Goal: Task Accomplishment & Management: Complete application form

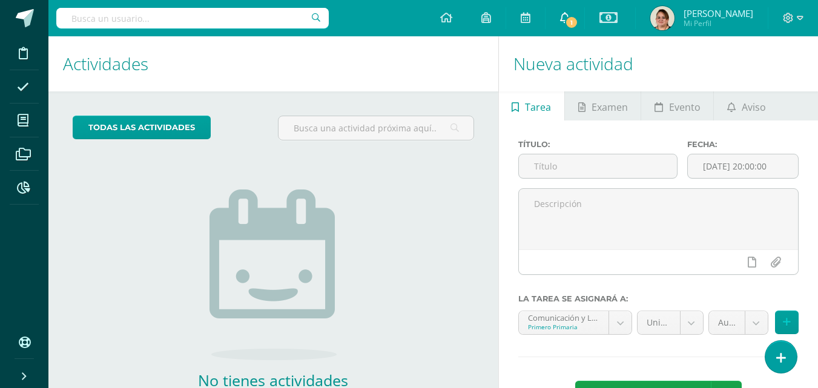
click at [568, 22] on span "1" at bounding box center [571, 22] width 13 height 13
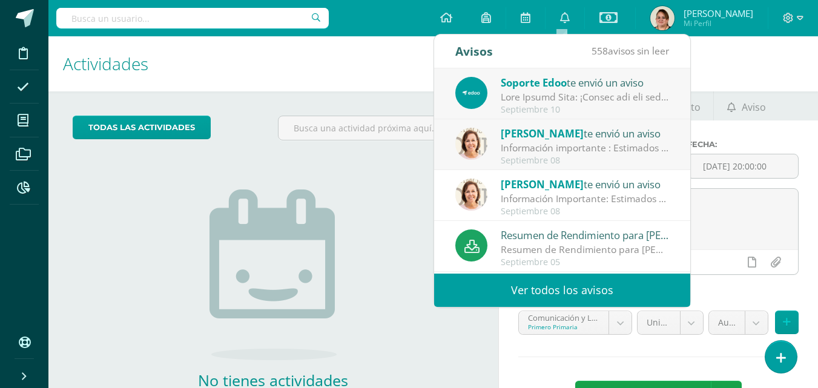
click at [570, 148] on div "Información importante : Estimados padres de familia: Es un gusto para nosotros…" at bounding box center [584, 148] width 168 height 14
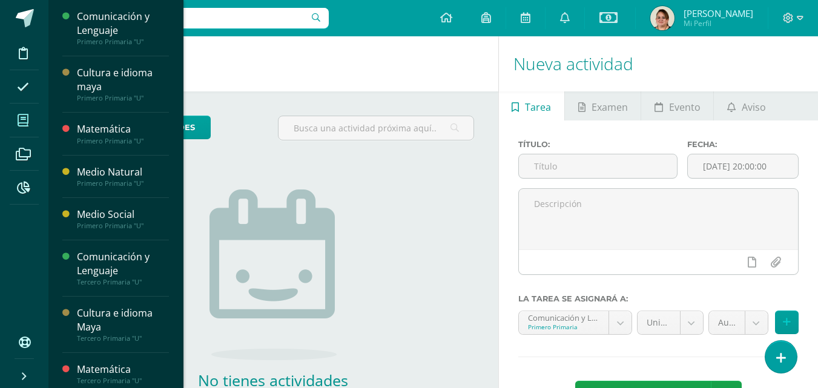
click at [25, 117] on icon at bounding box center [23, 120] width 11 height 12
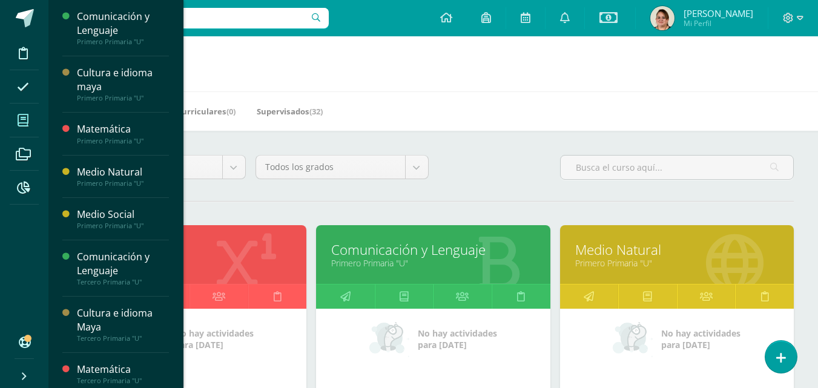
click at [258, 252] on link "Matemática" at bounding box center [189, 249] width 203 height 19
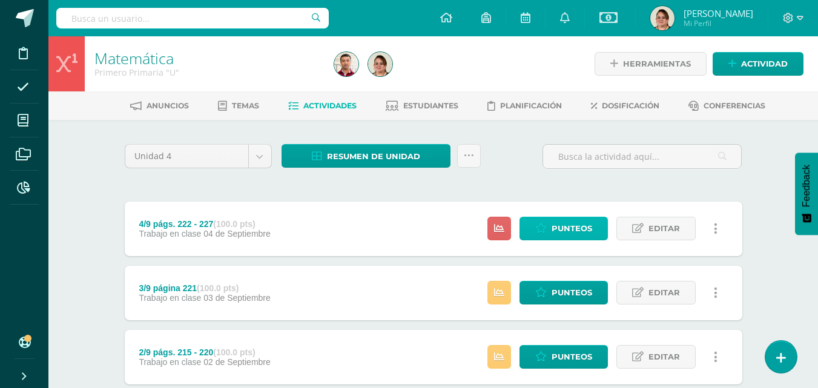
click at [552, 226] on span "Punteos" at bounding box center [571, 228] width 41 height 22
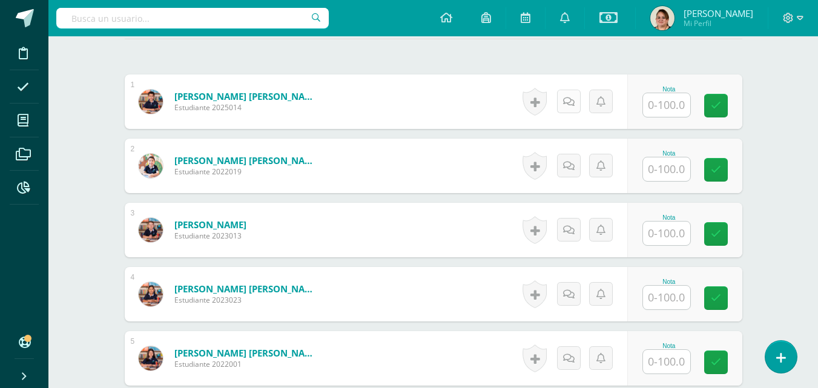
scroll to position [358, 0]
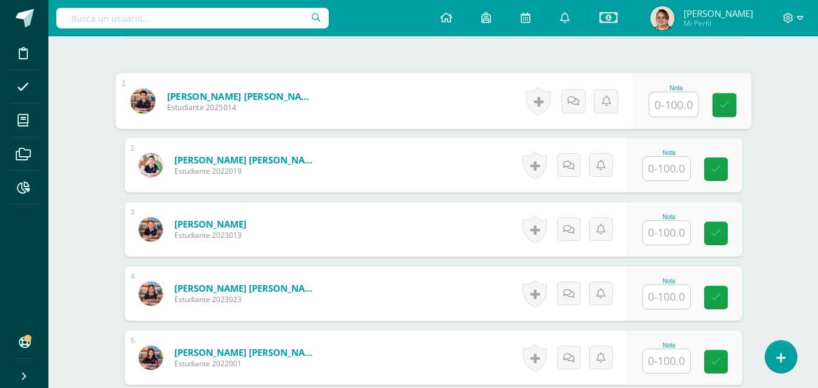
click at [682, 107] on input "text" at bounding box center [673, 105] width 48 height 24
type input "100"
click at [719, 104] on icon at bounding box center [723, 105] width 11 height 10
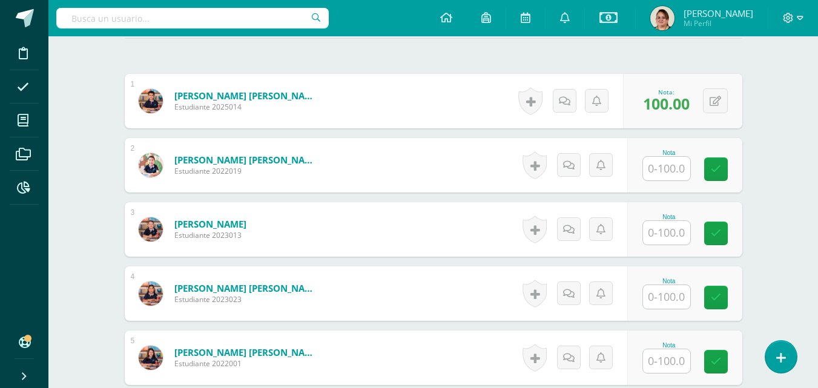
click at [664, 173] on input "text" at bounding box center [666, 169] width 47 height 24
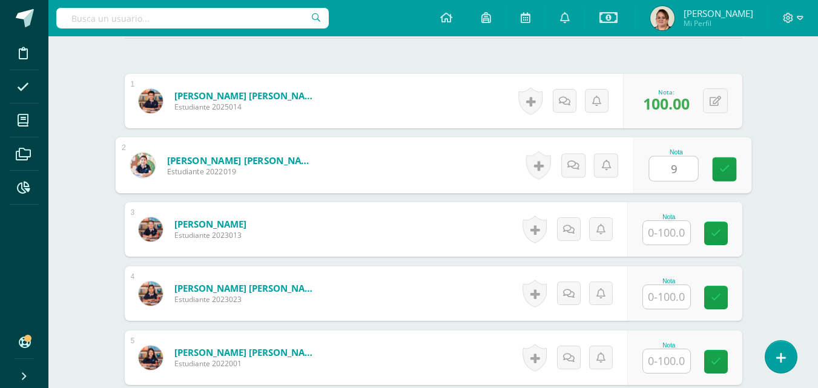
type input "95"
click at [727, 175] on link at bounding box center [724, 169] width 24 height 24
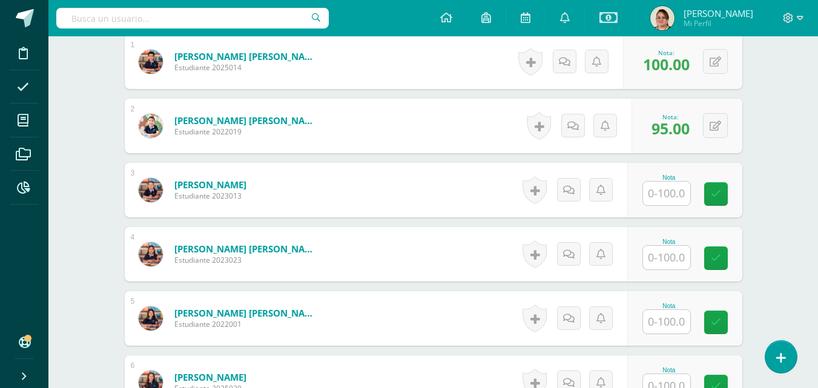
scroll to position [419, 0]
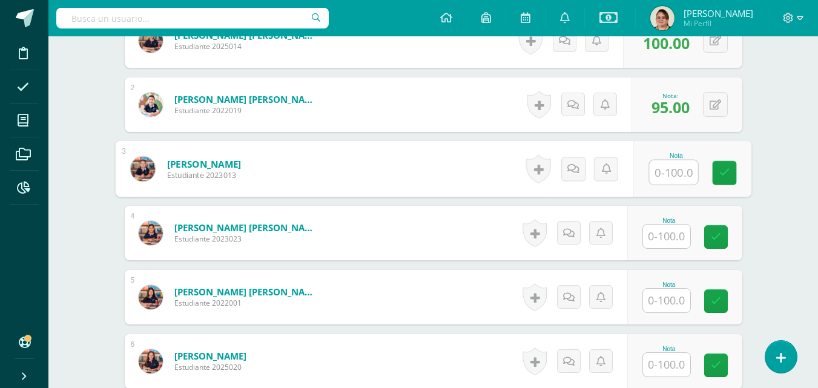
click at [658, 183] on input "text" at bounding box center [673, 172] width 48 height 24
type input "100"
click at [723, 162] on link at bounding box center [724, 173] width 24 height 24
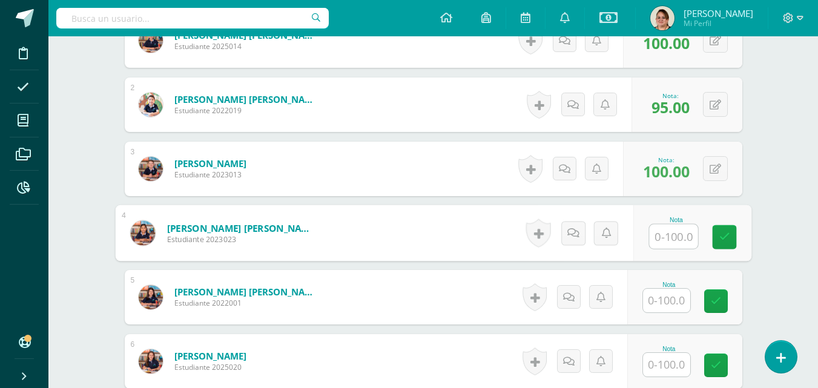
click at [667, 239] on input "text" at bounding box center [673, 237] width 48 height 24
type input "100"
click at [724, 241] on icon at bounding box center [723, 237] width 11 height 10
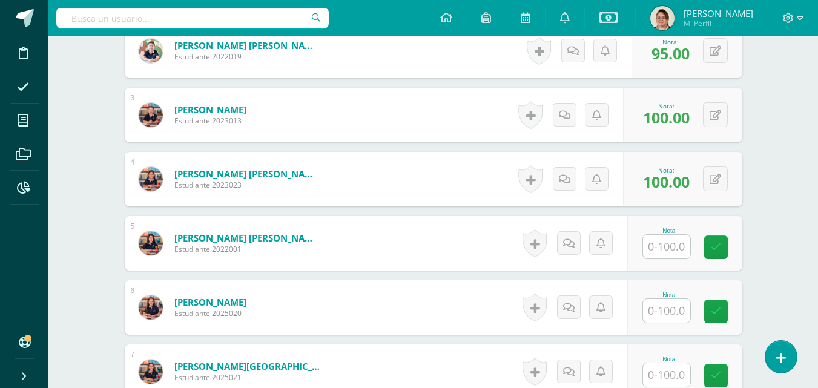
scroll to position [600, 0]
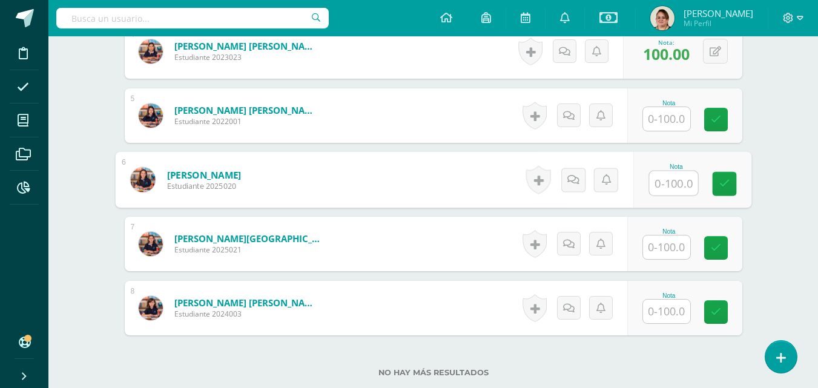
click at [669, 180] on input "text" at bounding box center [673, 183] width 48 height 24
type input "100"
click at [727, 192] on link at bounding box center [724, 184] width 24 height 24
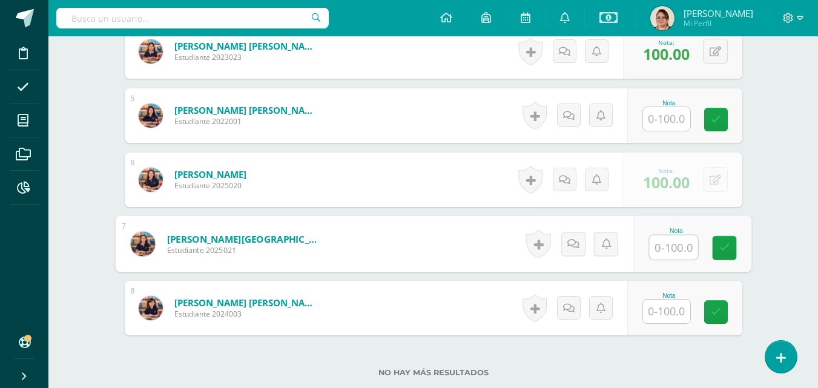
click at [657, 254] on input "text" at bounding box center [673, 247] width 48 height 24
type input "100"
click at [723, 248] on icon at bounding box center [723, 248] width 11 height 10
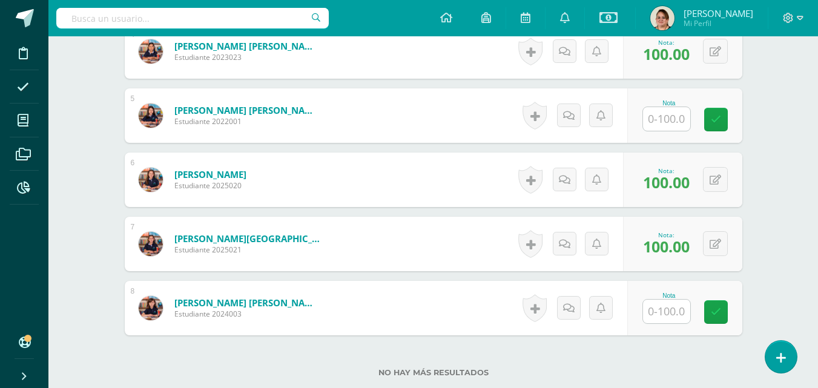
click at [657, 312] on input "text" at bounding box center [666, 312] width 47 height 24
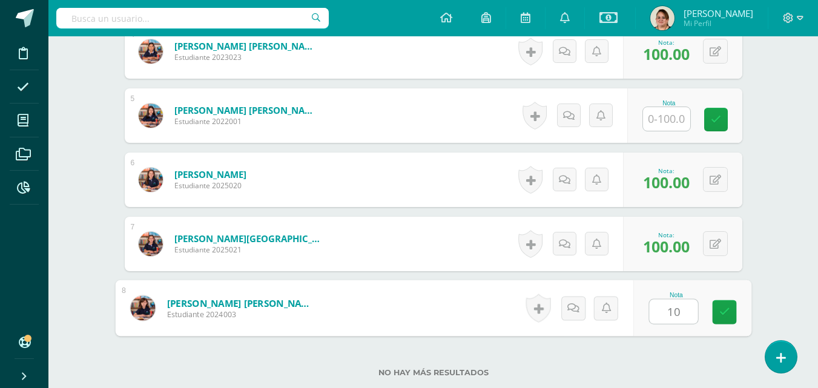
type input "100"
click at [723, 312] on icon at bounding box center [723, 312] width 11 height 10
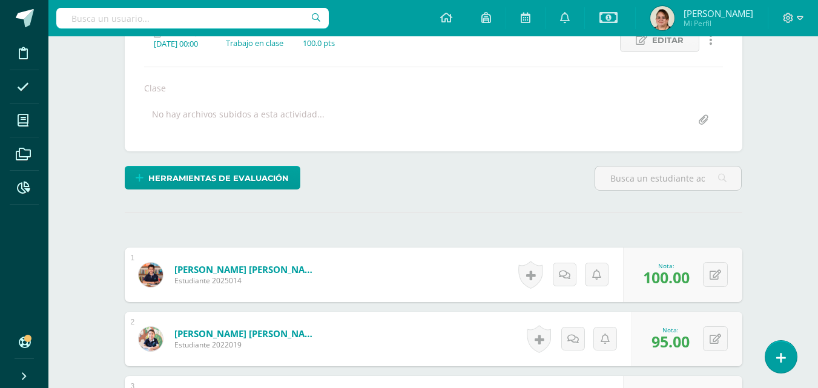
scroll to position [0, 0]
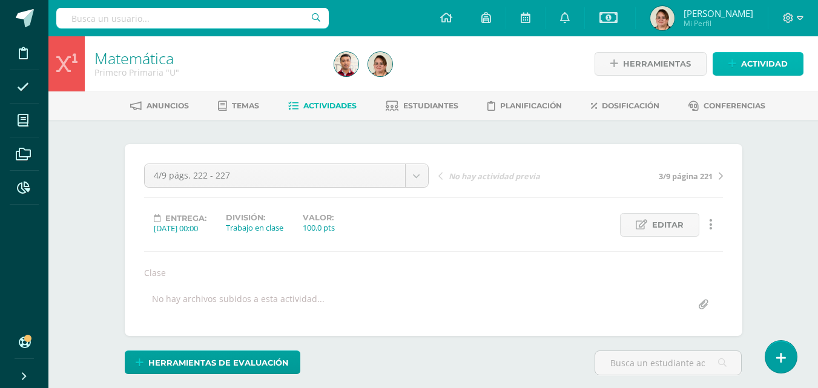
click at [755, 64] on span "Actividad" at bounding box center [764, 64] width 47 height 22
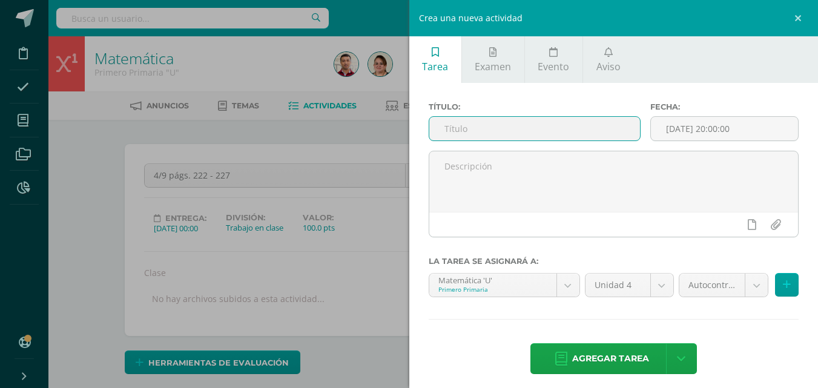
click at [458, 128] on input "text" at bounding box center [534, 129] width 211 height 24
type input "10/9 página 228"
click at [703, 131] on input "[DATE] 20:00:00" at bounding box center [724, 129] width 147 height 24
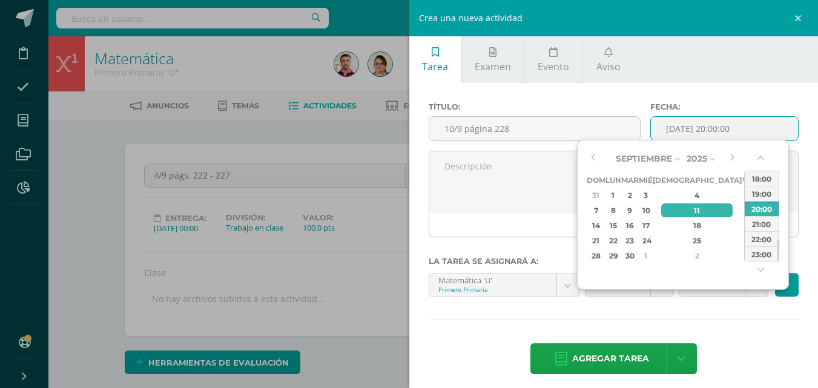
drag, startPoint x: 658, startPoint y: 206, endPoint x: 787, endPoint y: 61, distance: 194.2
click at [651, 205] on div "10" at bounding box center [645, 210] width 11 height 14
click at [712, 130] on input "2025-09-10 20:00" at bounding box center [724, 129] width 147 height 24
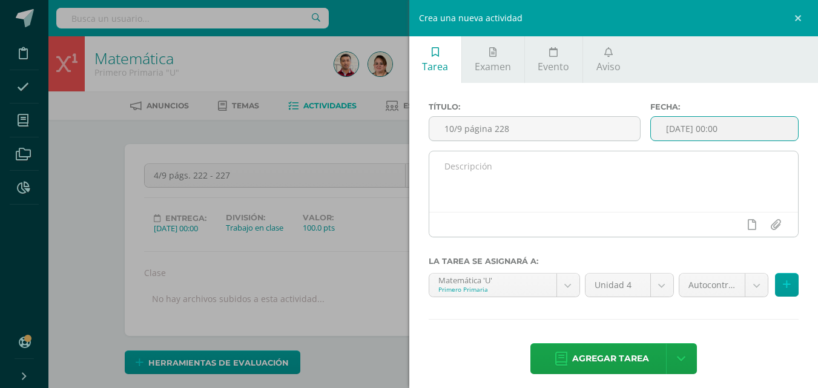
type input "2025-09-10 00:00"
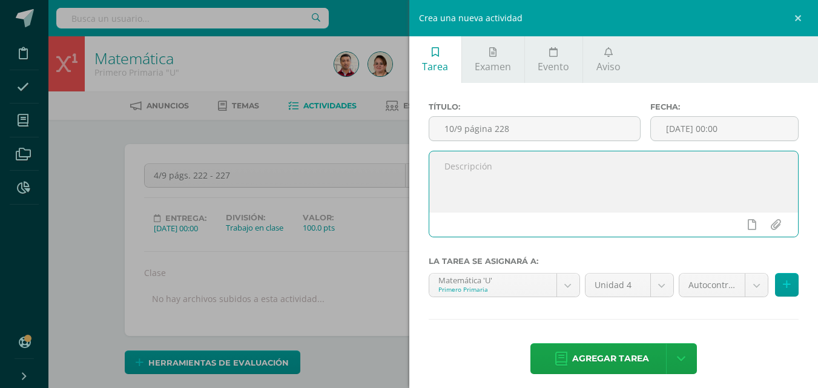
click at [457, 162] on textarea at bounding box center [613, 181] width 369 height 61
type textarea "Clase"
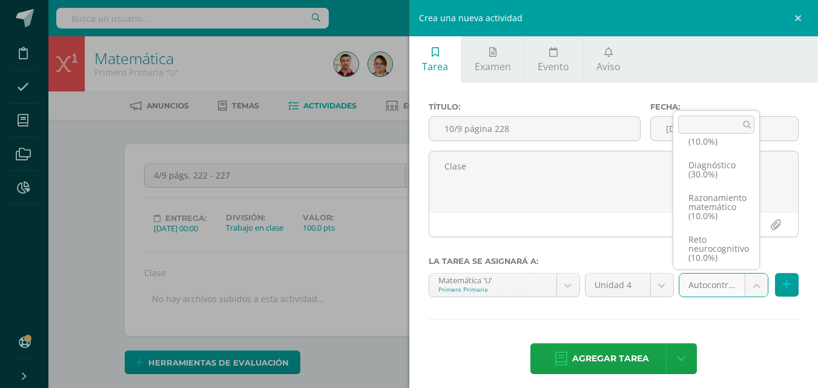
scroll to position [70, 0]
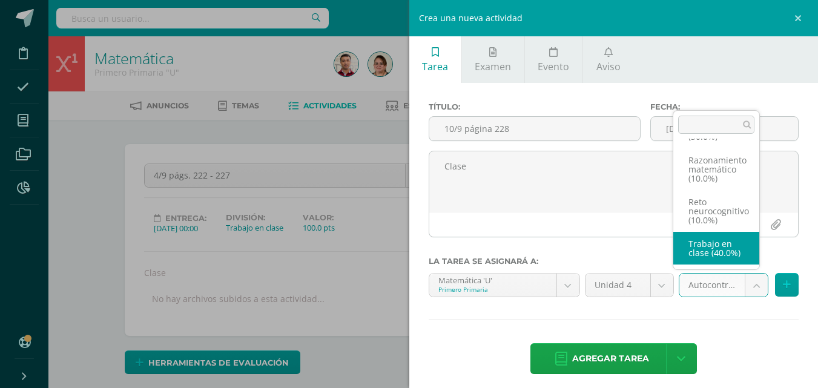
select select "202807"
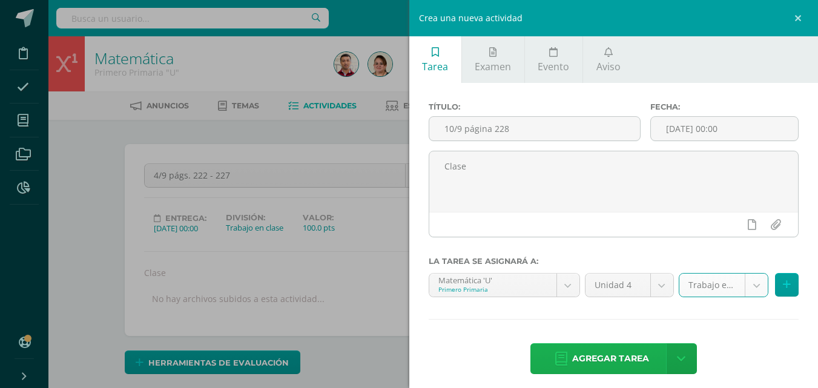
click at [583, 361] on span "Agregar tarea" at bounding box center [610, 359] width 77 height 30
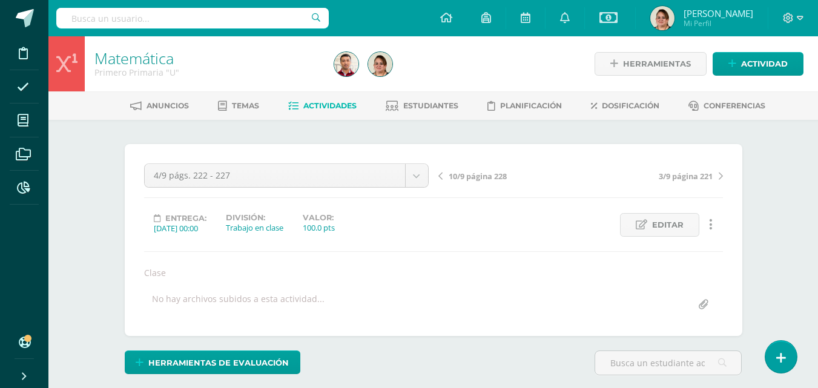
scroll to position [1, 0]
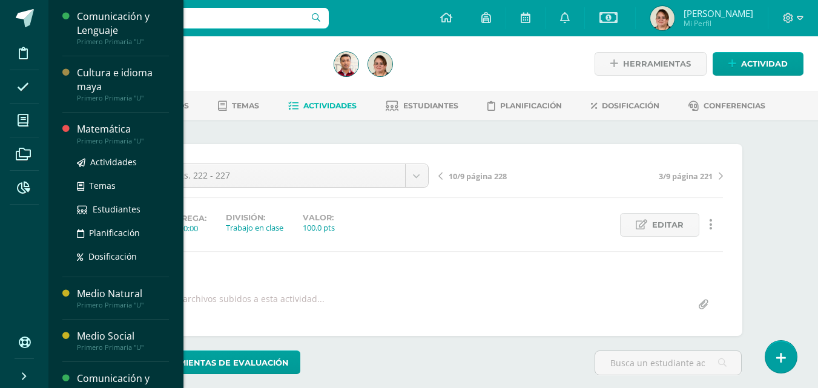
click at [117, 128] on div "Matemática" at bounding box center [123, 129] width 92 height 14
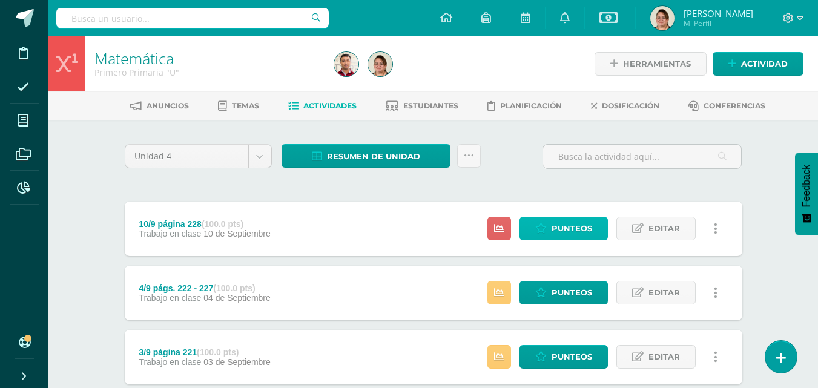
click at [575, 227] on span "Punteos" at bounding box center [571, 228] width 41 height 22
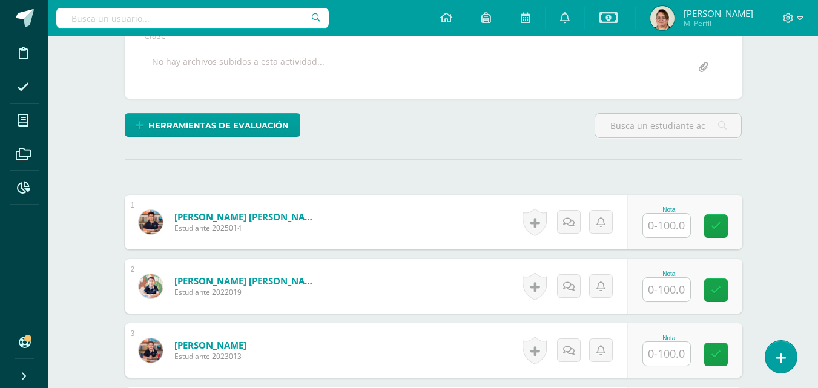
scroll to position [303, 0]
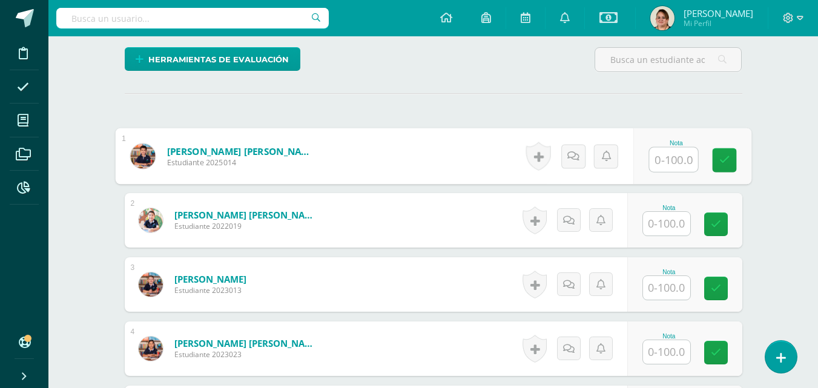
click at [674, 163] on input "text" at bounding box center [673, 160] width 48 height 24
type input "100"
click at [722, 166] on link at bounding box center [724, 160] width 24 height 24
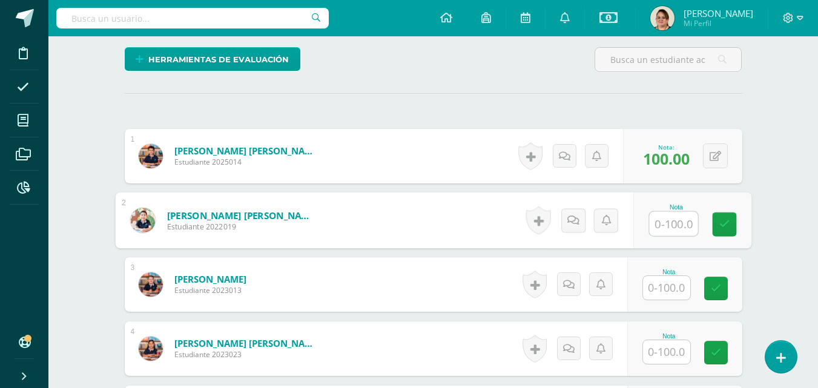
click at [663, 221] on input "text" at bounding box center [673, 224] width 48 height 24
click at [721, 231] on link at bounding box center [724, 224] width 24 height 24
type input "100"
click at [660, 289] on input "text" at bounding box center [666, 288] width 47 height 24
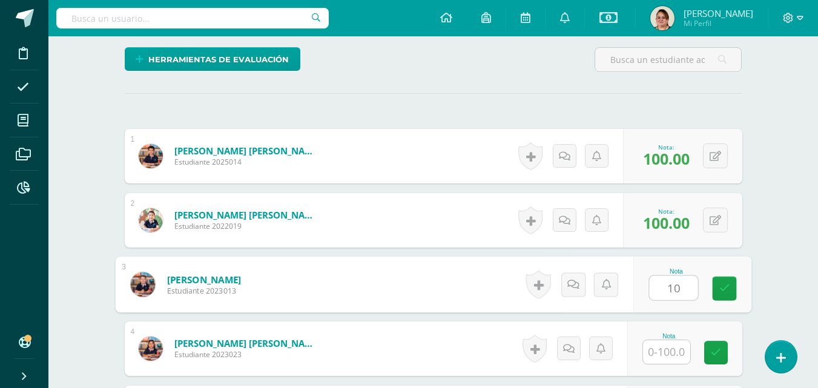
type input "100"
click at [722, 294] on link at bounding box center [724, 289] width 24 height 24
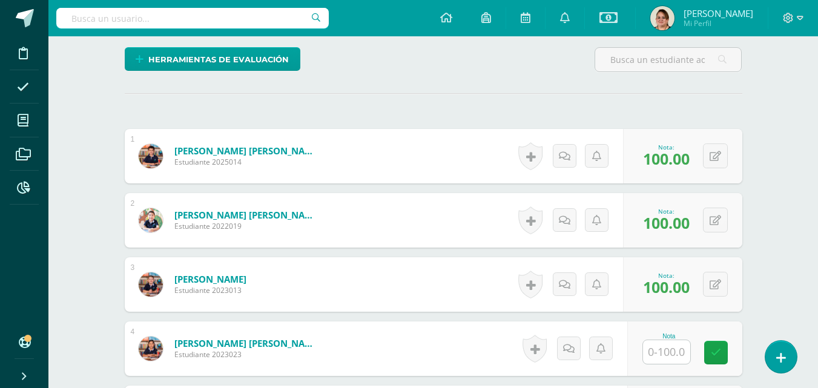
click at [662, 361] on input "text" at bounding box center [666, 352] width 47 height 24
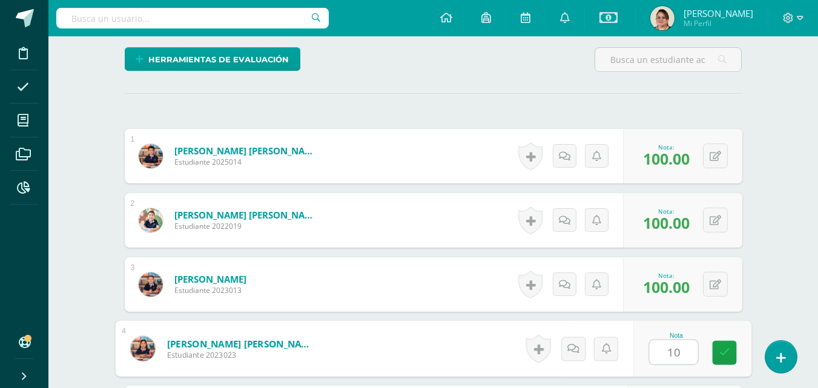
type input "100"
drag, startPoint x: 731, startPoint y: 357, endPoint x: 750, endPoint y: 318, distance: 43.3
click at [731, 356] on link at bounding box center [724, 353] width 24 height 24
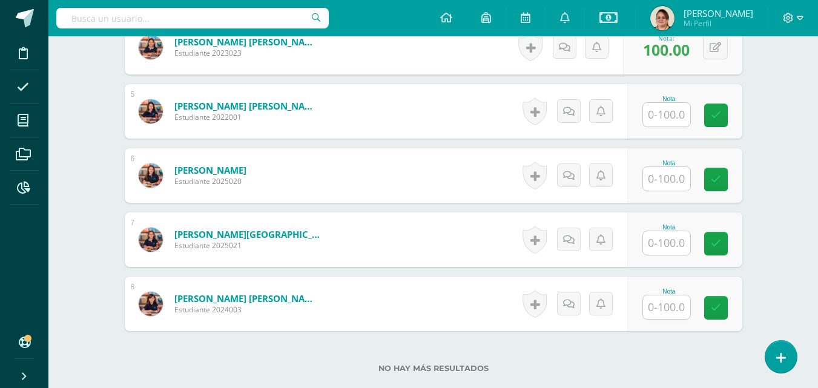
scroll to position [610, 0]
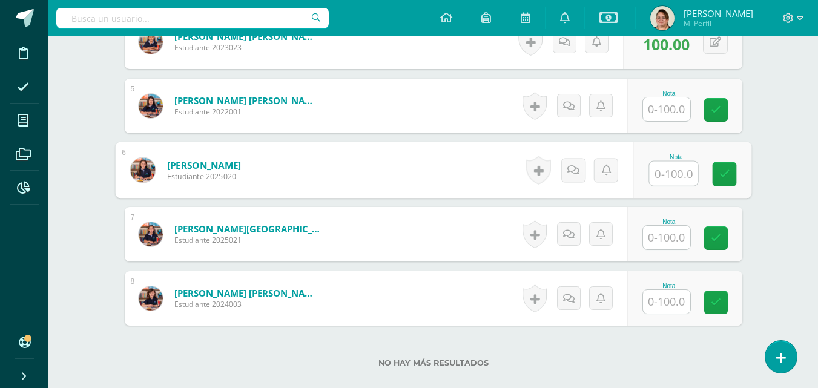
click at [667, 177] on input "text" at bounding box center [673, 174] width 48 height 24
click at [716, 171] on link at bounding box center [724, 174] width 24 height 24
type input "100"
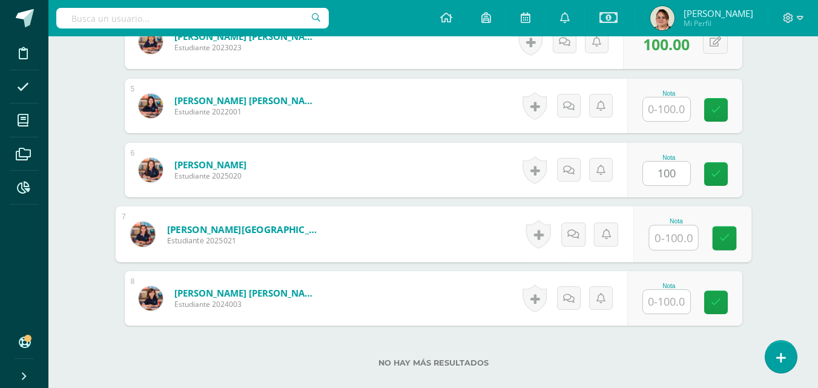
click at [662, 228] on input "text" at bounding box center [673, 238] width 48 height 24
type input "100"
click at [718, 238] on link at bounding box center [724, 238] width 24 height 24
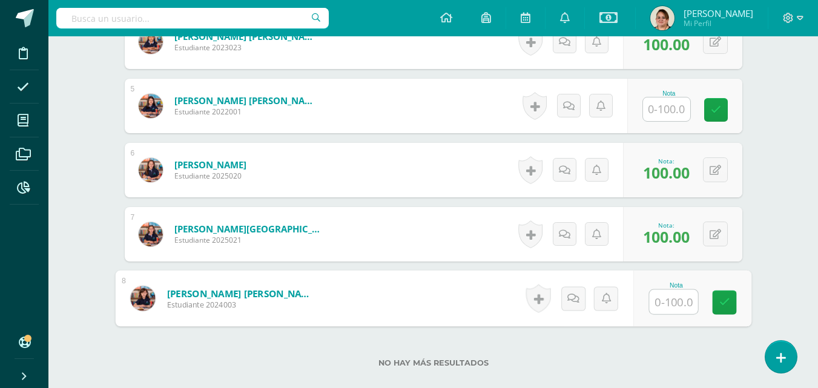
click at [664, 301] on input "text" at bounding box center [673, 302] width 48 height 24
type input "100"
click at [727, 306] on icon at bounding box center [723, 302] width 11 height 10
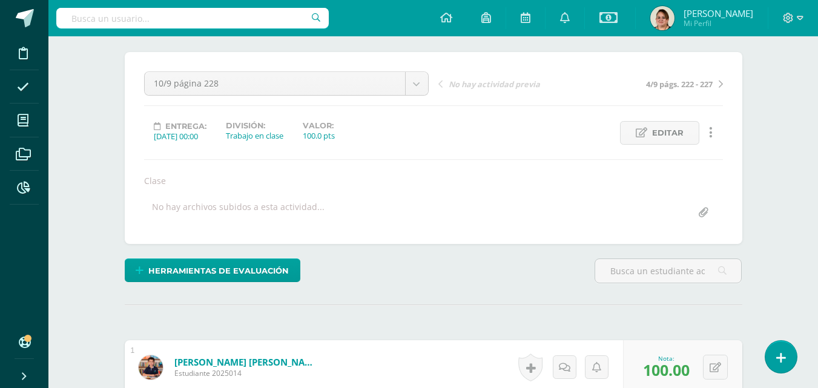
scroll to position [0, 0]
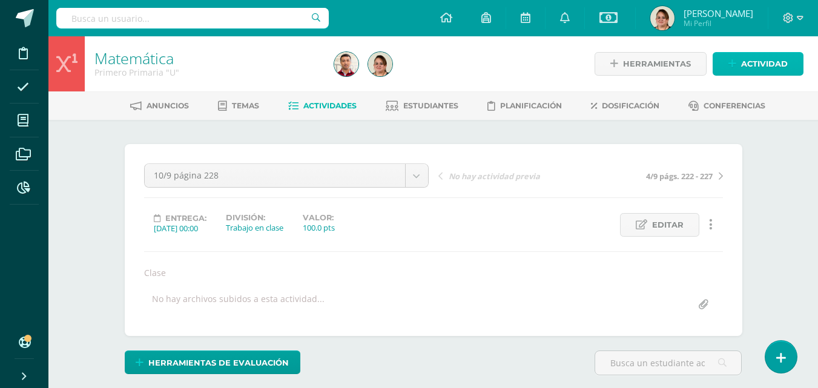
click at [747, 68] on span "Actividad" at bounding box center [764, 64] width 47 height 22
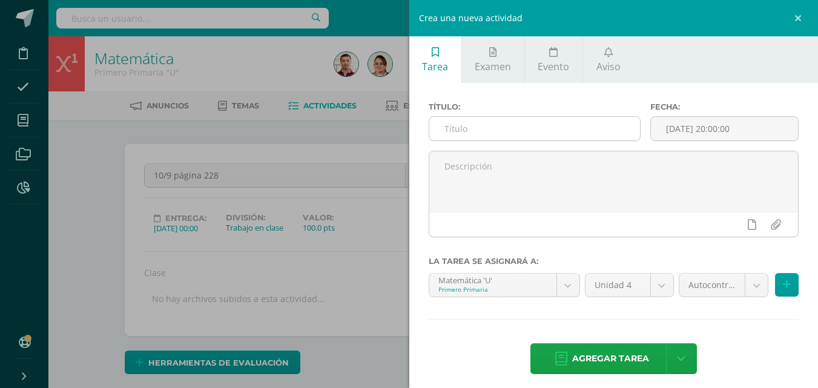
click at [443, 134] on input "text" at bounding box center [534, 129] width 211 height 24
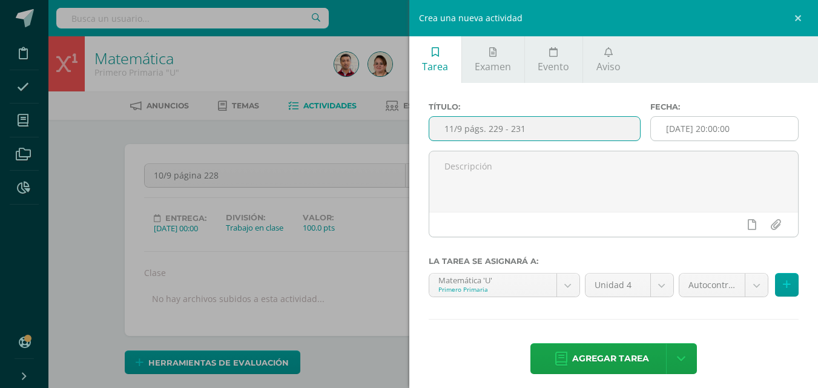
type input "11/9 págs. 229 - 231"
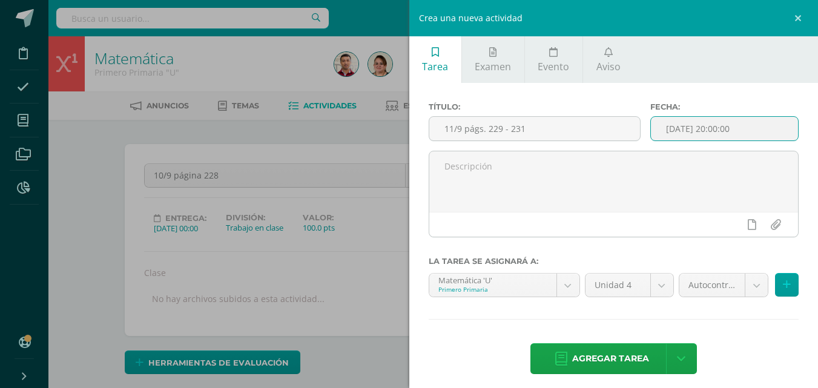
click at [712, 128] on input "[DATE] 20:00:00" at bounding box center [724, 129] width 147 height 24
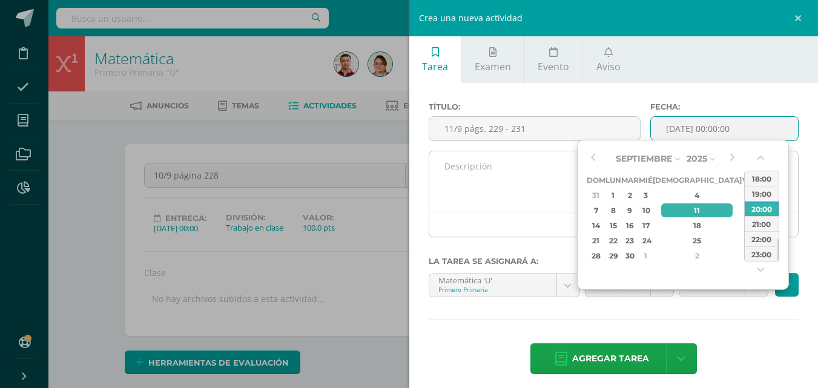
type input "2025-09-11 00:00"
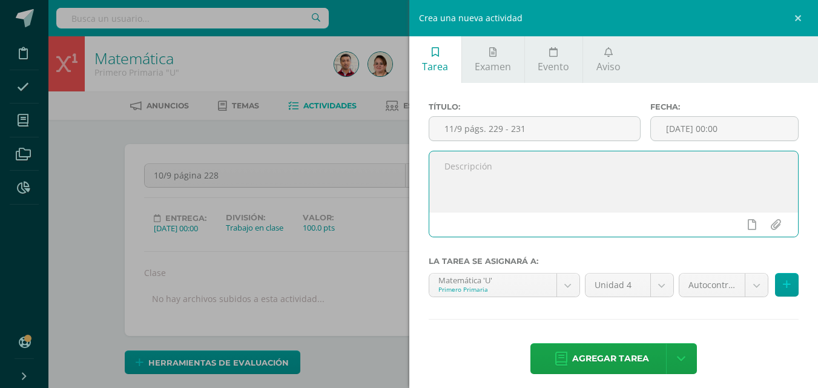
click at [480, 169] on textarea at bounding box center [613, 181] width 369 height 61
type textarea "Clase"
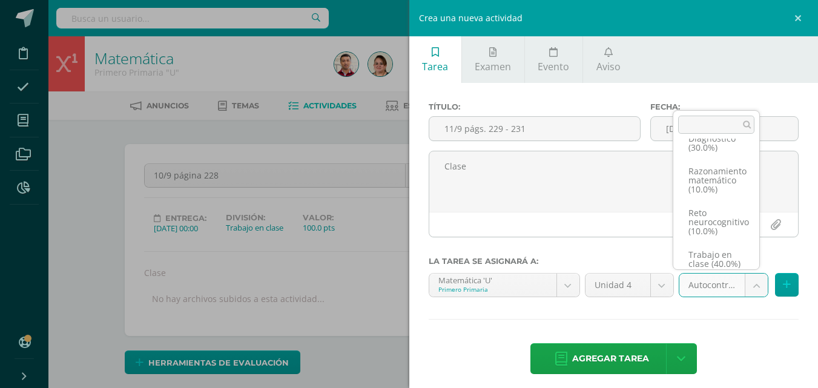
scroll to position [70, 0]
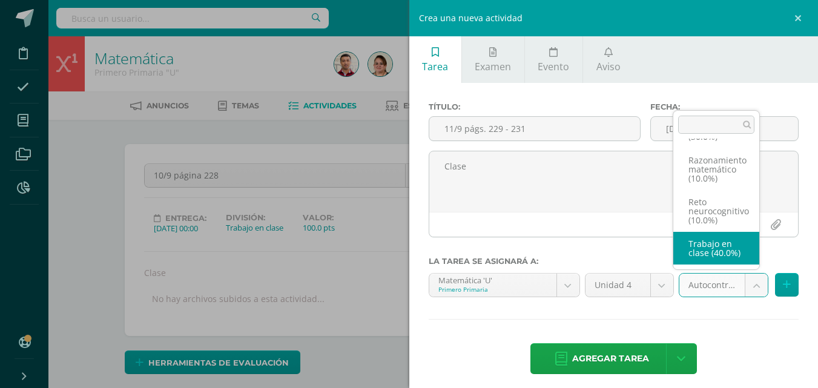
select select "202807"
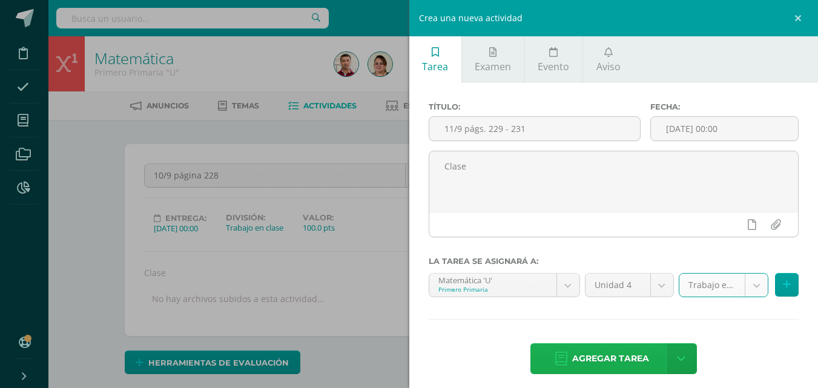
click at [627, 355] on span "Agregar tarea" at bounding box center [610, 359] width 77 height 30
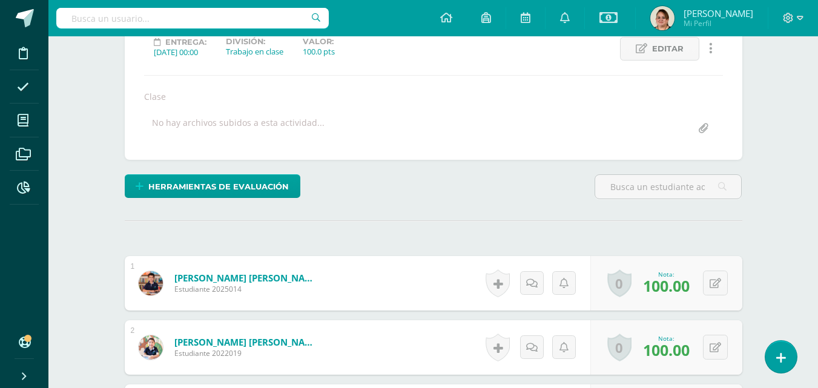
scroll to position [177, 0]
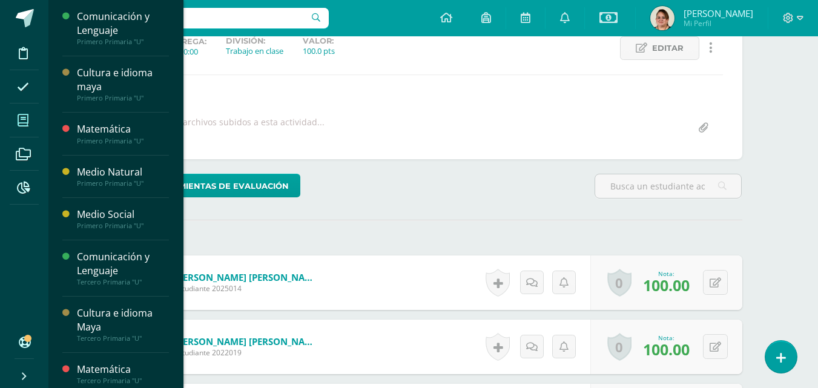
click at [24, 118] on icon at bounding box center [23, 120] width 11 height 12
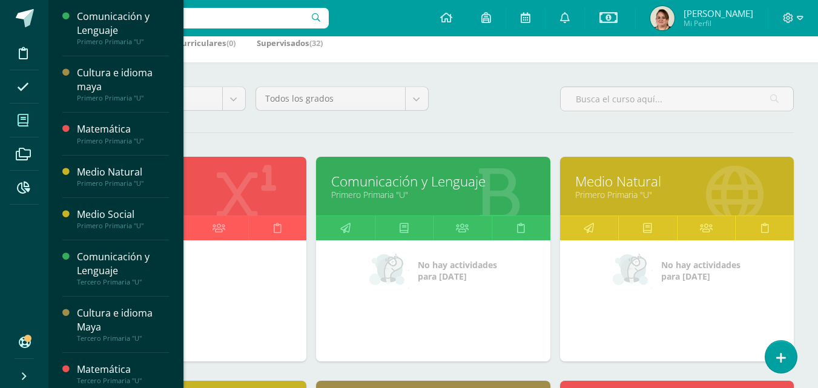
scroll to position [182, 0]
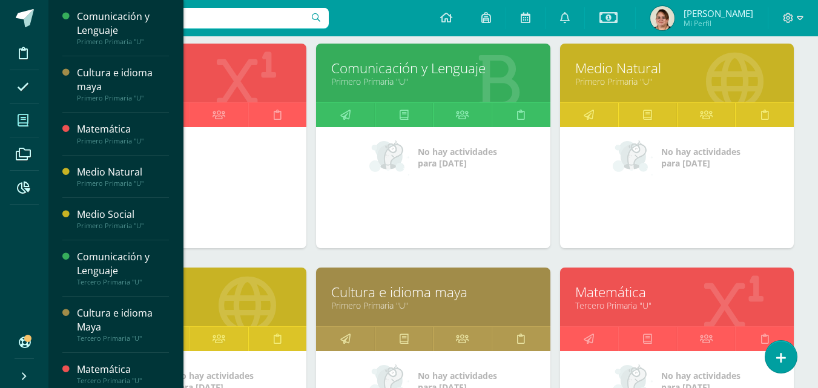
click at [263, 78] on link "Primero Primaria "U"" at bounding box center [189, 81] width 203 height 11
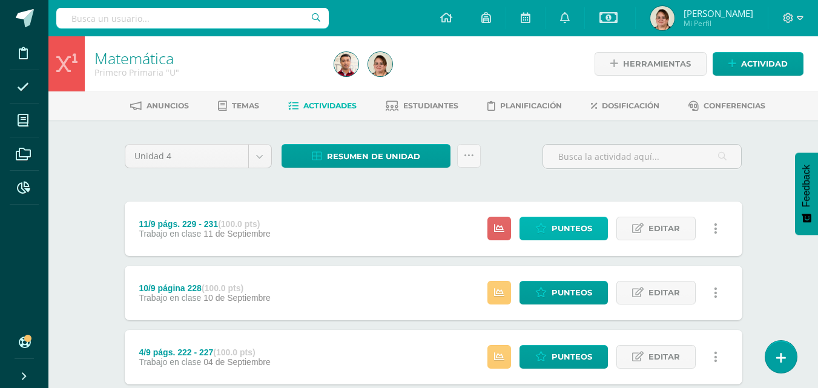
click at [570, 225] on span "Punteos" at bounding box center [571, 228] width 41 height 22
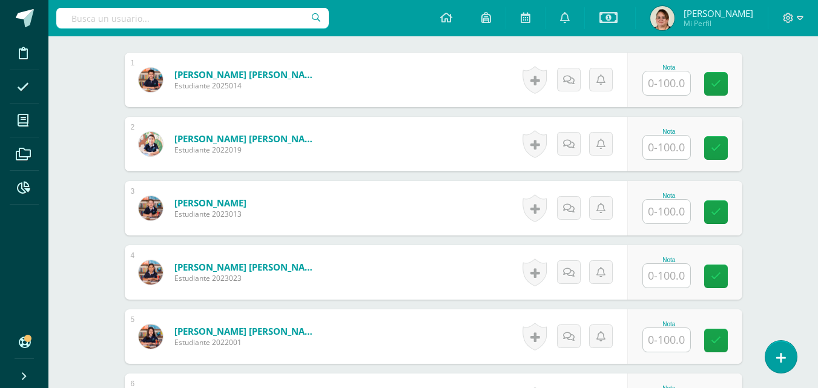
scroll to position [358, 0]
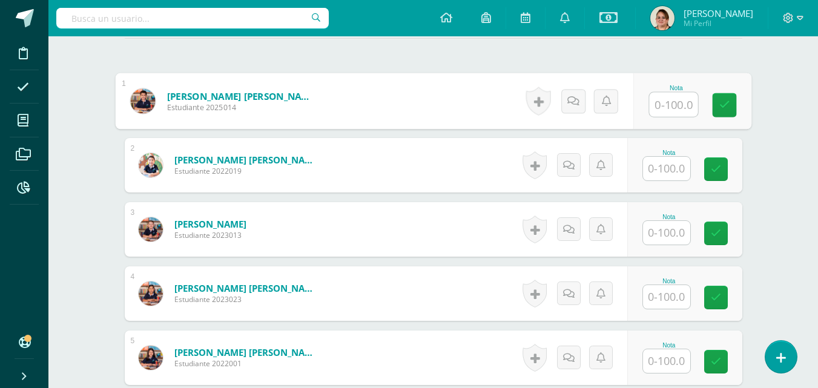
click at [656, 111] on input "text" at bounding box center [673, 105] width 48 height 24
type input "90"
click at [722, 100] on icon at bounding box center [723, 105] width 11 height 10
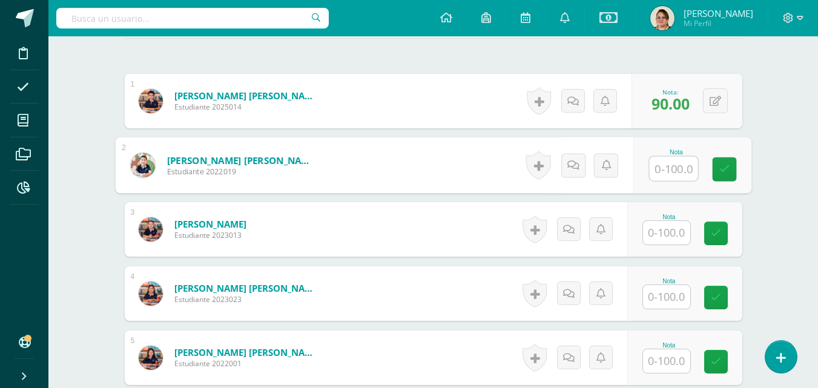
click at [669, 172] on input "text" at bounding box center [673, 169] width 48 height 24
type input "95"
click at [722, 177] on link at bounding box center [724, 169] width 24 height 24
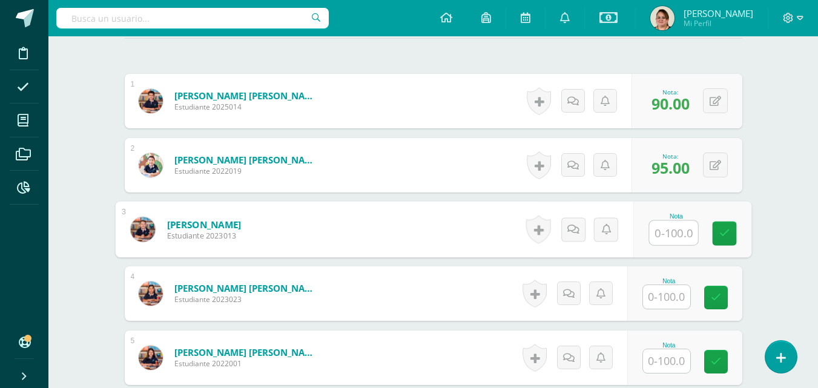
click at [669, 232] on input "text" at bounding box center [673, 233] width 48 height 24
type input "90"
click at [730, 234] on link at bounding box center [724, 233] width 24 height 24
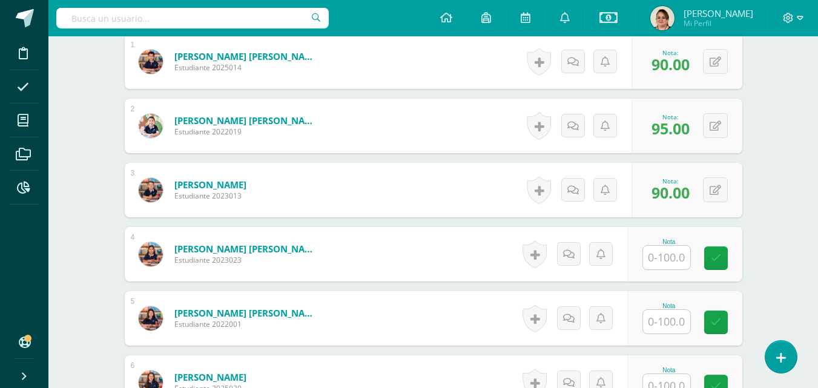
scroll to position [419, 0]
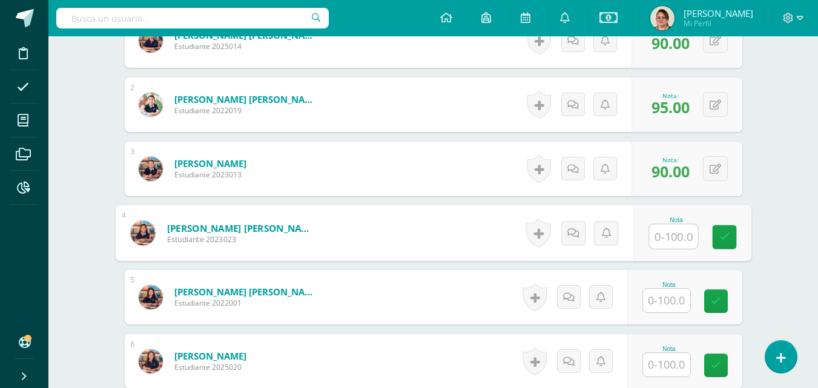
click at [672, 239] on input "text" at bounding box center [673, 237] width 48 height 24
type input "93"
click at [729, 235] on icon at bounding box center [723, 237] width 11 height 10
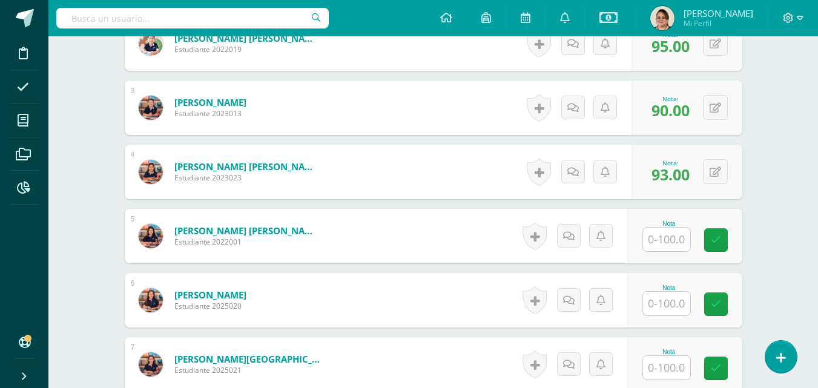
scroll to position [600, 0]
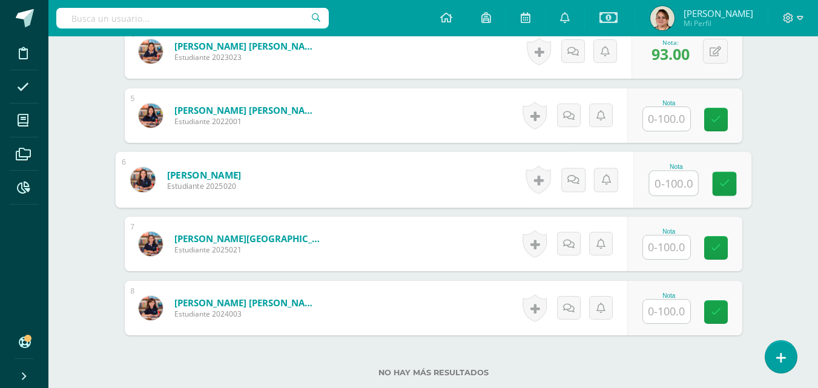
click at [670, 180] on input "text" at bounding box center [673, 183] width 48 height 24
type input "98"
click at [726, 191] on link at bounding box center [724, 184] width 24 height 24
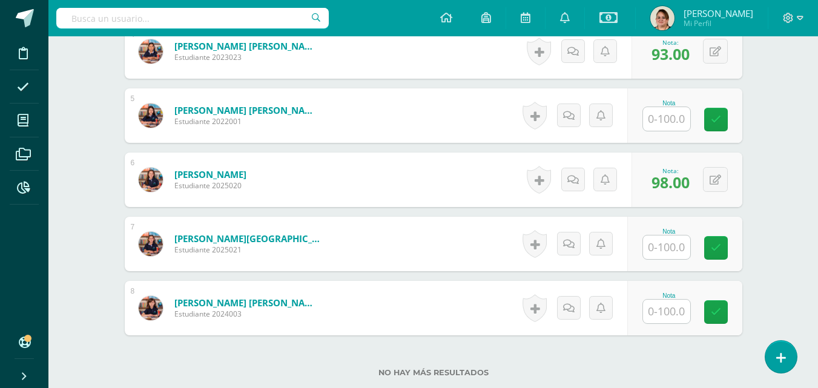
click at [660, 260] on div "Nota" at bounding box center [684, 244] width 115 height 54
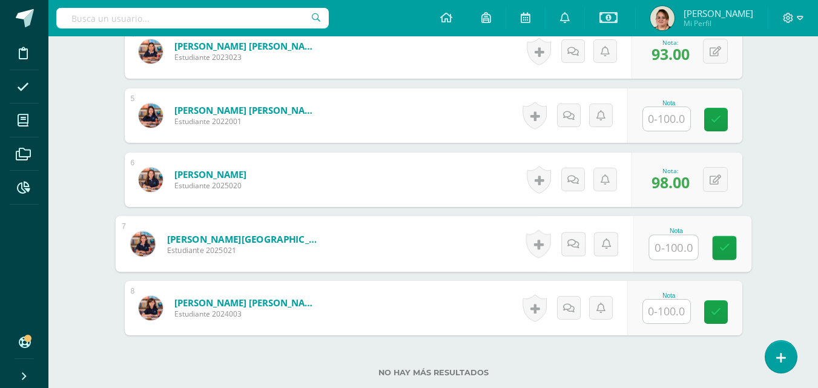
click at [661, 258] on input "text" at bounding box center [673, 247] width 48 height 24
type input "98"
click at [726, 244] on icon at bounding box center [723, 248] width 11 height 10
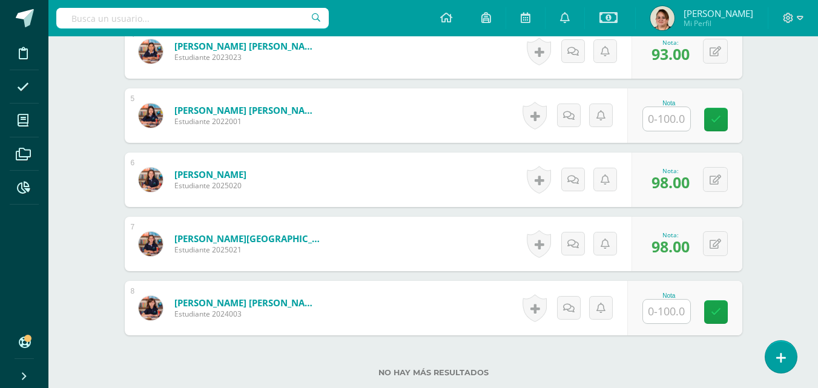
click at [677, 310] on input "text" at bounding box center [666, 312] width 47 height 24
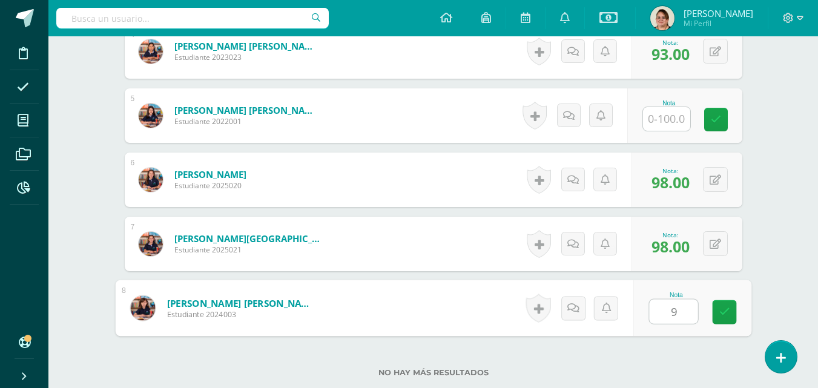
type input "95"
click at [724, 315] on icon at bounding box center [723, 312] width 11 height 10
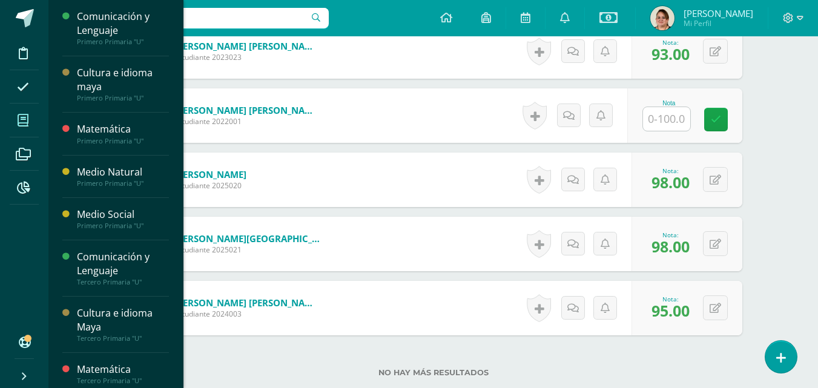
click at [27, 117] on icon at bounding box center [23, 120] width 11 height 12
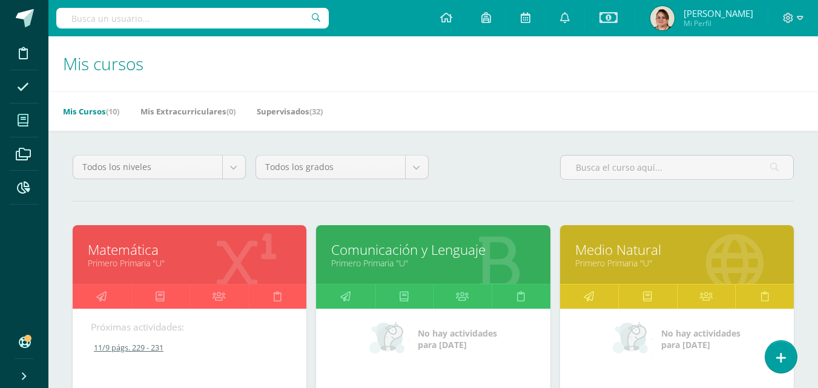
click at [262, 264] on link "Primero Primaria "U"" at bounding box center [189, 262] width 203 height 11
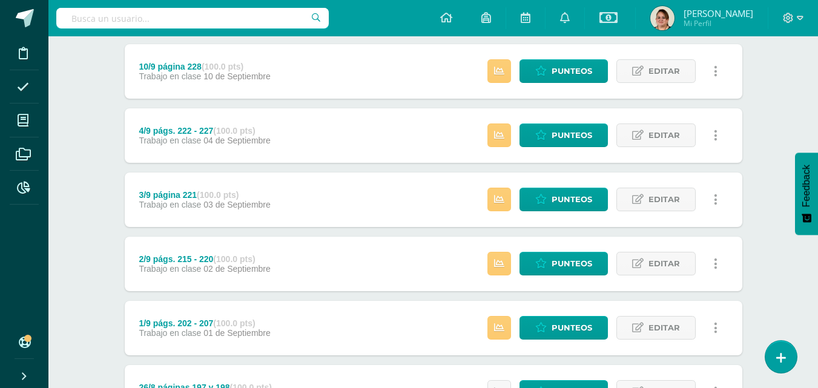
scroll to position [242, 0]
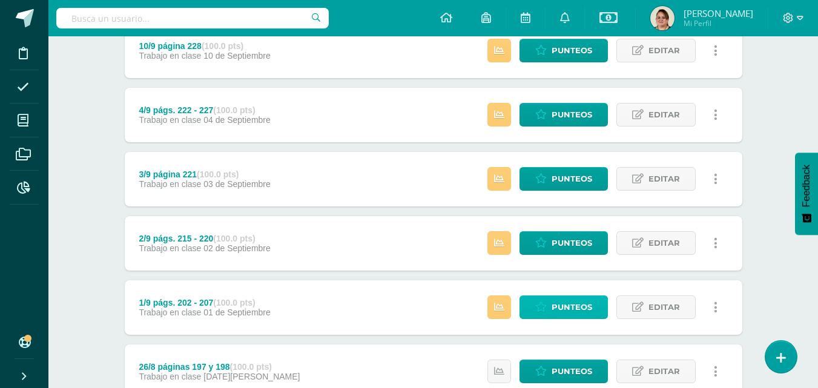
click at [576, 311] on span "Punteos" at bounding box center [571, 307] width 41 height 22
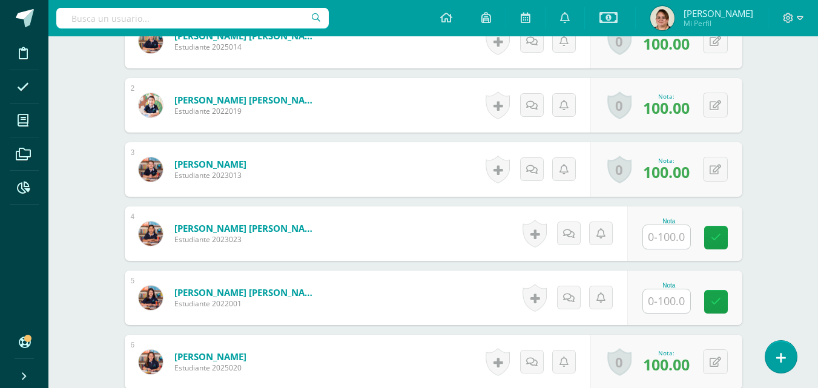
scroll to position [419, 0]
click at [668, 234] on input "text" at bounding box center [666, 237] width 47 height 24
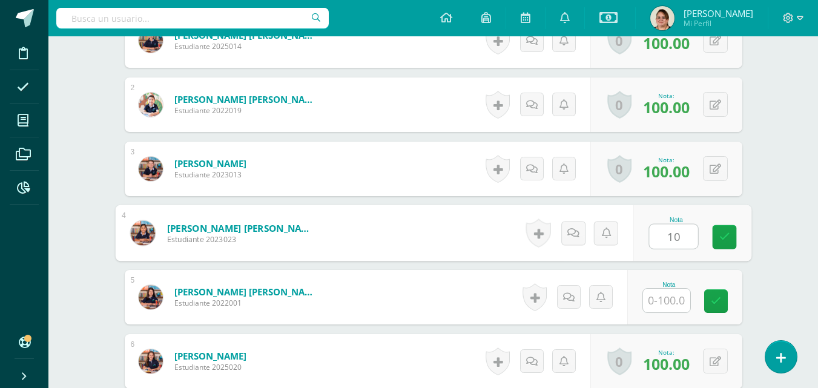
type input "100"
click at [721, 240] on icon at bounding box center [723, 237] width 11 height 10
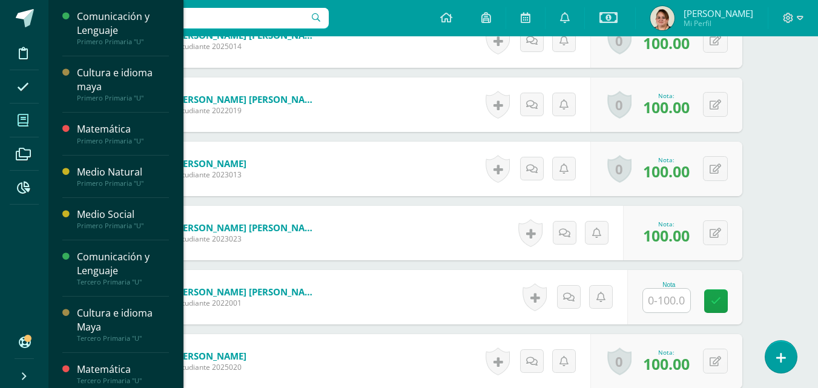
click at [24, 117] on icon at bounding box center [23, 120] width 11 height 12
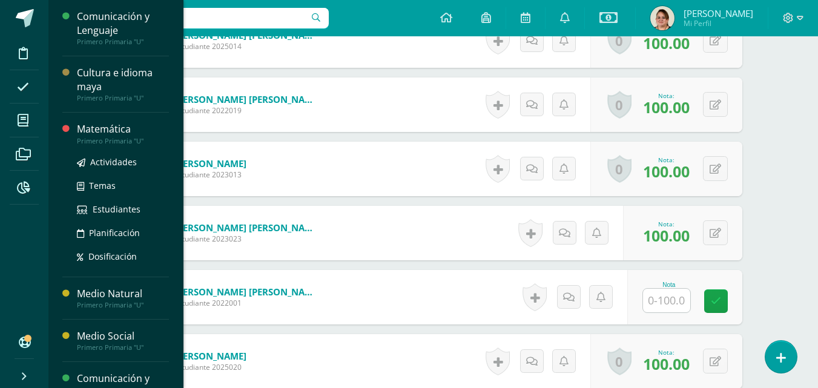
click at [112, 131] on div "Matemática" at bounding box center [123, 129] width 92 height 14
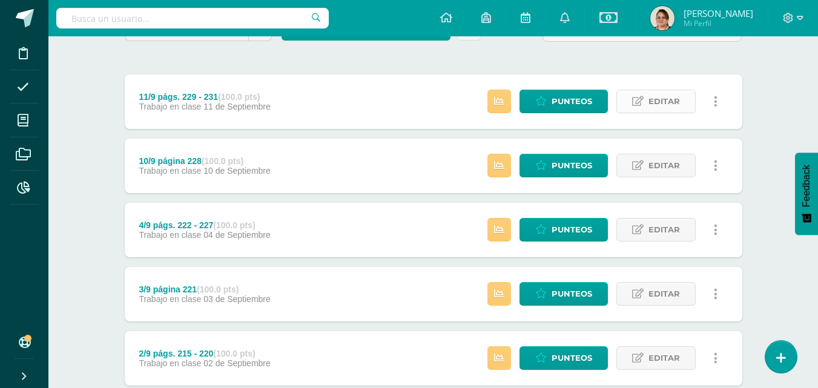
scroll to position [182, 0]
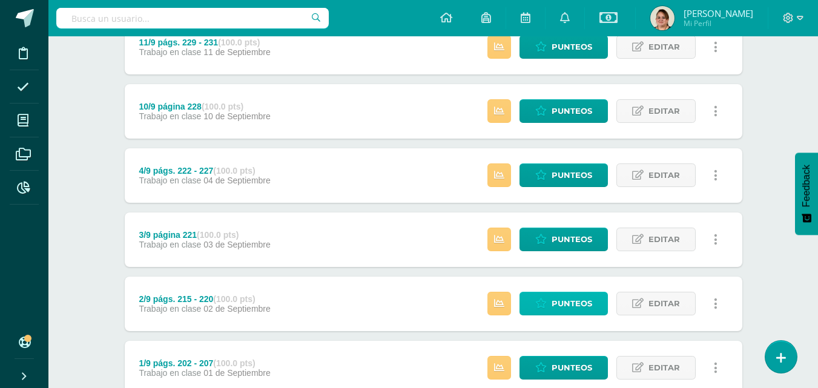
click at [576, 305] on span "Punteos" at bounding box center [571, 303] width 41 height 22
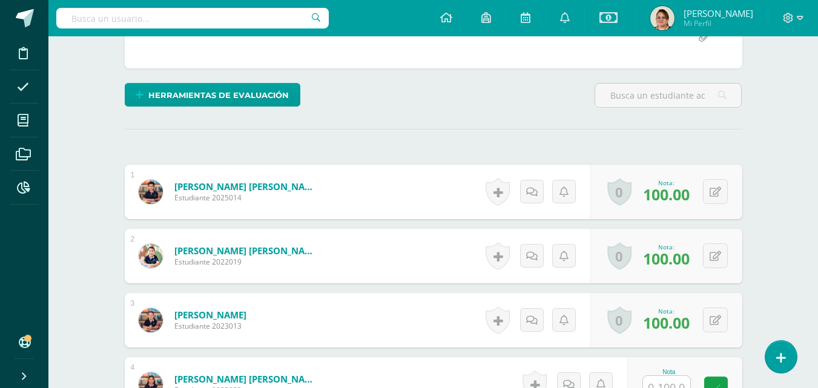
scroll to position [419, 0]
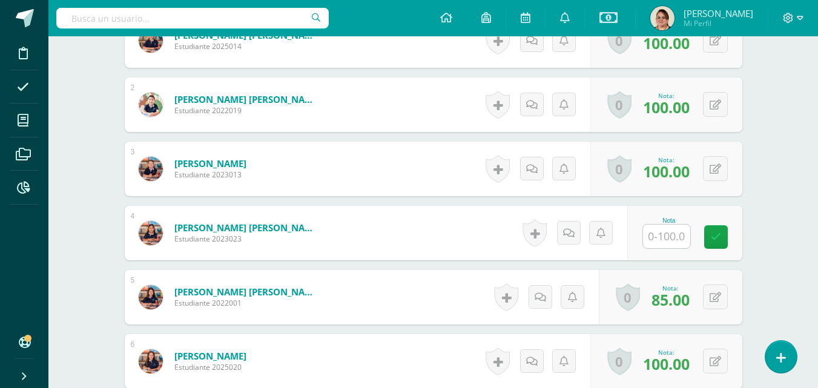
click at [669, 239] on input "text" at bounding box center [666, 237] width 47 height 24
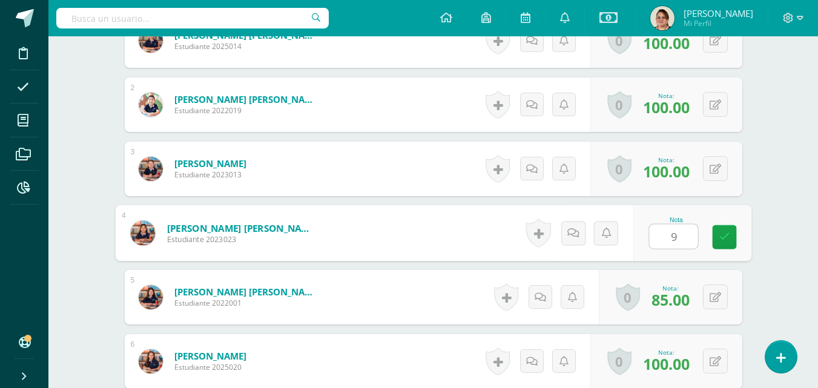
type input "90"
click at [723, 237] on icon at bounding box center [723, 237] width 11 height 10
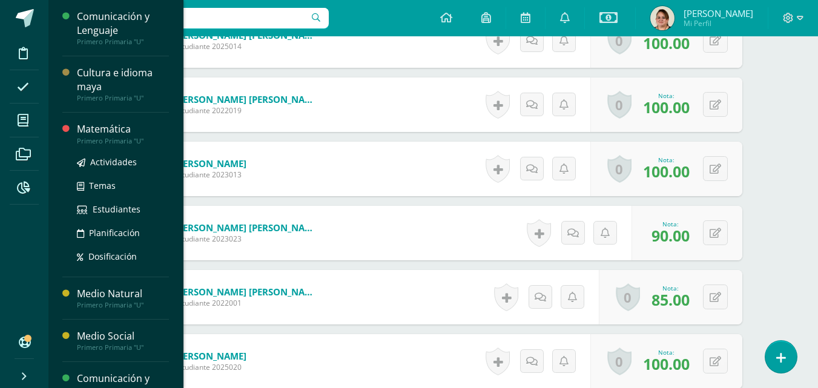
click at [111, 137] on div "Primero Primaria "U"" at bounding box center [123, 141] width 92 height 8
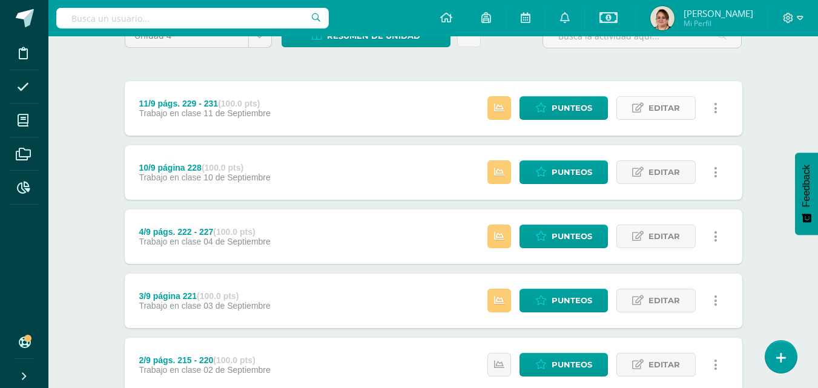
scroll to position [242, 0]
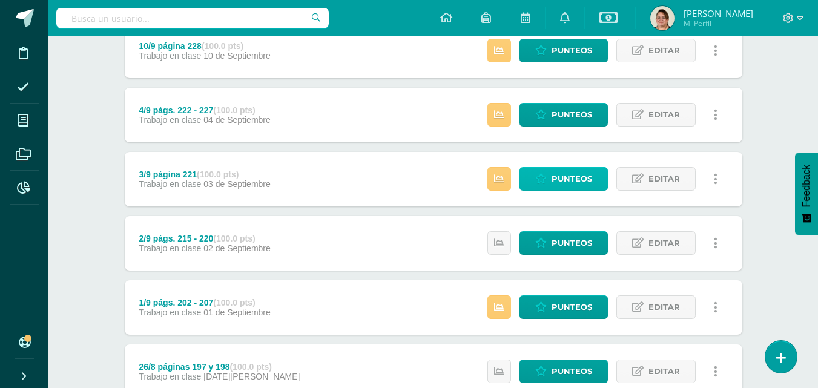
click at [581, 183] on span "Punteos" at bounding box center [571, 179] width 41 height 22
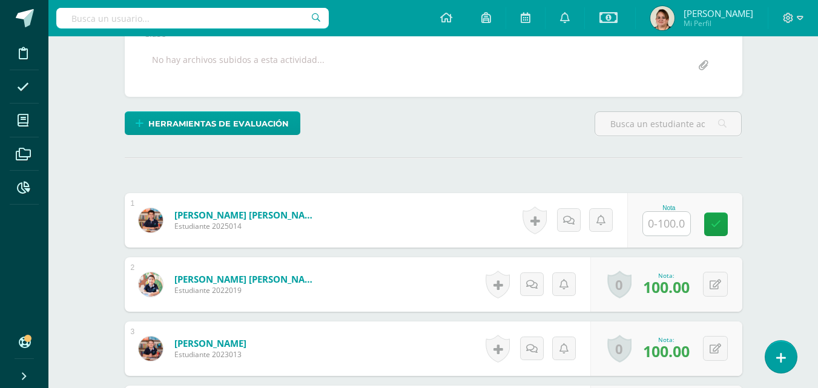
scroll to position [298, 0]
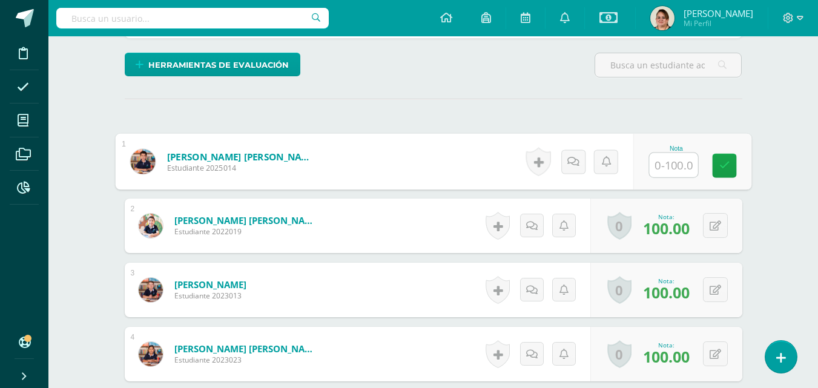
click at [657, 165] on input "text" at bounding box center [673, 165] width 48 height 24
type input "100"
click at [720, 171] on link at bounding box center [724, 166] width 24 height 24
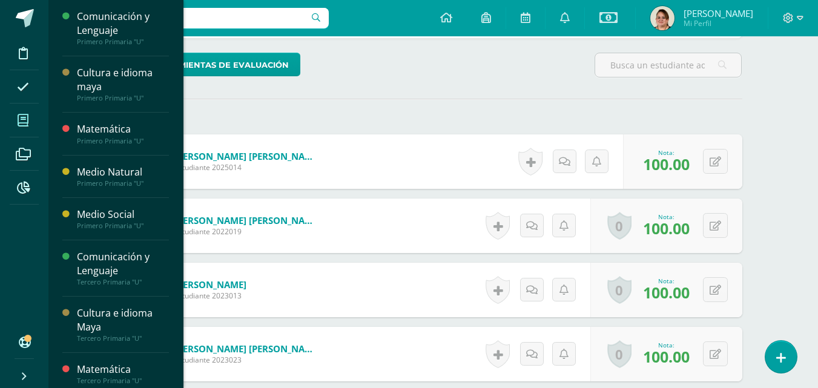
click at [24, 116] on icon at bounding box center [23, 120] width 11 height 12
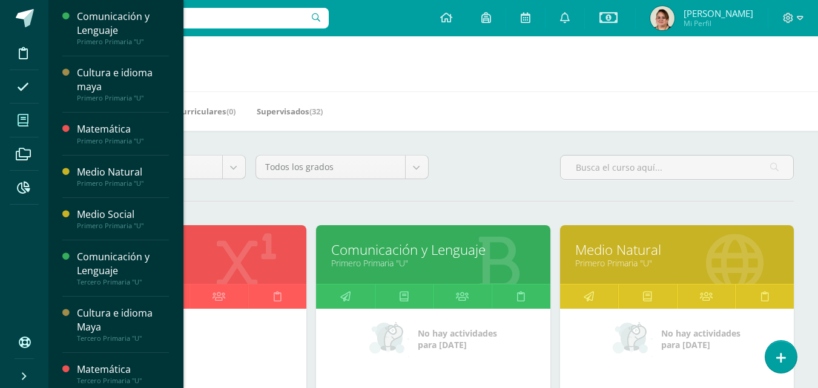
click at [477, 269] on icon at bounding box center [497, 262] width 45 height 59
click at [492, 250] on link "Comunicación y Lenguaje" at bounding box center [432, 249] width 203 height 19
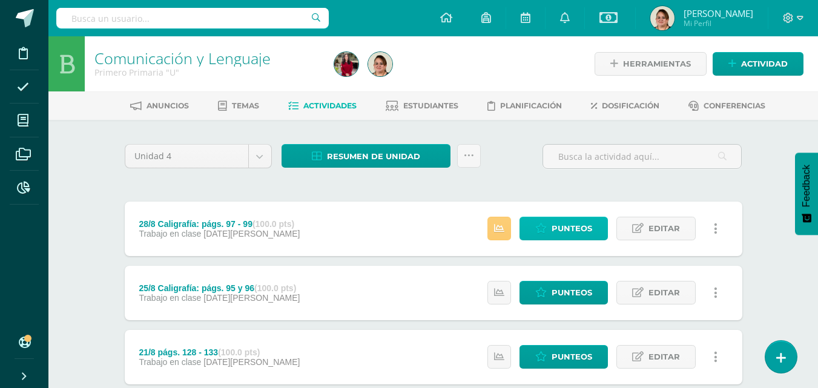
click at [551, 226] on link "Punteos" at bounding box center [563, 229] width 88 height 24
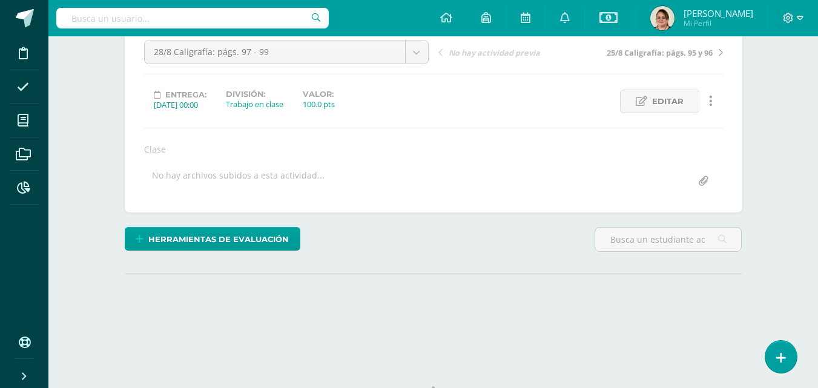
scroll to position [55, 0]
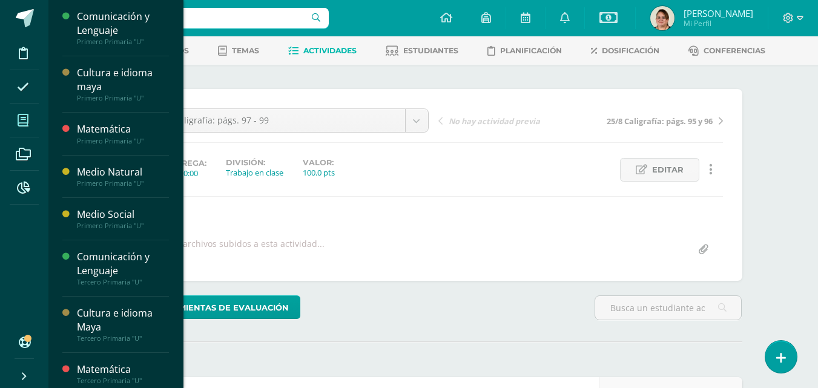
click at [24, 122] on icon at bounding box center [23, 120] width 11 height 12
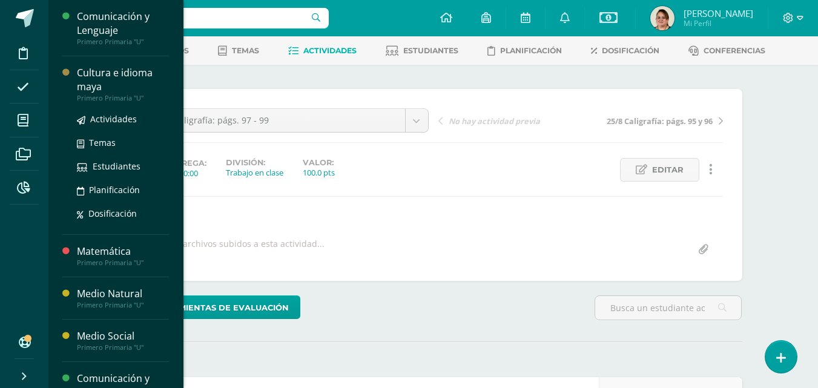
scroll to position [56, 0]
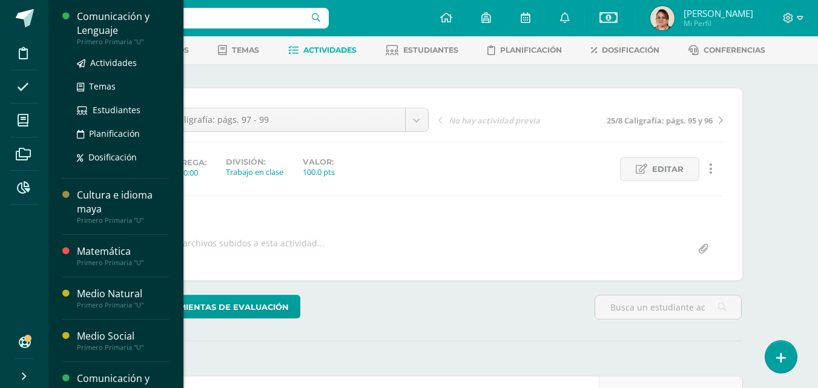
click at [134, 29] on div "Comunicación y Lenguaje" at bounding box center [123, 24] width 92 height 28
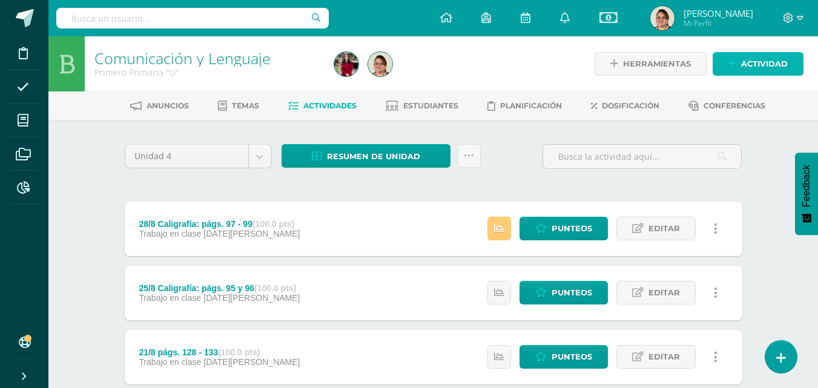
click at [772, 61] on span "Actividad" at bounding box center [764, 64] width 47 height 22
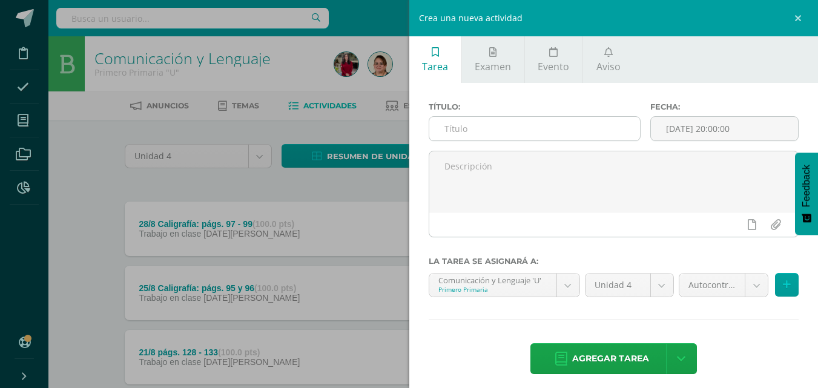
click at [456, 134] on input "text" at bounding box center [534, 129] width 211 height 24
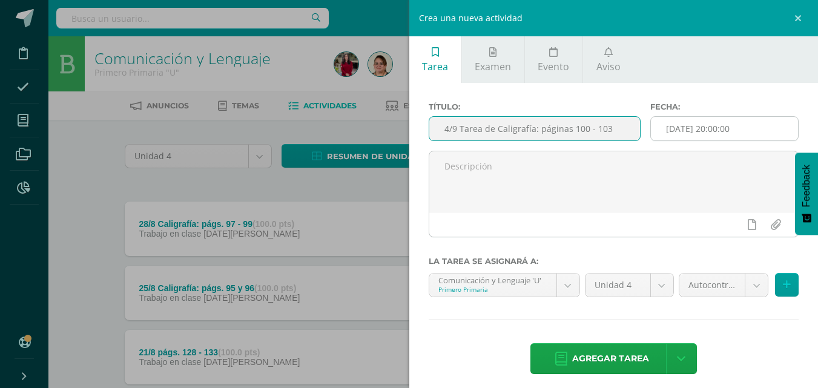
type input "4/9 Tarea de Caligrafía: páginas 100 - 103"
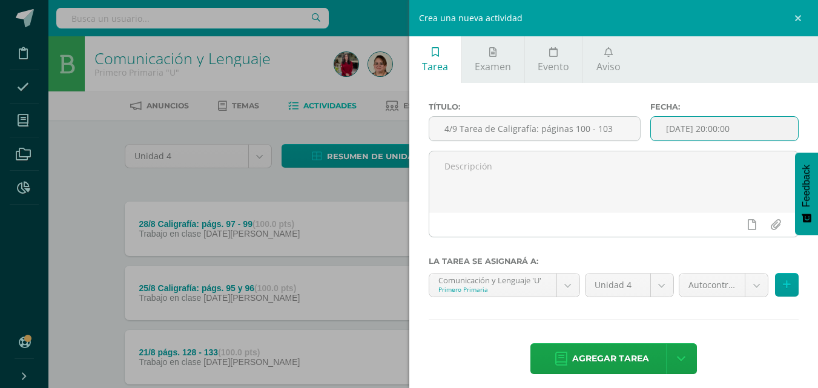
click at [706, 131] on input "[DATE] 20:00:00" at bounding box center [724, 129] width 147 height 24
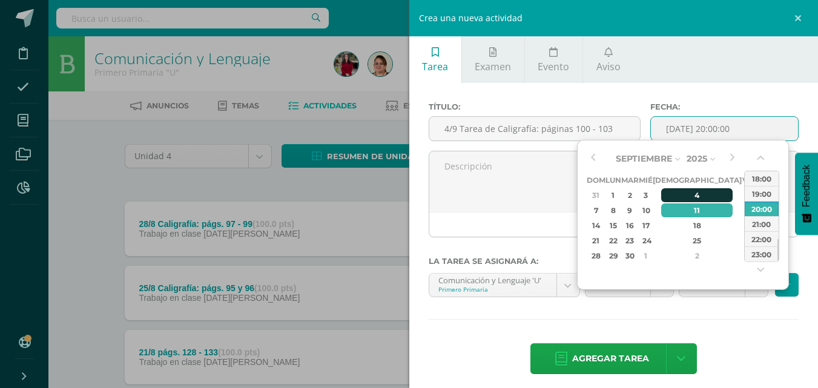
click at [678, 195] on div "4" at bounding box center [696, 195] width 71 height 14
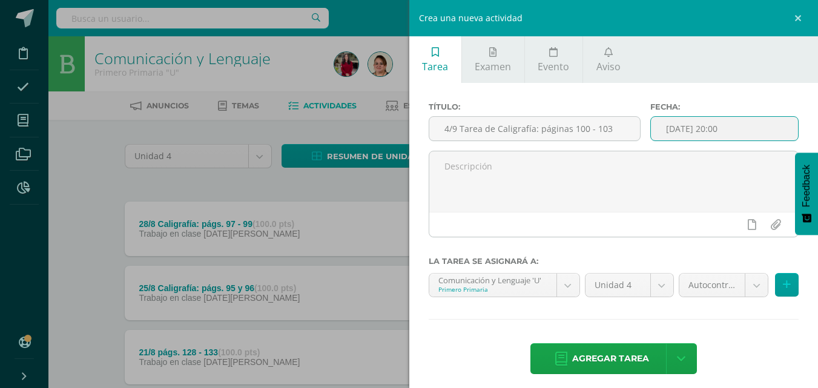
click at [713, 133] on input "2025-09-04 20:00" at bounding box center [724, 129] width 147 height 24
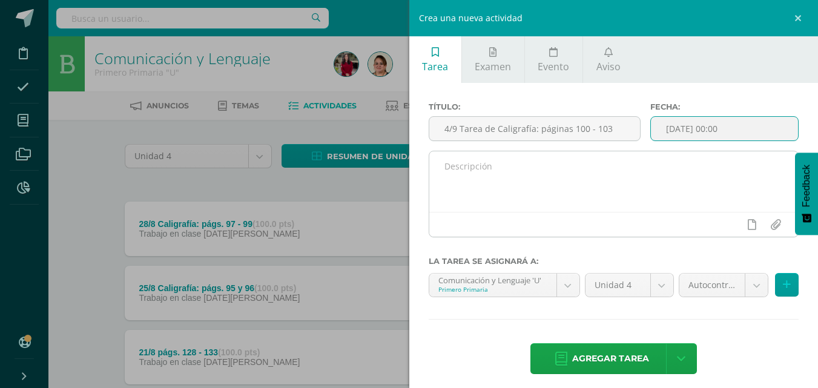
type input "2025-09-04 00:00"
click at [448, 174] on textarea at bounding box center [613, 181] width 369 height 61
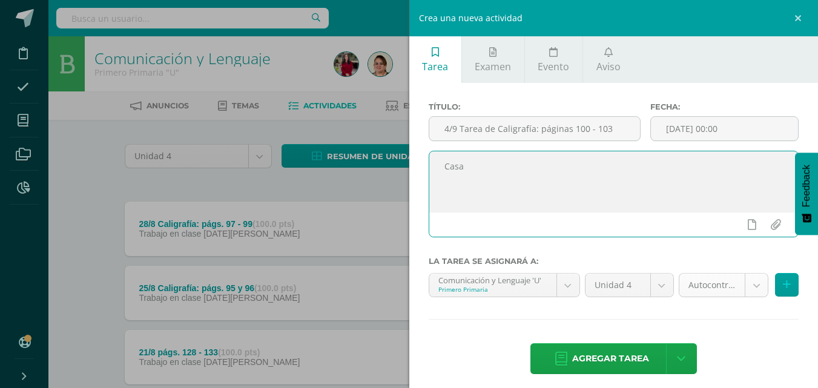
type textarea "Casa"
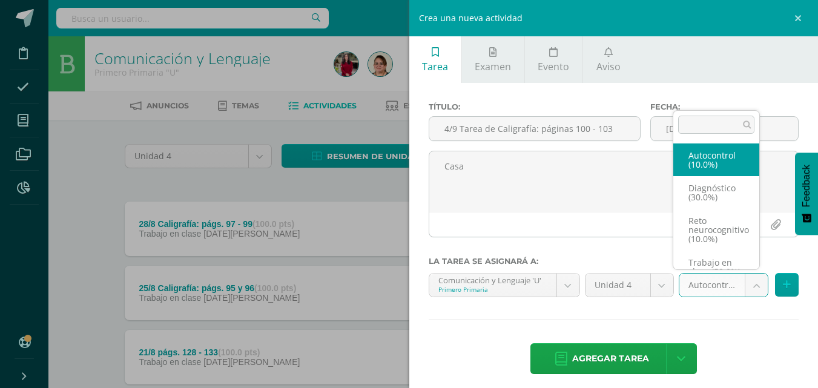
click at [750, 286] on body "Disciplina Asistencia Mis cursos Archivos Reportes Soporte Ayuda Reportar un pr…" at bounding box center [409, 232] width 818 height 465
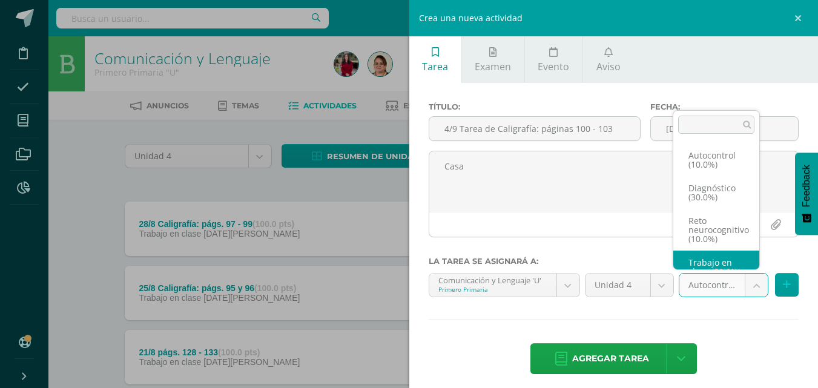
scroll to position [23, 0]
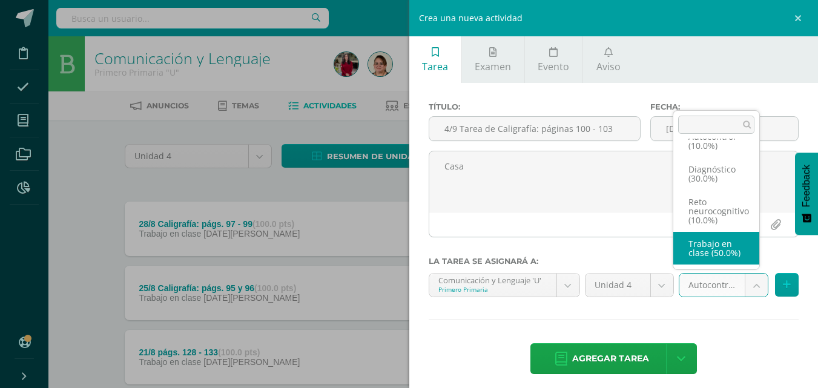
select select "202573"
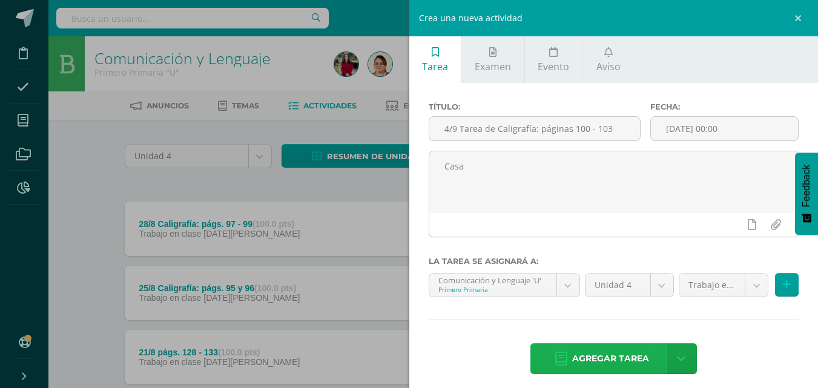
click at [583, 358] on span "Agregar tarea" at bounding box center [610, 359] width 77 height 30
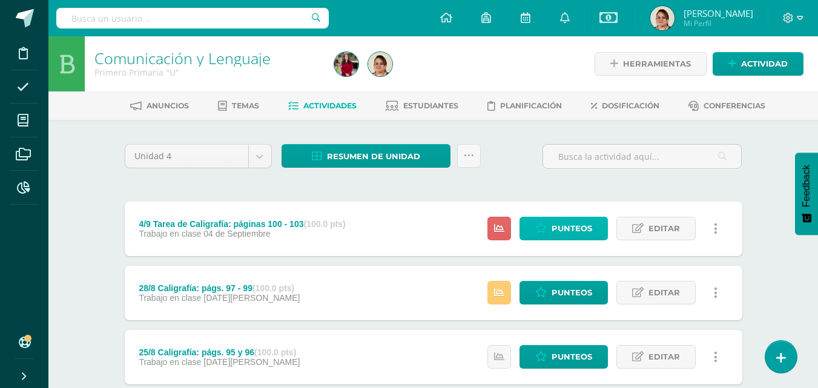
click at [584, 232] on span "Punteos" at bounding box center [571, 228] width 41 height 22
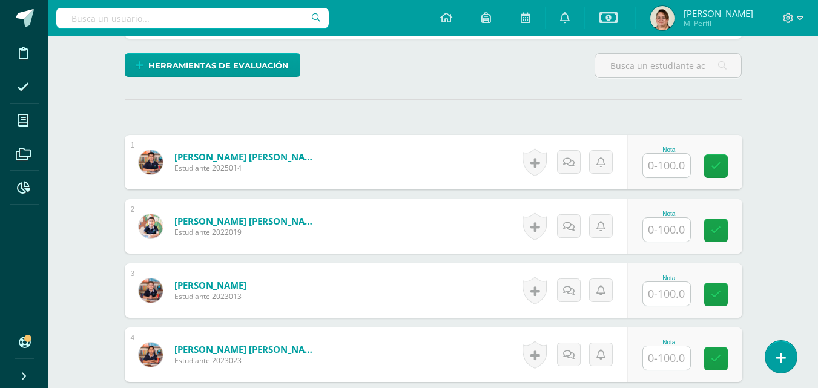
scroll to position [298, 0]
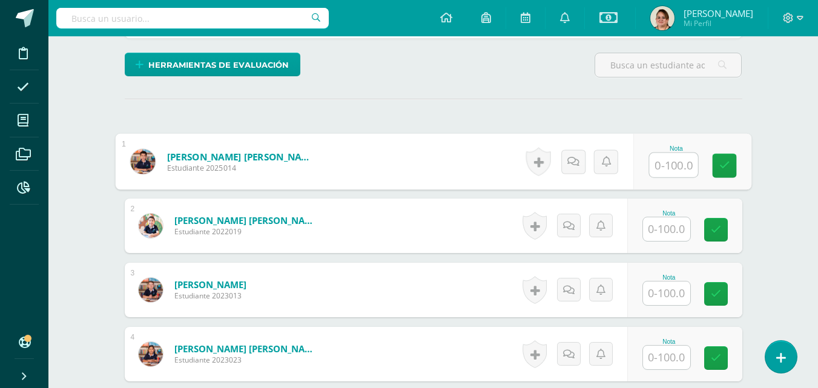
click at [683, 173] on input "text" at bounding box center [673, 165] width 48 height 24
type input "85"
click at [732, 168] on link at bounding box center [724, 166] width 24 height 24
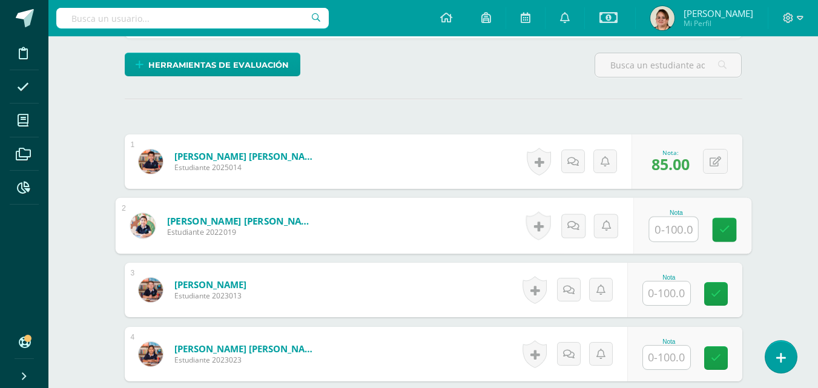
click at [669, 229] on input "text" at bounding box center [673, 229] width 48 height 24
type input "100"
click at [723, 230] on icon at bounding box center [723, 230] width 11 height 10
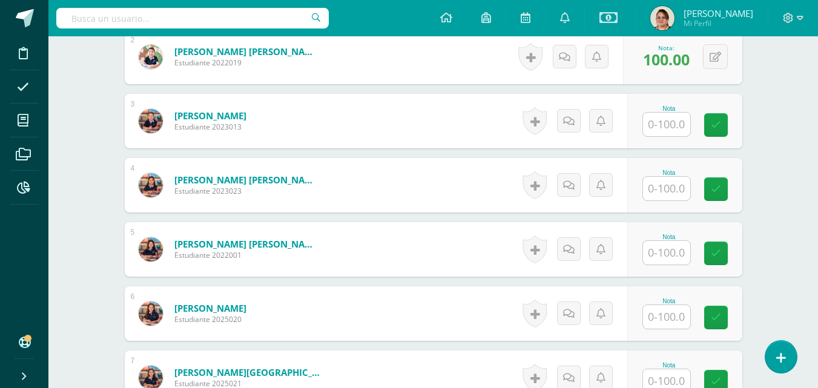
scroll to position [479, 0]
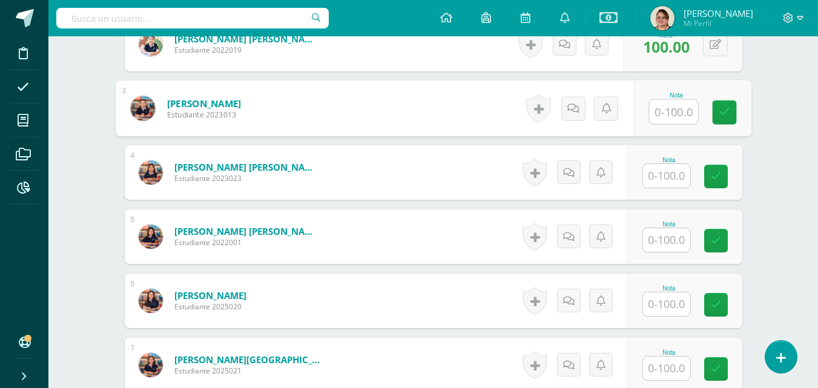
click at [667, 108] on input "text" at bounding box center [673, 112] width 48 height 24
click at [727, 110] on icon at bounding box center [723, 112] width 11 height 10
type input "95"
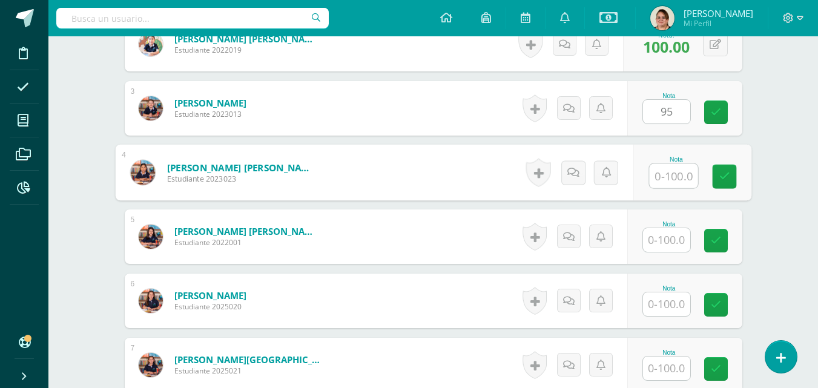
click at [666, 180] on input "text" at bounding box center [673, 176] width 48 height 24
type input "80"
click at [727, 180] on icon at bounding box center [723, 176] width 11 height 10
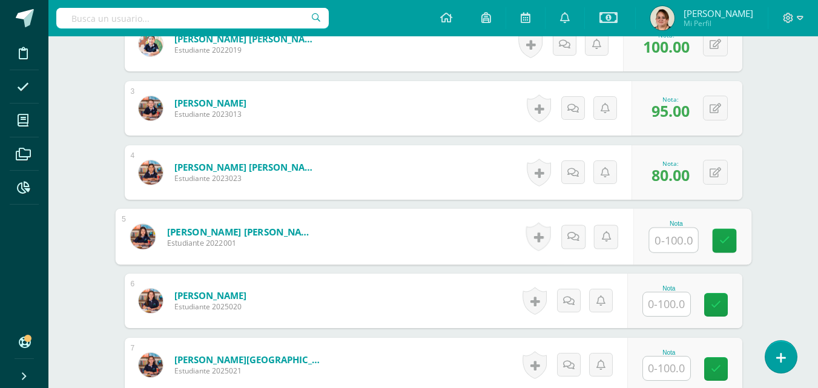
click at [679, 240] on input "text" at bounding box center [673, 240] width 48 height 24
type input "80"
click at [718, 241] on icon at bounding box center [723, 240] width 11 height 10
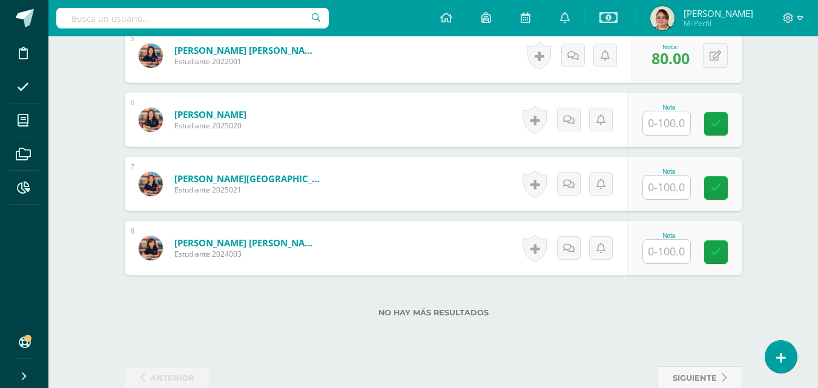
scroll to position [661, 0]
click at [669, 127] on input "text" at bounding box center [666, 123] width 47 height 24
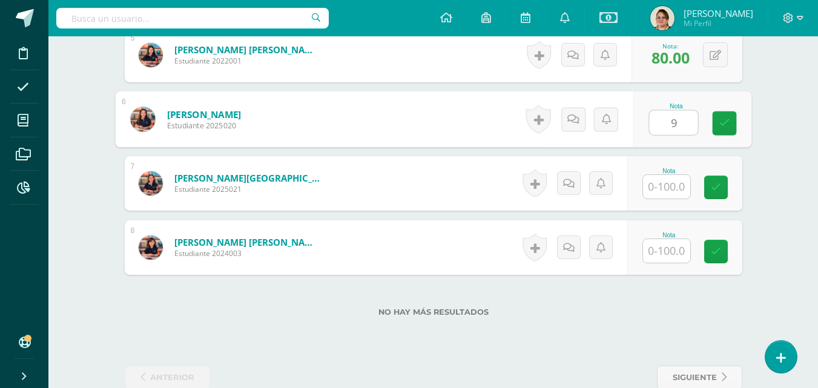
type input "95"
click at [721, 123] on icon at bounding box center [723, 123] width 11 height 10
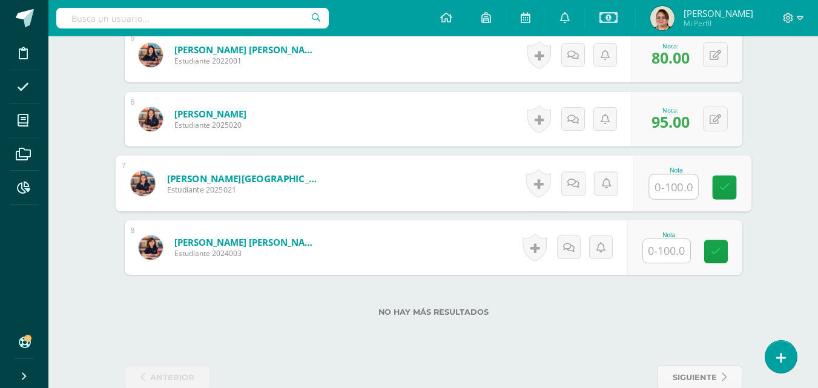
click at [661, 186] on input "text" at bounding box center [673, 187] width 48 height 24
type input "95"
click at [715, 190] on link at bounding box center [724, 187] width 24 height 24
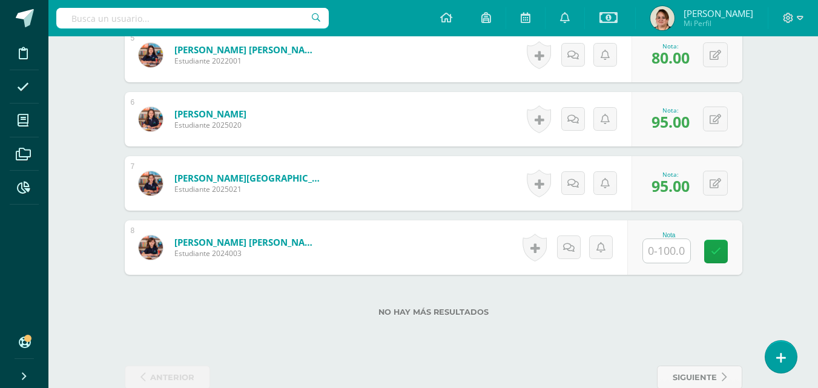
click at [669, 255] on input "text" at bounding box center [666, 251] width 47 height 24
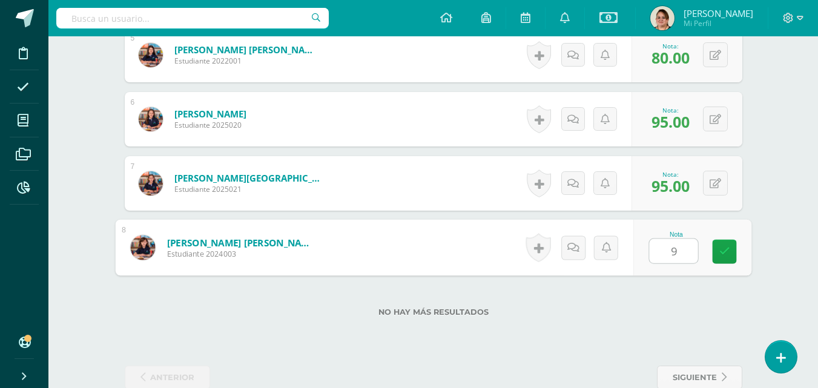
type input "98"
click at [723, 248] on icon at bounding box center [723, 251] width 11 height 10
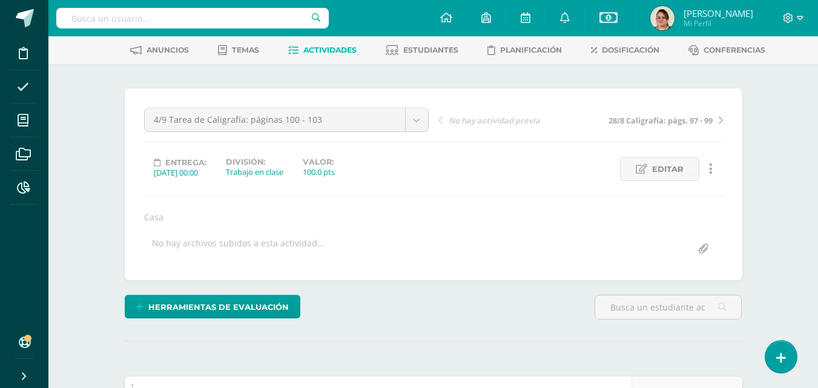
scroll to position [0, 0]
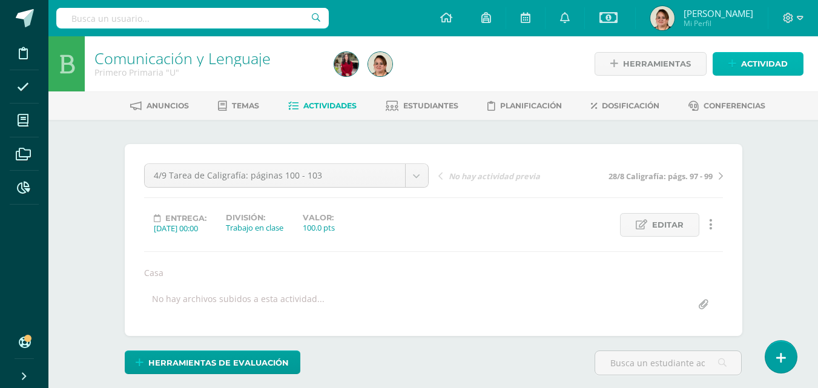
click at [766, 65] on span "Actividad" at bounding box center [764, 64] width 47 height 22
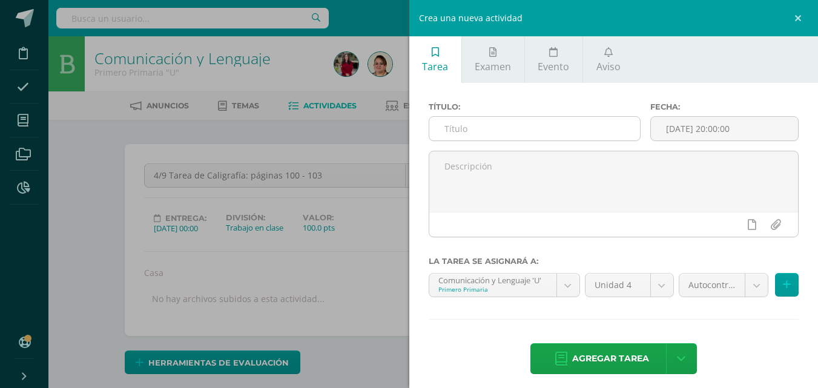
click at [471, 132] on input "text" at bounding box center [534, 129] width 211 height 24
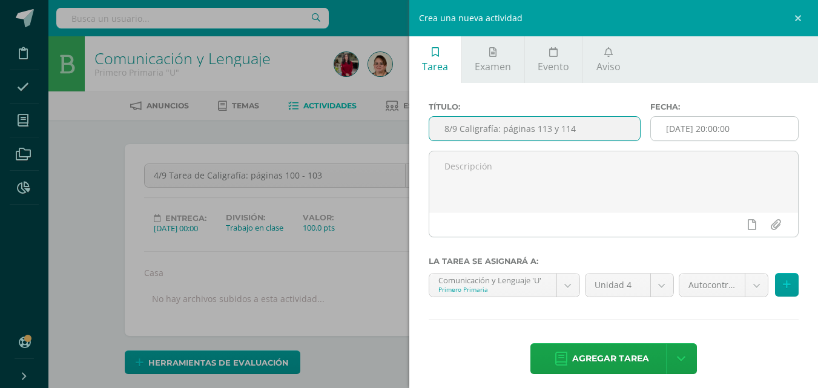
type input "8/9 Caligrafía: páginas 113 y 114"
click at [703, 129] on input "[DATE] 20:00:00" at bounding box center [724, 129] width 147 height 24
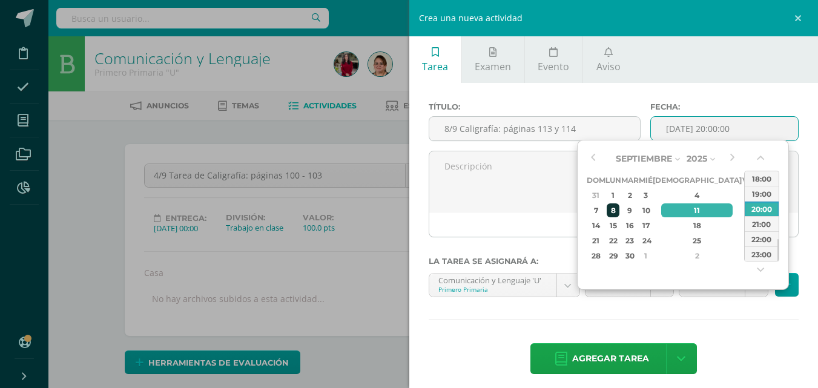
click at [618, 213] on div "8" at bounding box center [612, 210] width 13 height 14
click at [713, 131] on input "2025-09-08 20:00" at bounding box center [724, 129] width 147 height 24
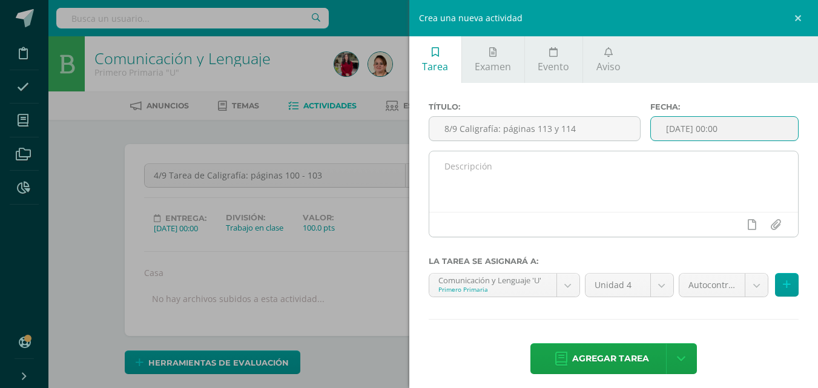
type input "2025-09-08 00:00"
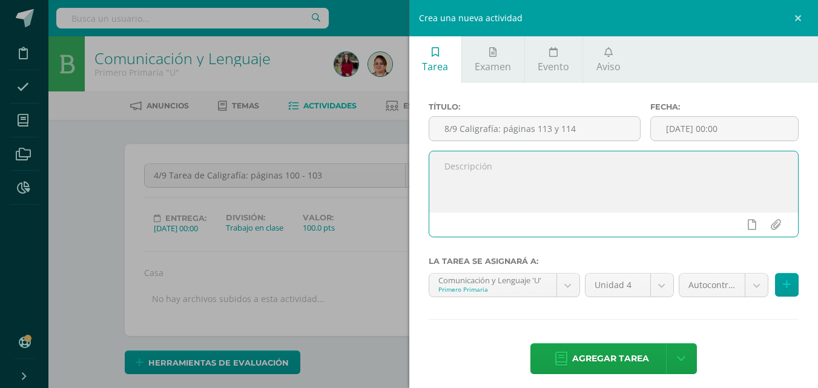
click at [461, 171] on textarea at bounding box center [613, 181] width 369 height 61
click at [459, 173] on textarea at bounding box center [613, 181] width 369 height 61
type textarea "Clase"
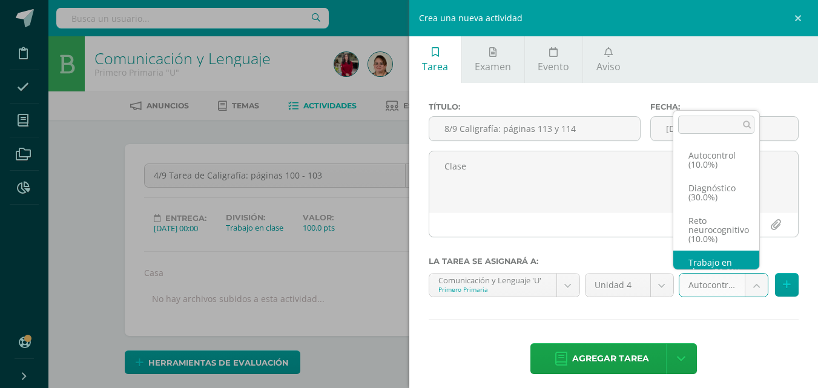
scroll to position [23, 0]
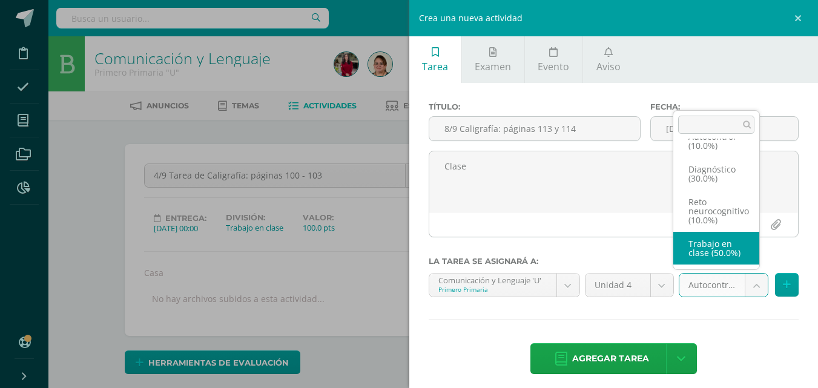
select select "202573"
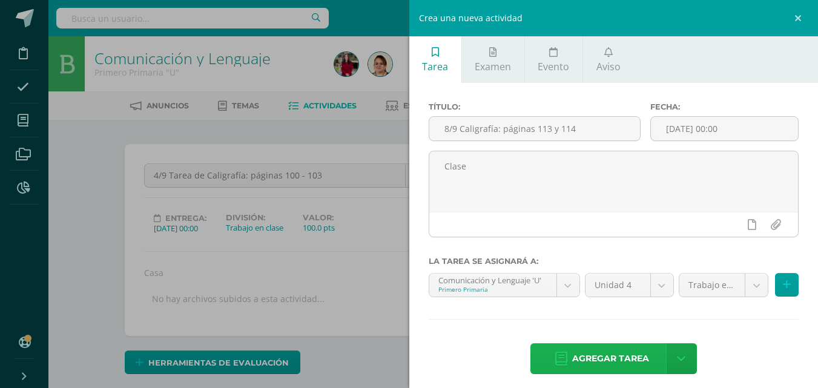
click at [620, 366] on span "Agregar tarea" at bounding box center [610, 359] width 77 height 30
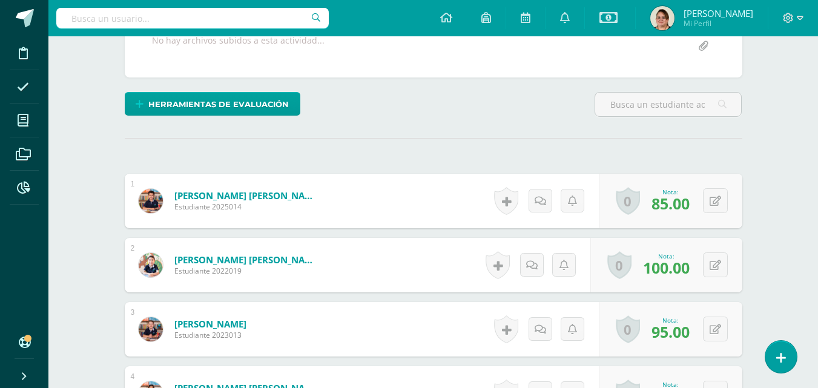
scroll to position [230, 0]
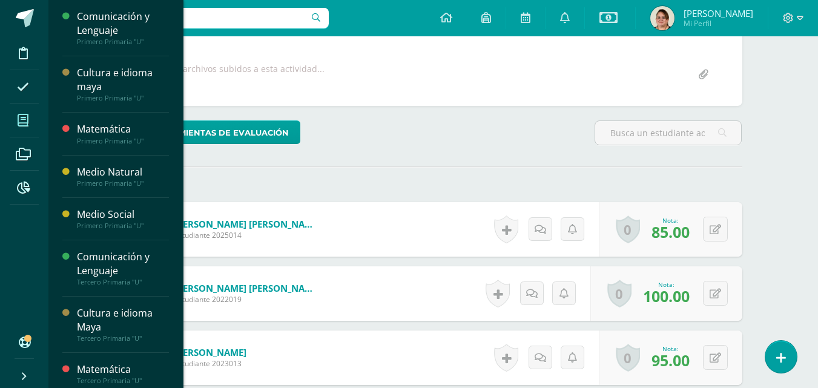
click at [21, 123] on icon at bounding box center [23, 120] width 11 height 12
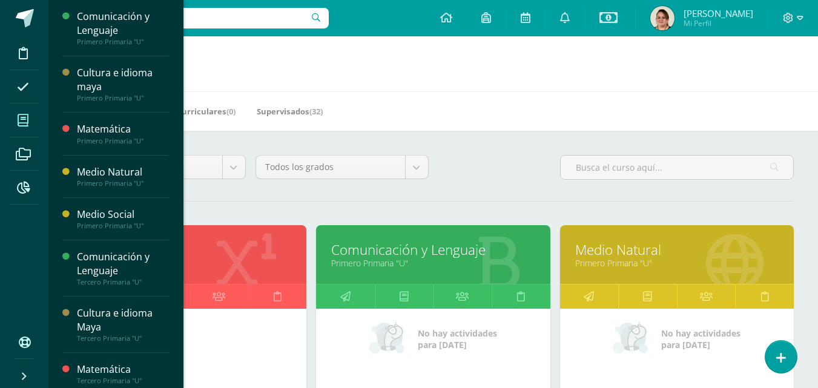
click at [494, 254] on link "Comunicación y Lenguaje" at bounding box center [432, 249] width 203 height 19
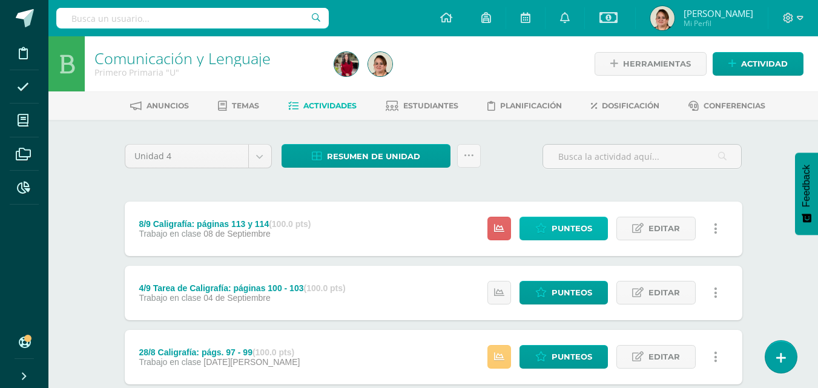
click at [597, 228] on link "Punteos" at bounding box center [563, 229] width 88 height 24
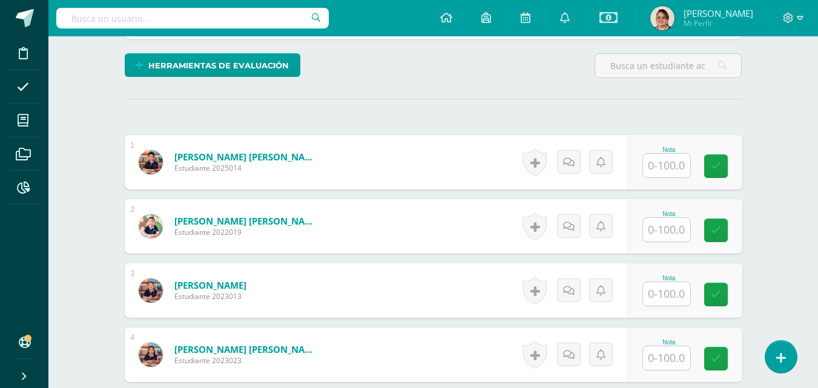
scroll to position [298, 0]
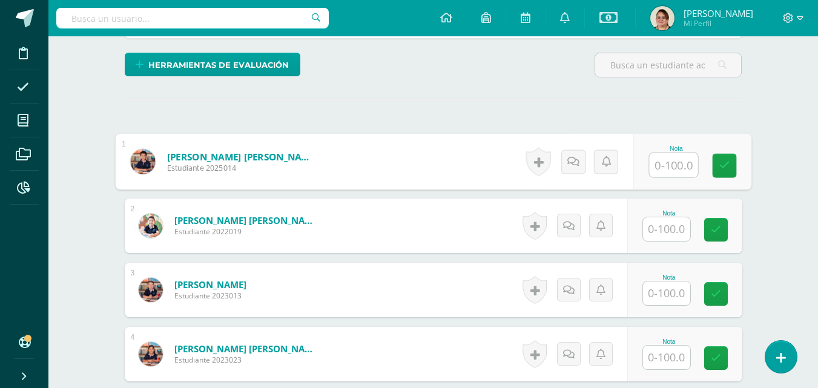
click at [660, 168] on input "text" at bounding box center [673, 165] width 48 height 24
type input "90"
click at [719, 172] on link at bounding box center [724, 166] width 24 height 24
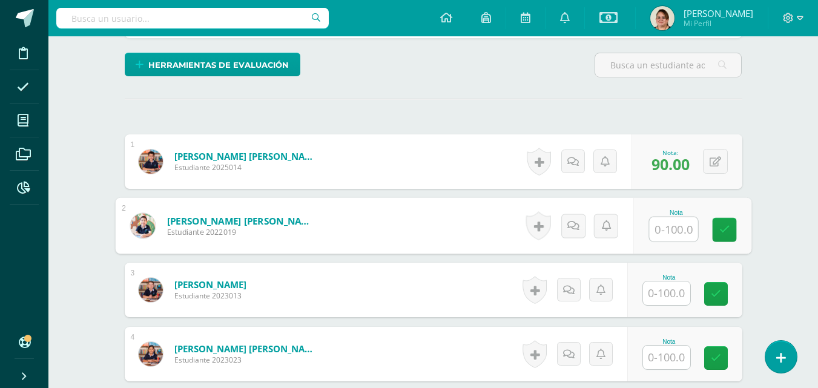
click at [659, 238] on input "text" at bounding box center [673, 229] width 48 height 24
type input "100"
click at [718, 229] on link at bounding box center [724, 230] width 24 height 24
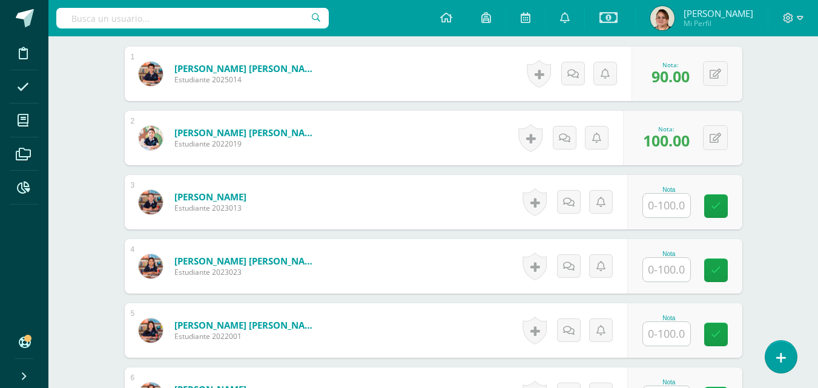
scroll to position [540, 0]
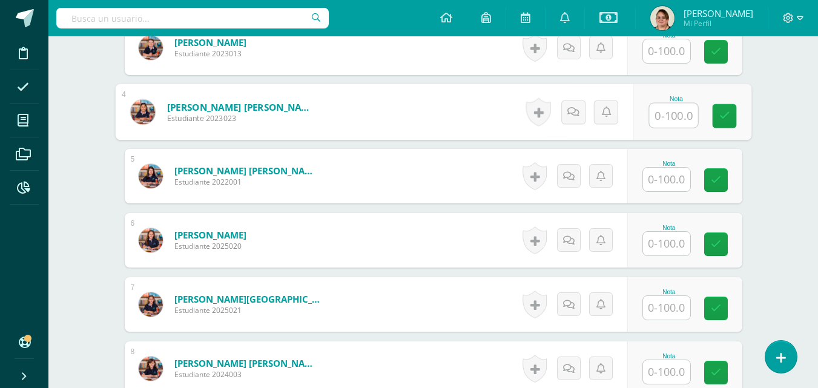
click at [671, 111] on input "text" at bounding box center [673, 115] width 48 height 24
type input "95"
click at [726, 117] on icon at bounding box center [723, 116] width 11 height 10
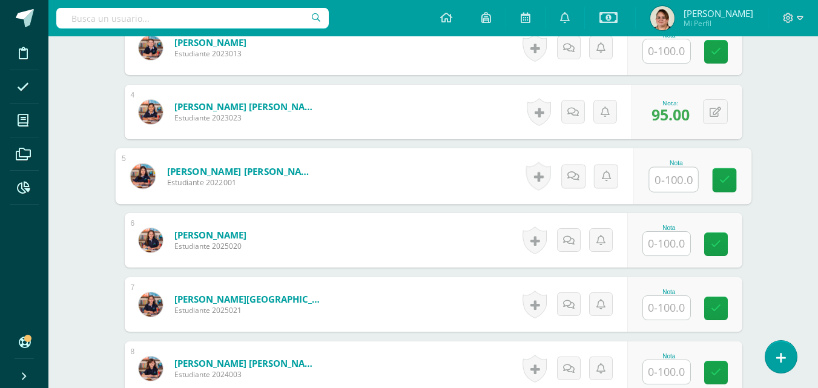
click at [664, 180] on input "text" at bounding box center [673, 180] width 48 height 24
type input "95"
click at [732, 186] on link at bounding box center [724, 180] width 24 height 24
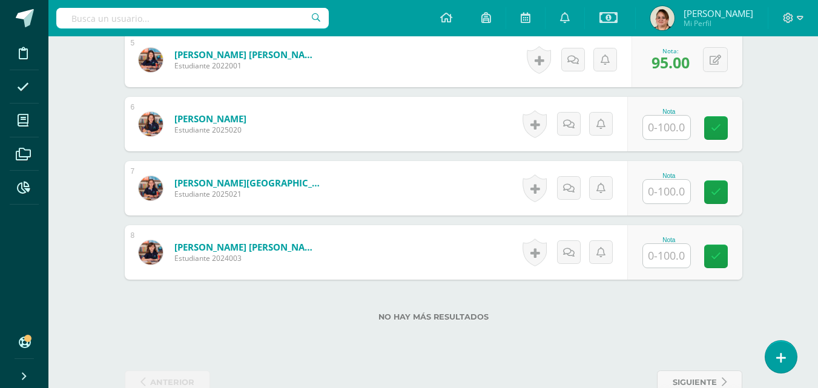
scroll to position [661, 0]
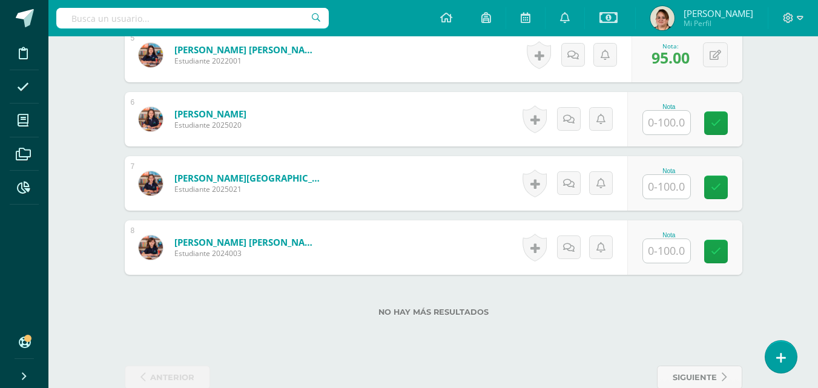
click at [665, 116] on input "text" at bounding box center [666, 123] width 47 height 24
type input "100"
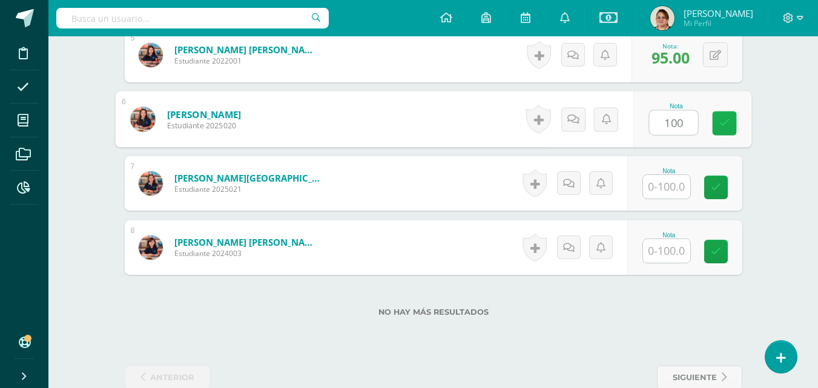
click at [717, 128] on link at bounding box center [724, 123] width 24 height 24
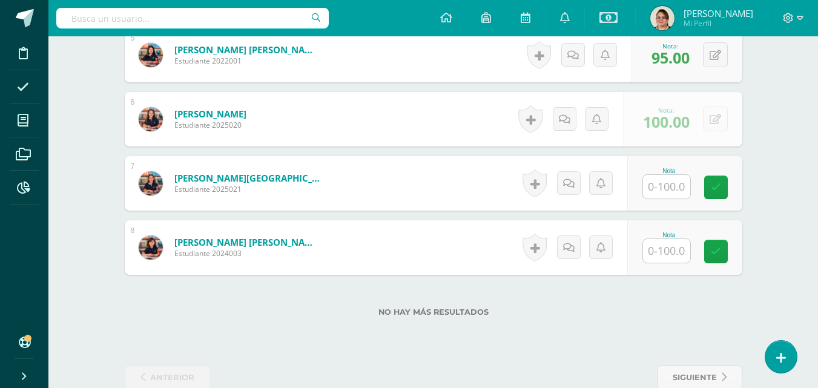
click at [674, 184] on input "text" at bounding box center [666, 187] width 47 height 24
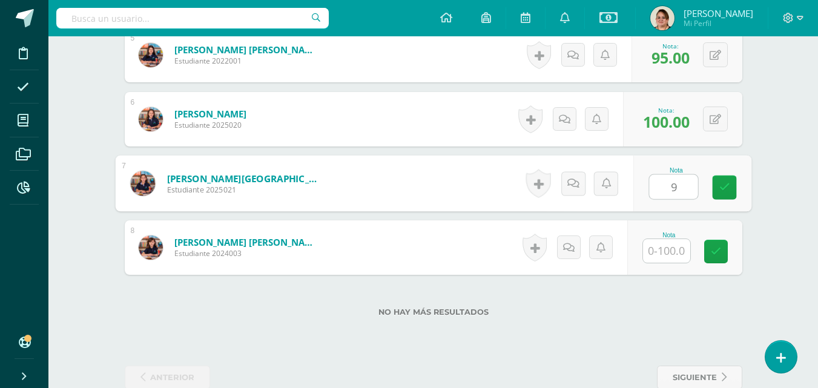
type input "98"
click at [718, 188] on icon at bounding box center [723, 187] width 11 height 10
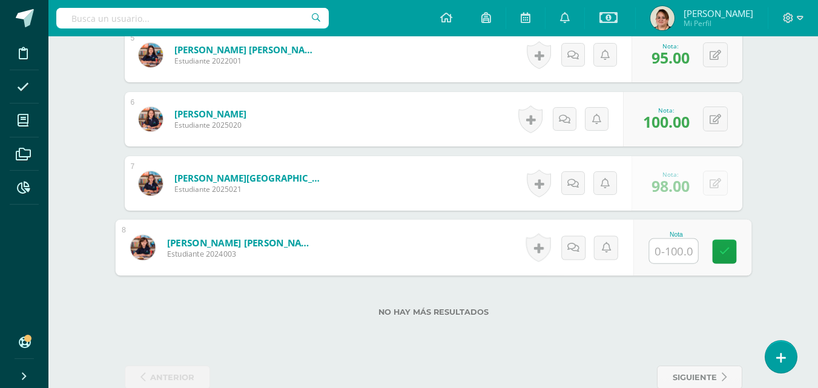
click at [661, 253] on input "text" at bounding box center [673, 251] width 48 height 24
type input "98"
click at [720, 248] on icon at bounding box center [723, 251] width 11 height 10
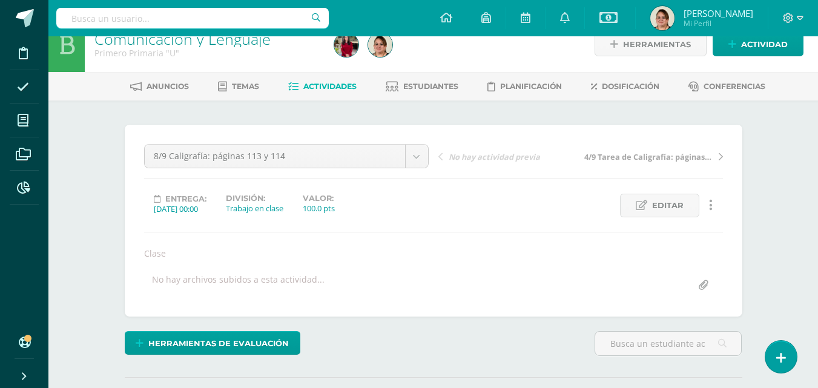
scroll to position [0, 0]
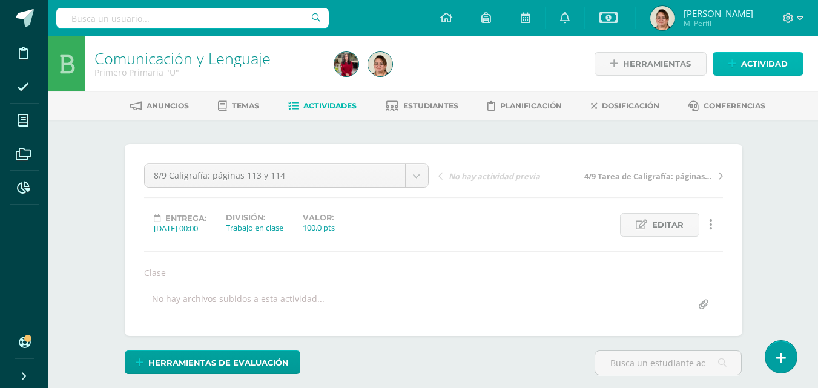
click at [755, 57] on span "Actividad" at bounding box center [764, 64] width 47 height 22
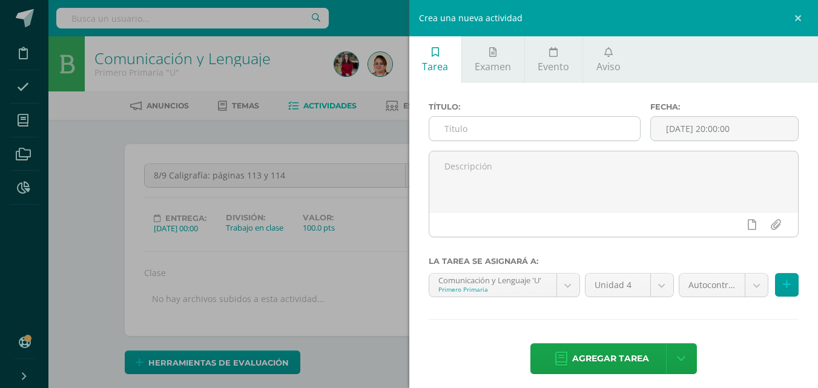
click at [461, 129] on input "text" at bounding box center [534, 129] width 211 height 24
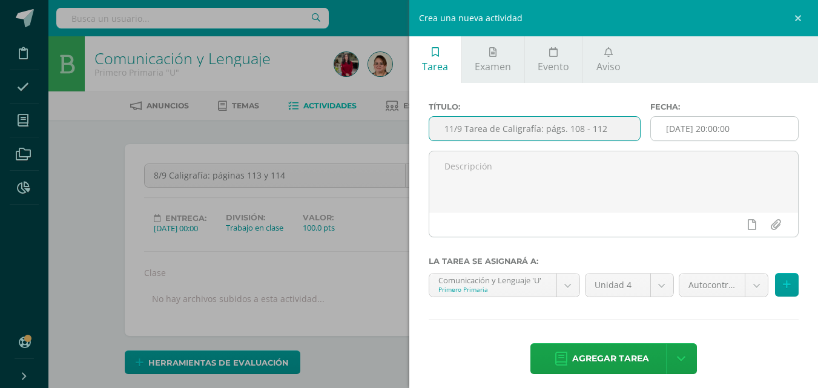
type input "11/9 Tarea de Caligrafía: págs. 108 - 112"
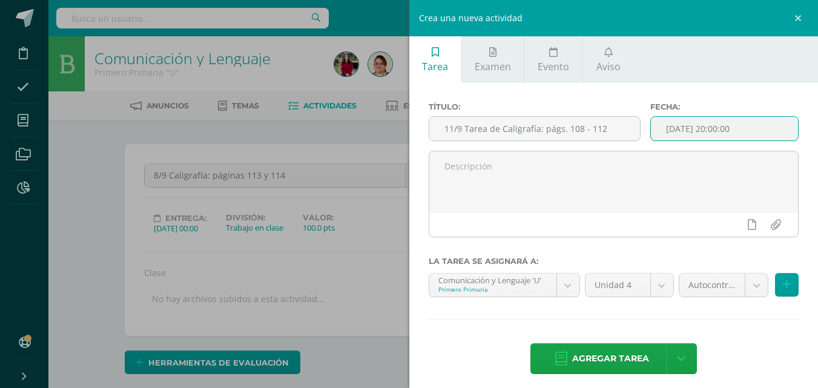
click at [710, 130] on input "[DATE] 20:00:00" at bounding box center [724, 129] width 147 height 24
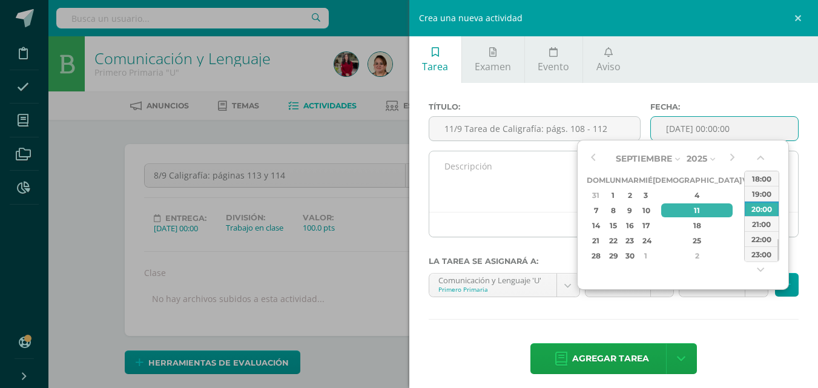
type input "2025-09-11 00:00"
click at [454, 168] on textarea at bounding box center [613, 181] width 369 height 61
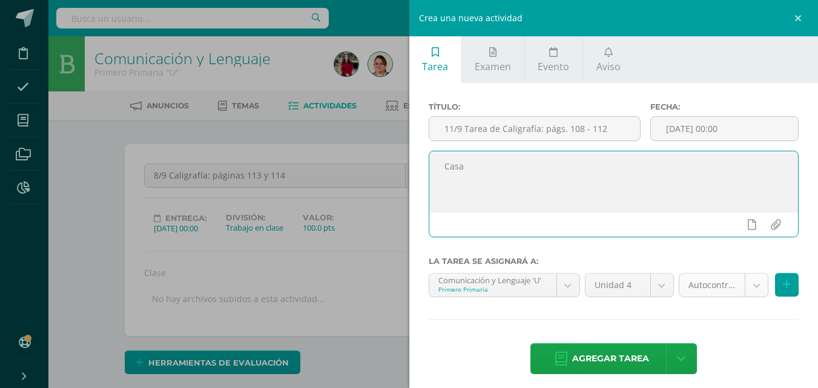
type textarea "Casa"
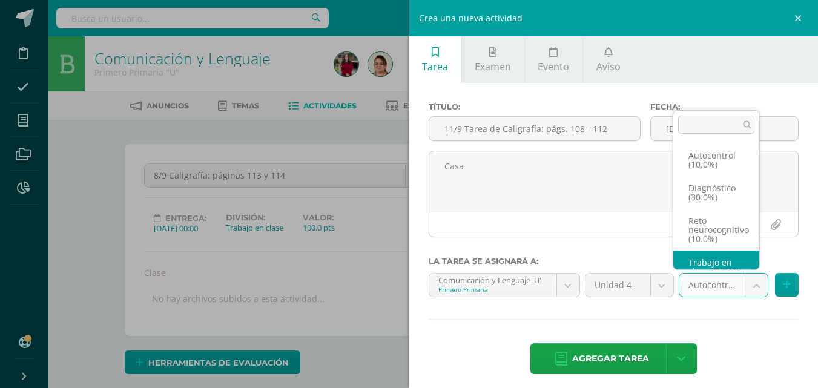
scroll to position [23, 0]
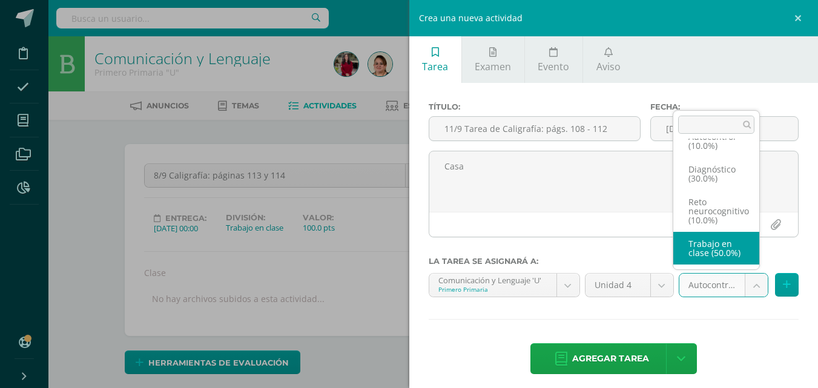
drag, startPoint x: 725, startPoint y: 255, endPoint x: 659, endPoint y: 320, distance: 92.0
select select "202573"
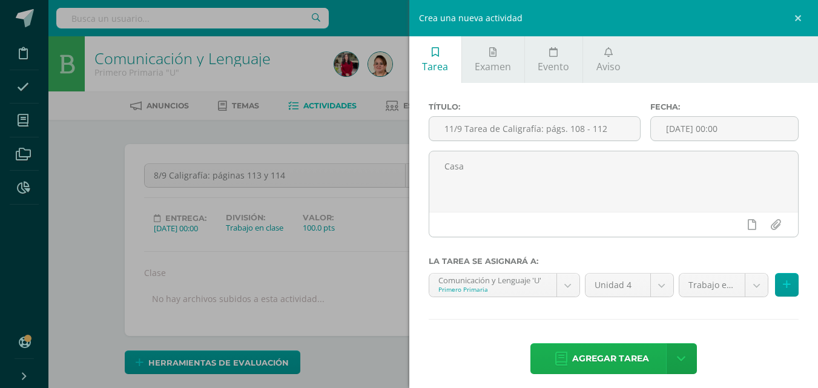
click at [593, 355] on span "Agregar tarea" at bounding box center [610, 359] width 77 height 30
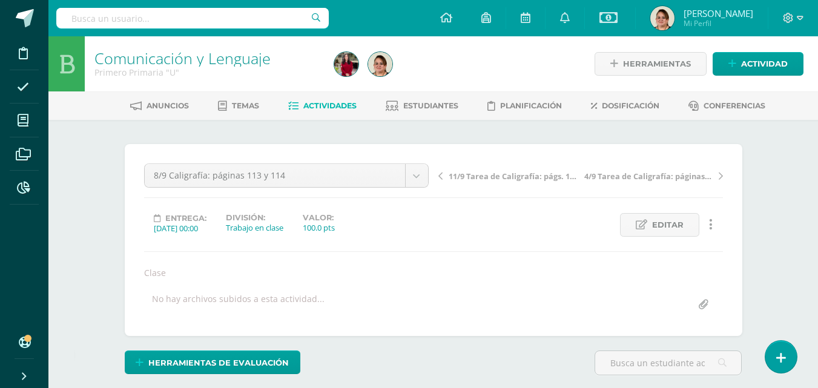
scroll to position [1, 0]
click at [593, 358] on div at bounding box center [667, 367] width 157 height 34
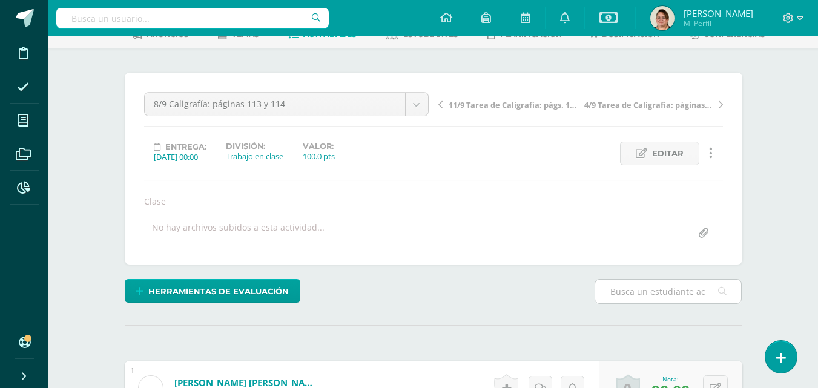
scroll to position [0, 0]
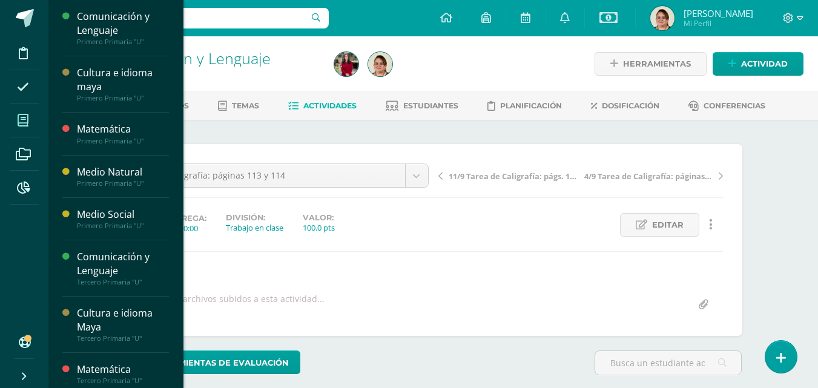
click at [19, 119] on icon at bounding box center [23, 120] width 11 height 12
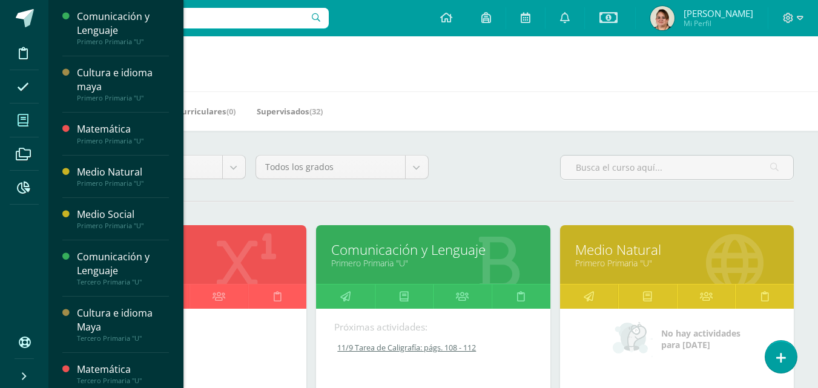
click at [430, 251] on link "Comunicación y Lenguaje" at bounding box center [432, 249] width 203 height 19
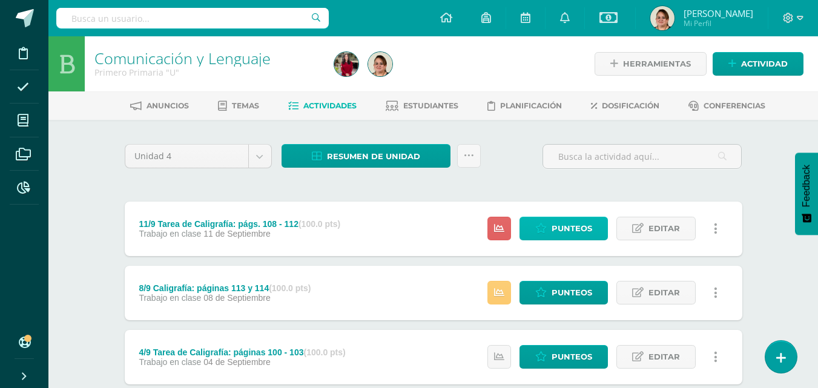
click at [574, 223] on span "Punteos" at bounding box center [571, 228] width 41 height 22
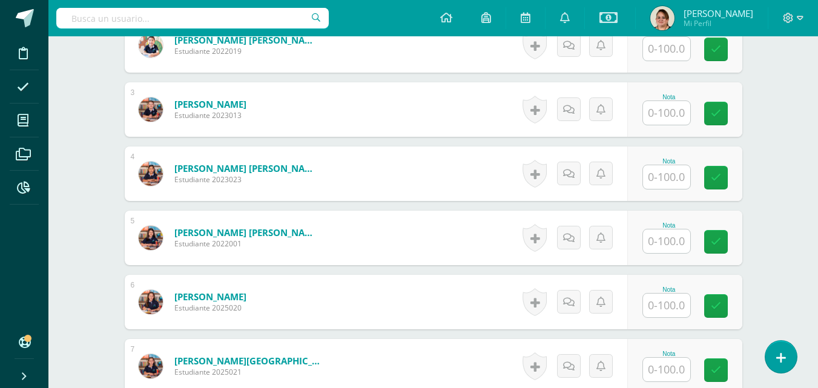
scroll to position [485, 0]
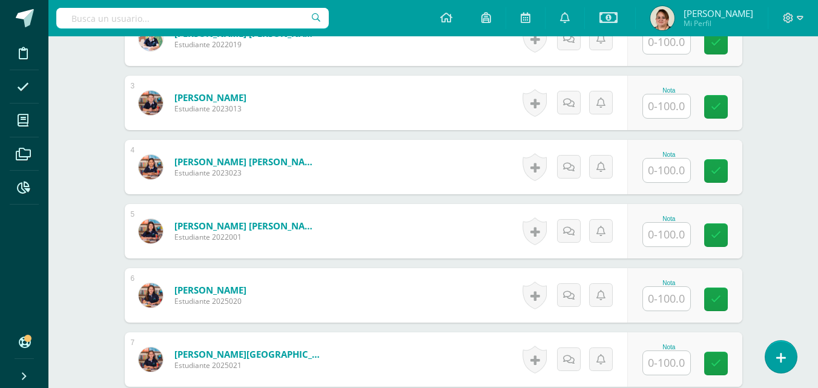
click at [662, 174] on input "text" at bounding box center [666, 171] width 47 height 24
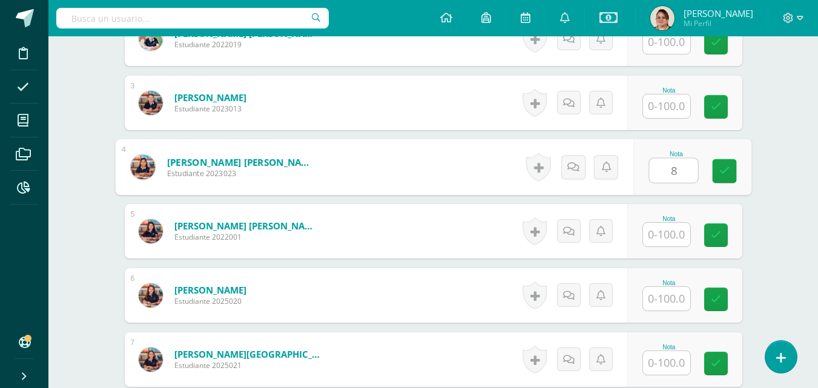
type input "80"
click at [727, 168] on icon at bounding box center [723, 171] width 11 height 10
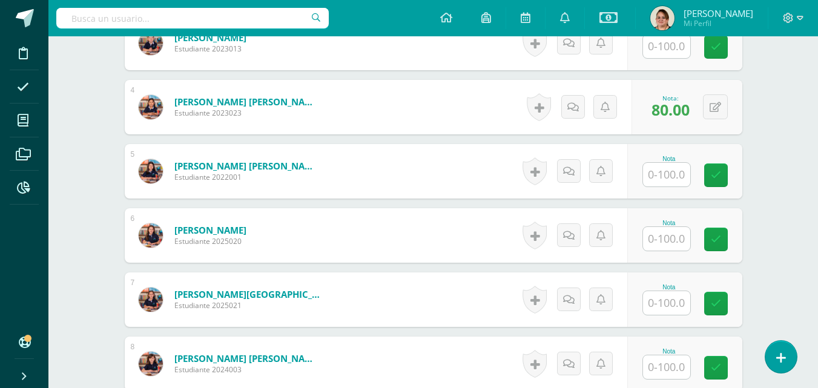
scroll to position [545, 0]
click at [659, 243] on input "text" at bounding box center [666, 238] width 47 height 24
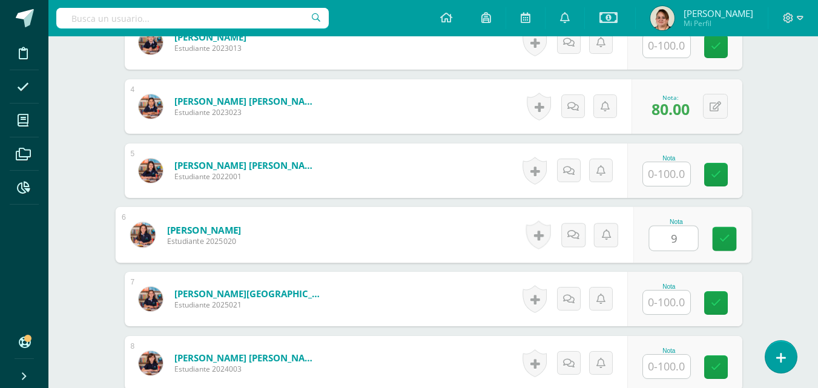
type input "95"
click at [719, 244] on link at bounding box center [724, 239] width 24 height 24
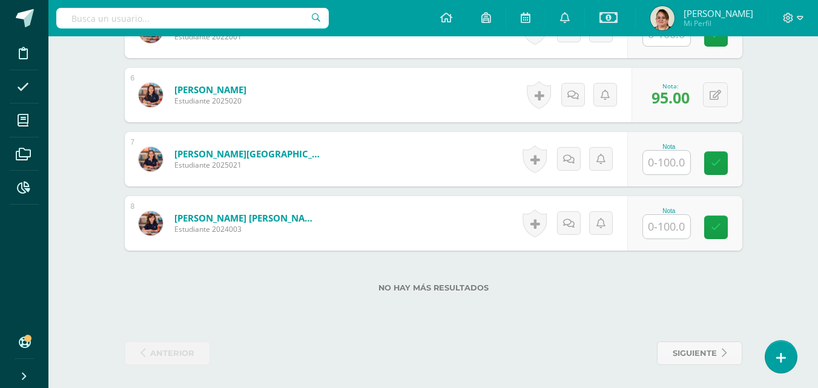
scroll to position [686, 0]
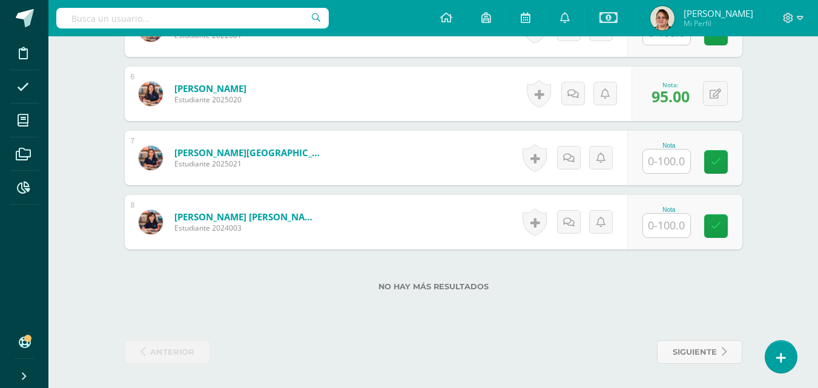
click at [672, 163] on input "text" at bounding box center [666, 161] width 47 height 24
type input "90"
click at [729, 157] on icon at bounding box center [723, 162] width 11 height 10
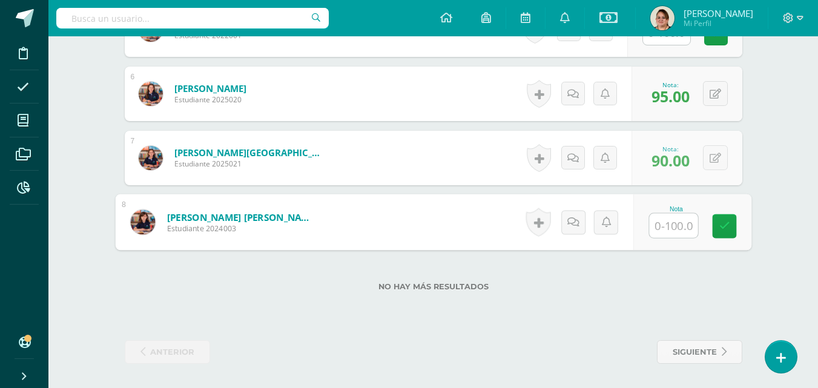
click at [663, 230] on input "text" at bounding box center [673, 226] width 48 height 24
type input "90"
click at [714, 228] on link at bounding box center [724, 226] width 24 height 24
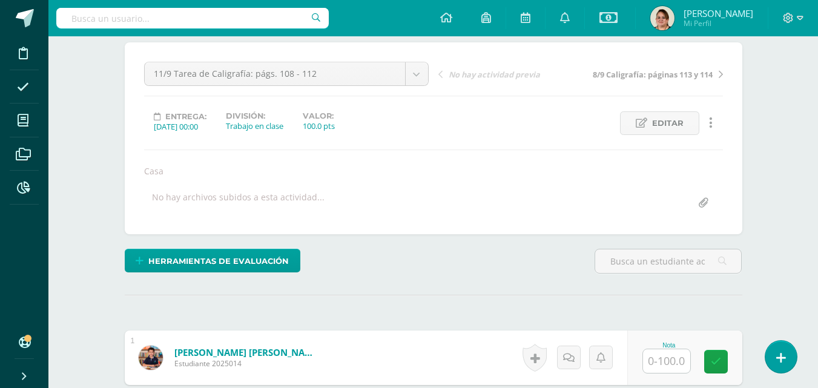
scroll to position [0, 0]
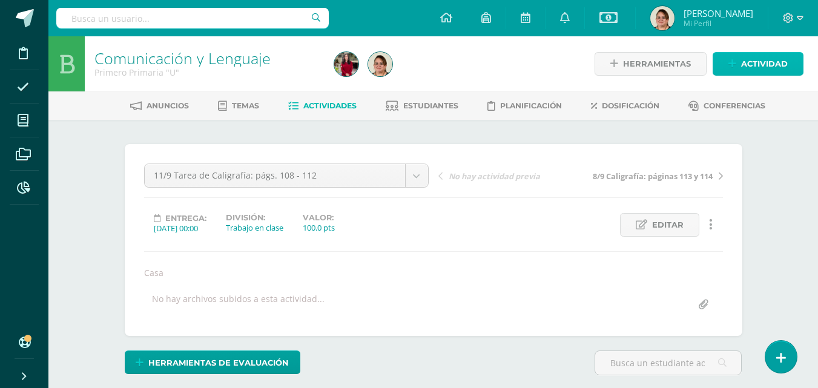
click at [754, 57] on span "Actividad" at bounding box center [764, 64] width 47 height 22
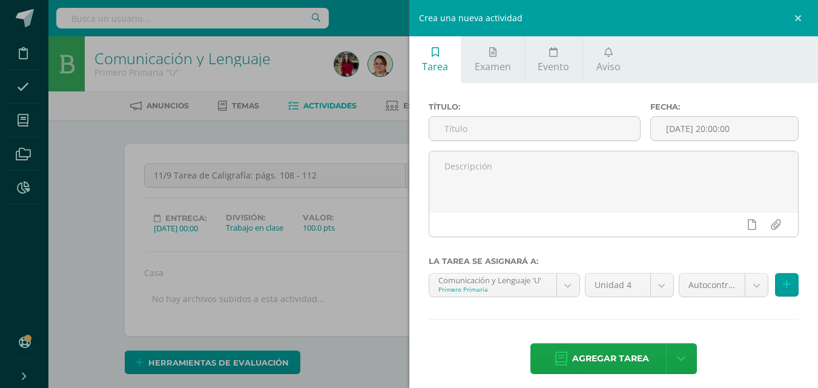
click at [755, 57] on ul "Tarea Examen Evento Aviso" at bounding box center [613, 59] width 409 height 47
click at [453, 135] on input "text" at bounding box center [534, 129] width 211 height 24
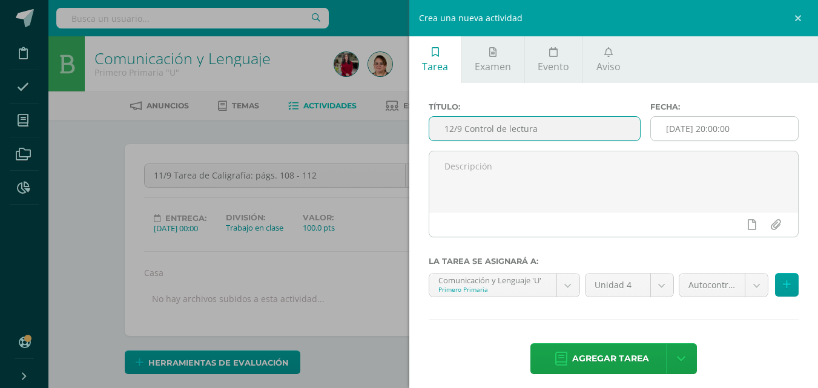
type input "12/9 Control de lectura"
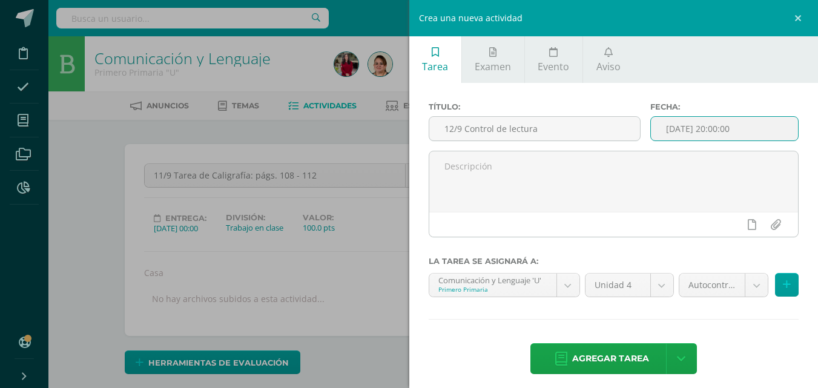
click at [704, 130] on input "[DATE] 20:00:00" at bounding box center [724, 129] width 147 height 24
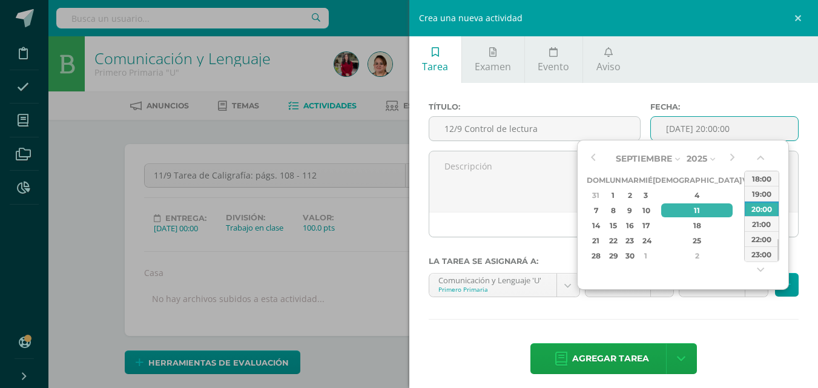
drag, startPoint x: 701, startPoint y: 212, endPoint x: 721, endPoint y: 165, distance: 50.9
click at [743, 208] on div "12" at bounding box center [748, 210] width 11 height 14
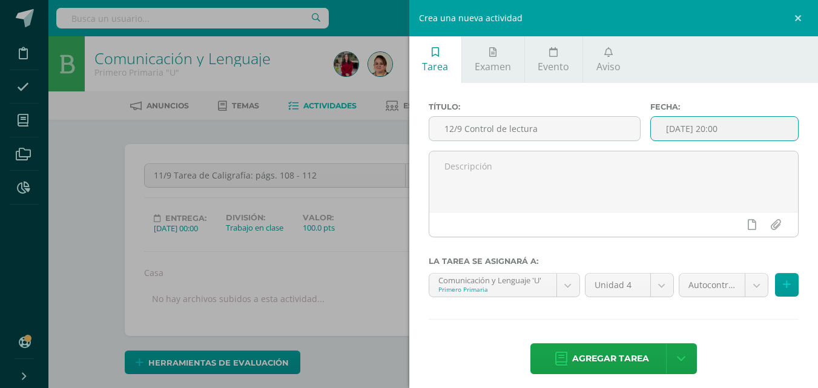
click at [711, 129] on input "2025-09-12 20:00" at bounding box center [724, 129] width 147 height 24
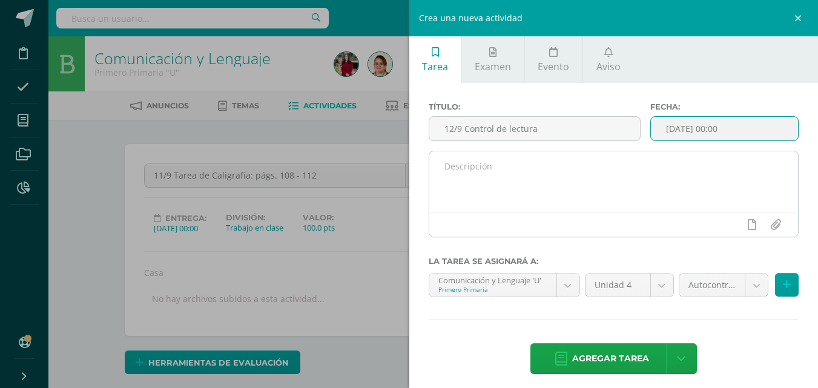
type input "2025-09-12 00:00"
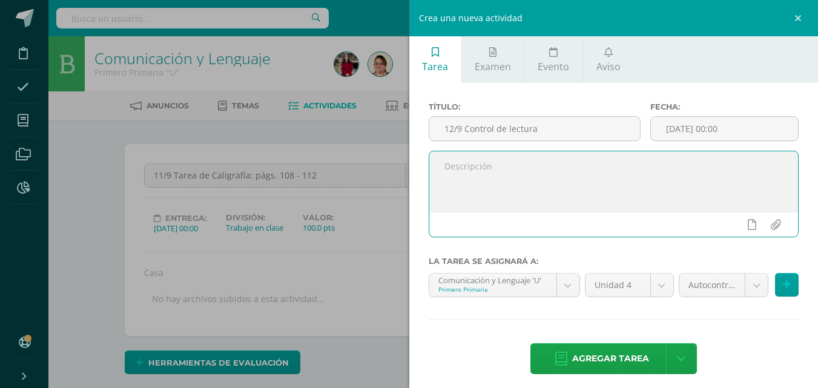
click at [469, 168] on textarea at bounding box center [613, 181] width 369 height 61
type textarea "Casa"
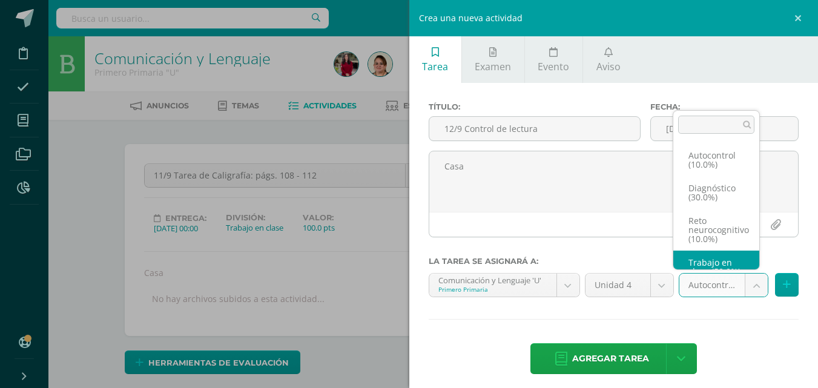
scroll to position [23, 0]
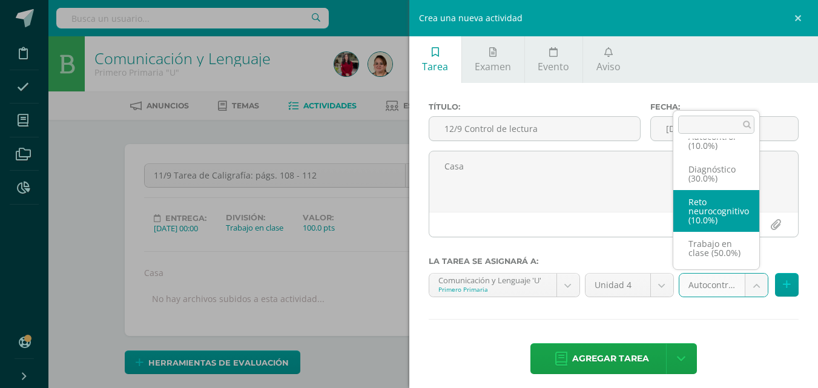
select select "202570"
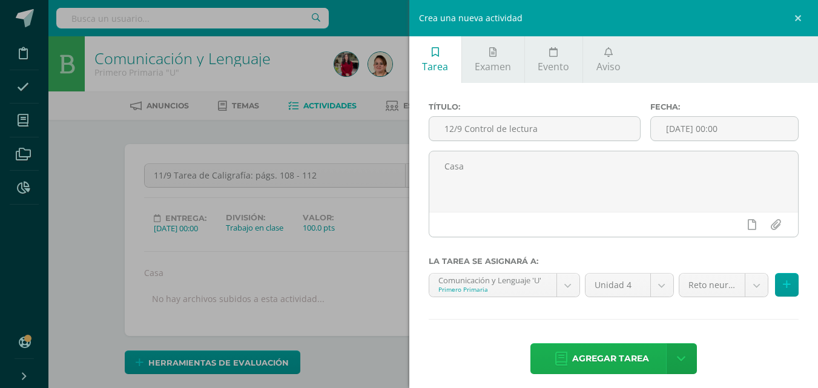
click at [616, 367] on span "Agregar tarea" at bounding box center [610, 359] width 77 height 30
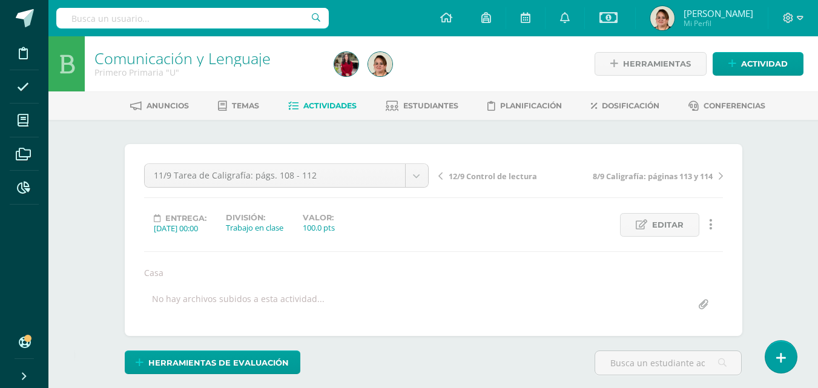
scroll to position [1, 0]
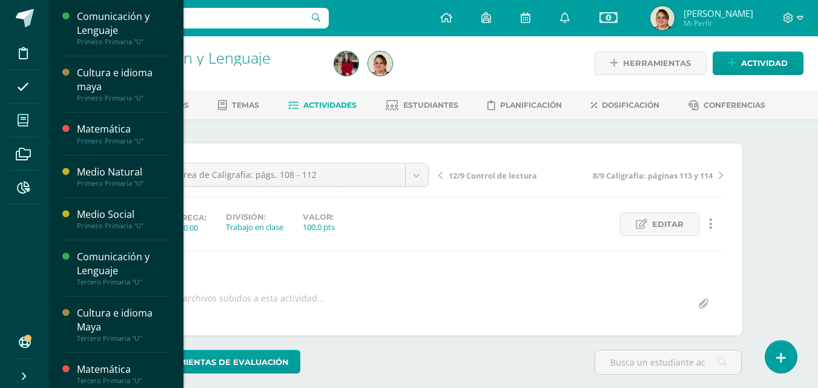
click at [20, 123] on icon at bounding box center [23, 120] width 11 height 12
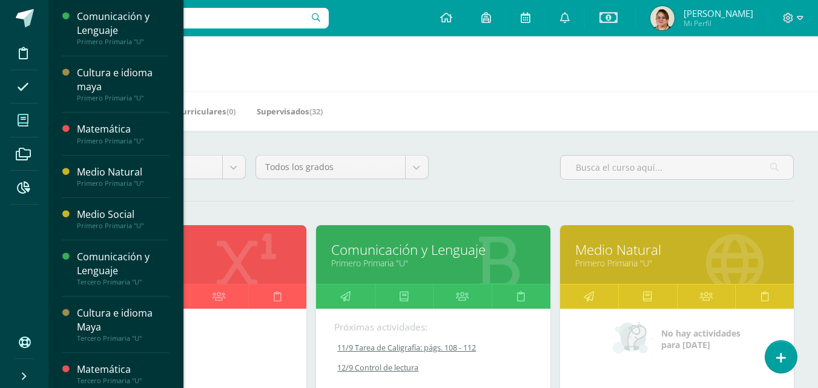
click at [681, 267] on link "Primero Primaria "U"" at bounding box center [676, 262] width 203 height 11
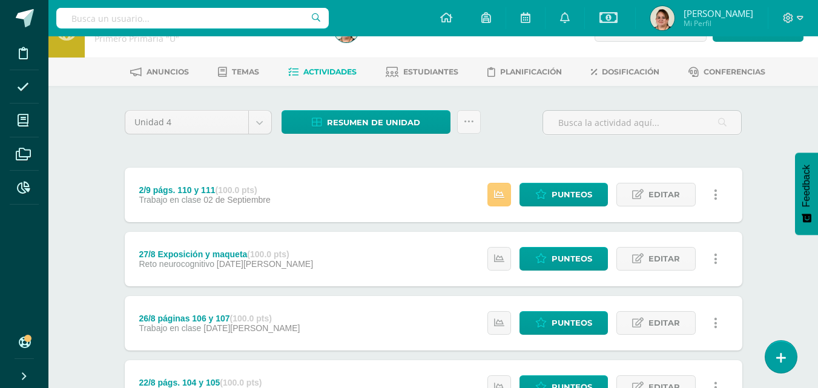
scroll to position [61, 0]
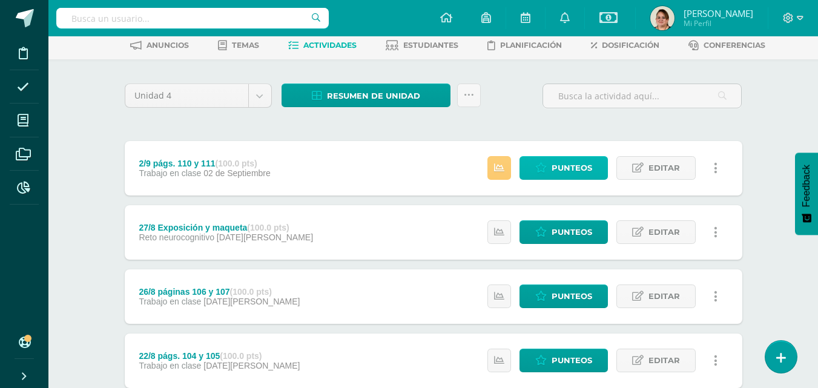
click at [571, 165] on span "Punteos" at bounding box center [571, 168] width 41 height 22
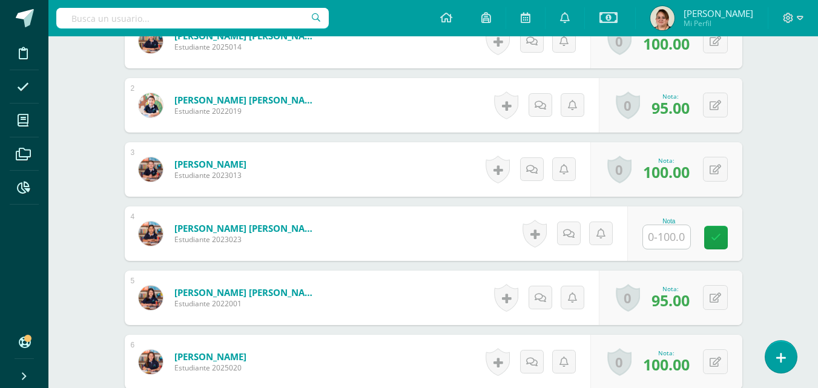
scroll to position [424, 0]
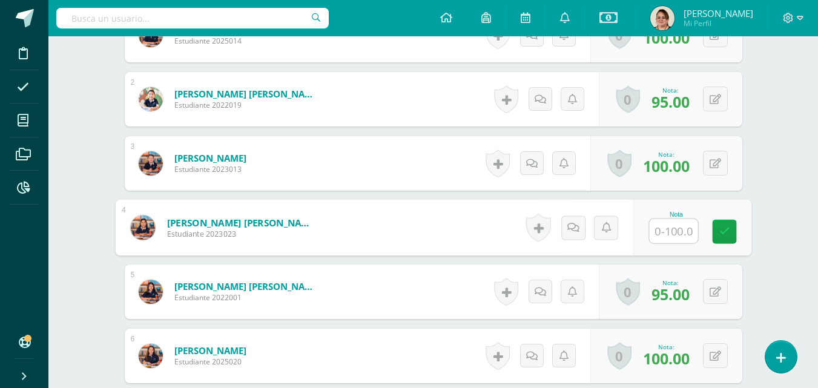
click at [666, 241] on input "text" at bounding box center [673, 231] width 48 height 24
type input "100"
click at [728, 235] on icon at bounding box center [723, 231] width 11 height 10
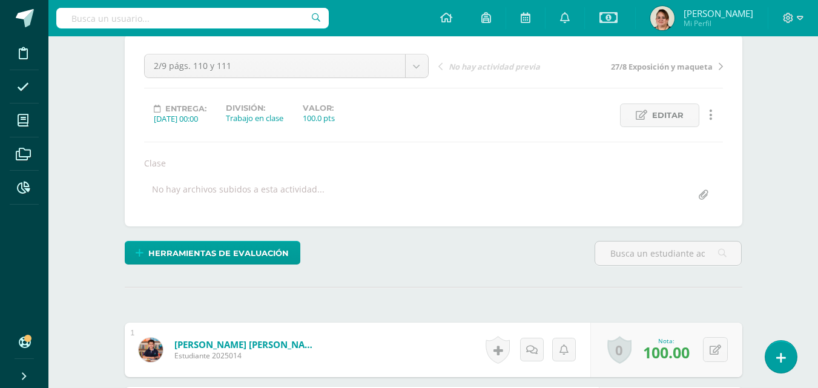
scroll to position [0, 0]
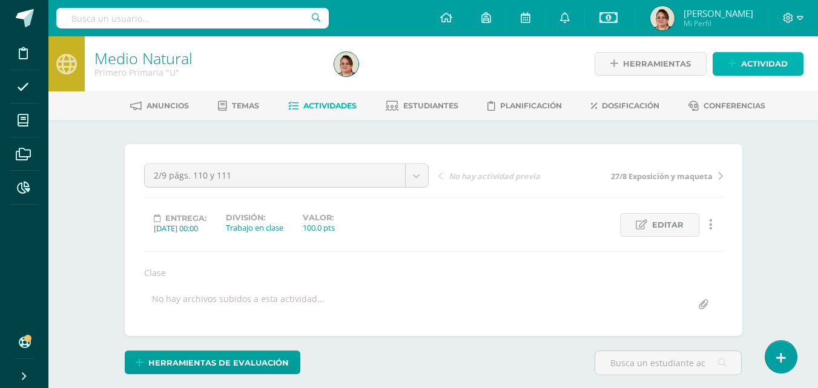
click at [761, 65] on span "Actividad" at bounding box center [764, 64] width 47 height 22
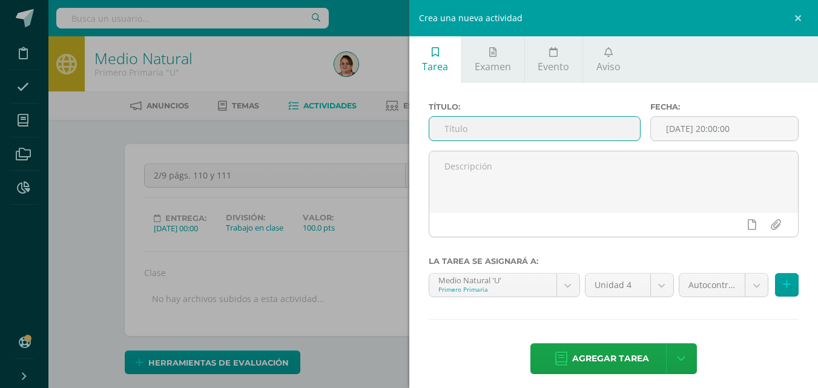
click at [448, 126] on input "text" at bounding box center [534, 129] width 211 height 24
click at [508, 121] on input "5/9 págs. 112 y 113" at bounding box center [534, 129] width 211 height 24
type input "5/9 págs. 112 y 113"
click at [709, 130] on input "[DATE] 20:00:00" at bounding box center [724, 129] width 147 height 24
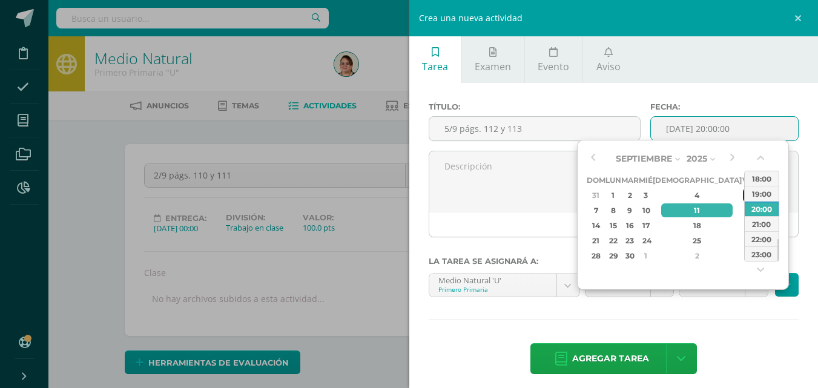
click at [743, 195] on div "5" at bounding box center [748, 195] width 11 height 14
click at [711, 128] on input "2025-09-05 20:00" at bounding box center [724, 129] width 147 height 24
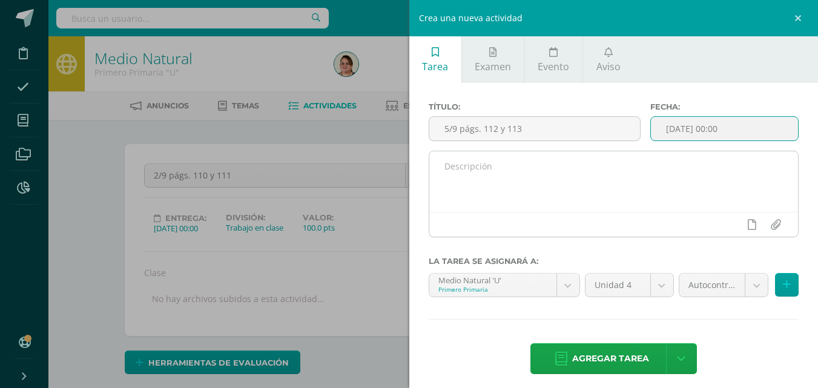
type input "2025-09-05 00:00"
click at [447, 171] on textarea at bounding box center [613, 181] width 369 height 61
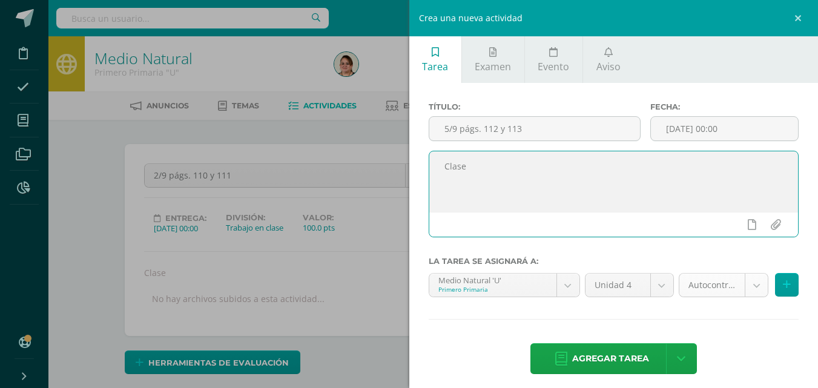
type textarea "Clase"
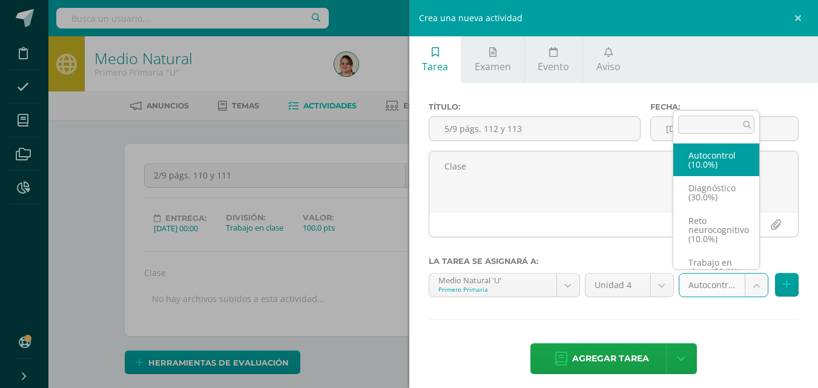
scroll to position [23, 0]
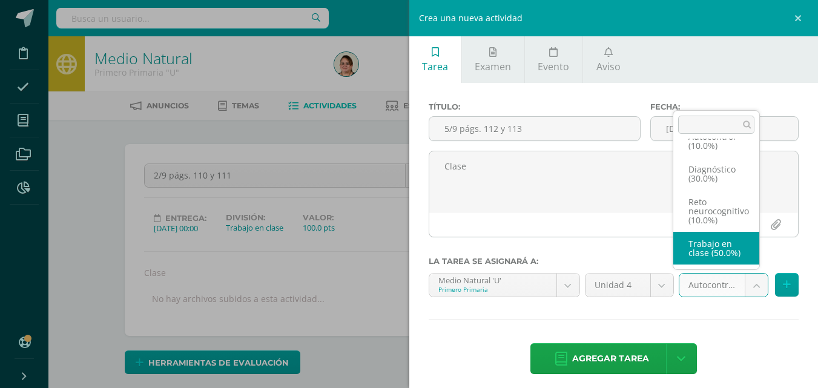
select select "202996"
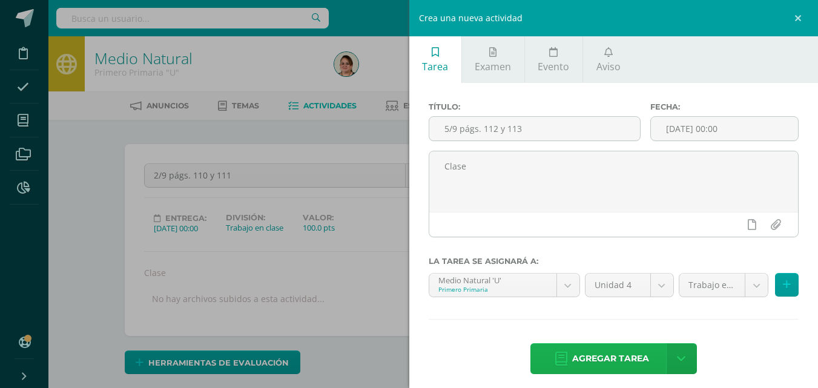
click at [601, 361] on span "Agregar tarea" at bounding box center [610, 359] width 77 height 30
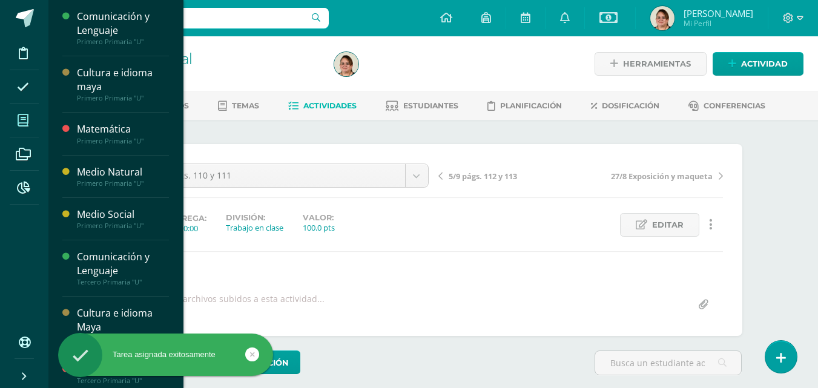
click at [24, 117] on icon at bounding box center [23, 120] width 11 height 12
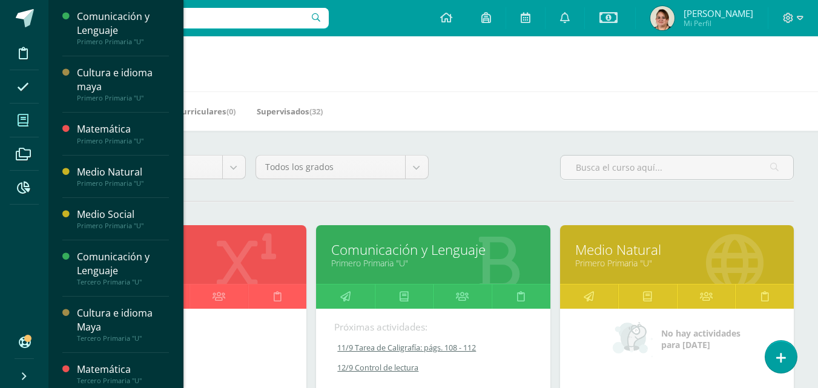
click at [657, 264] on link "Primero Primaria "U"" at bounding box center [676, 262] width 203 height 11
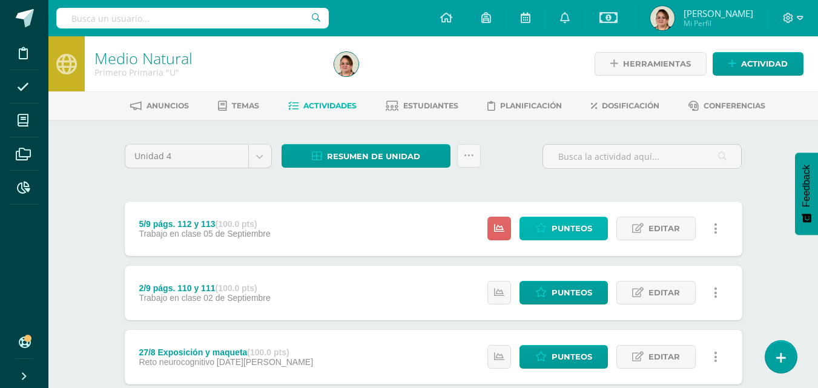
click at [586, 227] on span "Punteos" at bounding box center [571, 228] width 41 height 22
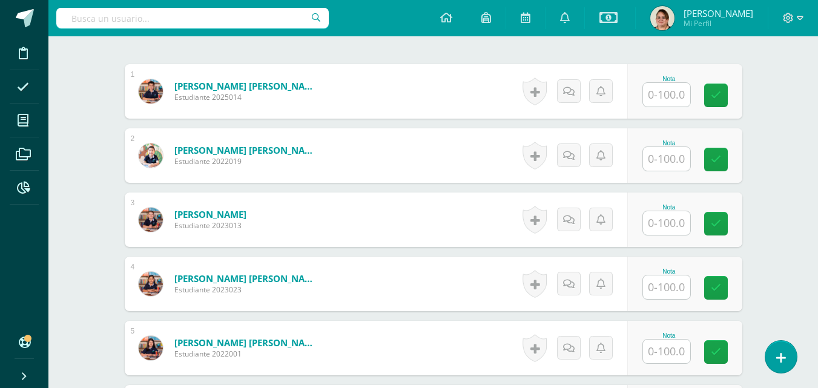
scroll to position [419, 0]
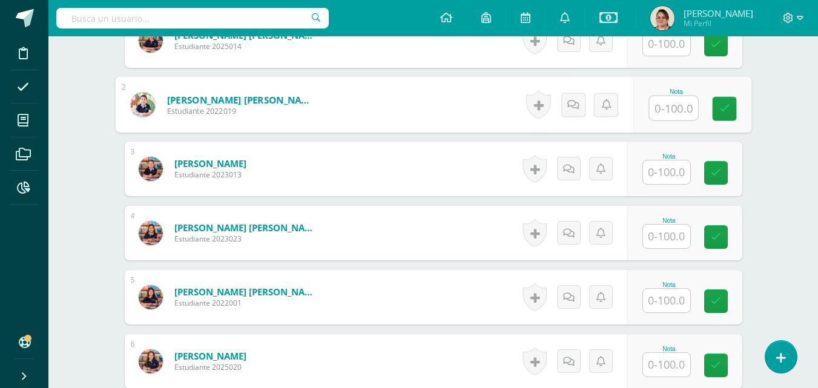
click at [666, 110] on input "text" at bounding box center [673, 108] width 48 height 24
type input "100"
click at [724, 111] on icon at bounding box center [723, 108] width 11 height 10
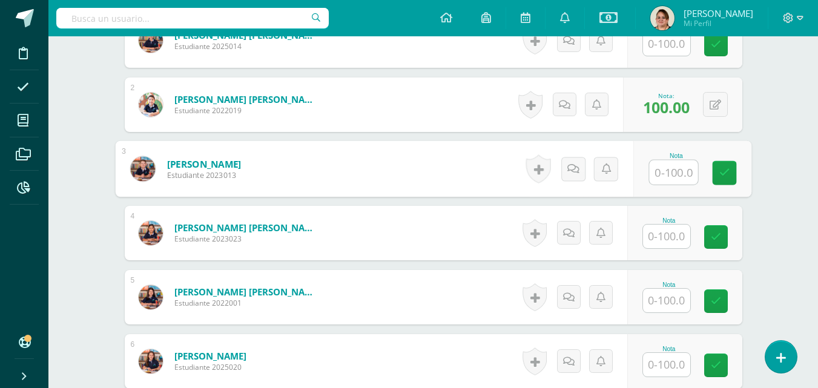
click at [660, 169] on input "text" at bounding box center [673, 172] width 48 height 24
type input "100"
click at [726, 172] on icon at bounding box center [723, 173] width 11 height 10
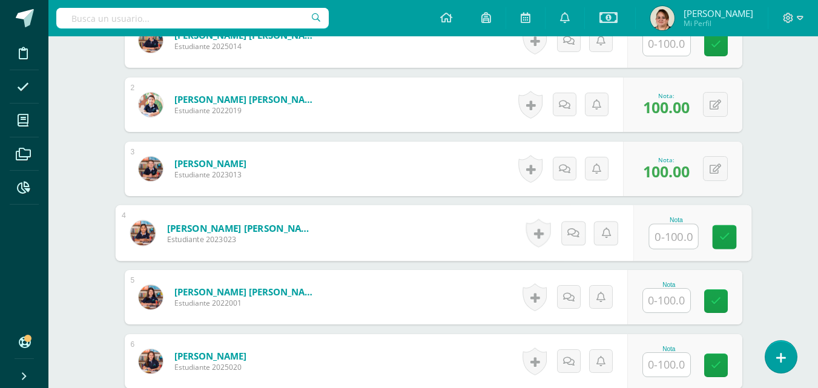
click at [662, 237] on input "text" at bounding box center [673, 237] width 48 height 24
type input "100"
click at [725, 237] on icon at bounding box center [723, 237] width 11 height 10
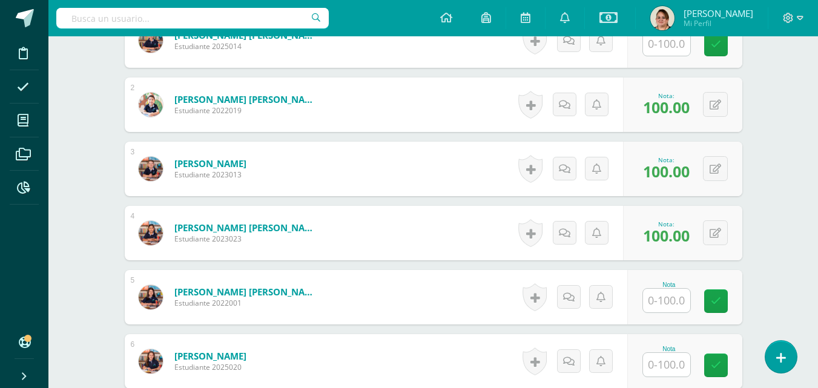
click at [670, 289] on input "text" at bounding box center [666, 301] width 47 height 24
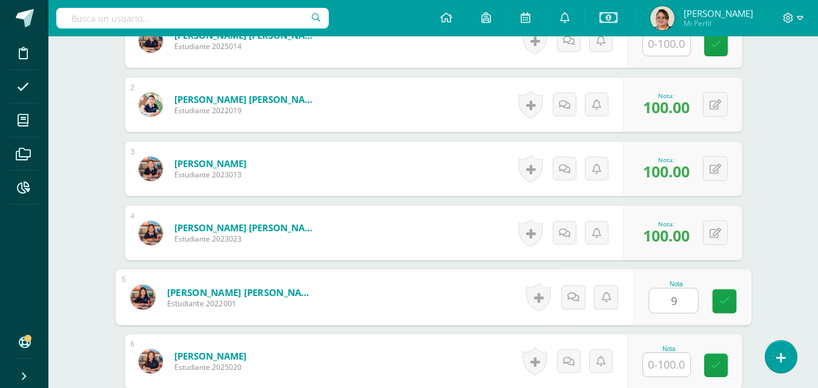
type input "98"
click at [725, 306] on icon at bounding box center [723, 301] width 11 height 10
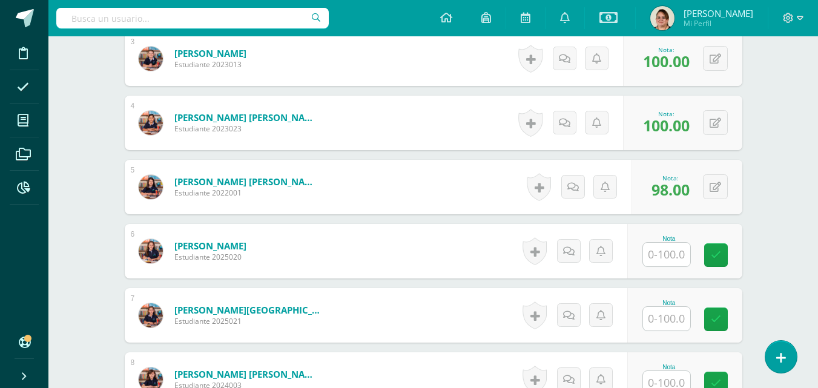
scroll to position [534, 0]
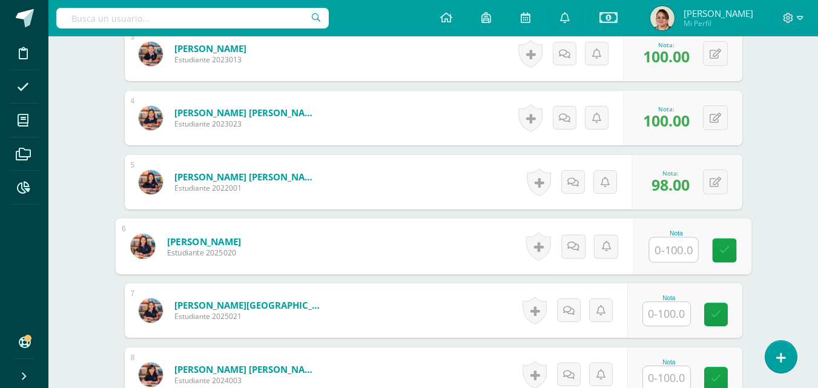
click at [675, 243] on input "text" at bounding box center [673, 250] width 48 height 24
type input "100"
click at [728, 247] on icon at bounding box center [723, 250] width 11 height 10
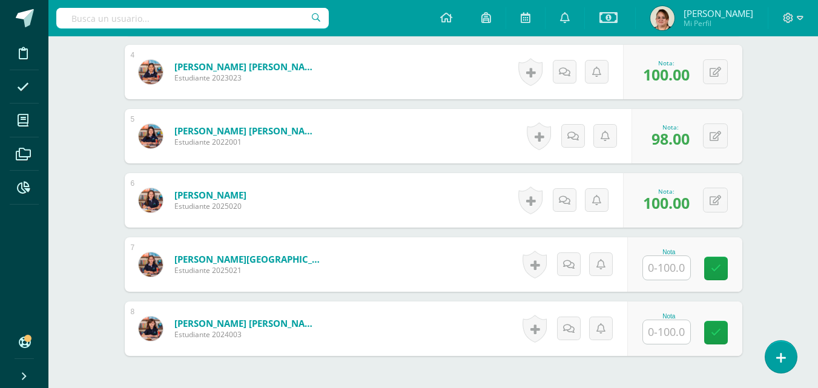
scroll to position [655, 0]
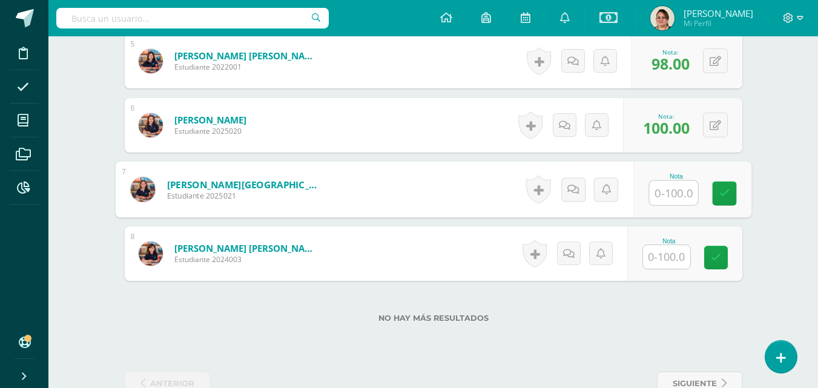
click at [680, 185] on input "text" at bounding box center [673, 193] width 48 height 24
type input "98"
click at [721, 196] on icon at bounding box center [723, 193] width 11 height 10
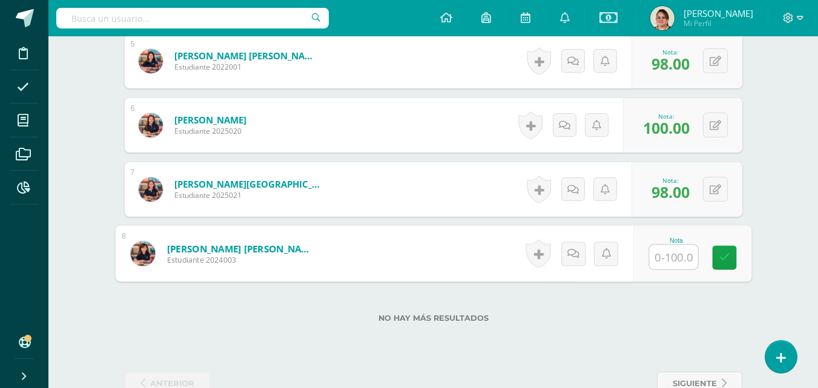
click at [664, 254] on input "text" at bounding box center [673, 257] width 48 height 24
type input "100"
click at [717, 258] on link at bounding box center [724, 258] width 24 height 24
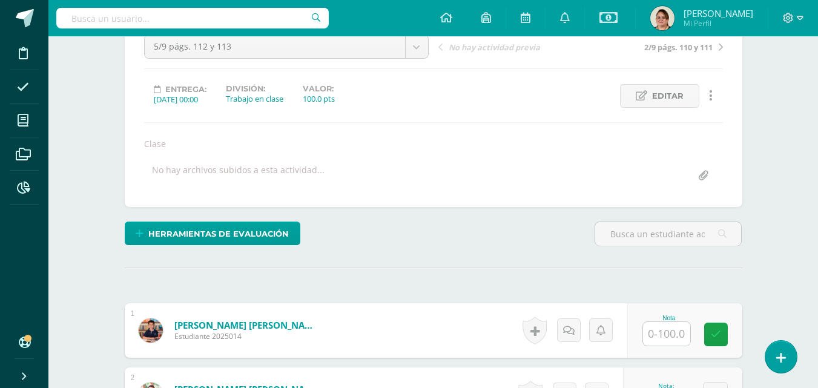
scroll to position [0, 0]
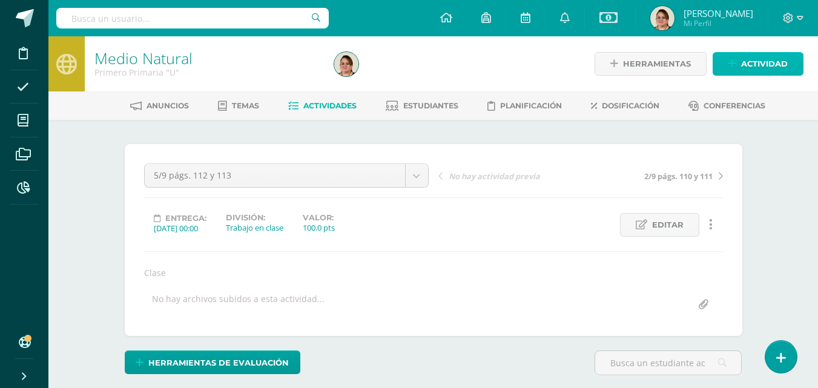
click at [768, 58] on span "Actividad" at bounding box center [764, 64] width 47 height 22
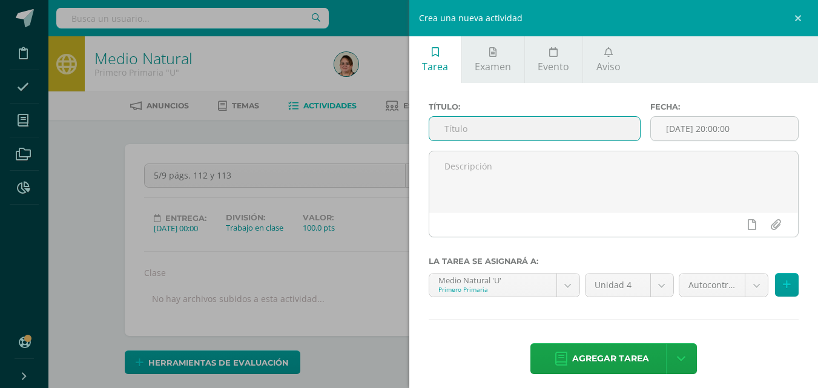
click at [448, 132] on input "text" at bounding box center [534, 129] width 211 height 24
type input "9/9 págs. 114 - 116"
click at [704, 129] on input "[DATE] 20:00:00" at bounding box center [724, 129] width 147 height 24
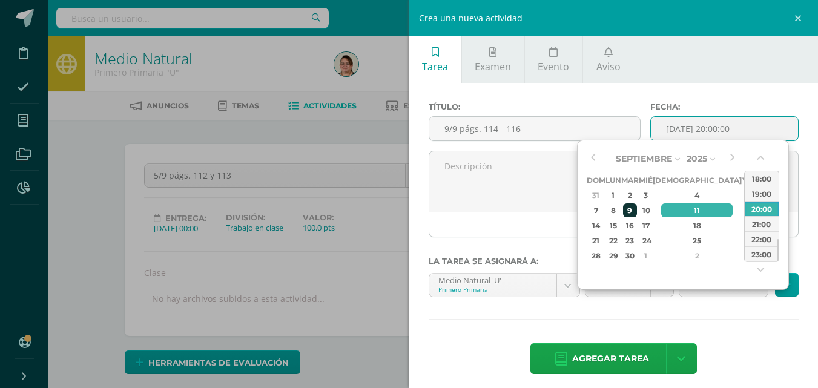
click at [637, 212] on div "9" at bounding box center [630, 210] width 14 height 14
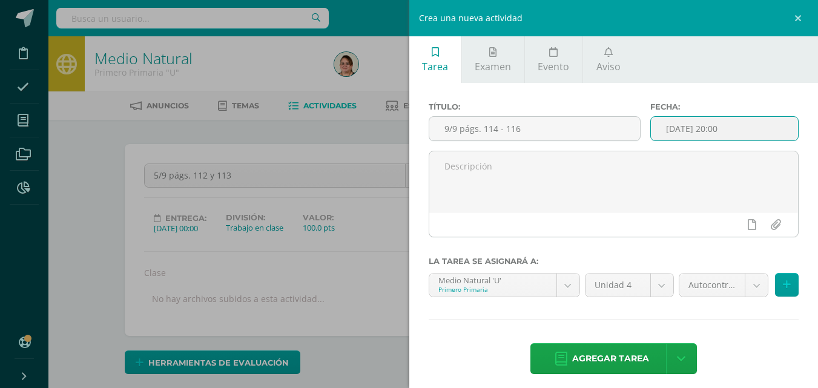
click at [712, 131] on input "2025-09-09 20:00" at bounding box center [724, 129] width 147 height 24
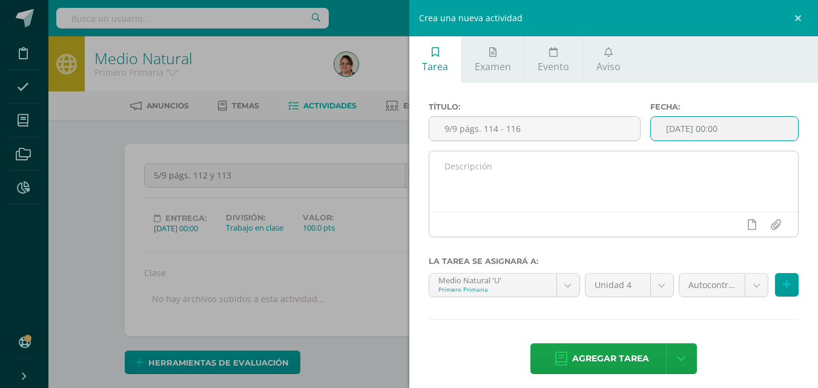
type input "2025-09-09 00:00"
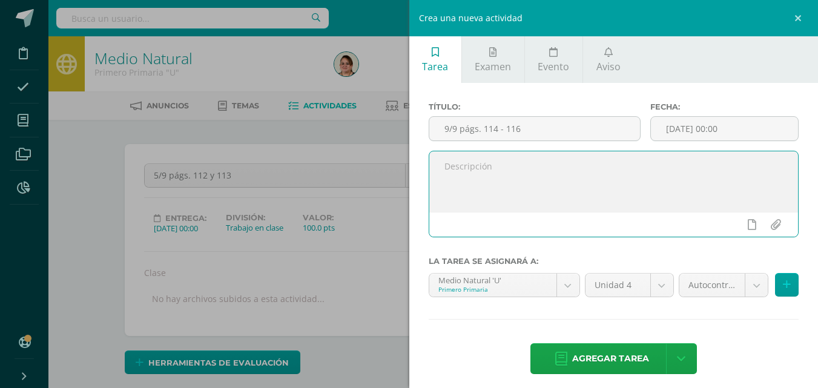
click at [458, 163] on textarea at bounding box center [613, 181] width 369 height 61
type textarea "Clase"
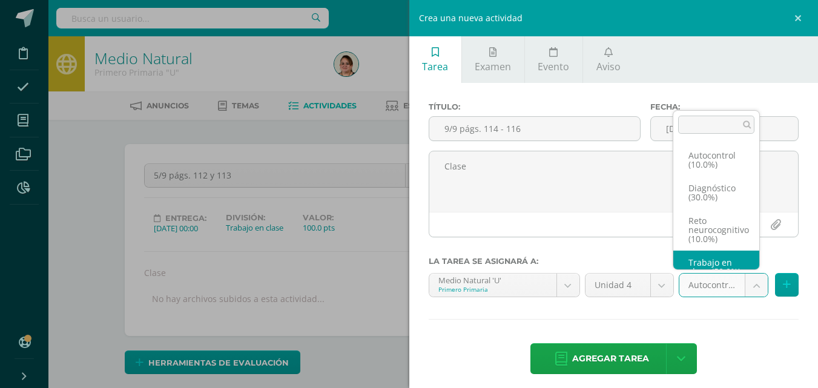
scroll to position [23, 0]
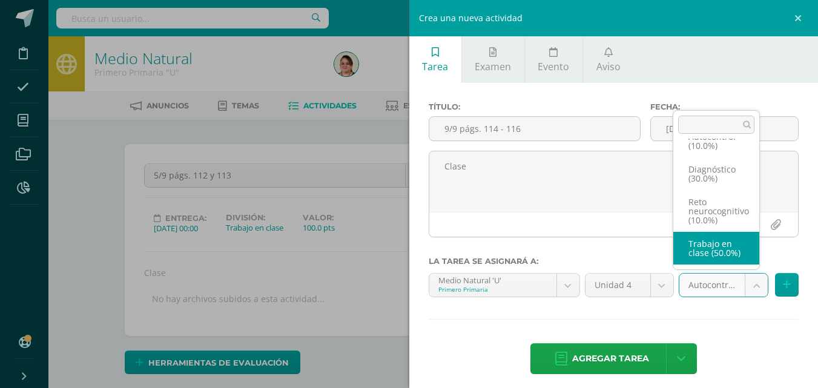
select select "202996"
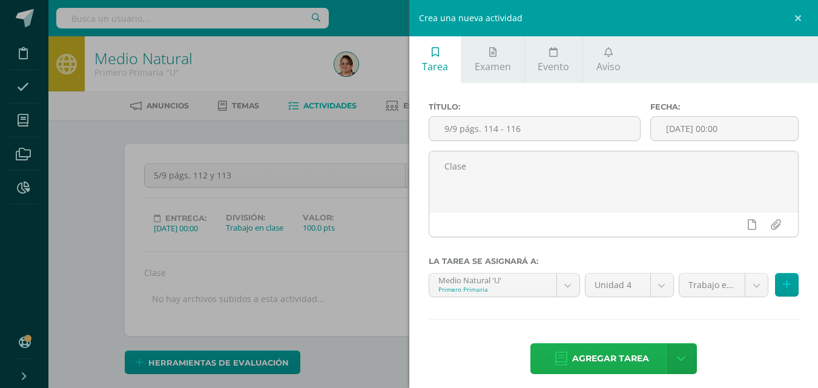
click at [606, 349] on span "Agregar tarea" at bounding box center [610, 359] width 77 height 30
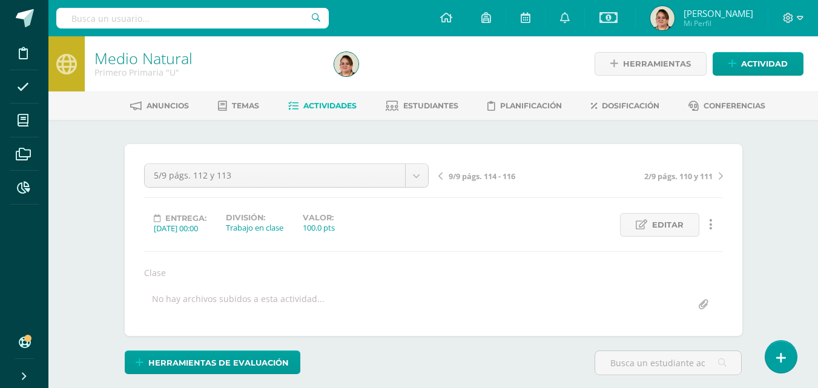
scroll to position [1, 0]
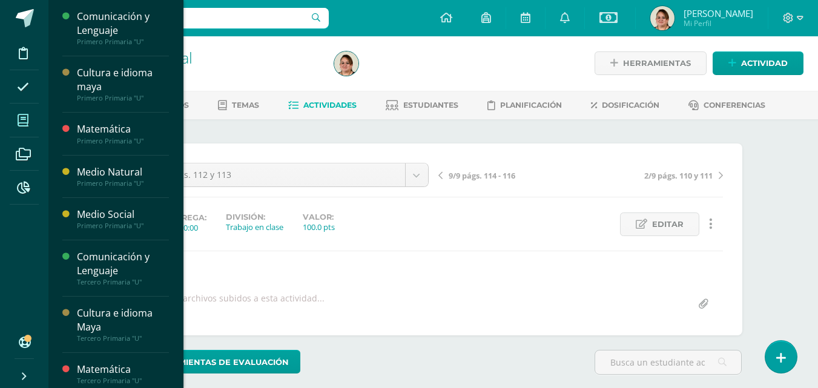
click at [26, 120] on icon at bounding box center [23, 120] width 11 height 12
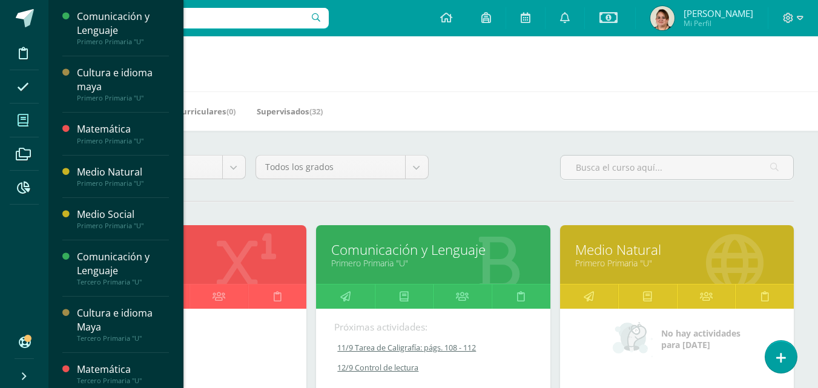
click at [648, 256] on link "Medio Natural" at bounding box center [676, 249] width 203 height 19
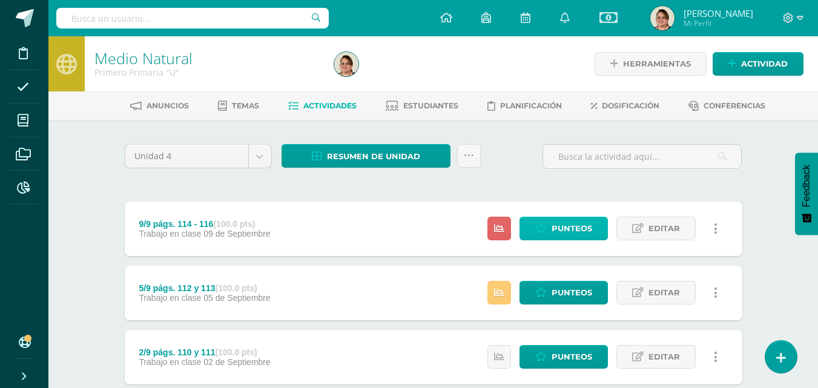
click at [592, 228] on span "Punteos" at bounding box center [571, 228] width 41 height 22
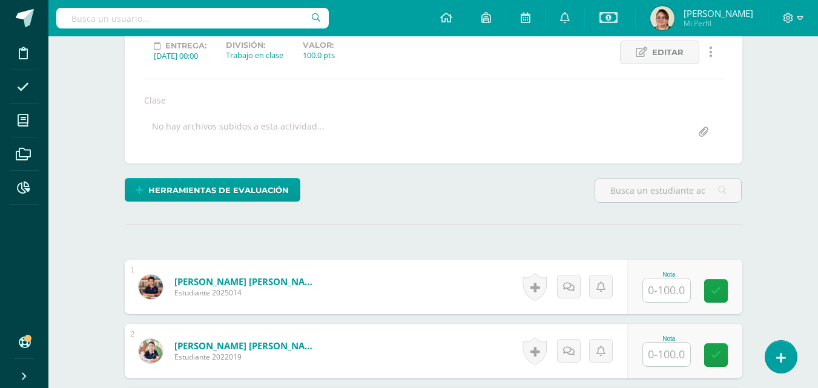
scroll to position [303, 0]
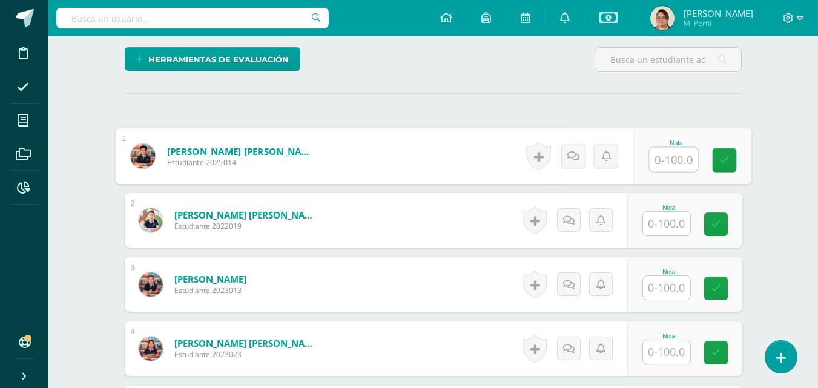
click at [654, 157] on input "text" at bounding box center [673, 160] width 48 height 24
type input "100"
click at [717, 160] on link at bounding box center [724, 160] width 24 height 24
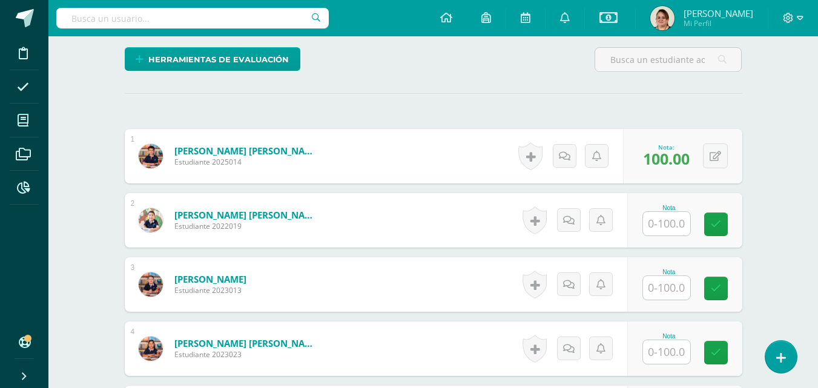
click at [664, 221] on input "text" at bounding box center [666, 224] width 47 height 24
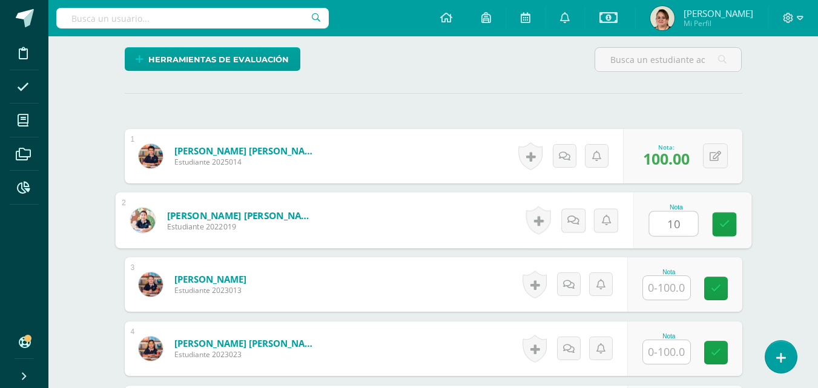
type input "100"
click at [732, 221] on link at bounding box center [724, 224] width 24 height 24
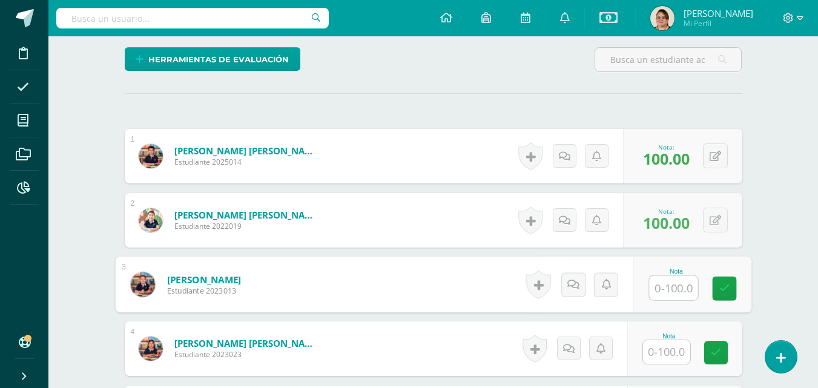
click at [667, 292] on input "text" at bounding box center [673, 288] width 48 height 24
type input "100"
click at [725, 289] on icon at bounding box center [723, 288] width 11 height 10
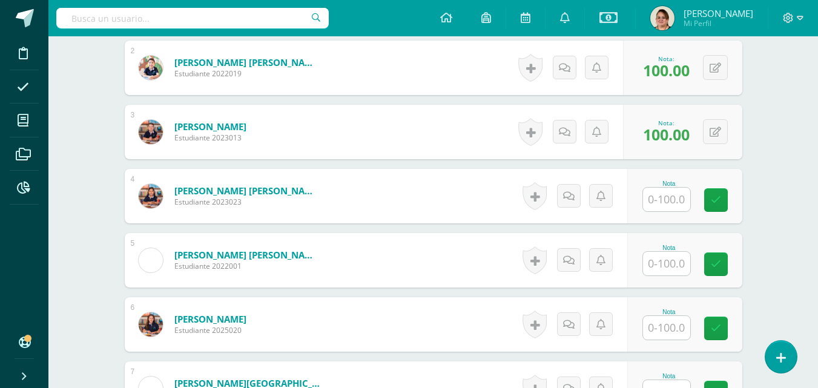
scroll to position [488, 0]
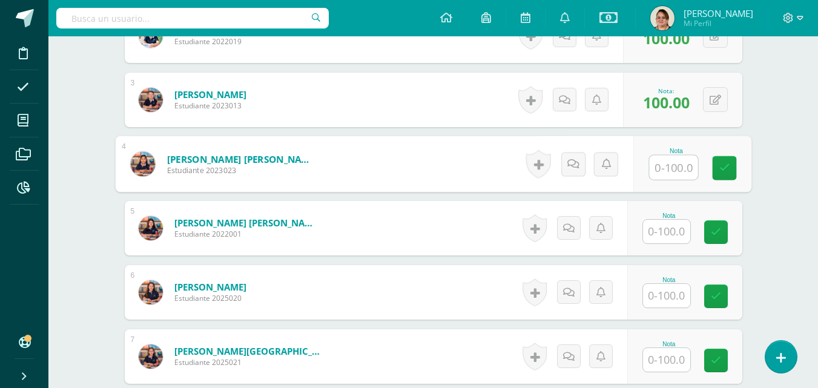
click at [665, 170] on input "text" at bounding box center [673, 168] width 48 height 24
type input "100"
click at [717, 169] on link at bounding box center [724, 168] width 24 height 24
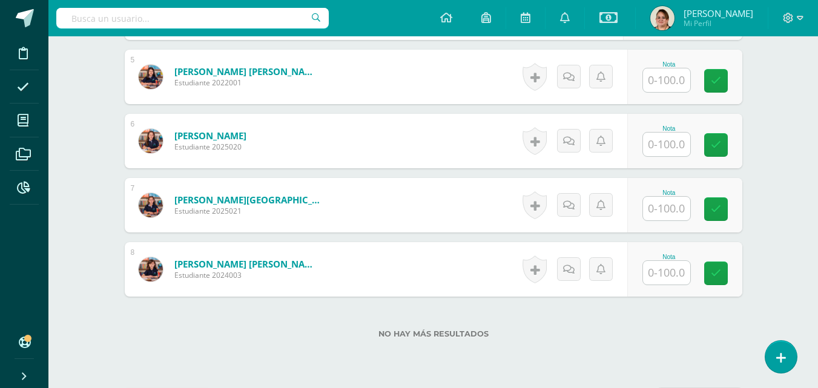
scroll to position [669, 0]
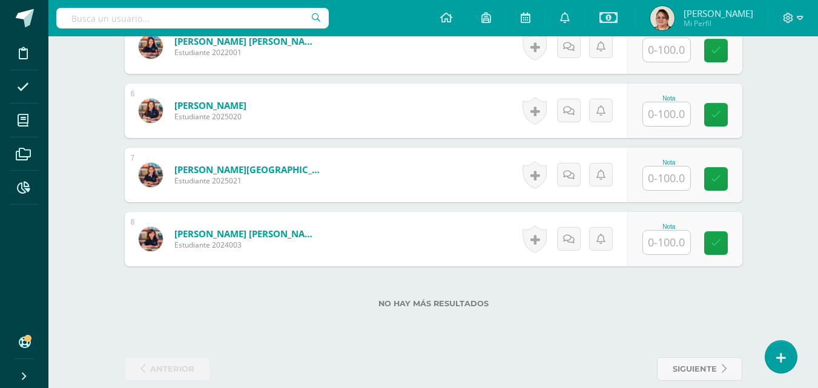
click at [673, 117] on input "text" at bounding box center [666, 114] width 47 height 24
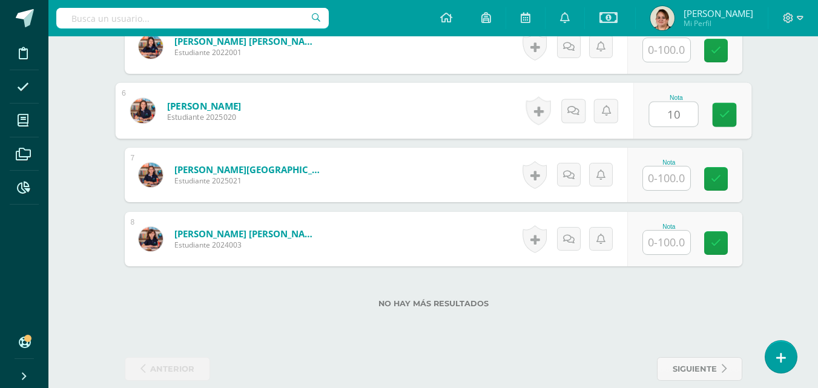
type input "100"
click at [721, 122] on link at bounding box center [724, 115] width 24 height 24
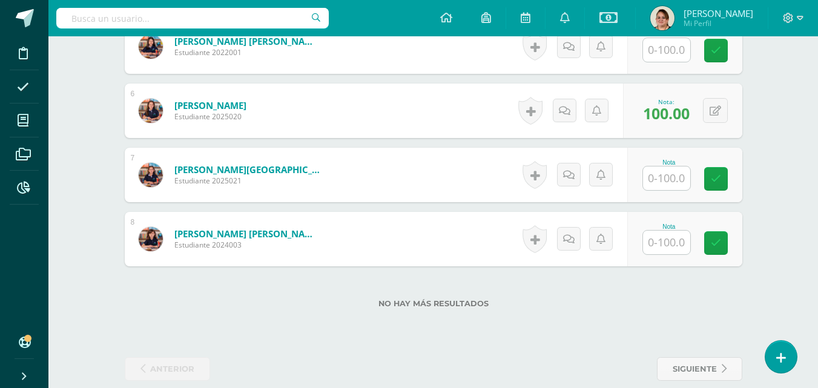
click at [661, 182] on input "text" at bounding box center [666, 178] width 47 height 24
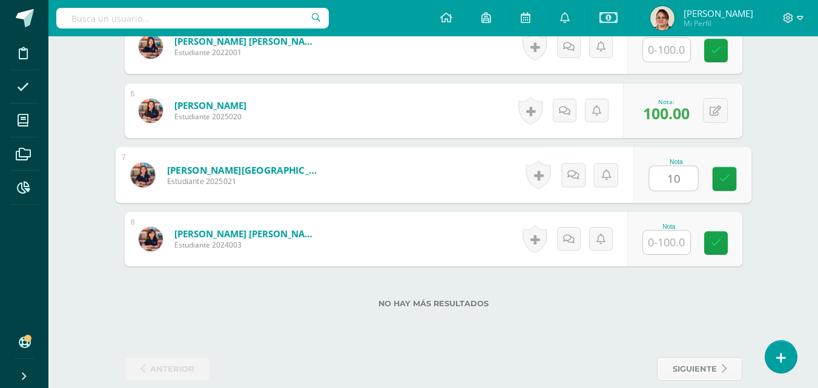
type input "100"
click at [721, 178] on icon at bounding box center [723, 179] width 11 height 10
click at [655, 243] on input "text" at bounding box center [666, 243] width 47 height 24
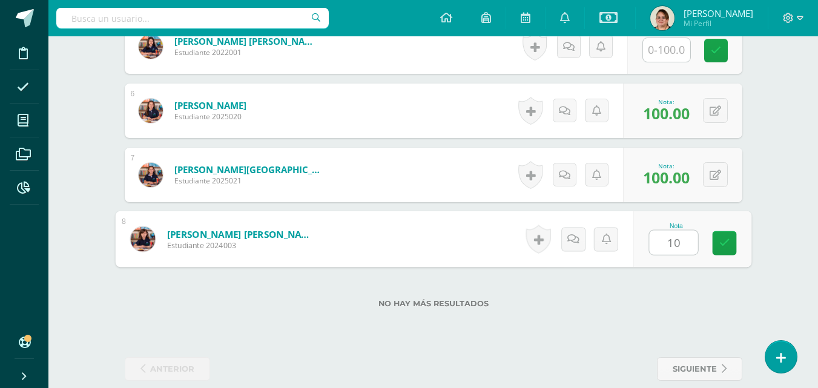
type input "100"
click at [722, 251] on link at bounding box center [724, 243] width 24 height 24
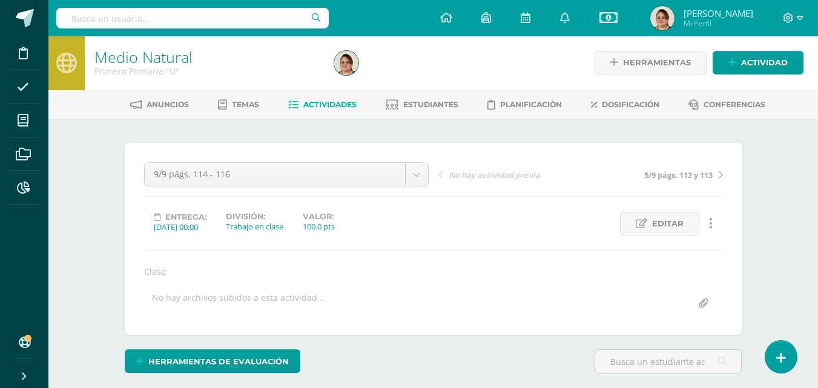
scroll to position [0, 0]
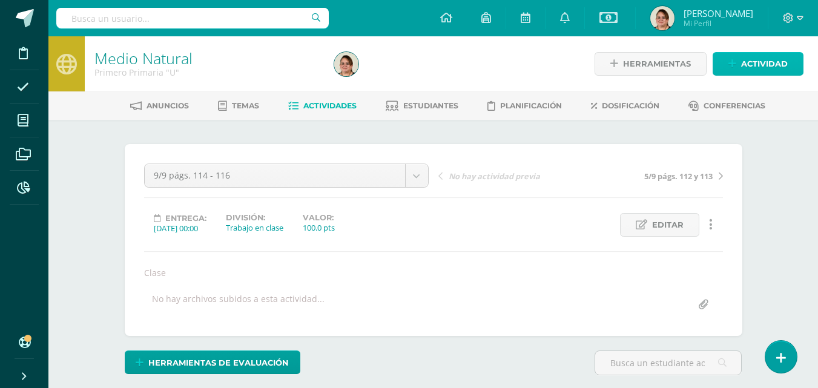
click at [760, 67] on span "Actividad" at bounding box center [764, 64] width 47 height 22
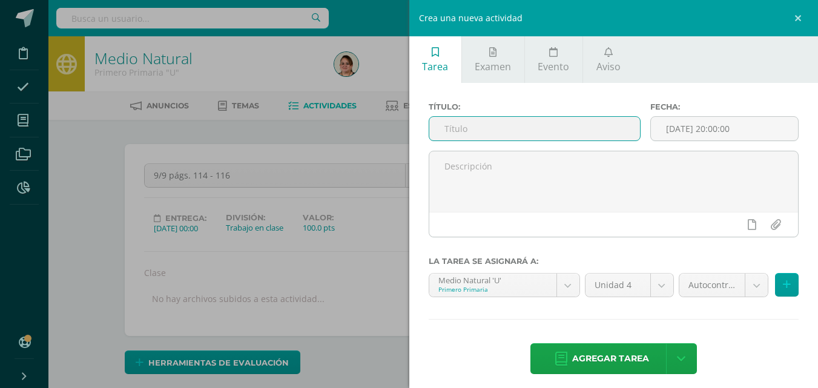
click at [453, 131] on input "text" at bounding box center [534, 129] width 211 height 24
type input "10/9 págs. 119 y 120"
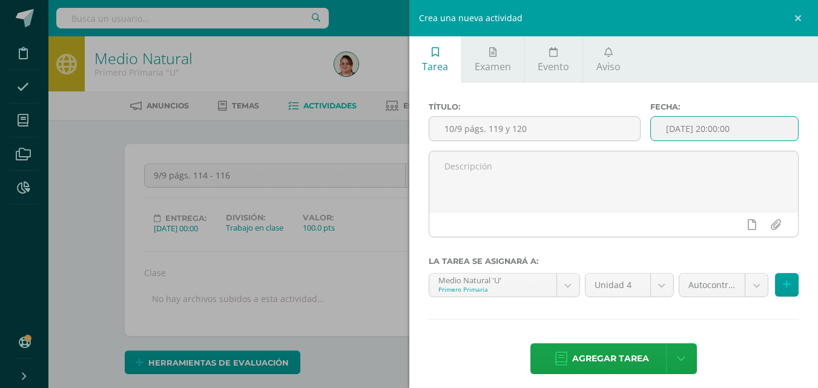
click at [704, 130] on input "[DATE] 20:00:00" at bounding box center [724, 129] width 147 height 24
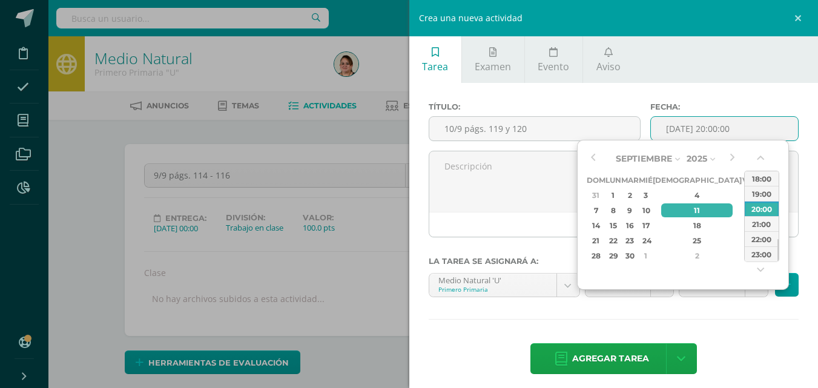
drag, startPoint x: 656, startPoint y: 211, endPoint x: 730, endPoint y: 125, distance: 113.3
click at [651, 209] on div "10" at bounding box center [645, 210] width 11 height 14
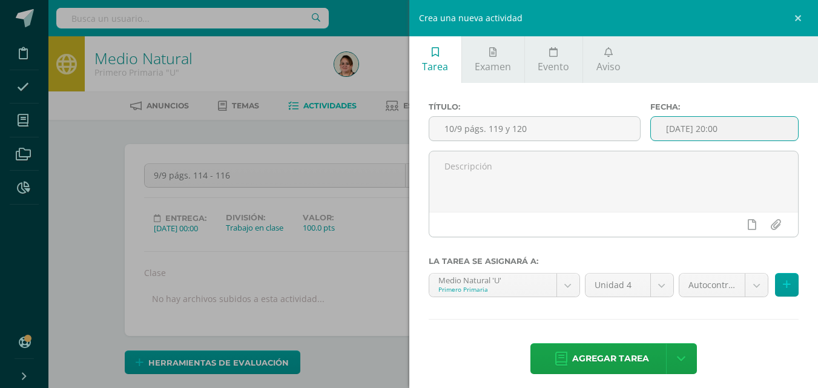
click at [710, 131] on input "2025-09-10 20:00" at bounding box center [724, 129] width 147 height 24
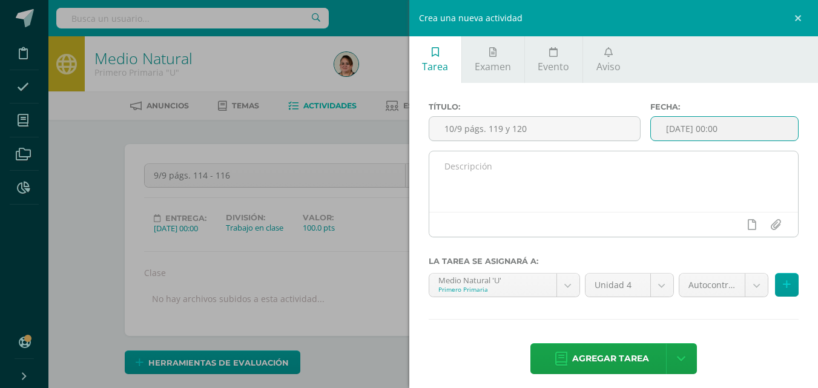
type input "2025-09-10 00:00"
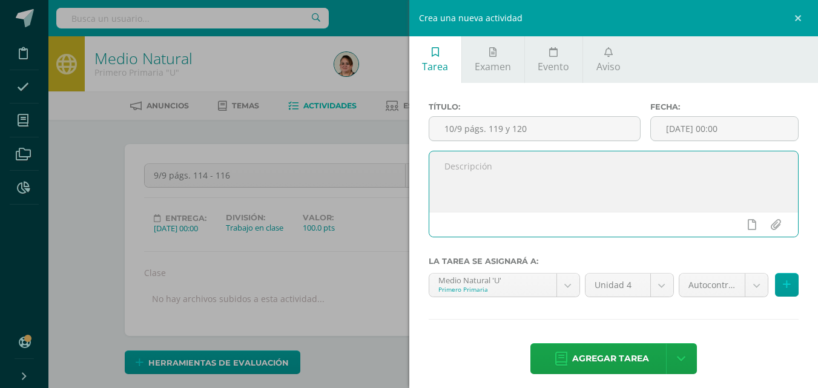
click at [456, 171] on textarea at bounding box center [613, 181] width 369 height 61
type textarea "Clase"
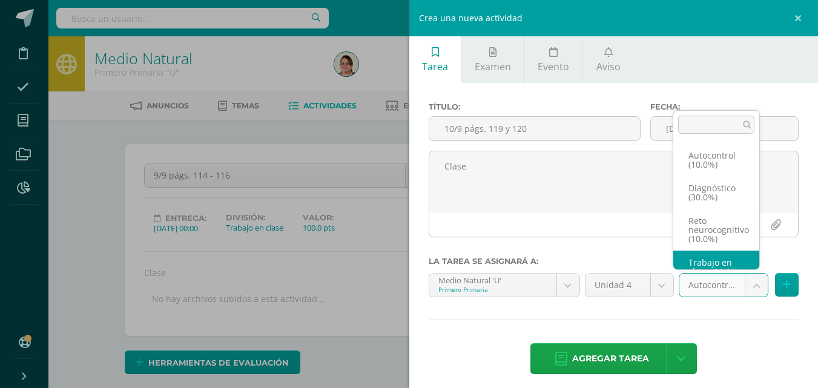
scroll to position [23, 0]
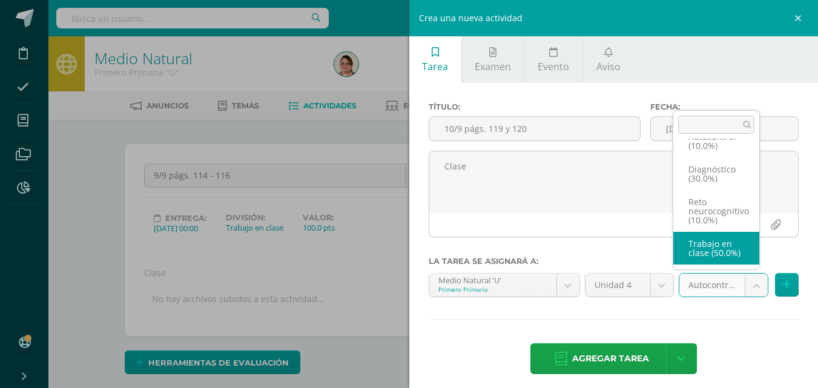
select select "202996"
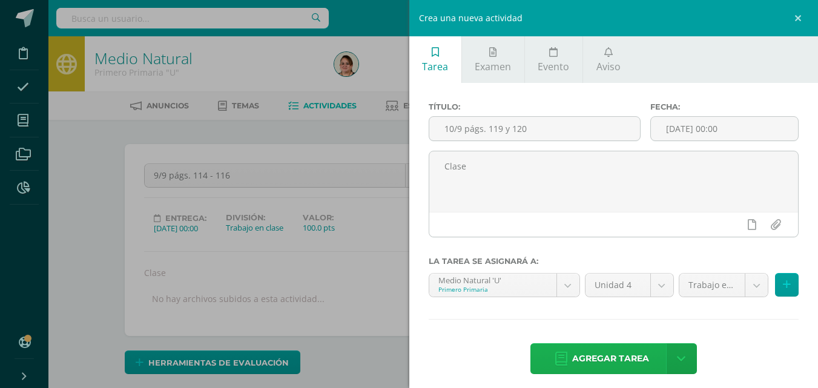
click at [603, 366] on span "Agregar tarea" at bounding box center [610, 359] width 77 height 30
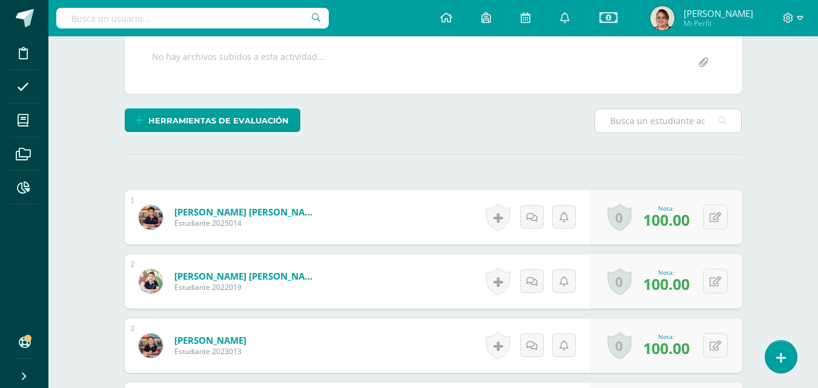
scroll to position [243, 0]
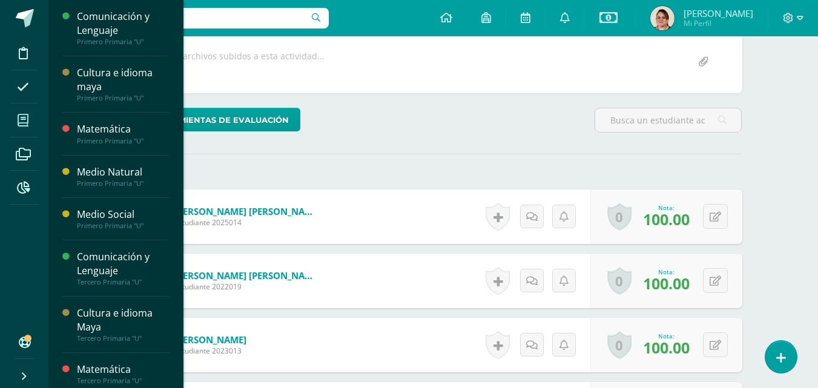
click at [22, 120] on icon at bounding box center [23, 120] width 11 height 12
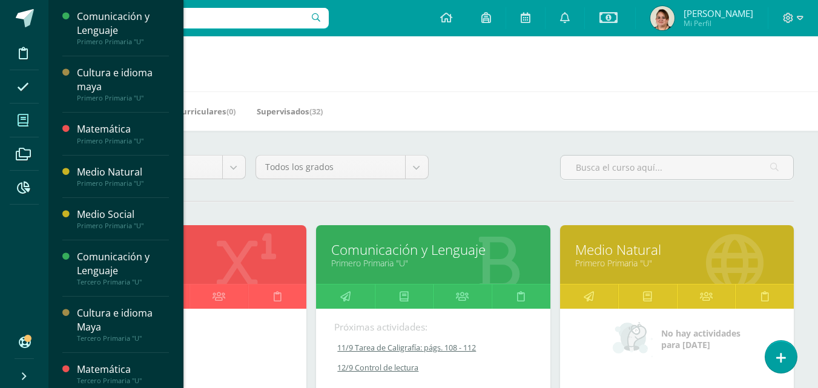
click at [717, 260] on link "Primero Primaria "U"" at bounding box center [676, 262] width 203 height 11
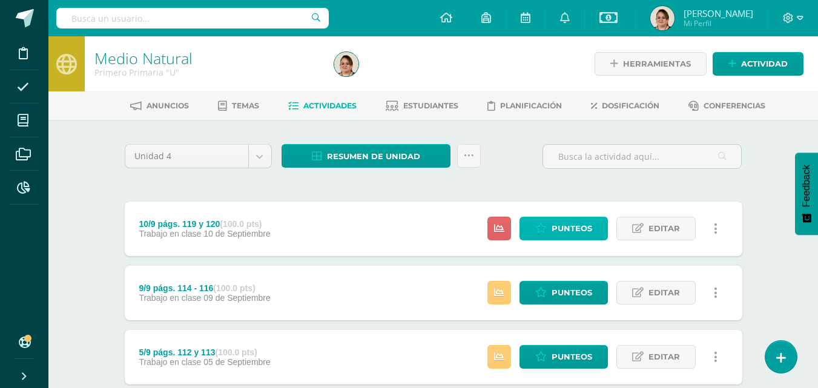
click at [553, 225] on span "Punteos" at bounding box center [571, 228] width 41 height 22
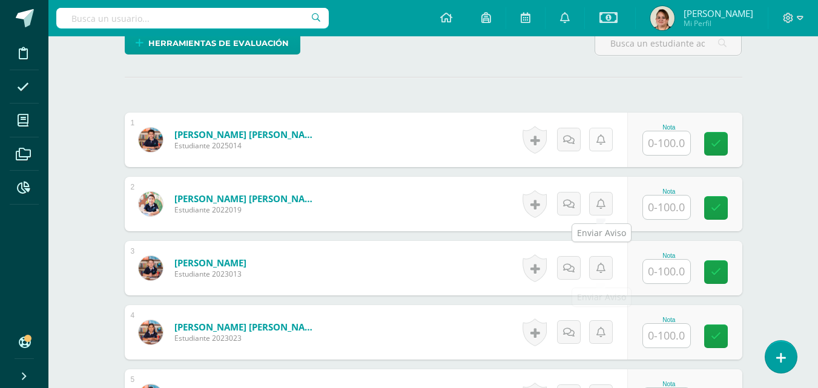
scroll to position [358, 0]
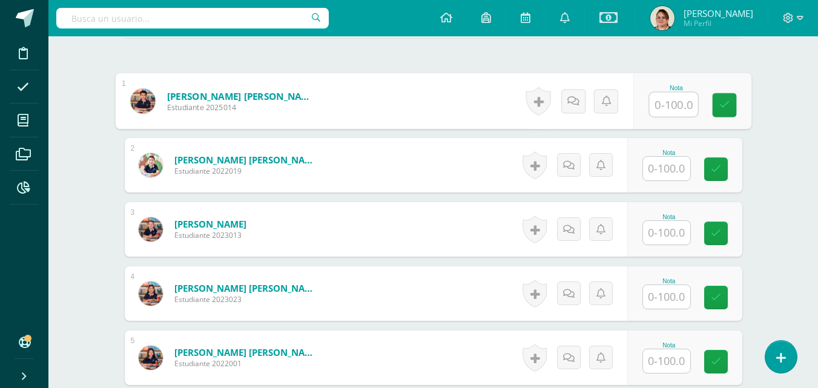
click at [671, 104] on input "text" at bounding box center [673, 105] width 48 height 24
type input "100"
click at [719, 104] on icon at bounding box center [723, 105] width 11 height 10
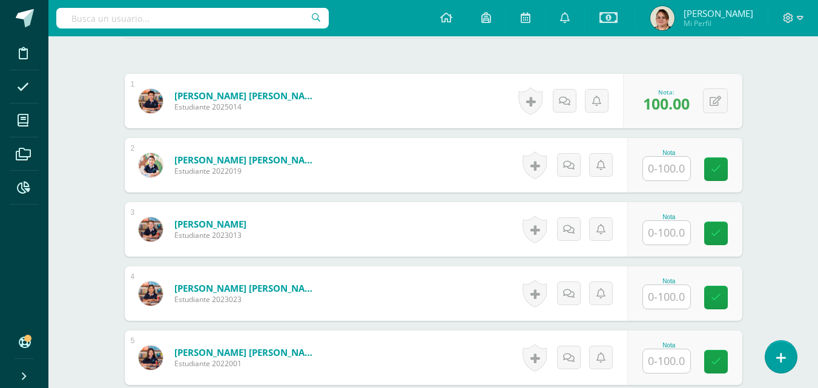
click at [680, 168] on input "text" at bounding box center [666, 169] width 47 height 24
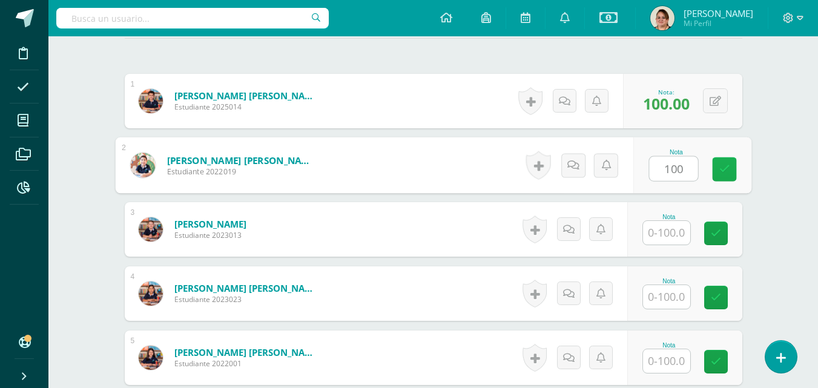
click at [723, 171] on icon at bounding box center [723, 169] width 11 height 10
type input "100"
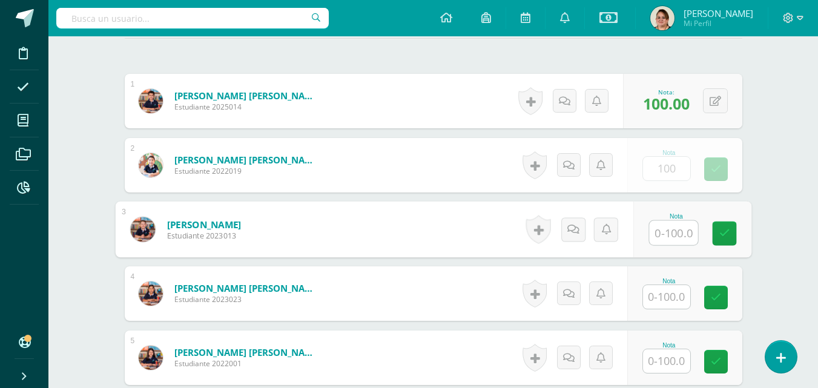
click at [664, 239] on input "text" at bounding box center [673, 233] width 48 height 24
type input "100"
click at [718, 238] on icon at bounding box center [723, 233] width 11 height 10
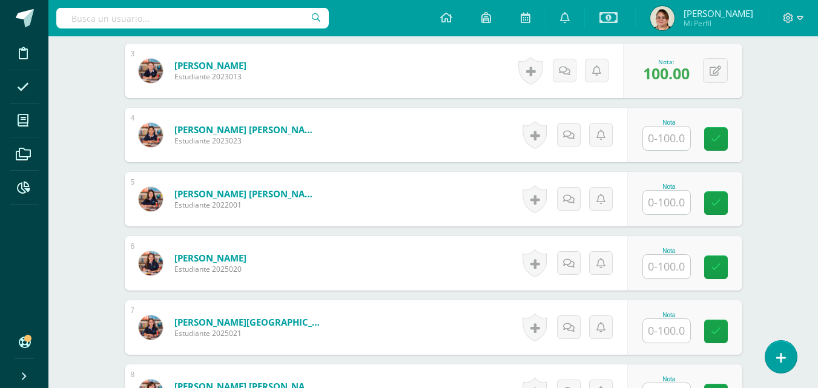
scroll to position [540, 0]
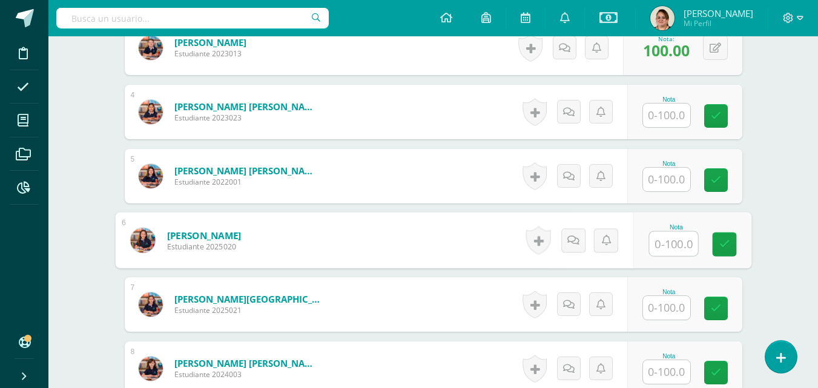
click at [663, 254] on input "text" at bounding box center [673, 244] width 48 height 24
type input "100"
drag, startPoint x: 722, startPoint y: 249, endPoint x: 695, endPoint y: 300, distance: 57.7
click at [721, 251] on link at bounding box center [724, 244] width 24 height 24
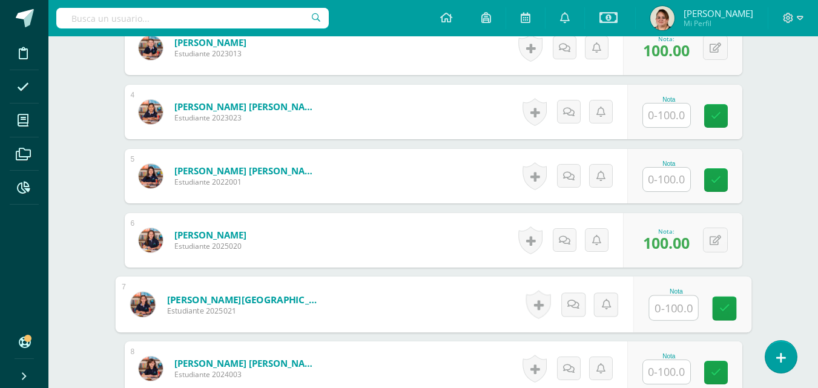
click at [669, 309] on input "text" at bounding box center [673, 308] width 48 height 24
type input "100"
click at [729, 309] on link at bounding box center [724, 309] width 24 height 24
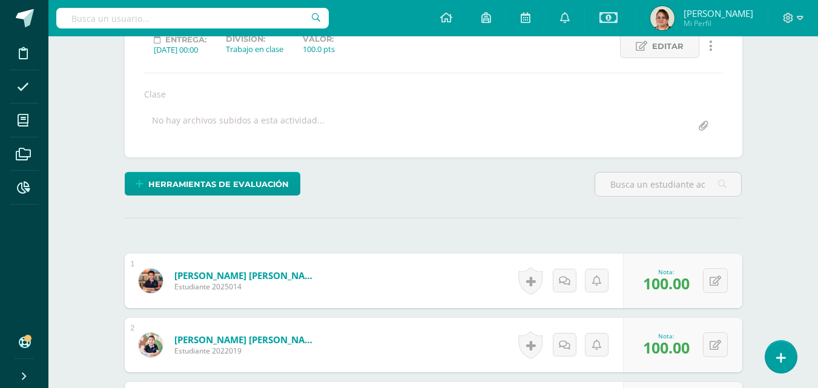
scroll to position [177, 0]
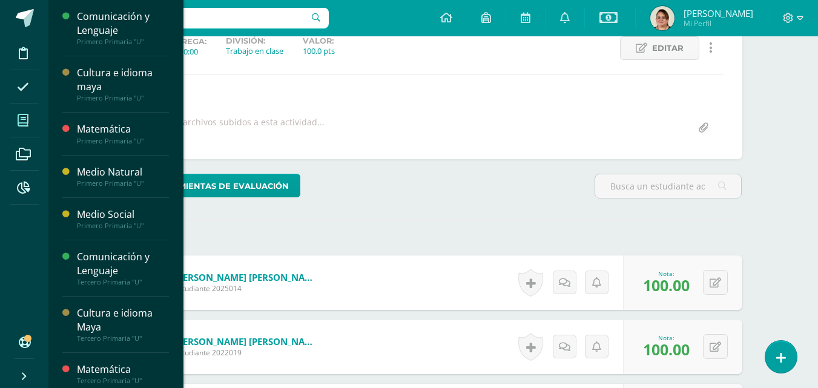
click at [21, 120] on icon at bounding box center [23, 120] width 11 height 12
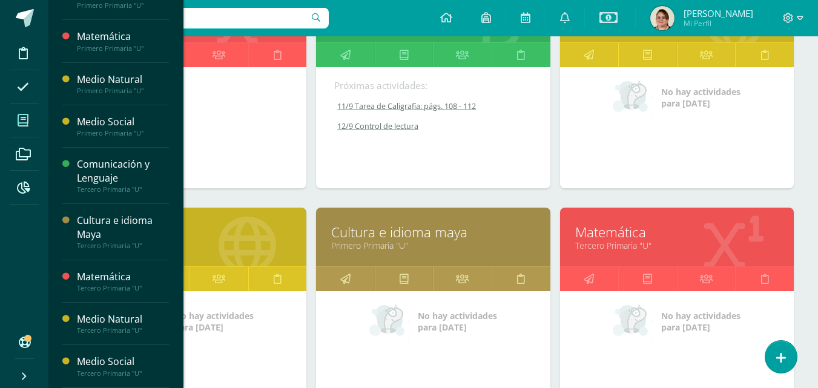
scroll to position [242, 0]
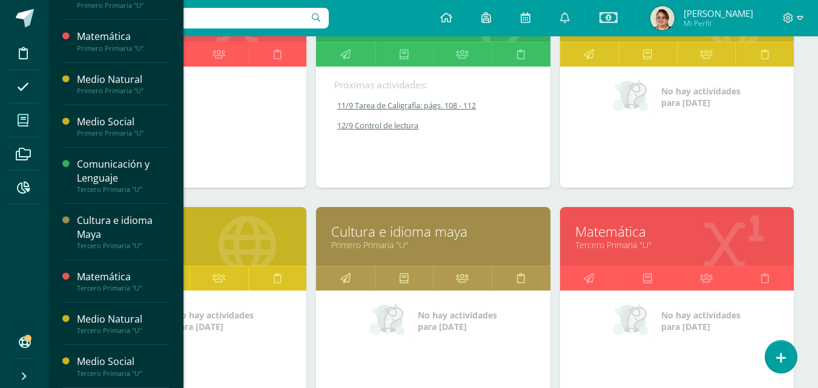
click at [251, 234] on link "Medio Social" at bounding box center [189, 231] width 203 height 19
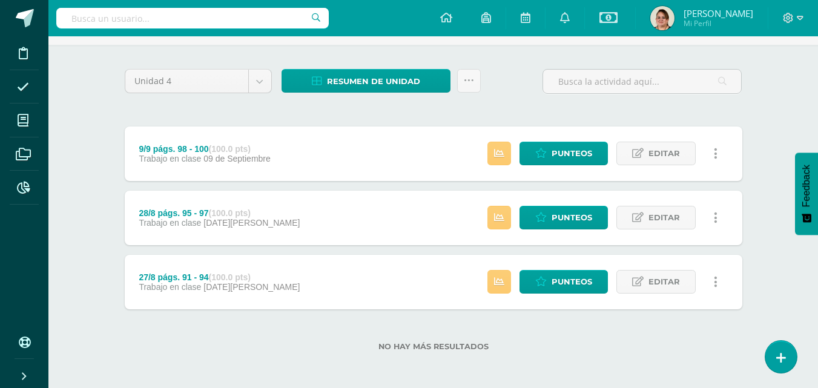
scroll to position [77, 0]
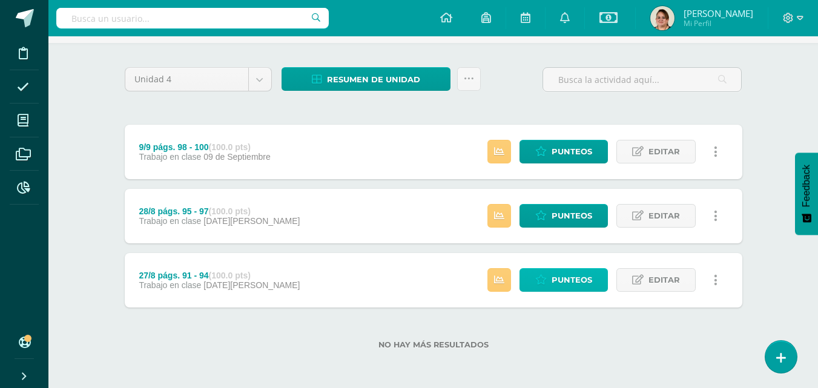
click at [577, 271] on span "Punteos" at bounding box center [571, 280] width 41 height 22
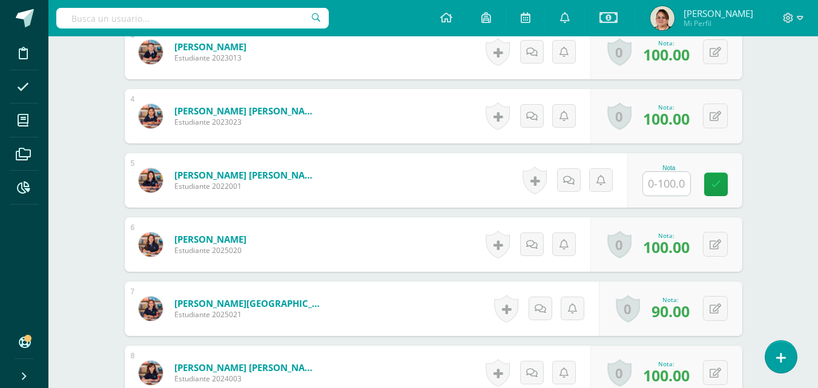
scroll to position [539, 0]
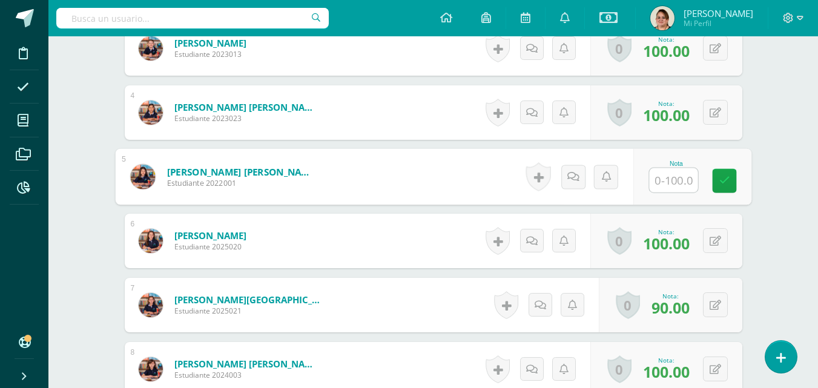
click at [676, 184] on input "text" at bounding box center [673, 180] width 48 height 24
type input "90"
click at [723, 186] on link at bounding box center [724, 181] width 24 height 24
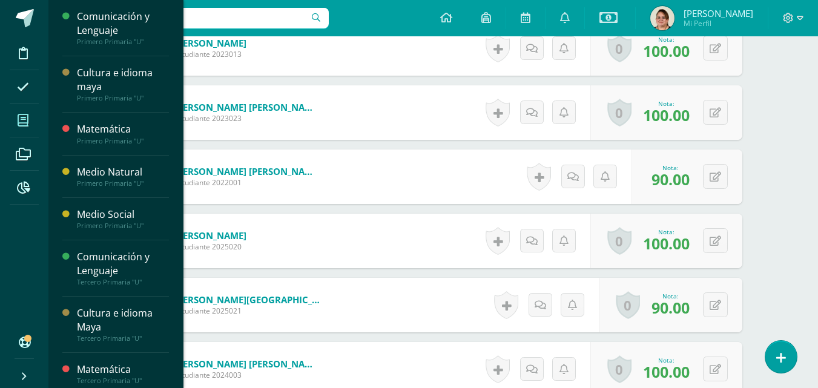
click at [21, 116] on icon at bounding box center [23, 120] width 11 height 12
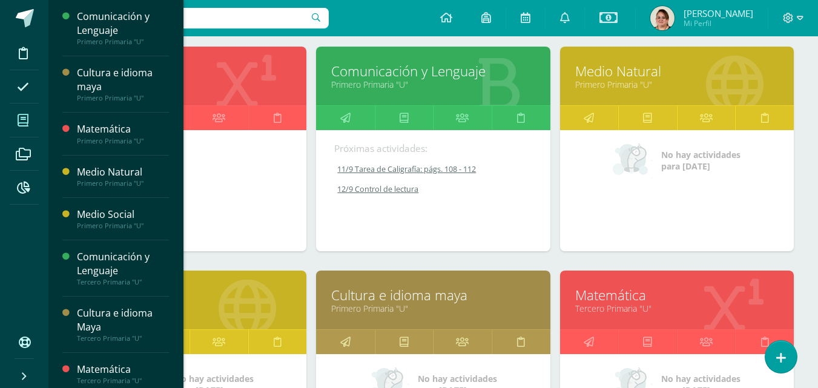
scroll to position [182, 0]
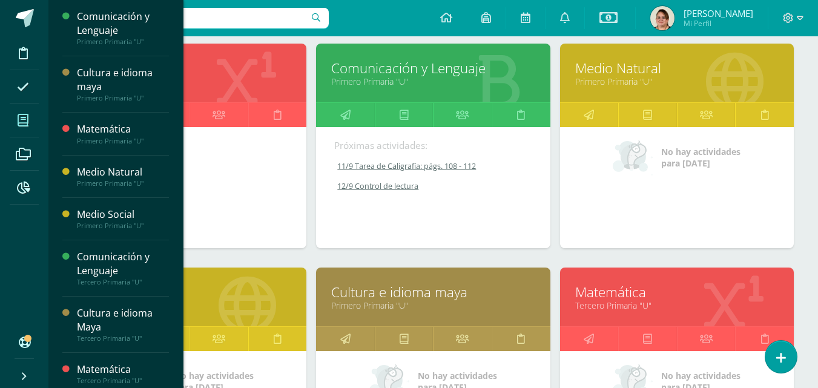
click at [286, 290] on link "Medio Social" at bounding box center [189, 292] width 203 height 19
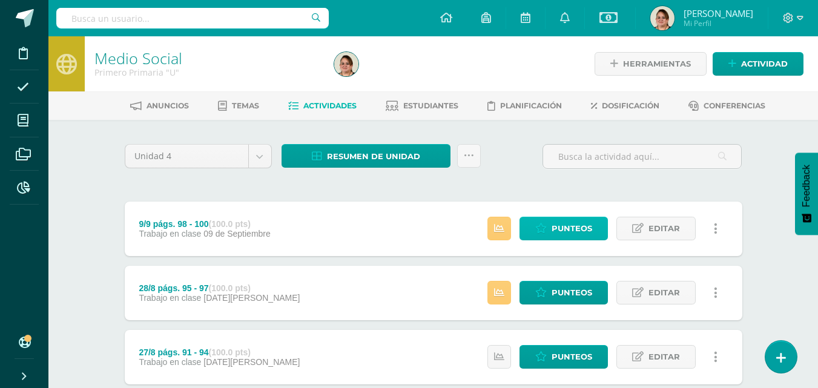
click at [576, 228] on span "Punteos" at bounding box center [571, 228] width 41 height 22
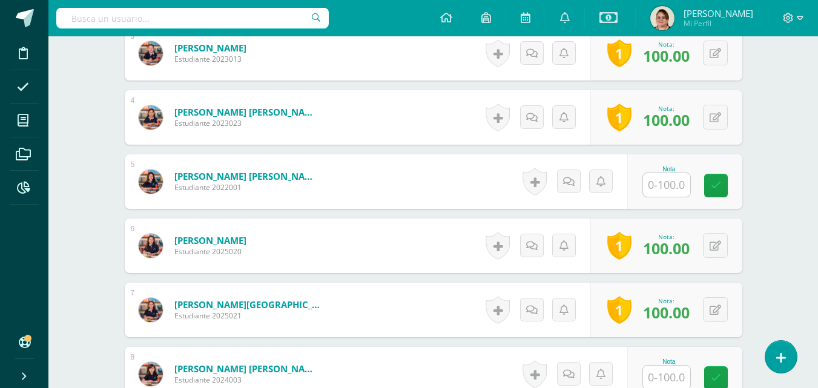
scroll to position [686, 0]
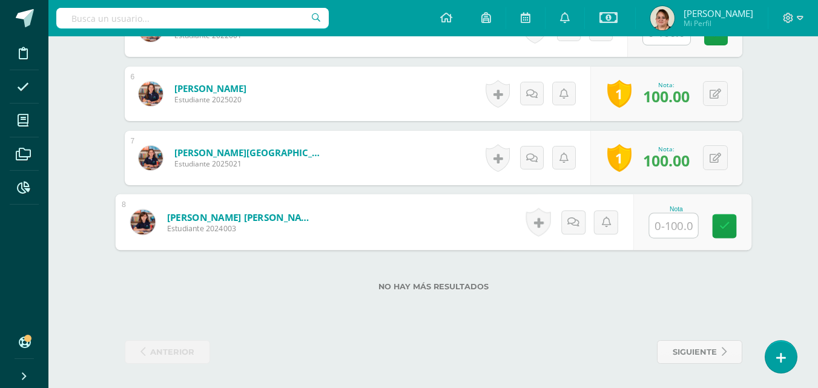
click at [672, 221] on input "text" at bounding box center [673, 226] width 48 height 24
type input "100"
click at [732, 223] on link at bounding box center [724, 226] width 24 height 24
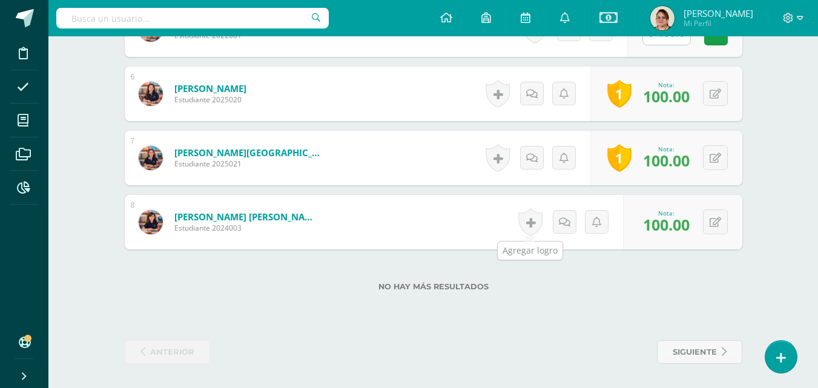
click at [528, 223] on link at bounding box center [530, 222] width 24 height 28
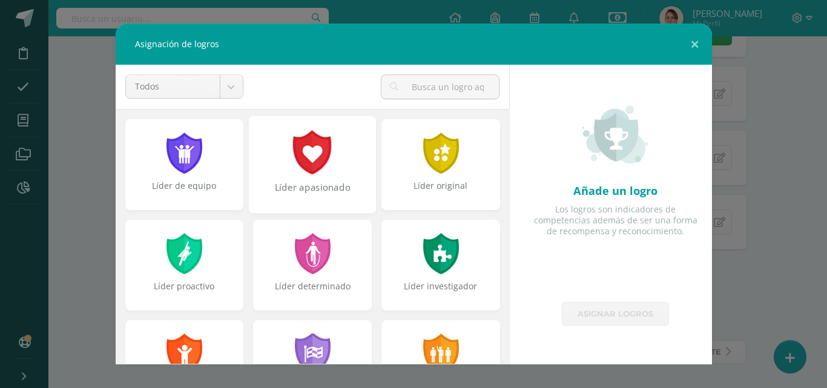
click at [333, 191] on div "Líder apasionado" at bounding box center [312, 194] width 125 height 26
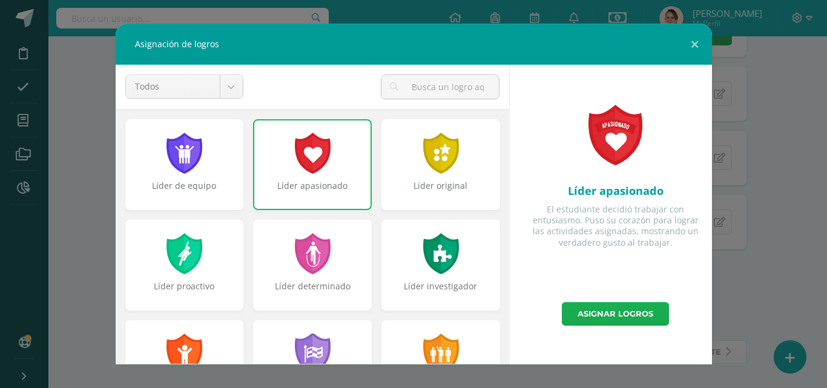
click at [600, 316] on link "Asignar logros" at bounding box center [615, 314] width 107 height 24
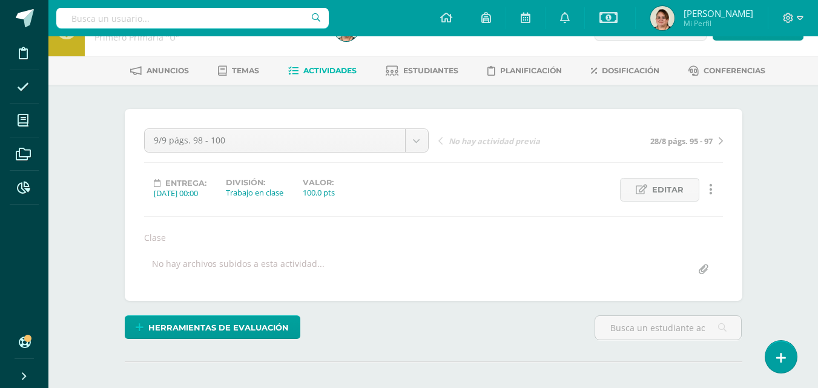
scroll to position [0, 0]
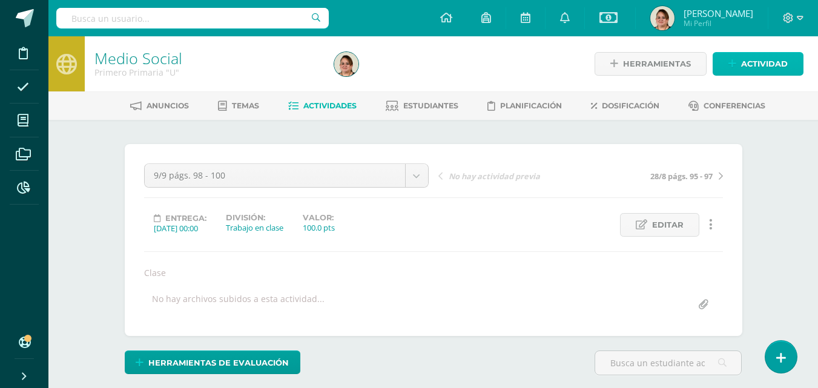
click at [745, 60] on span "Actividad" at bounding box center [764, 64] width 47 height 22
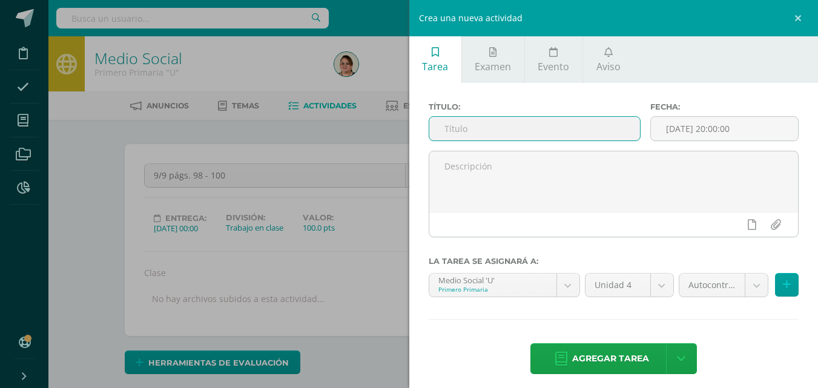
click at [454, 126] on input "text" at bounding box center [534, 129] width 211 height 24
type input "10/9 págs. 101 - 103"
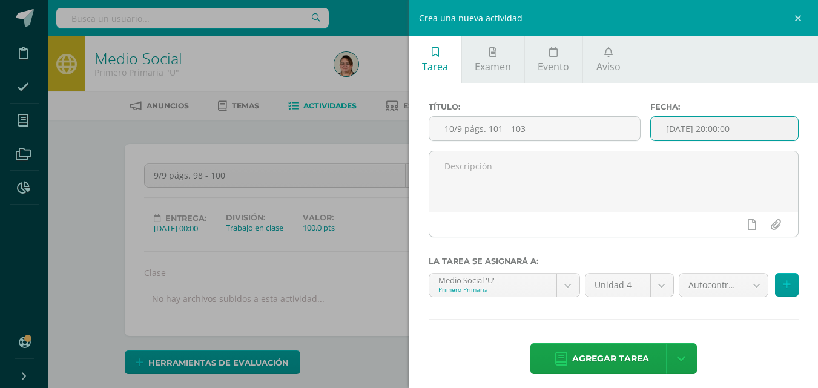
click at [703, 133] on input "[DATE] 20:00:00" at bounding box center [724, 129] width 147 height 24
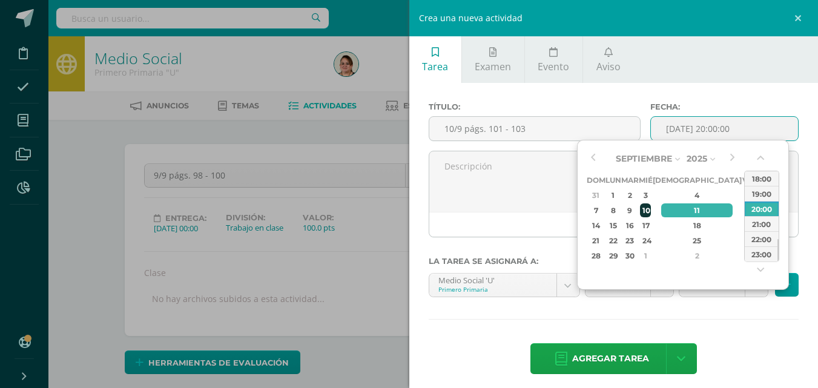
click at [651, 210] on div "10" at bounding box center [645, 210] width 11 height 14
click at [710, 130] on input "2025-09-10 20:00" at bounding box center [724, 129] width 147 height 24
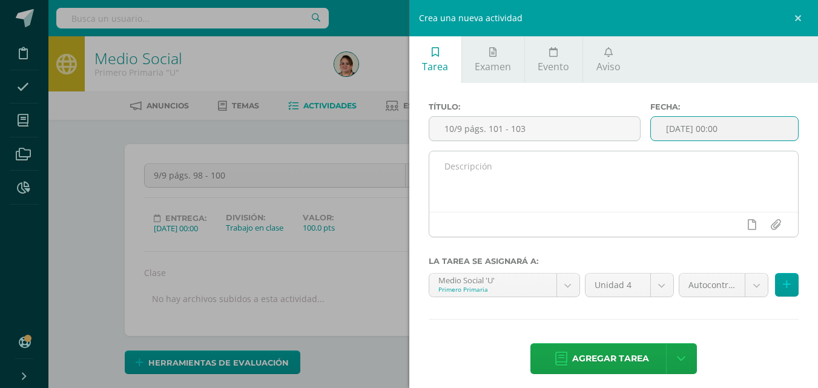
type input "2025-09-10 00:00"
click at [467, 169] on textarea at bounding box center [613, 181] width 369 height 61
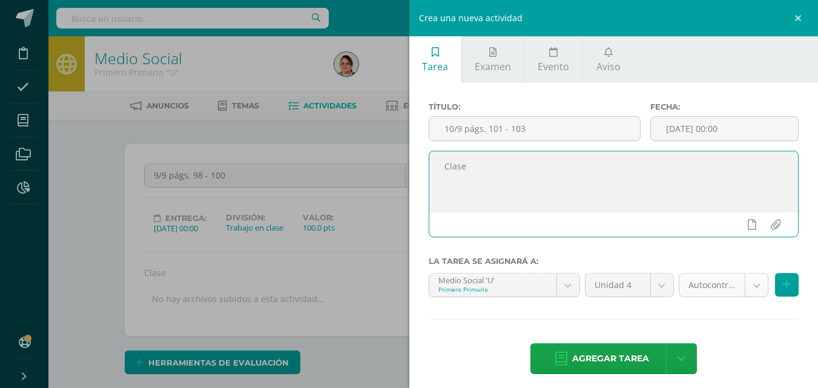
type textarea "Clase"
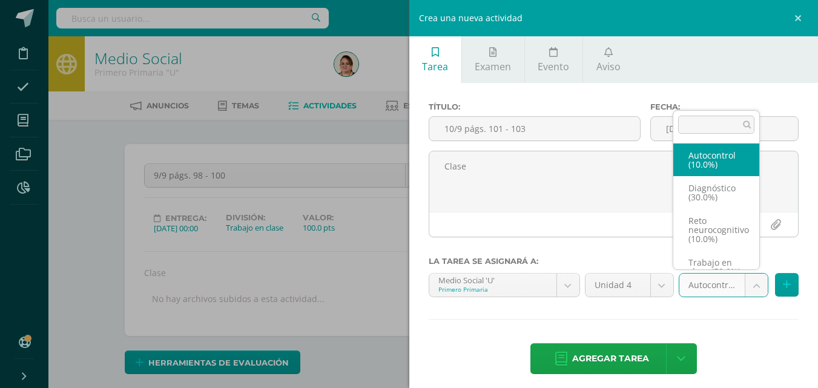
scroll to position [23, 0]
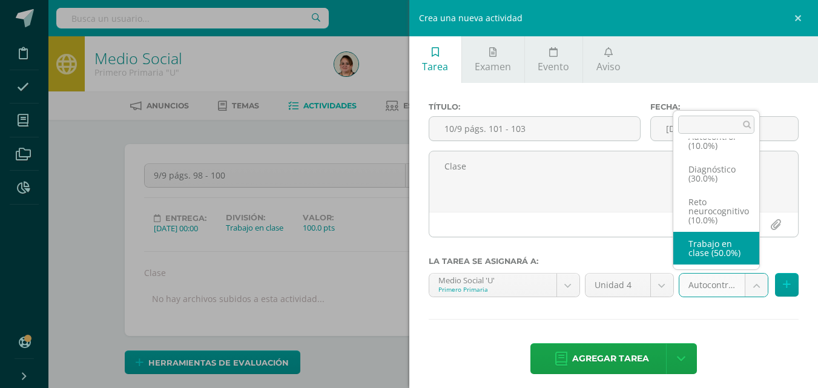
select select "203019"
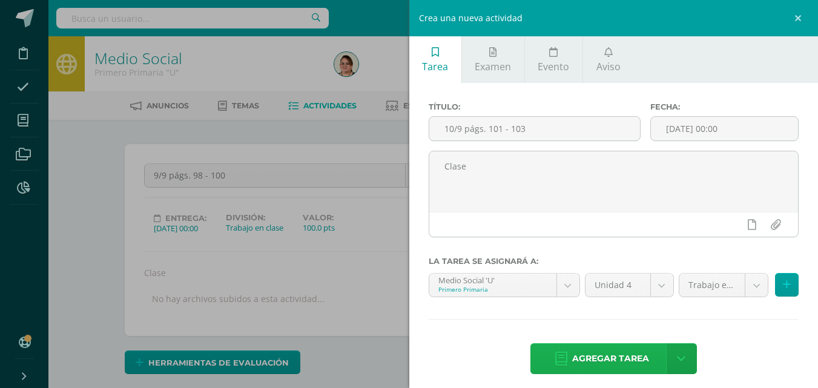
click at [621, 349] on span "Agregar tarea" at bounding box center [610, 359] width 77 height 30
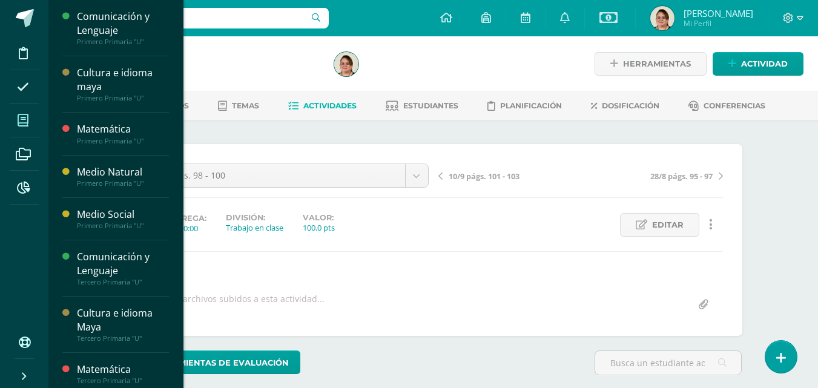
click at [23, 119] on icon at bounding box center [23, 120] width 11 height 12
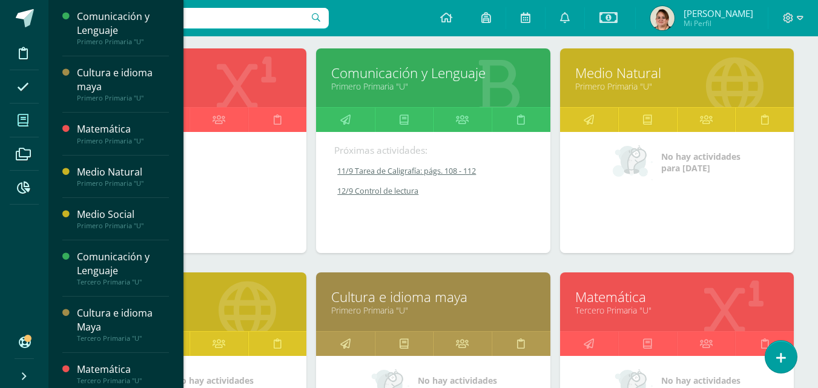
scroll to position [182, 0]
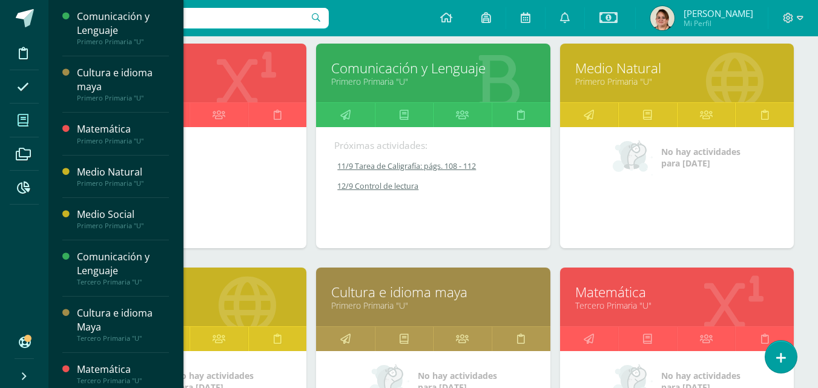
click at [244, 298] on link "Medio Social" at bounding box center [189, 292] width 203 height 19
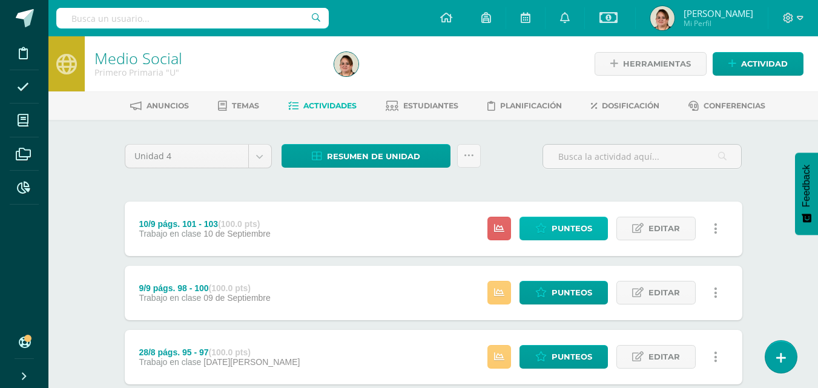
click at [585, 226] on span "Punteos" at bounding box center [571, 228] width 41 height 22
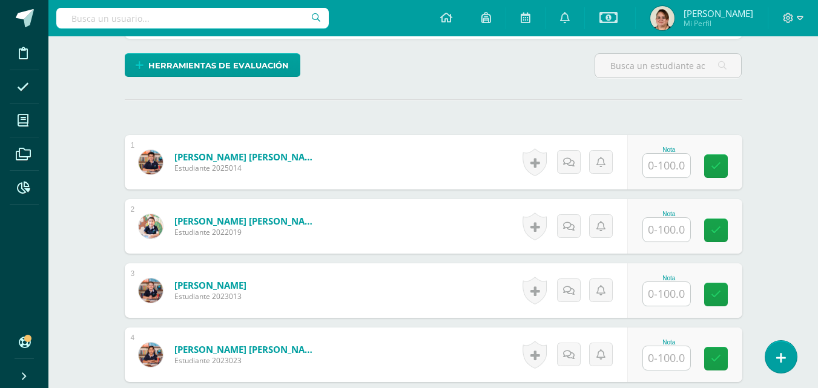
scroll to position [298, 0]
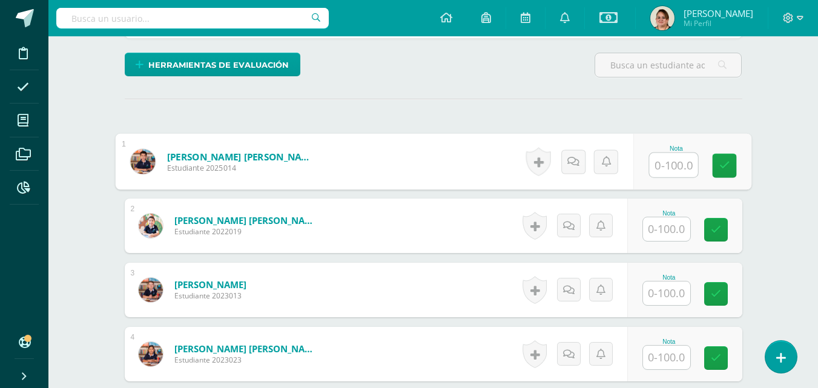
click at [664, 170] on input "text" at bounding box center [673, 165] width 48 height 24
type input "95"
click at [717, 168] on link at bounding box center [724, 166] width 24 height 24
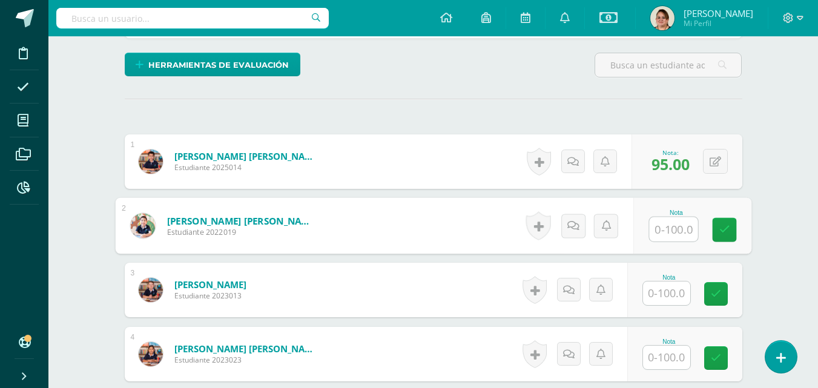
click at [672, 220] on input "text" at bounding box center [673, 229] width 48 height 24
type input "90"
click at [721, 228] on icon at bounding box center [723, 230] width 11 height 10
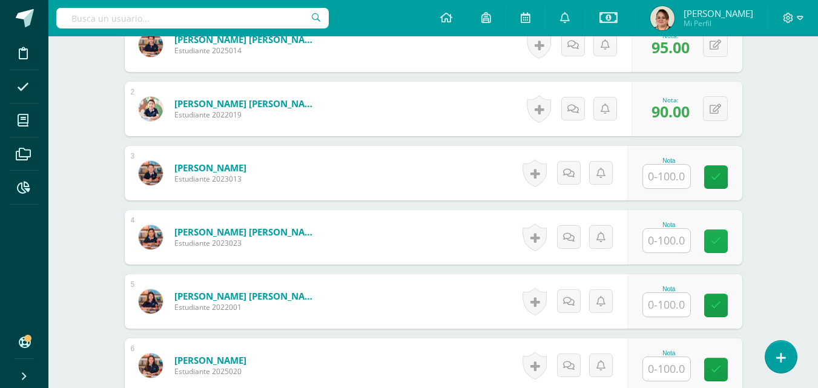
scroll to position [419, 0]
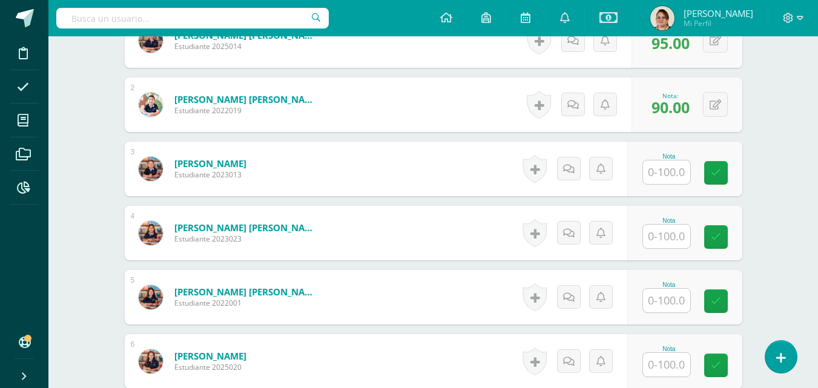
click at [670, 177] on input "text" at bounding box center [666, 172] width 47 height 24
type input "98"
click at [726, 177] on icon at bounding box center [723, 173] width 11 height 10
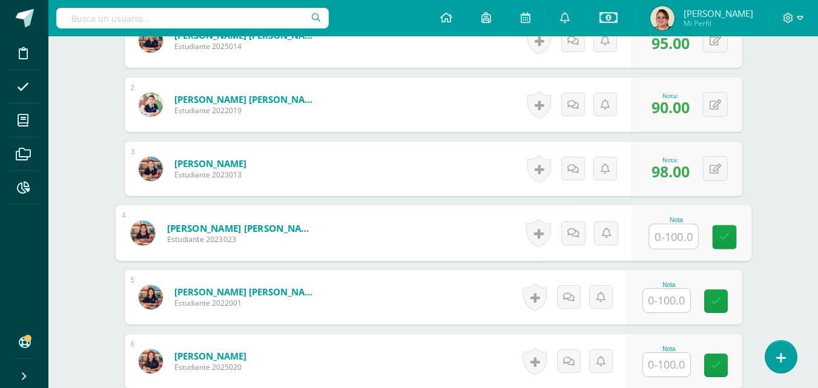
click at [667, 238] on input "text" at bounding box center [673, 237] width 48 height 24
type input "100"
click at [724, 232] on icon at bounding box center [723, 237] width 11 height 10
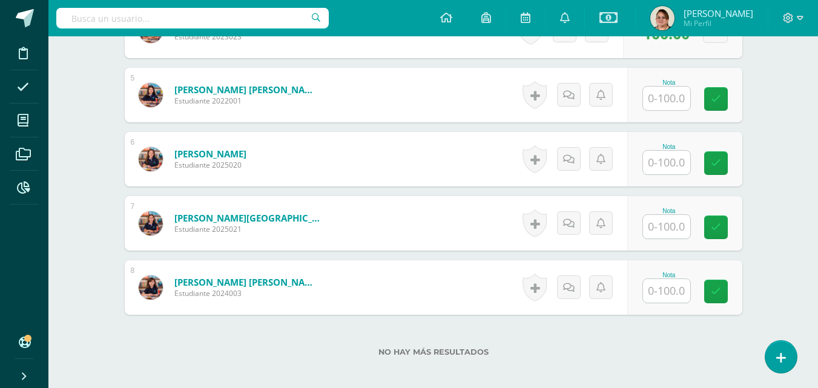
scroll to position [600, 0]
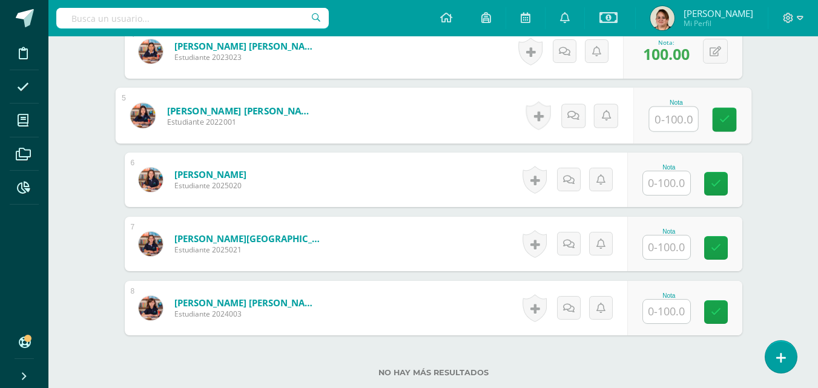
click at [667, 120] on input "text" at bounding box center [673, 119] width 48 height 24
click at [720, 125] on icon at bounding box center [723, 119] width 11 height 10
type input "98"
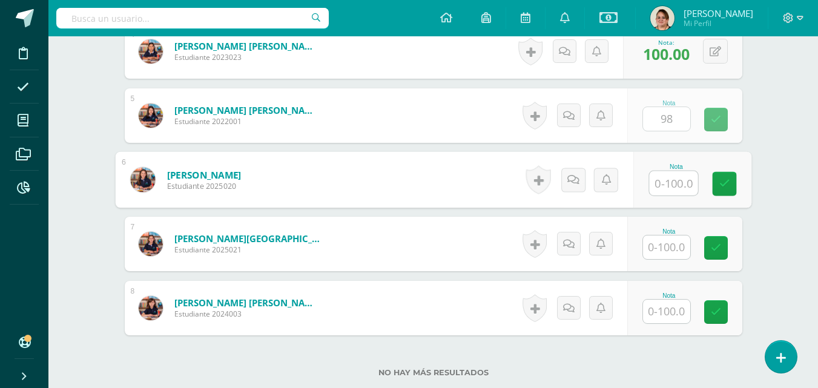
click at [666, 183] on input "text" at bounding box center [673, 183] width 48 height 24
type input "98"
click at [721, 187] on icon at bounding box center [723, 184] width 11 height 10
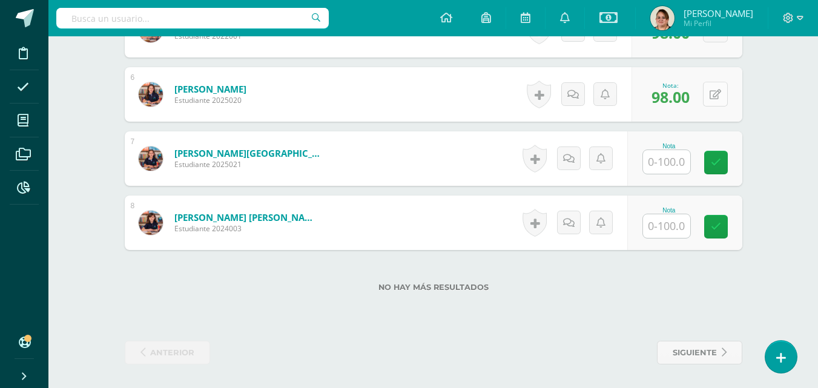
scroll to position [686, 0]
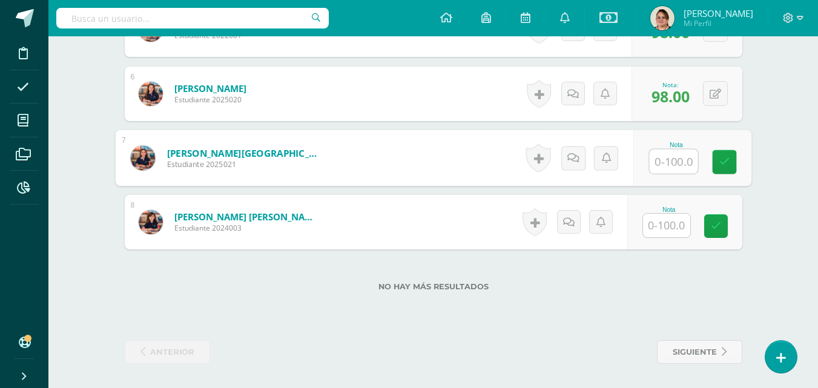
click at [660, 162] on input "text" at bounding box center [673, 161] width 48 height 24
type input "97"
drag, startPoint x: 724, startPoint y: 162, endPoint x: 718, endPoint y: 165, distance: 6.5
click at [724, 161] on icon at bounding box center [723, 162] width 11 height 10
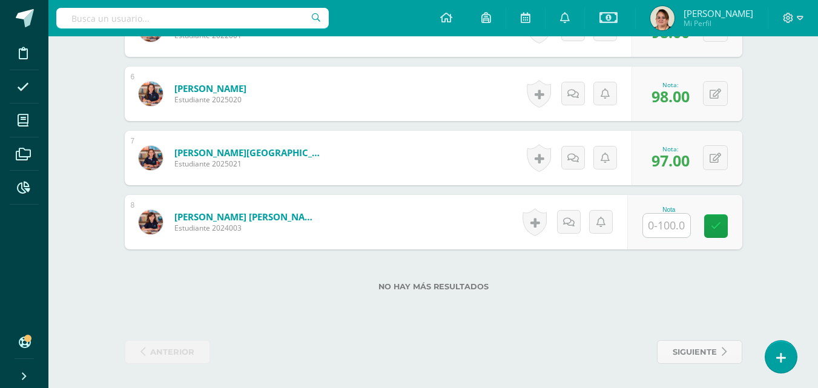
click at [663, 228] on input "text" at bounding box center [666, 226] width 47 height 24
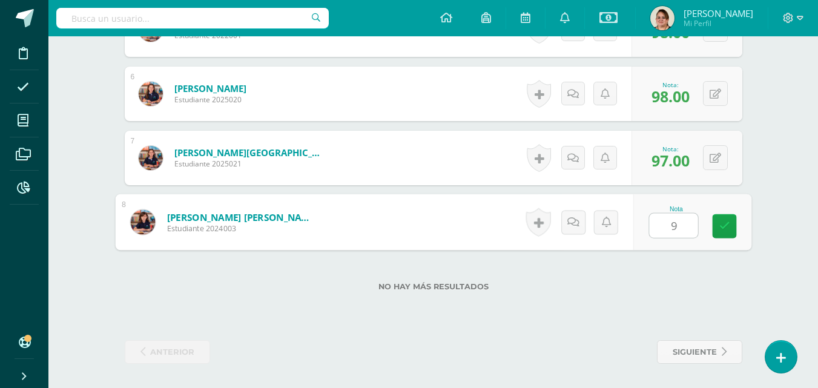
type input "99"
click at [721, 226] on icon at bounding box center [723, 226] width 11 height 10
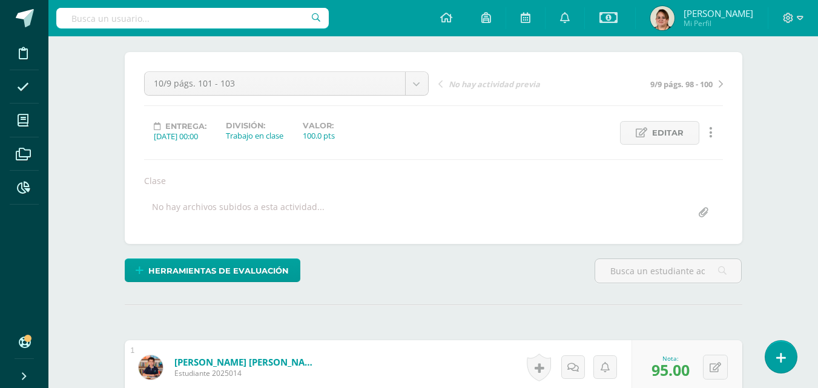
scroll to position [0, 0]
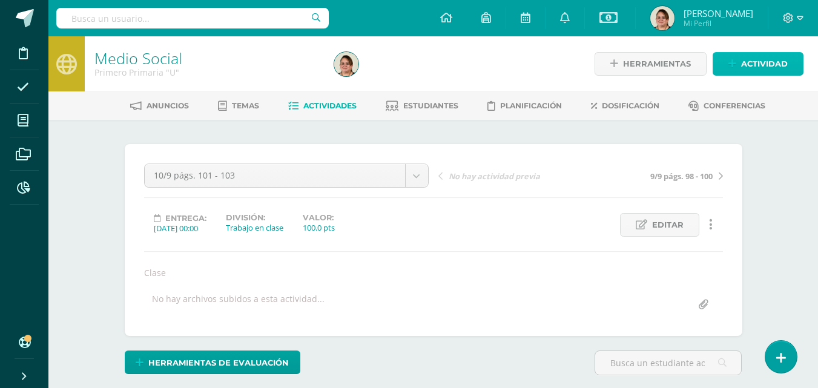
click at [765, 67] on span "Actividad" at bounding box center [764, 64] width 47 height 22
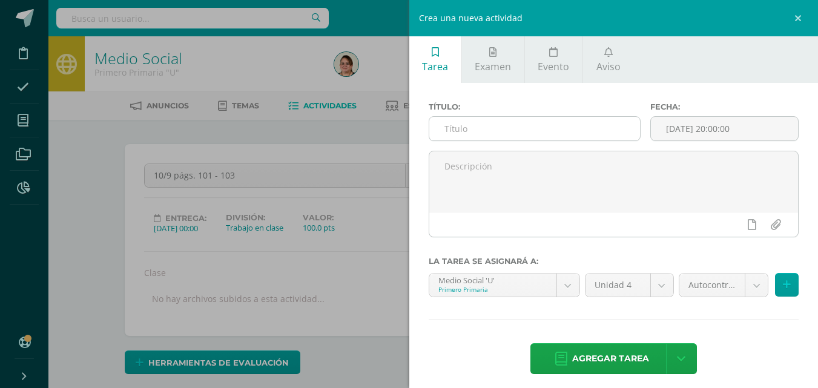
click at [438, 131] on input "text" at bounding box center [534, 129] width 211 height 24
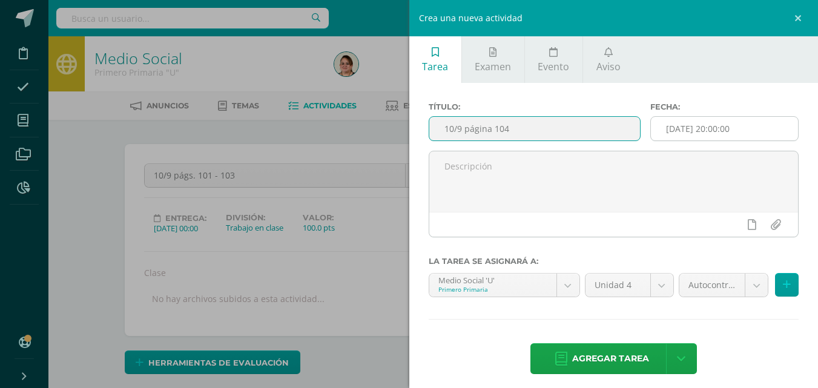
type input "10/9 página 104"
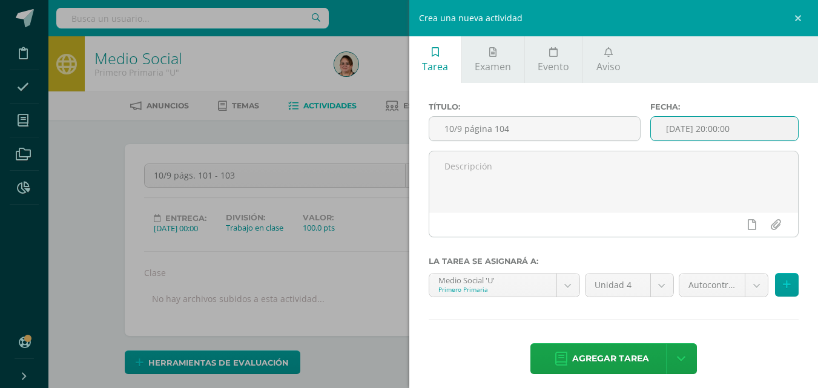
click at [704, 127] on input "2025-09-11 20:00:00" at bounding box center [724, 129] width 147 height 24
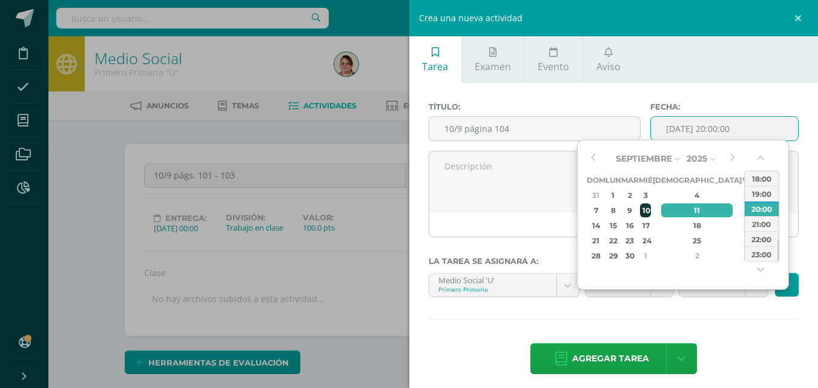
click at [651, 206] on div "10" at bounding box center [645, 210] width 11 height 14
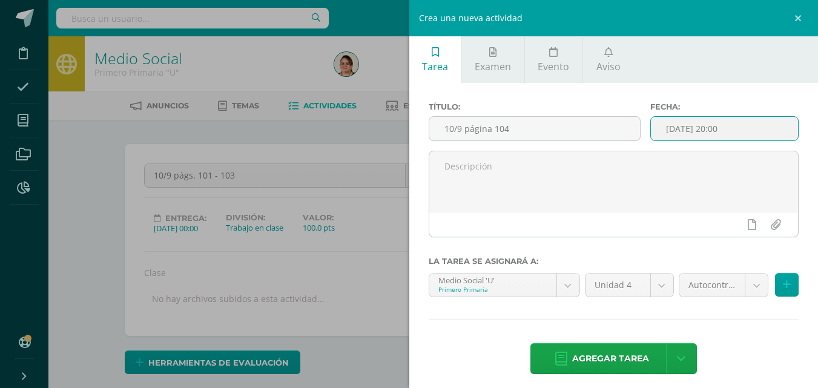
click at [712, 130] on input "2025-09-10 20:00" at bounding box center [724, 129] width 147 height 24
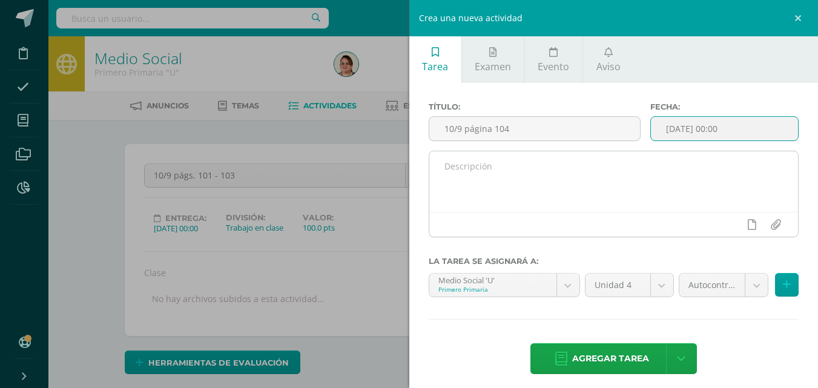
type input "2025-09-10 00:00"
click at [451, 174] on textarea at bounding box center [613, 181] width 369 height 61
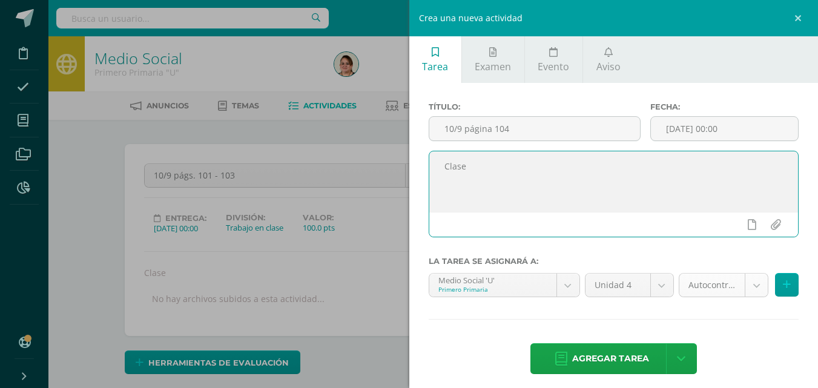
type textarea "Clase"
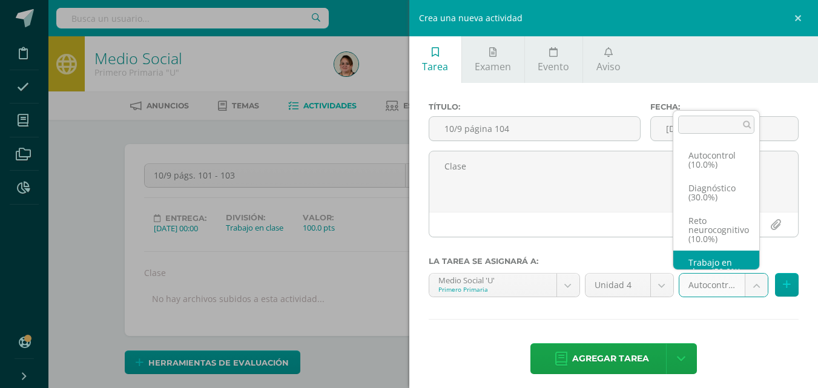
scroll to position [23, 0]
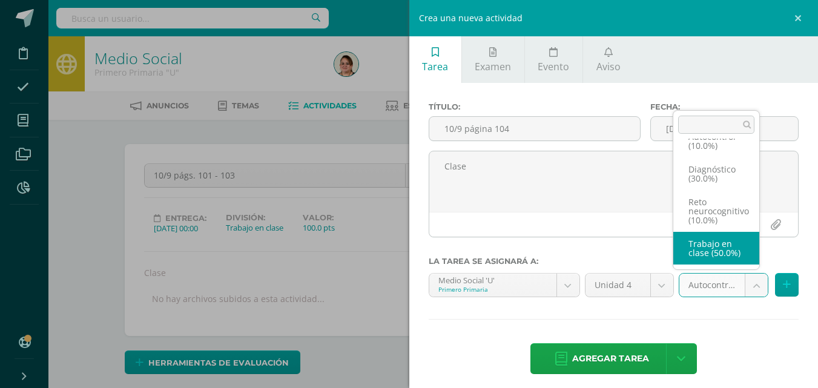
select select "203019"
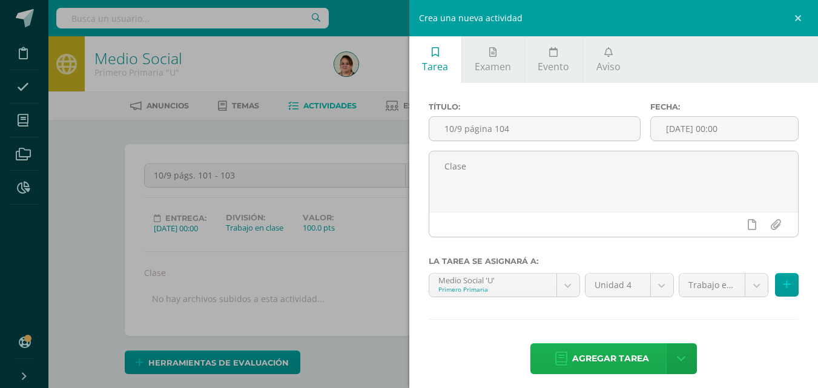
click at [606, 366] on span "Agregar tarea" at bounding box center [610, 359] width 77 height 30
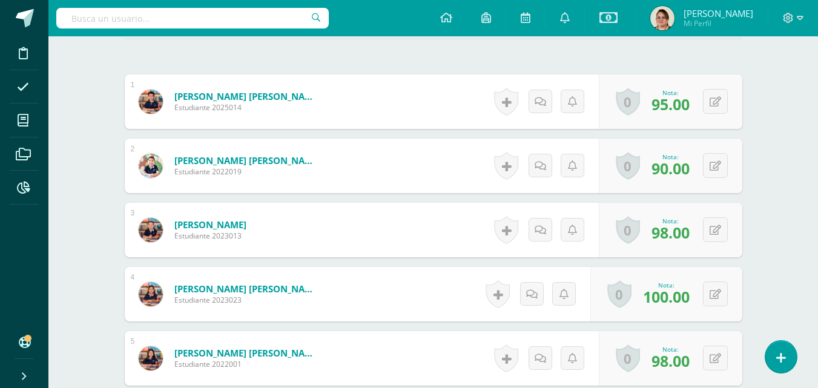
scroll to position [358, 0]
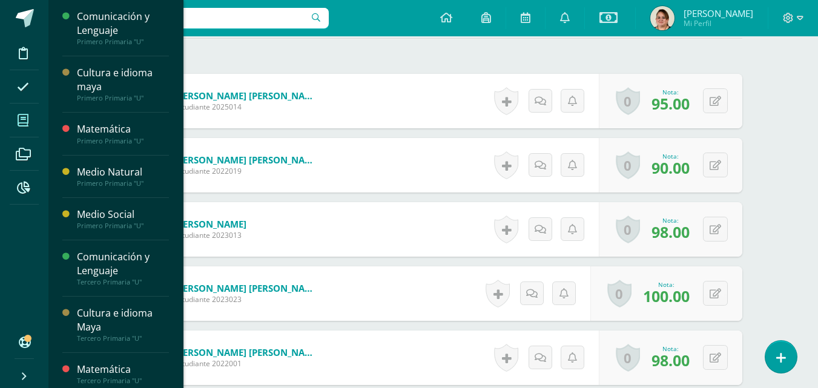
click at [25, 120] on icon at bounding box center [23, 120] width 11 height 12
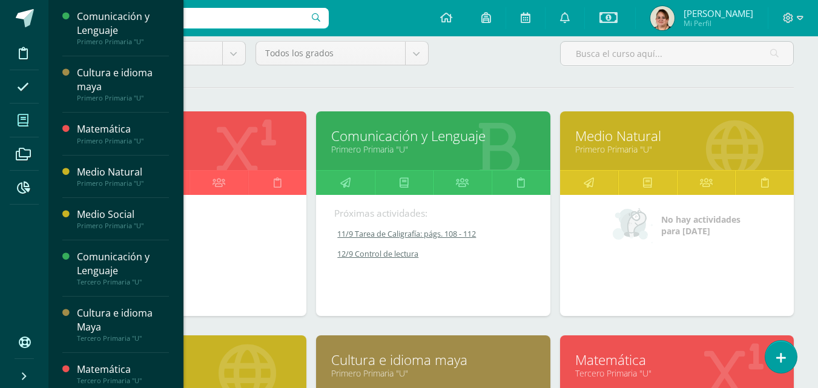
scroll to position [242, 0]
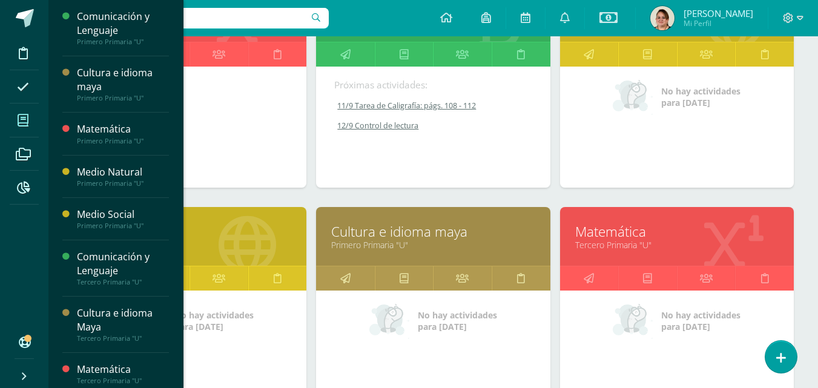
click at [205, 241] on link "Primero Primaria "U"" at bounding box center [189, 244] width 203 height 11
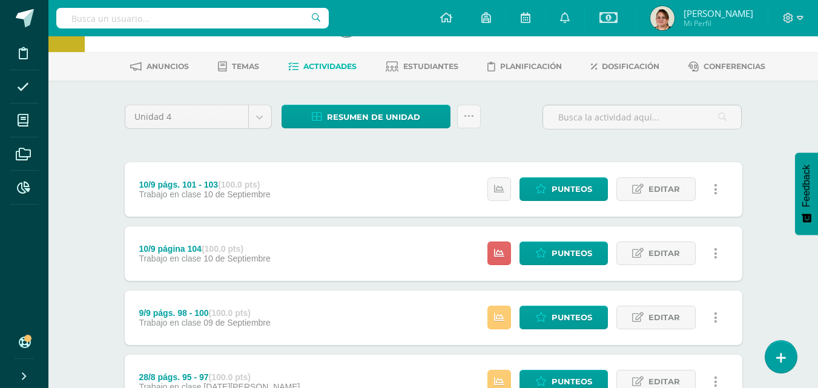
scroll to position [61, 0]
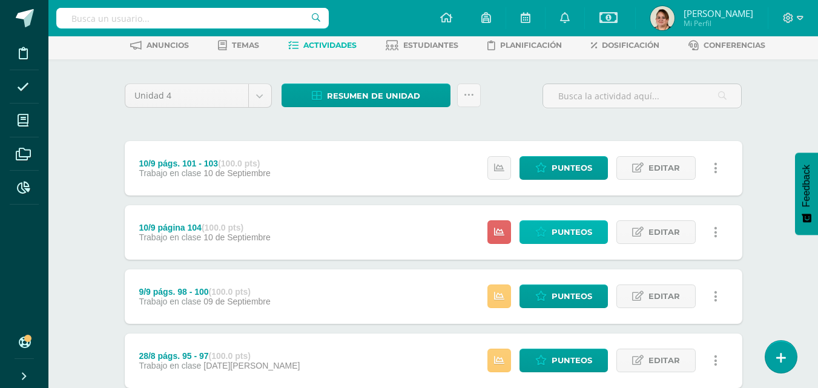
click at [569, 231] on span "Punteos" at bounding box center [571, 232] width 41 height 22
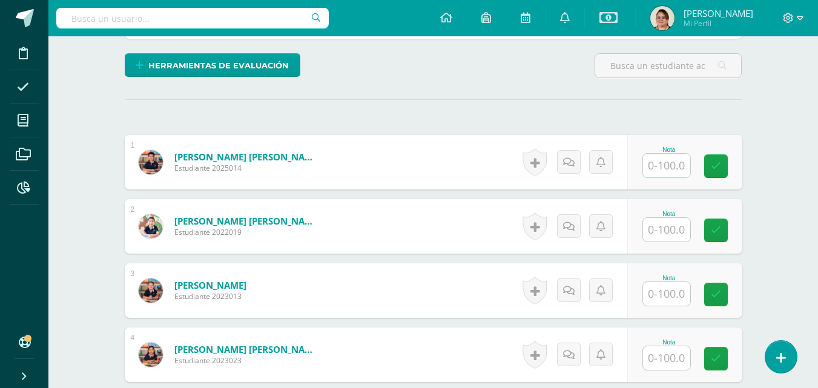
scroll to position [298, 0]
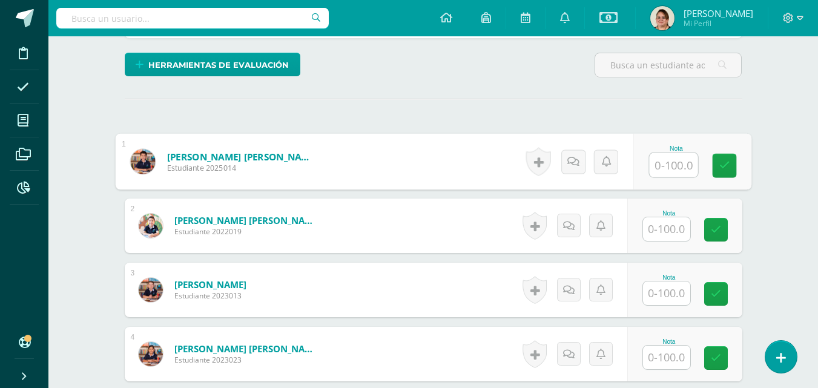
click at [673, 166] on input "text" at bounding box center [673, 165] width 48 height 24
type input "100"
click at [726, 169] on icon at bounding box center [723, 165] width 11 height 10
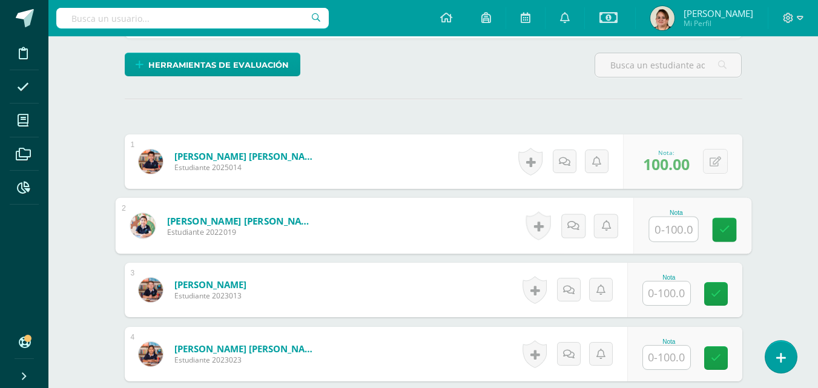
click at [659, 234] on input "text" at bounding box center [673, 229] width 48 height 24
type input "100"
click at [718, 233] on link at bounding box center [724, 230] width 24 height 24
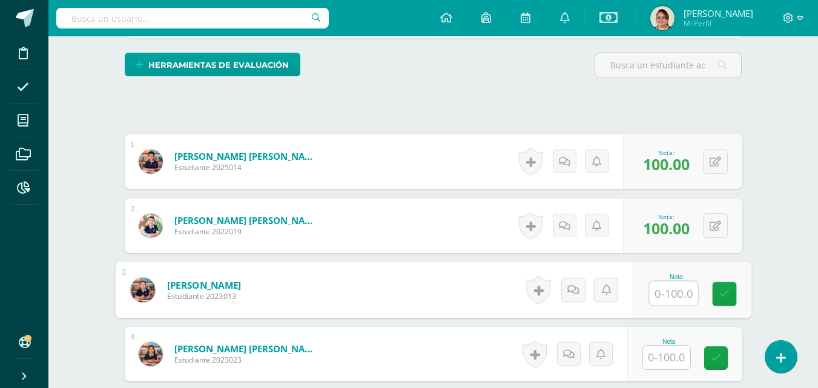
click at [663, 296] on input "text" at bounding box center [673, 293] width 48 height 24
type input "100"
drag, startPoint x: 717, startPoint y: 295, endPoint x: 743, endPoint y: 285, distance: 28.3
click at [717, 294] on link at bounding box center [724, 294] width 24 height 24
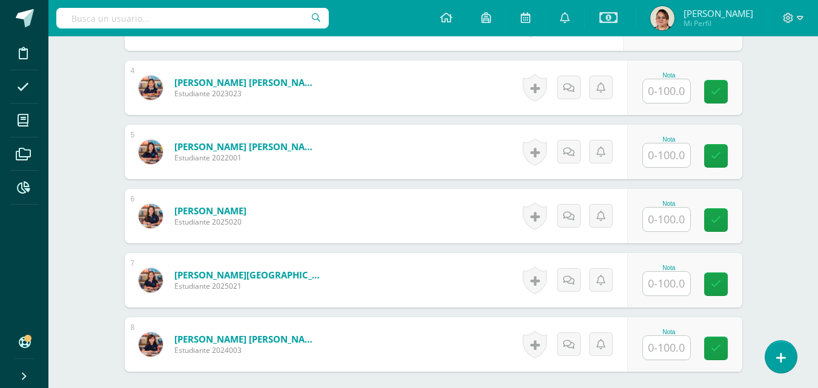
scroll to position [557, 0]
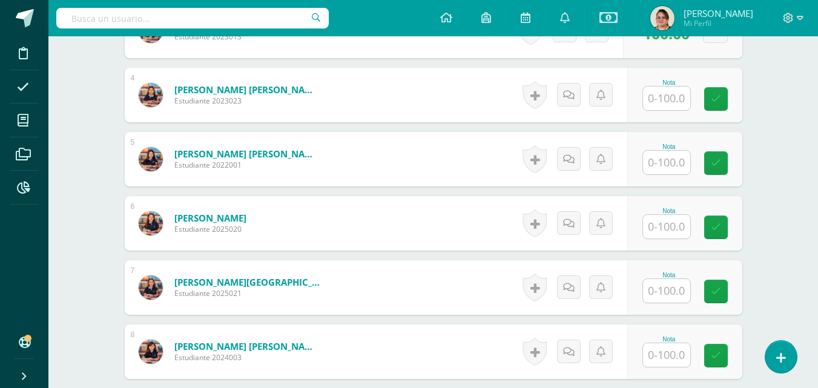
click at [658, 98] on input "text" at bounding box center [666, 99] width 47 height 24
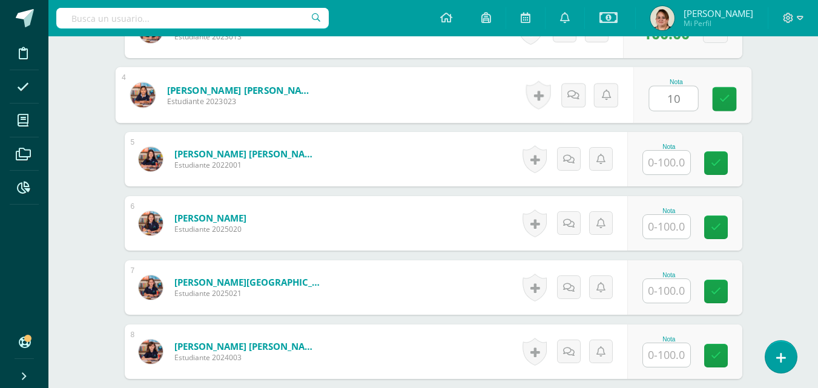
type input "100"
click at [717, 100] on link at bounding box center [724, 99] width 24 height 24
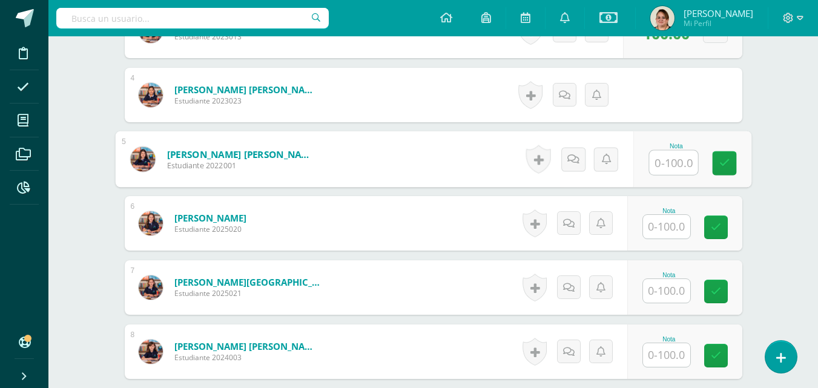
click at [669, 159] on input "text" at bounding box center [673, 163] width 48 height 24
type input "100"
click at [720, 162] on icon at bounding box center [723, 163] width 11 height 10
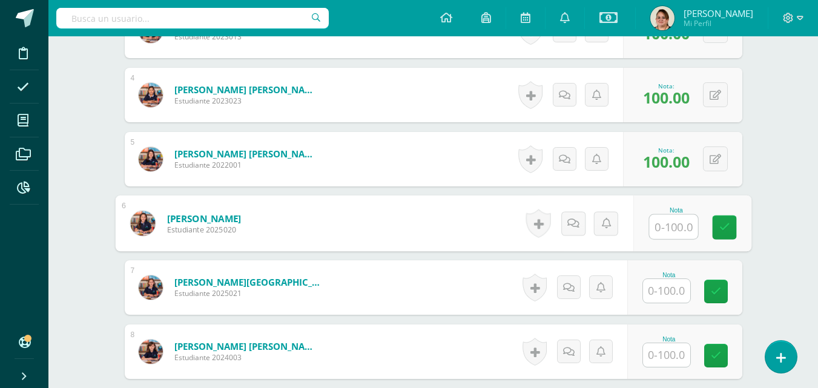
click at [666, 225] on input "text" at bounding box center [673, 227] width 48 height 24
type input "100"
click at [718, 232] on link at bounding box center [724, 227] width 24 height 24
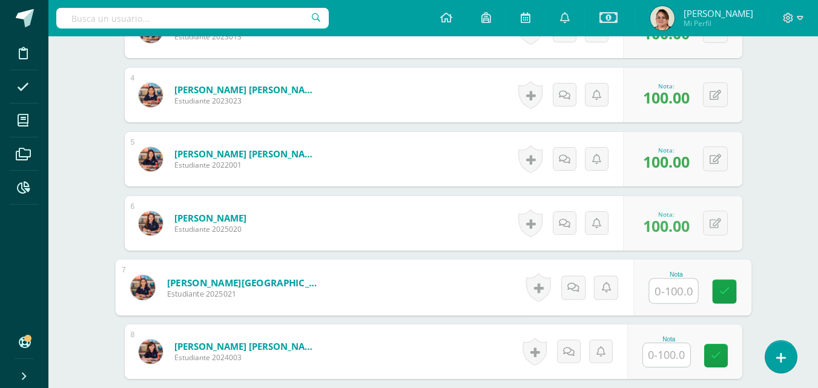
click at [672, 294] on input "text" at bounding box center [673, 291] width 48 height 24
type input "100"
click at [725, 294] on icon at bounding box center [723, 291] width 11 height 10
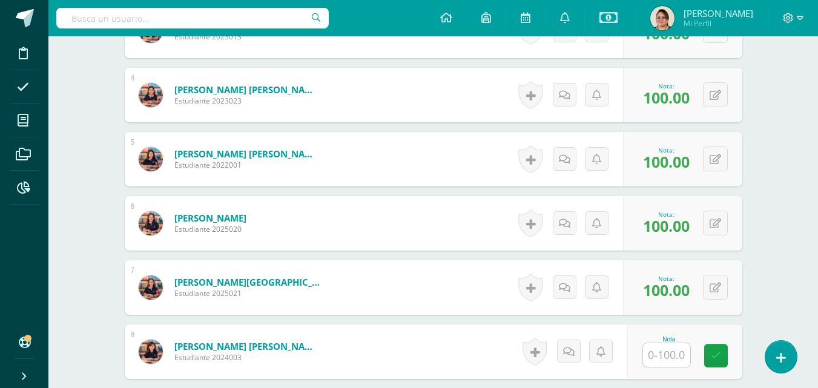
click at [673, 358] on input "text" at bounding box center [666, 355] width 47 height 24
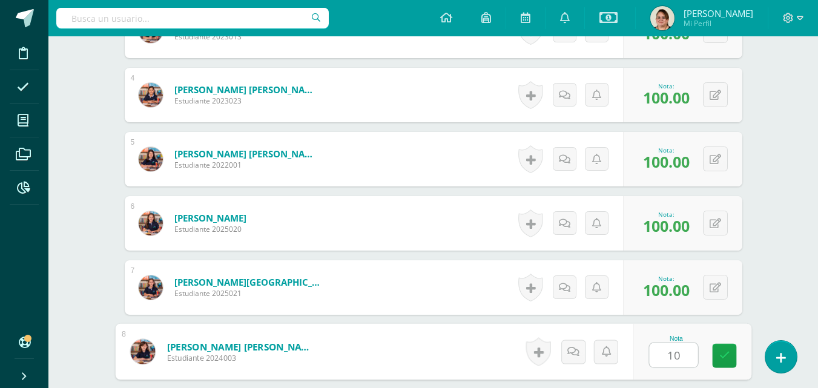
type input "100"
click at [726, 350] on icon at bounding box center [723, 355] width 11 height 10
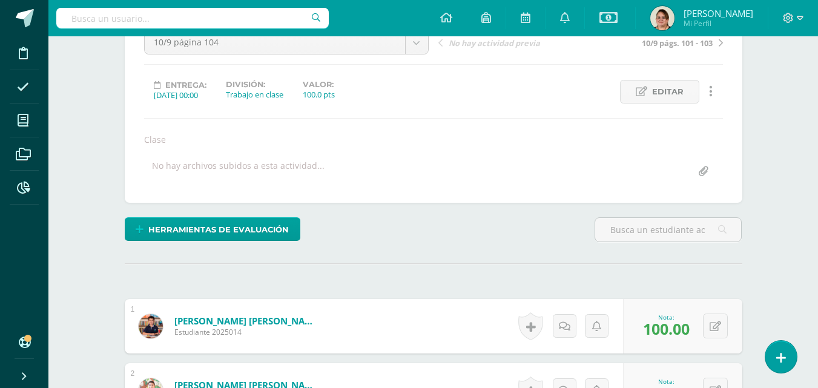
scroll to position [0, 0]
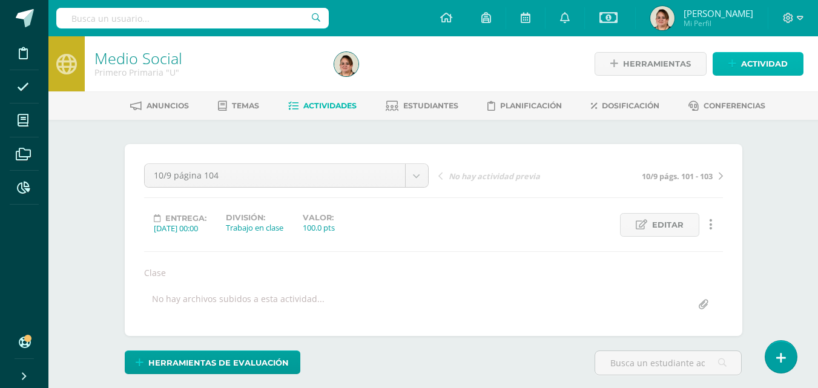
click at [750, 59] on span "Actividad" at bounding box center [764, 64] width 47 height 22
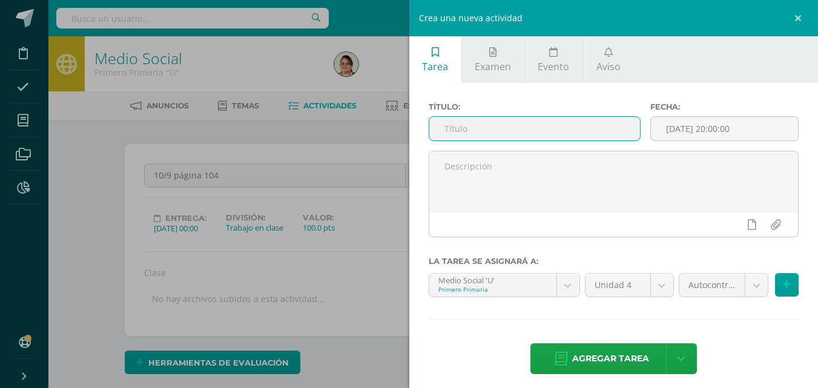
click at [444, 140] on input "text" at bounding box center [534, 129] width 211 height 24
click at [499, 129] on input "8/9 Cartel de símbolo patrio" at bounding box center [534, 129] width 211 height 24
type input "8/9 Cartel de símbolos patrios"
click at [707, 131] on input "[DATE] 20:00:00" at bounding box center [724, 129] width 147 height 24
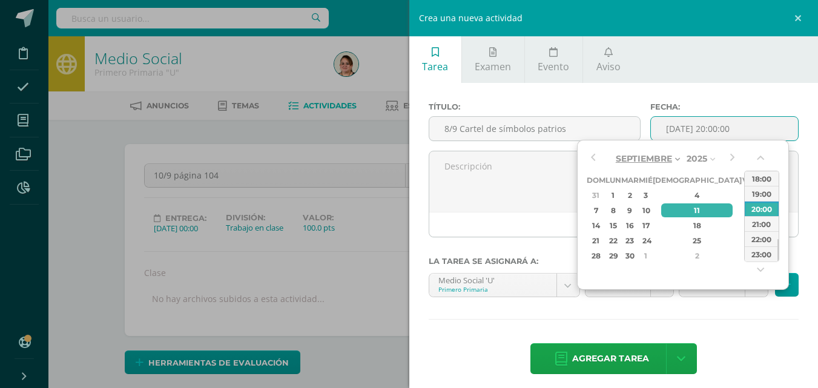
drag, startPoint x: 619, startPoint y: 210, endPoint x: 671, endPoint y: 163, distance: 69.8
click at [619, 209] on div "8" at bounding box center [612, 210] width 13 height 14
click at [712, 133] on input "2025-09-08 20:00" at bounding box center [724, 129] width 147 height 24
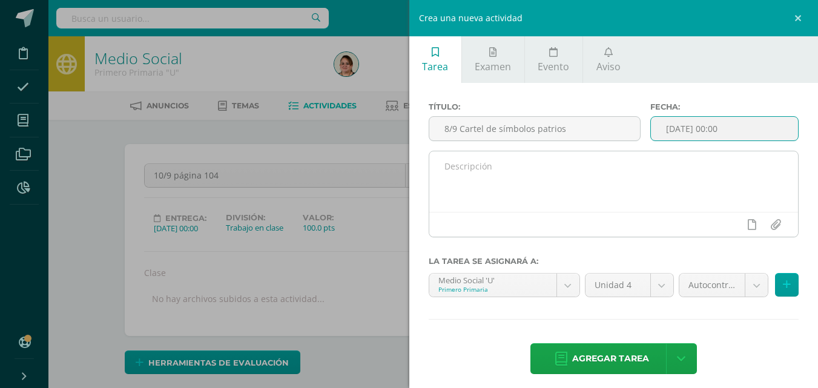
type input "2025-09-08 00:00"
click at [480, 169] on textarea at bounding box center [613, 181] width 369 height 61
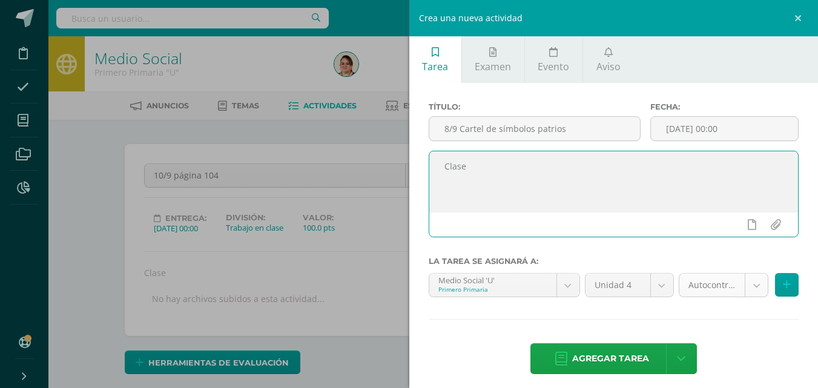
type textarea "Clase"
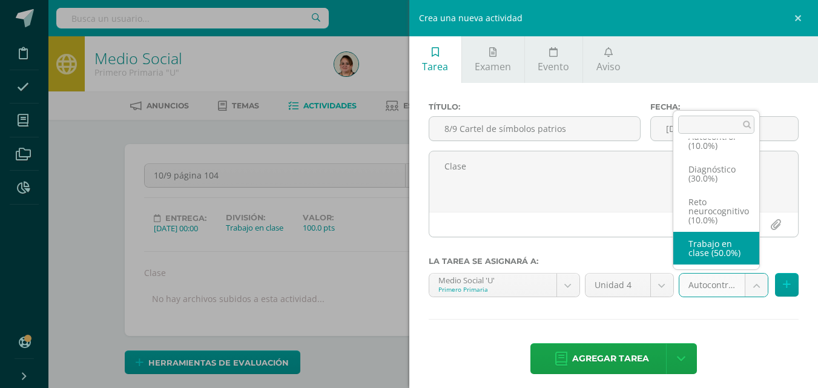
select select "203019"
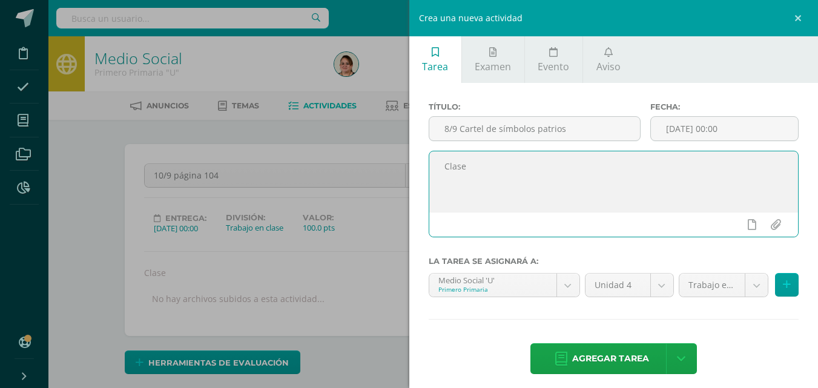
click at [474, 165] on textarea "Clase" at bounding box center [613, 181] width 369 height 61
type textarea "Casa"
click at [621, 355] on span "Agregar tarea" at bounding box center [610, 359] width 77 height 30
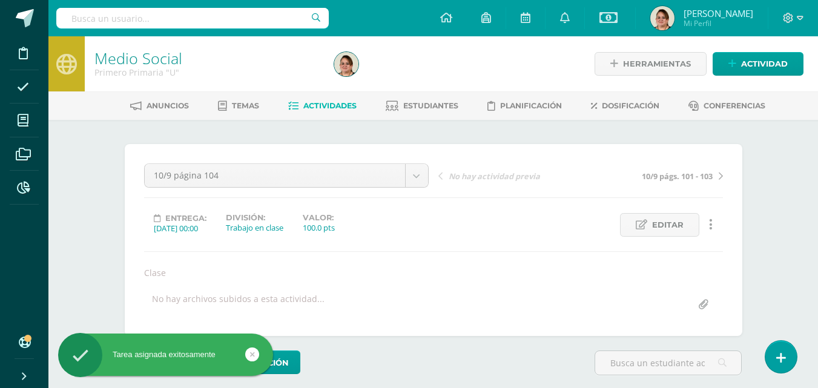
scroll to position [1, 0]
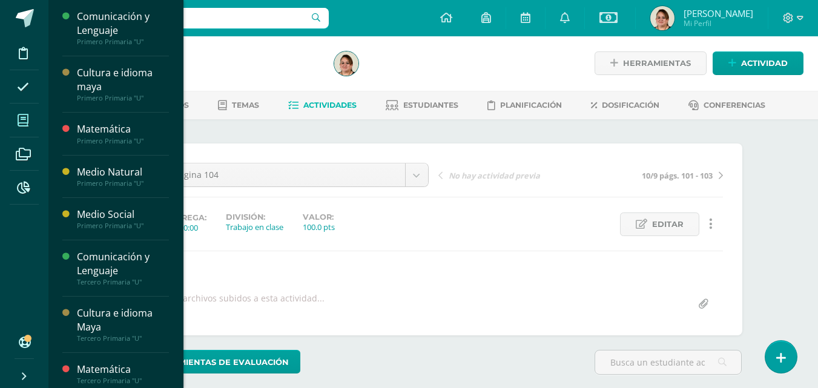
click at [25, 114] on icon at bounding box center [23, 120] width 11 height 12
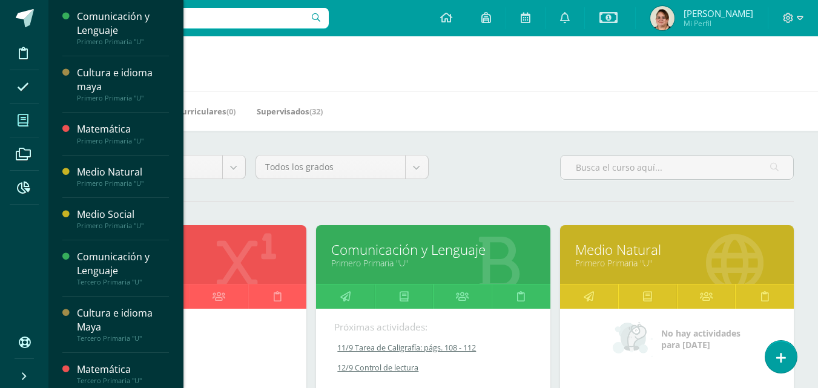
scroll to position [121, 0]
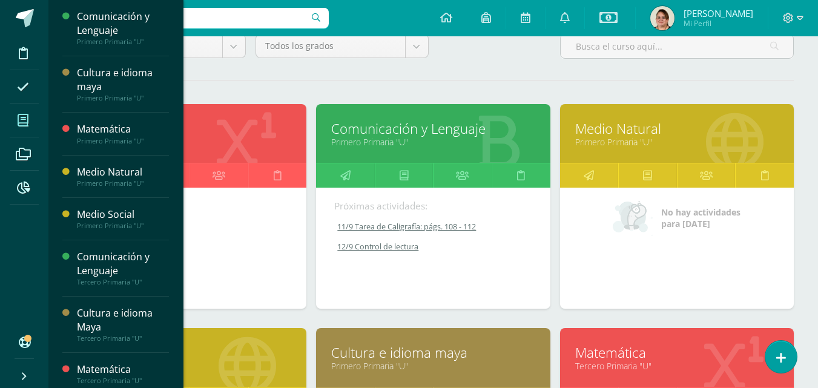
click at [252, 356] on link "Medio Social" at bounding box center [189, 352] width 203 height 19
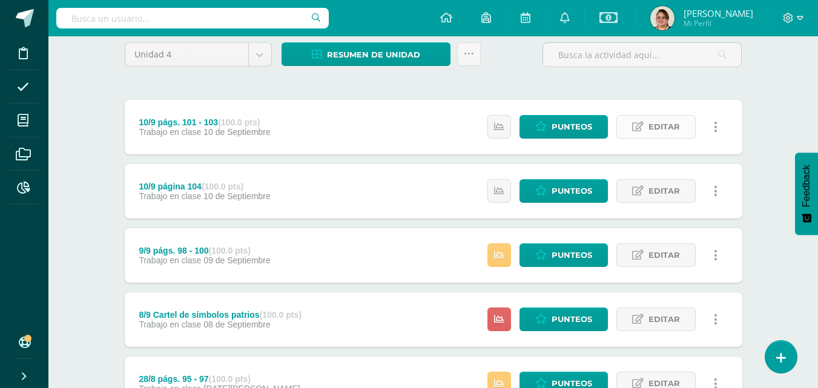
scroll to position [121, 0]
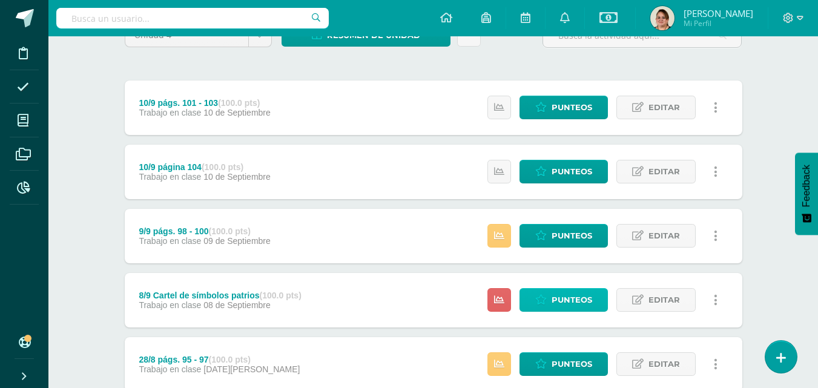
click at [579, 298] on span "Punteos" at bounding box center [571, 300] width 41 height 22
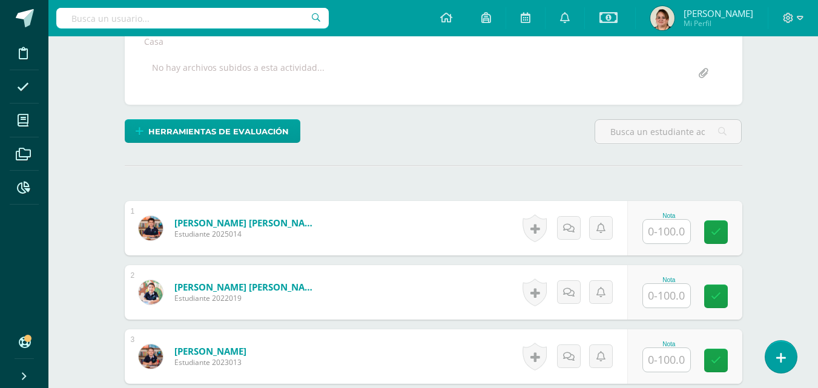
scroll to position [297, 0]
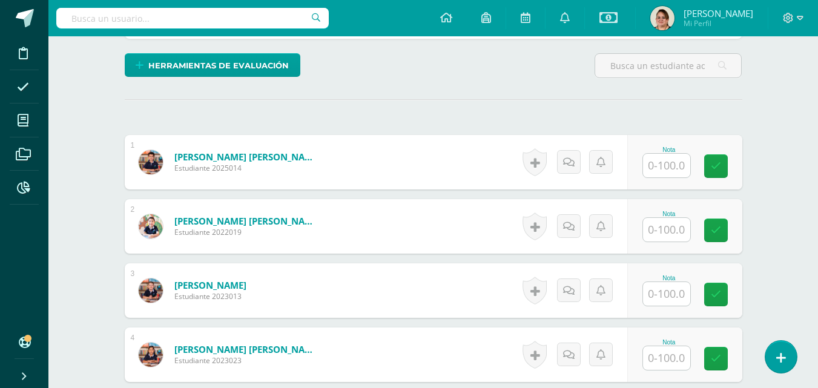
click at [666, 167] on input "text" at bounding box center [666, 166] width 47 height 24
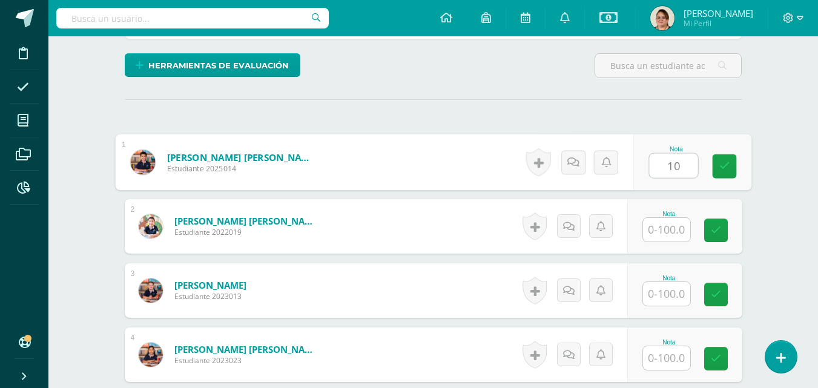
type input "100"
click at [725, 167] on icon at bounding box center [723, 166] width 11 height 10
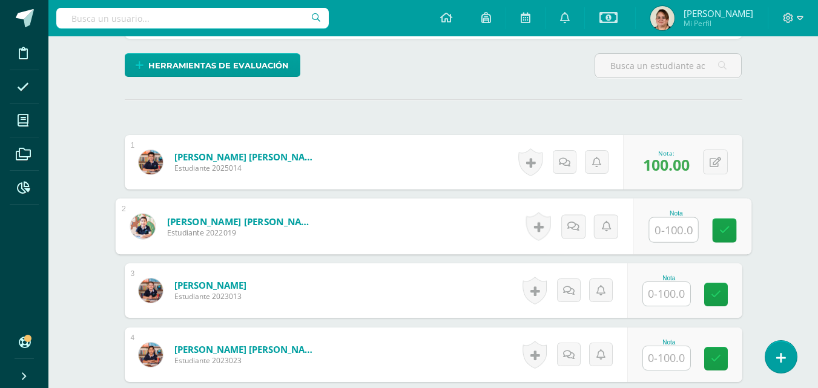
click at [660, 234] on input "text" at bounding box center [673, 230] width 48 height 24
type input "100"
click at [724, 238] on link at bounding box center [724, 230] width 24 height 24
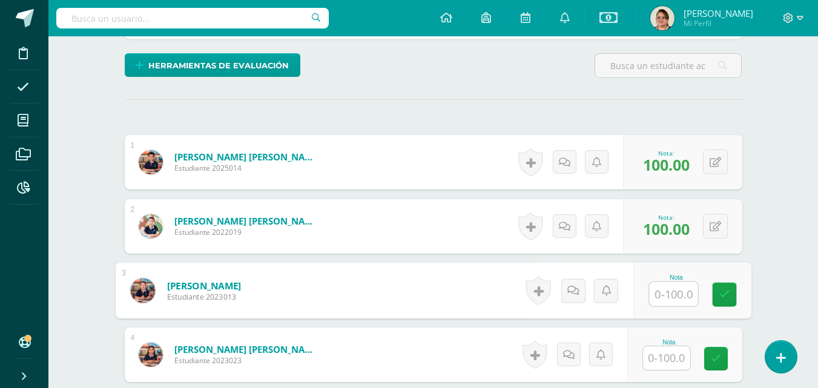
click at [665, 302] on input "text" at bounding box center [673, 294] width 48 height 24
type input "100"
click at [721, 295] on icon at bounding box center [723, 294] width 11 height 10
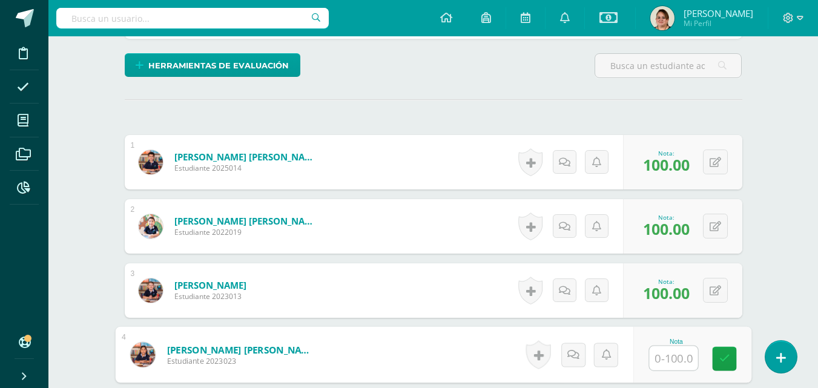
click at [663, 363] on input "text" at bounding box center [673, 358] width 48 height 24
type input "100"
click at [720, 362] on icon at bounding box center [723, 358] width 11 height 10
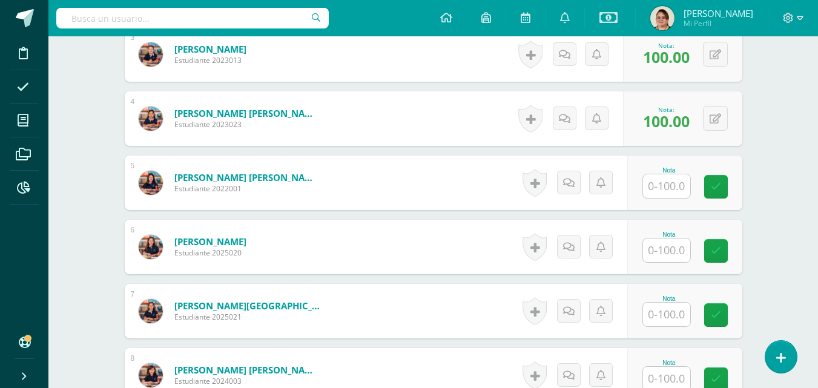
scroll to position [539, 0]
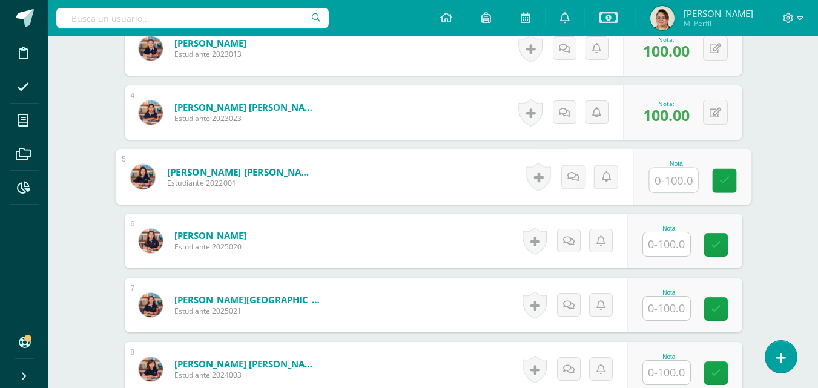
click at [655, 182] on input "text" at bounding box center [673, 180] width 48 height 24
click at [724, 185] on icon at bounding box center [723, 180] width 11 height 10
type input "100"
click at [677, 244] on input "text" at bounding box center [666, 244] width 47 height 24
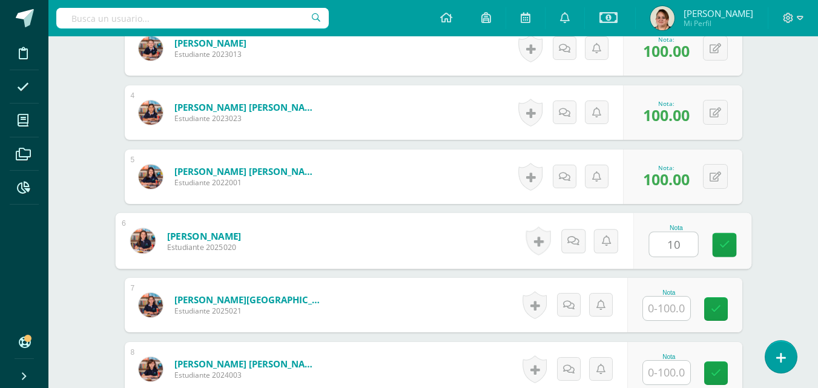
type input "100"
click at [718, 248] on icon at bounding box center [723, 245] width 11 height 10
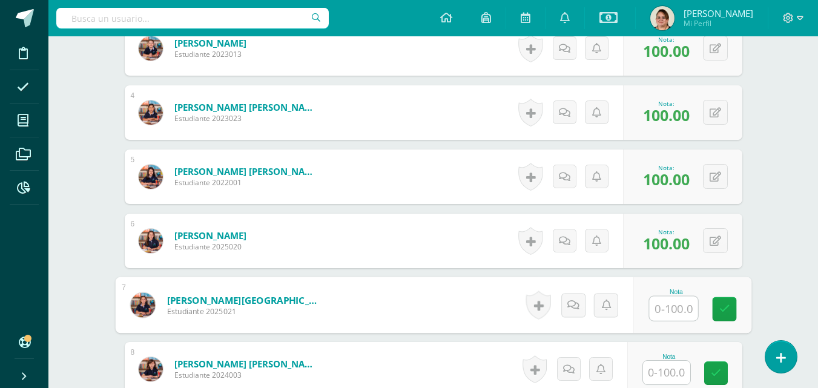
click at [661, 319] on input "text" at bounding box center [673, 309] width 48 height 24
type input "100"
click at [726, 311] on icon at bounding box center [723, 309] width 11 height 10
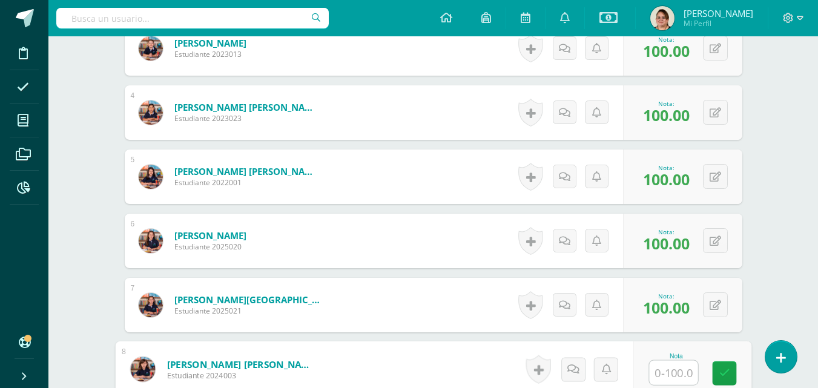
click at [663, 375] on input "text" at bounding box center [673, 373] width 48 height 24
type input "100"
click at [723, 375] on icon at bounding box center [723, 373] width 11 height 10
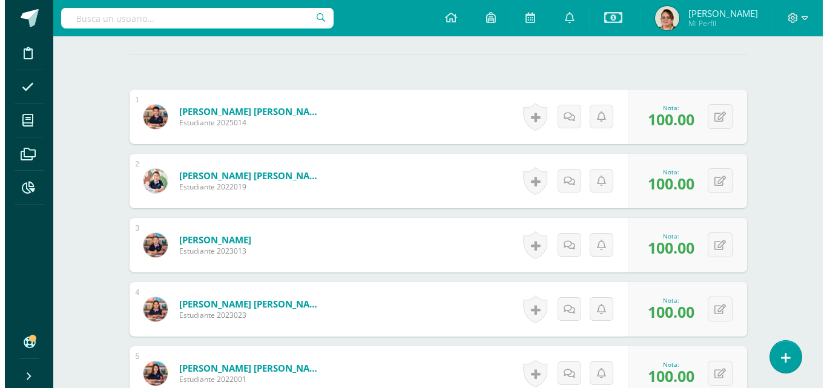
scroll to position [339, 0]
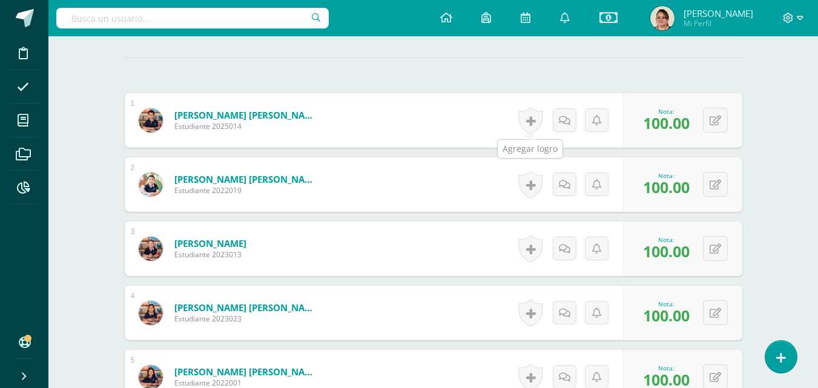
click at [529, 128] on link at bounding box center [530, 121] width 24 height 28
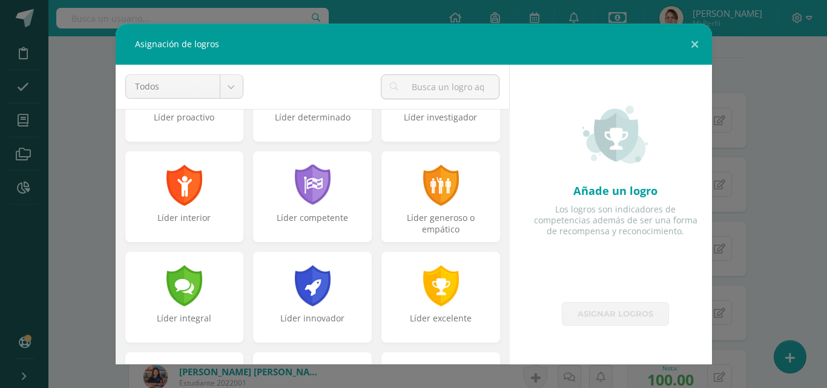
scroll to position [200, 0]
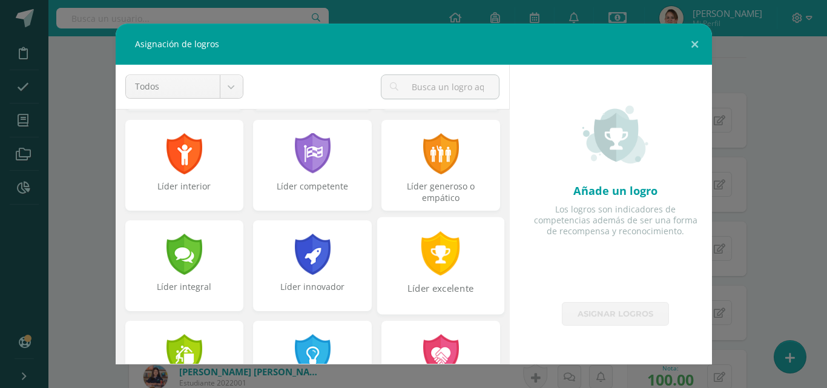
click at [474, 234] on div "Líder excelente" at bounding box center [440, 265] width 127 height 97
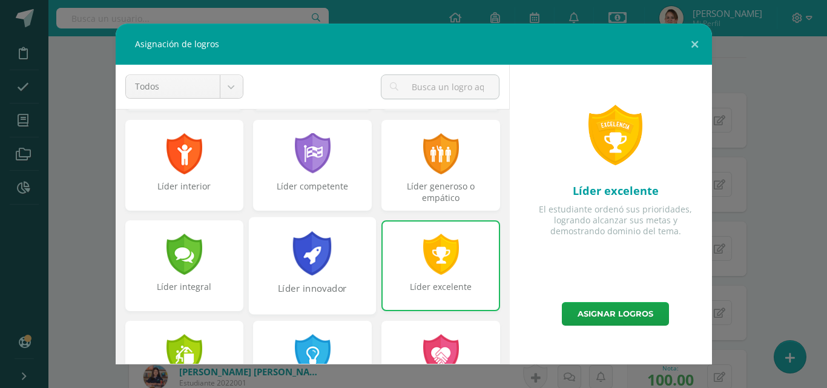
scroll to position [321, 0]
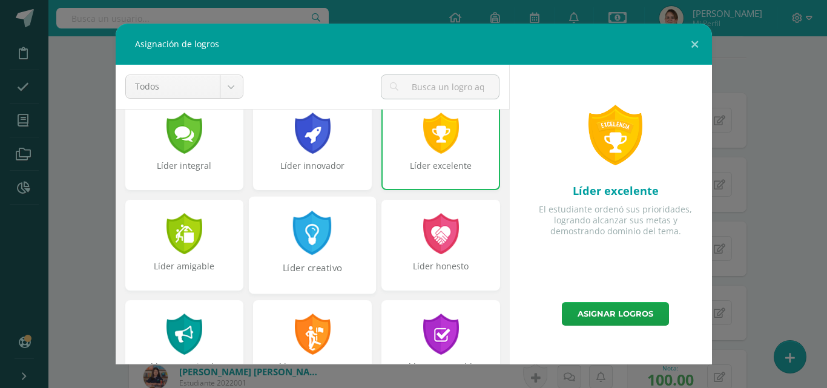
click at [351, 253] on div "Líder creativo" at bounding box center [312, 244] width 127 height 97
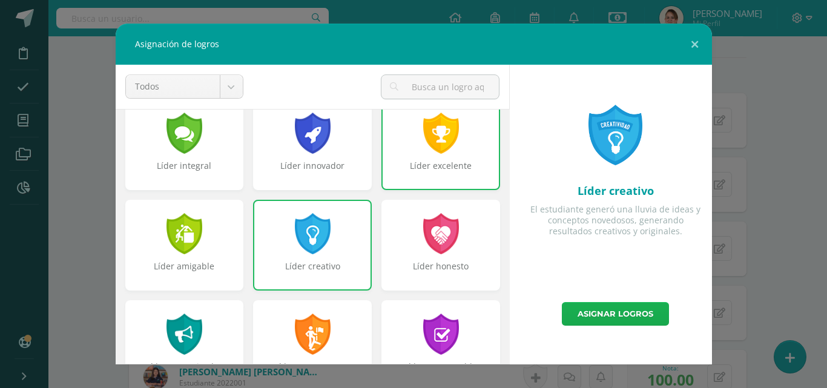
click at [611, 310] on link "Asignar logros" at bounding box center [615, 314] width 107 height 24
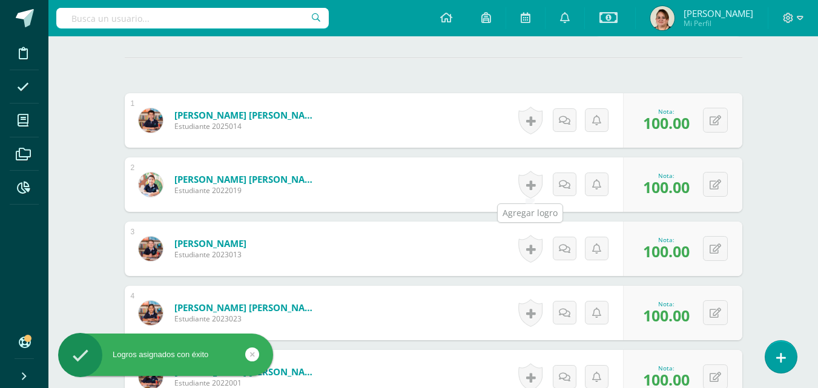
click at [534, 186] on link at bounding box center [530, 185] width 24 height 28
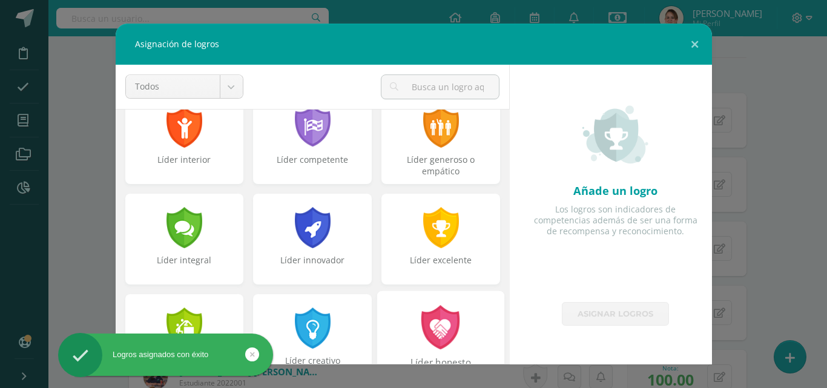
scroll to position [242, 0]
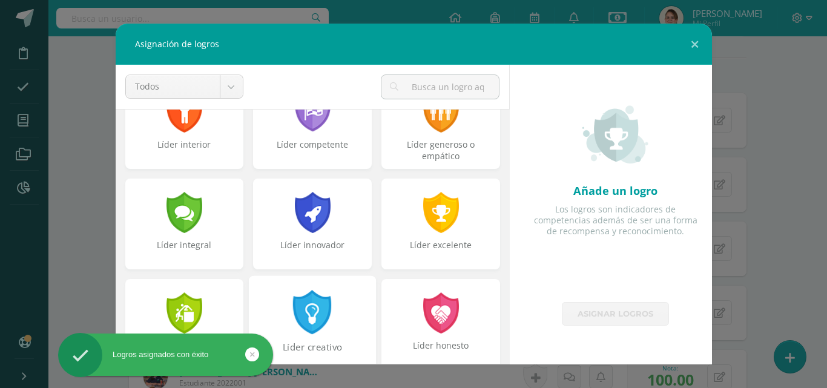
click at [349, 310] on div "Líder creativo" at bounding box center [312, 323] width 127 height 97
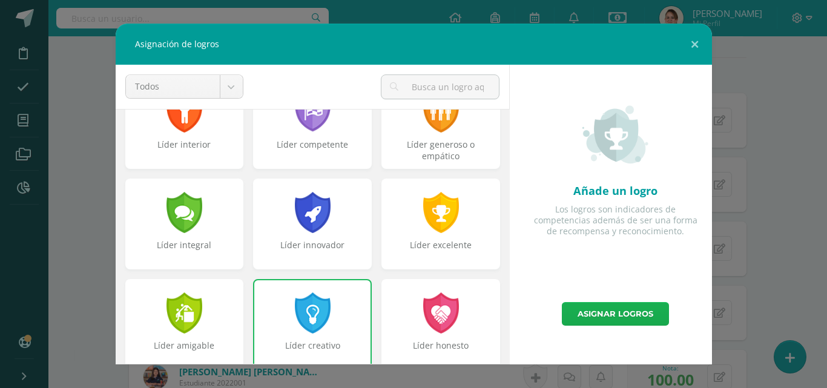
click at [625, 312] on link "Asignar logros" at bounding box center [615, 314] width 107 height 24
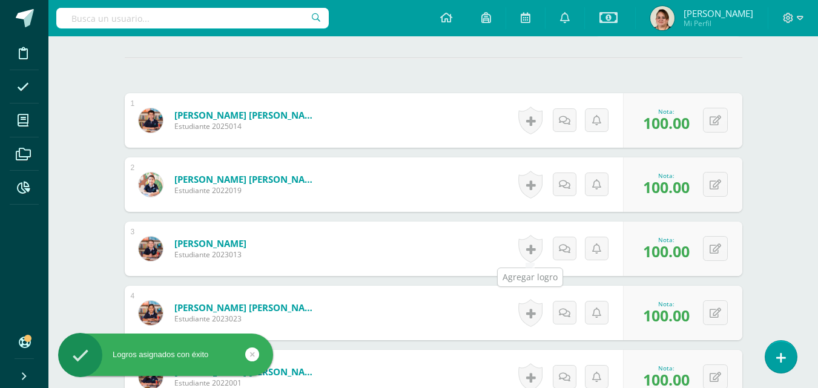
click at [533, 249] on link at bounding box center [530, 249] width 24 height 28
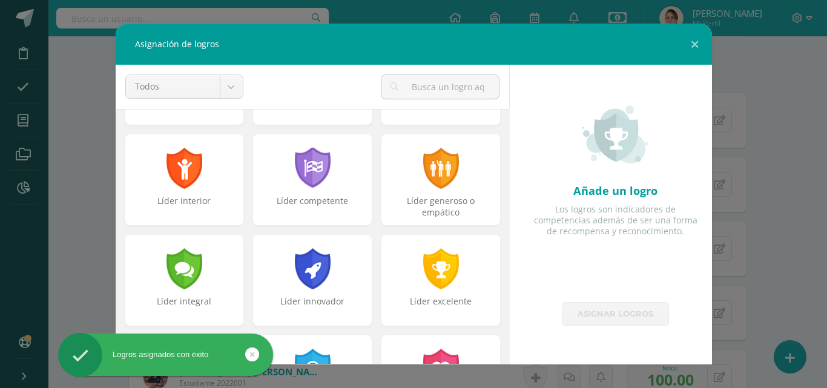
scroll to position [210, 0]
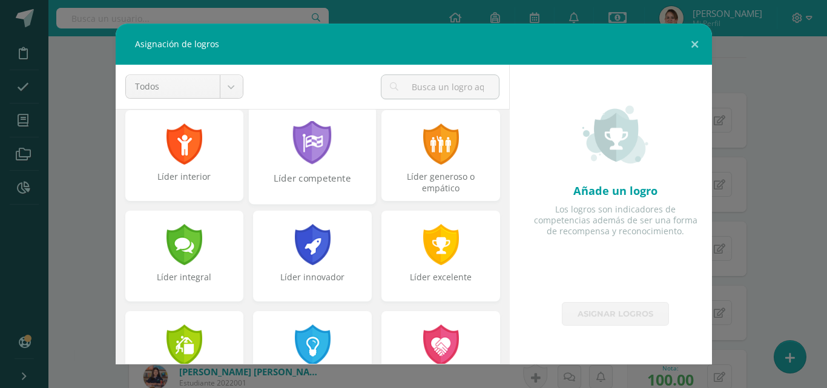
click at [332, 154] on div "Líder competente" at bounding box center [312, 155] width 127 height 97
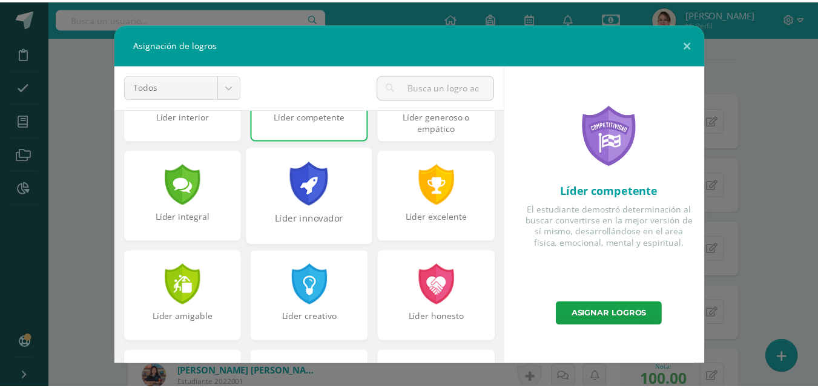
scroll to position [392, 0]
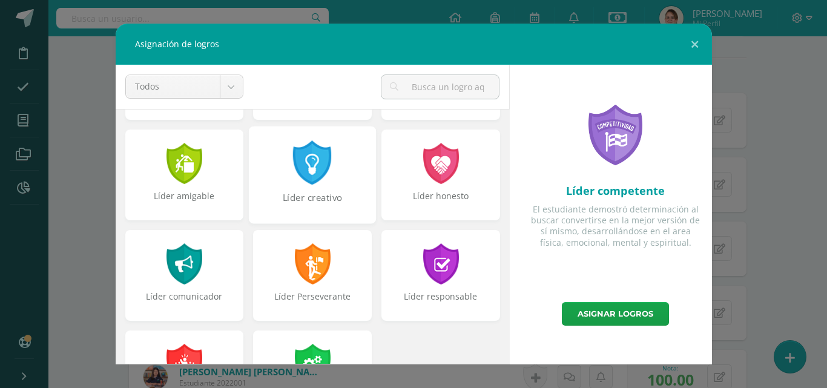
click at [328, 163] on div at bounding box center [313, 162] width 42 height 44
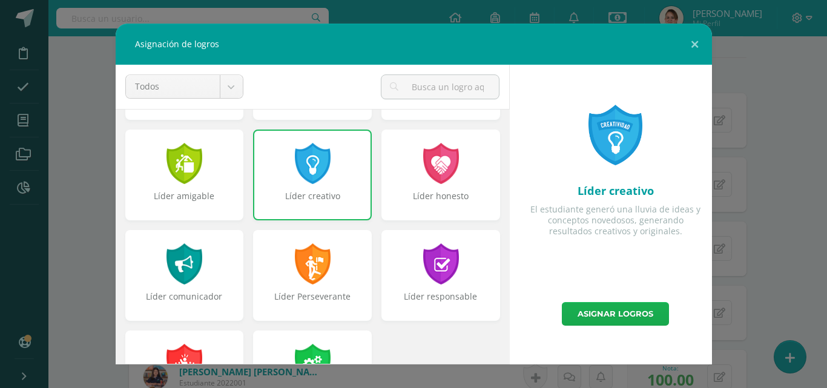
click at [619, 312] on link "Asignar logros" at bounding box center [615, 314] width 107 height 24
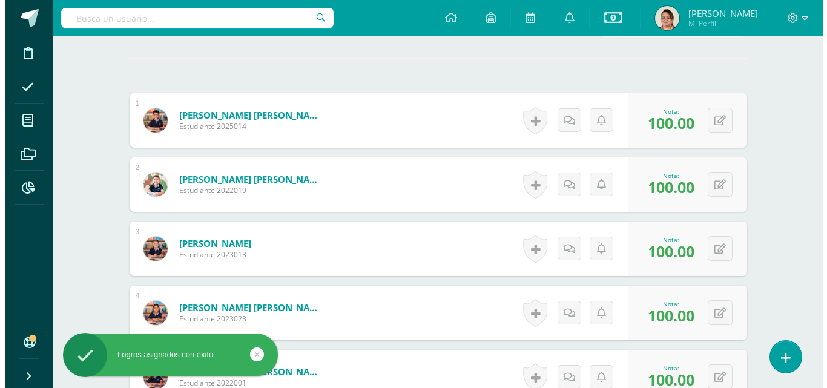
scroll to position [399, 0]
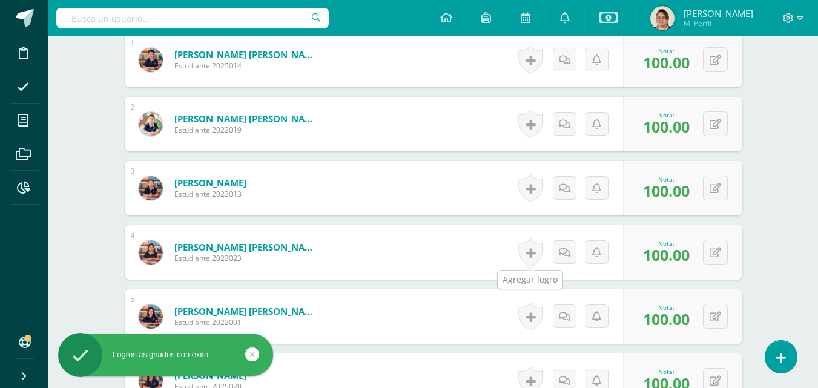
click at [526, 254] on link at bounding box center [530, 252] width 24 height 28
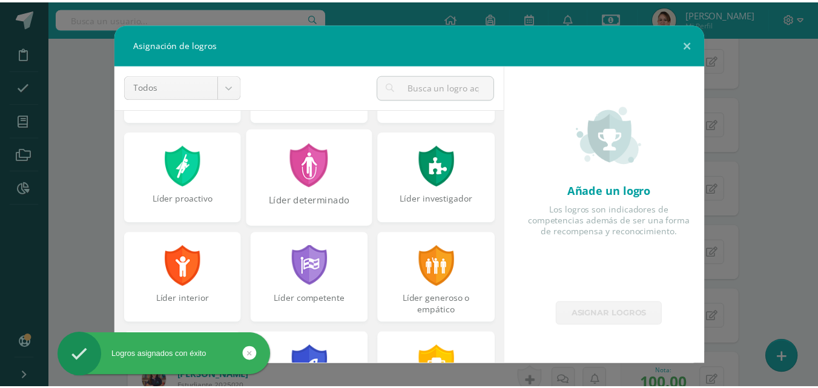
scroll to position [182, 0]
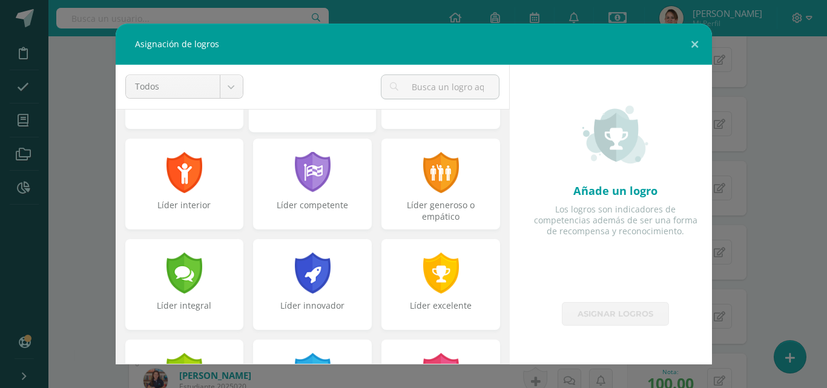
click at [363, 283] on div "Líder innovador" at bounding box center [312, 284] width 119 height 91
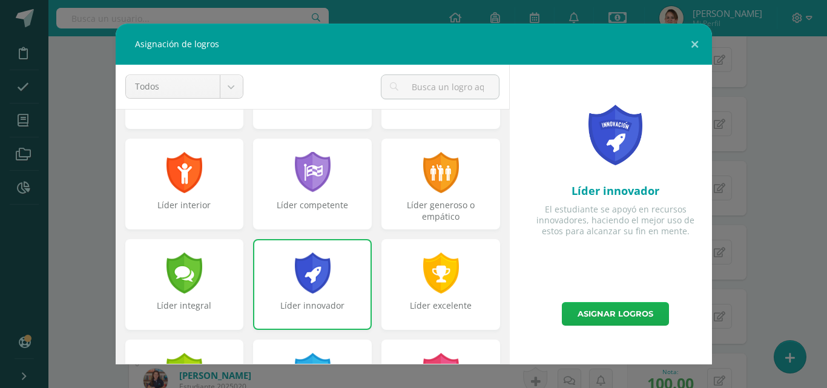
click at [611, 316] on link "Asignar logros" at bounding box center [615, 314] width 107 height 24
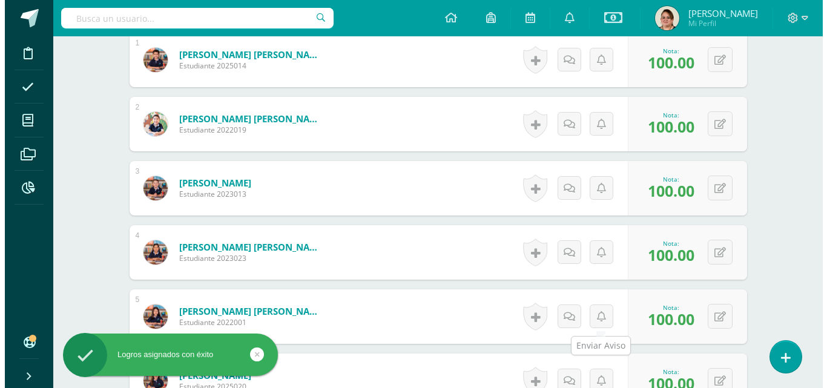
scroll to position [520, 0]
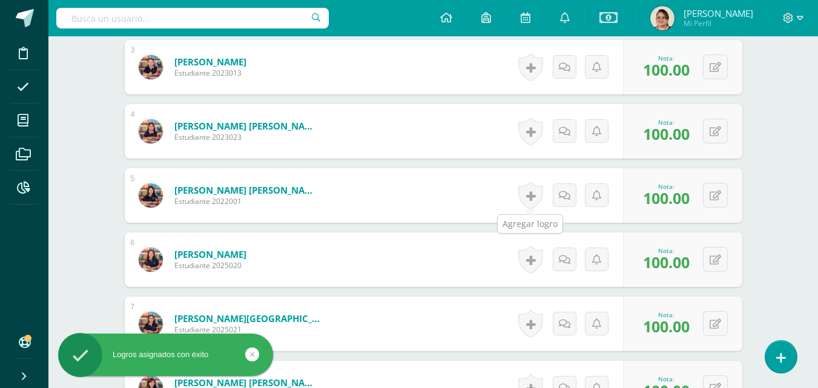
click at [524, 197] on link at bounding box center [530, 196] width 24 height 28
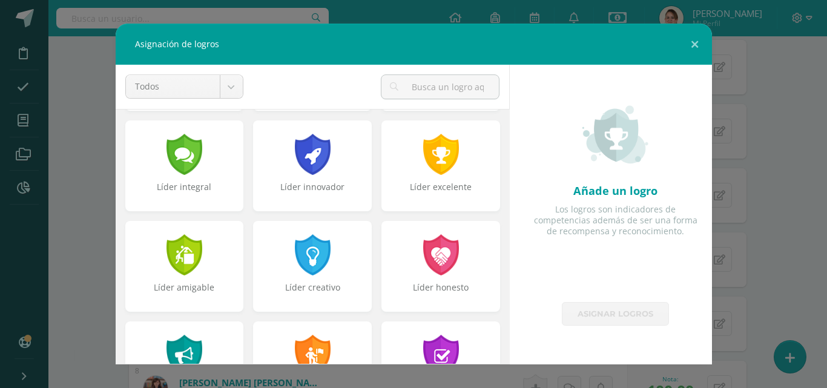
scroll to position [303, 0]
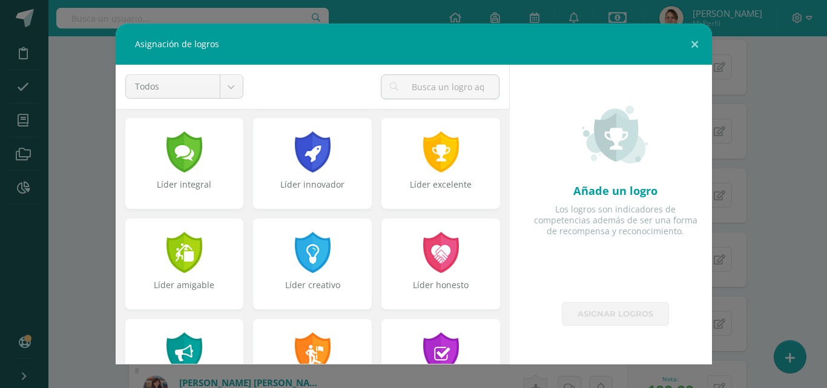
click at [331, 272] on div "Líder creativo" at bounding box center [312, 263] width 119 height 91
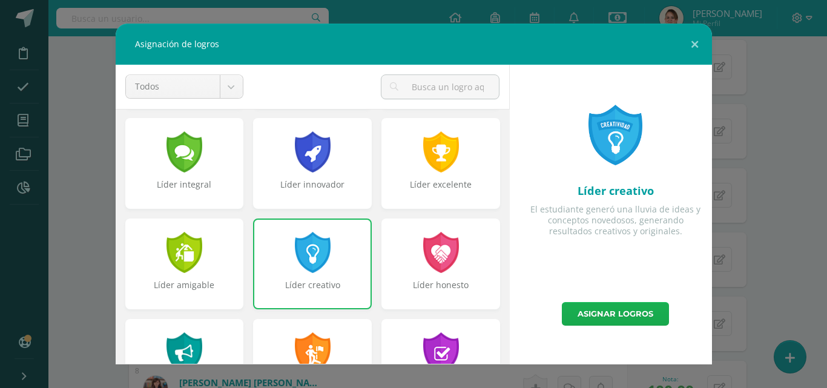
click at [640, 307] on link "Asignar logros" at bounding box center [615, 314] width 107 height 24
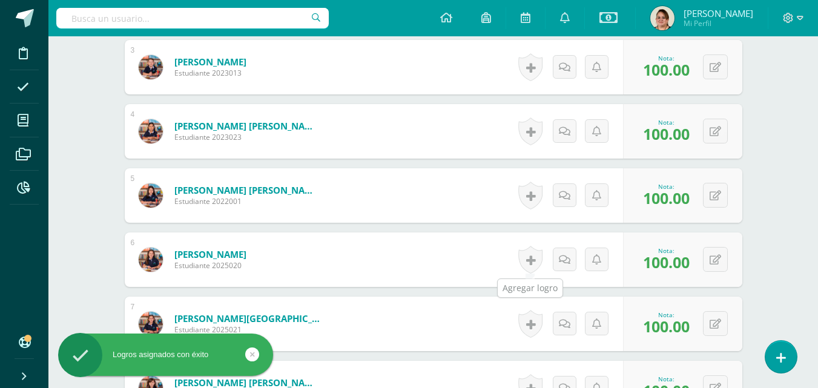
click at [532, 263] on link at bounding box center [530, 260] width 24 height 28
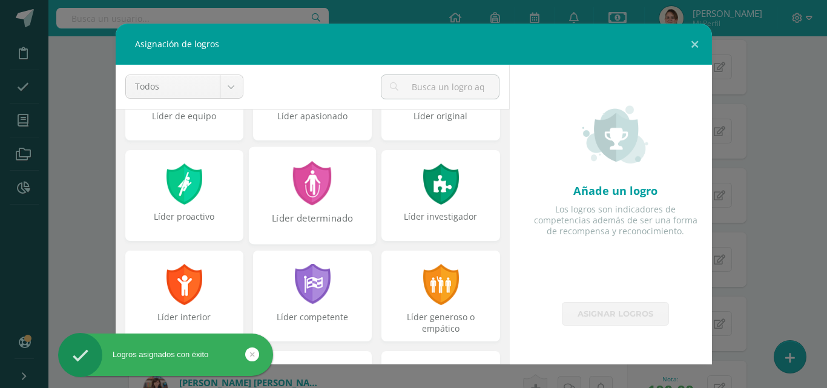
scroll to position [182, 0]
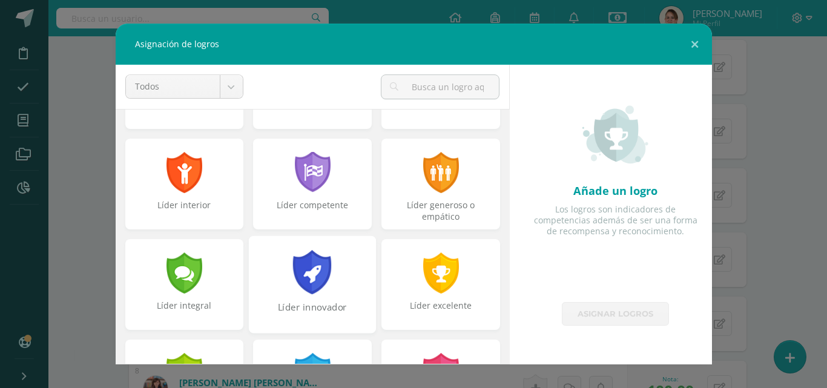
click at [363, 258] on div "Líder innovador" at bounding box center [312, 283] width 127 height 97
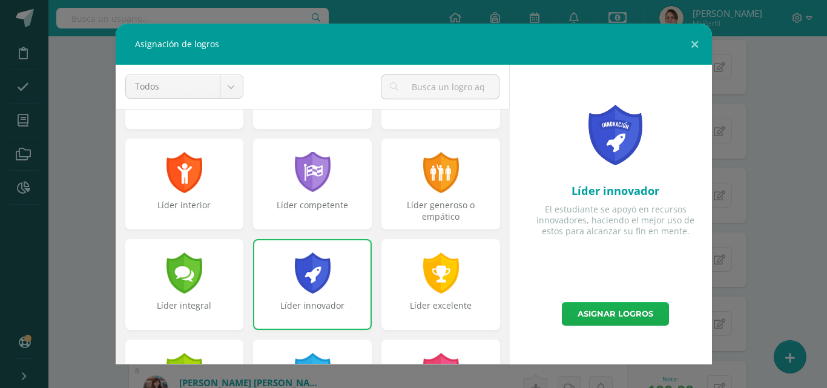
click at [636, 308] on link "Asignar logros" at bounding box center [615, 314] width 107 height 24
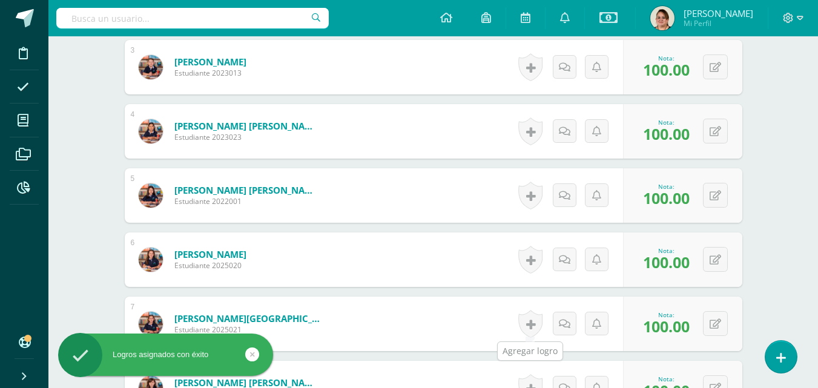
click at [523, 324] on link at bounding box center [530, 324] width 24 height 28
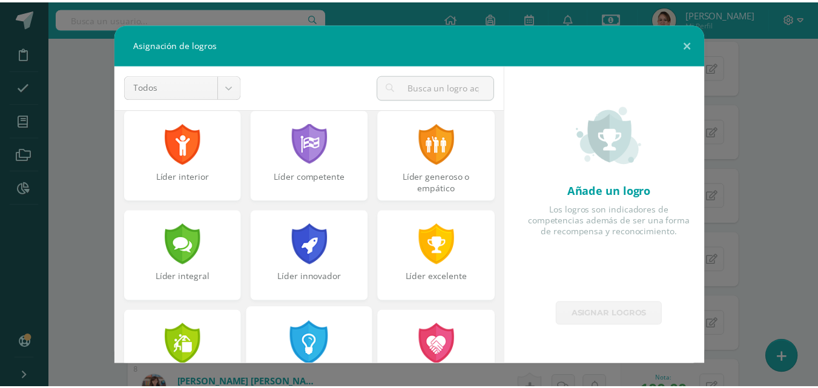
scroll to position [315, 0]
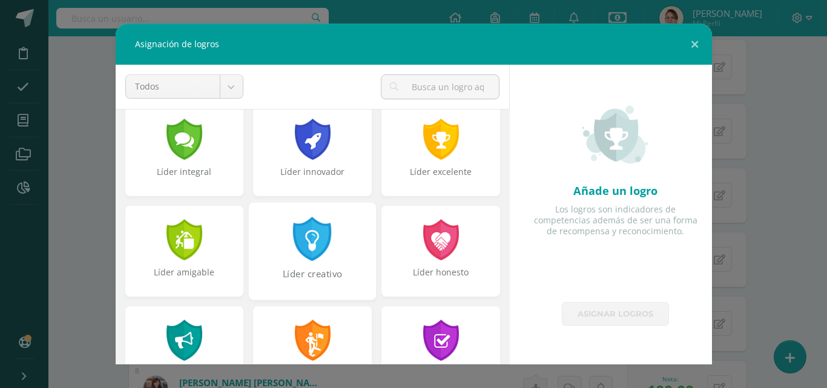
click at [361, 250] on div "Líder creativo" at bounding box center [312, 250] width 127 height 97
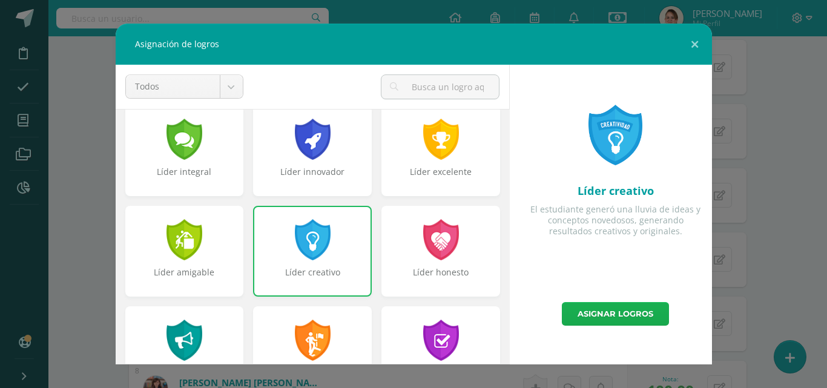
click at [599, 318] on link "Asignar logros" at bounding box center [615, 314] width 107 height 24
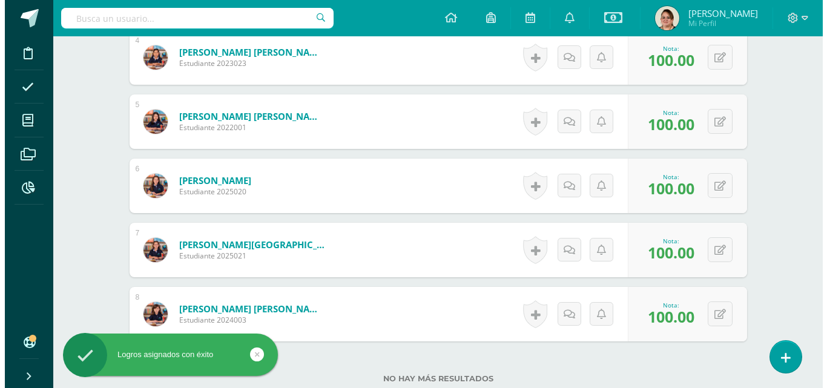
scroll to position [686, 0]
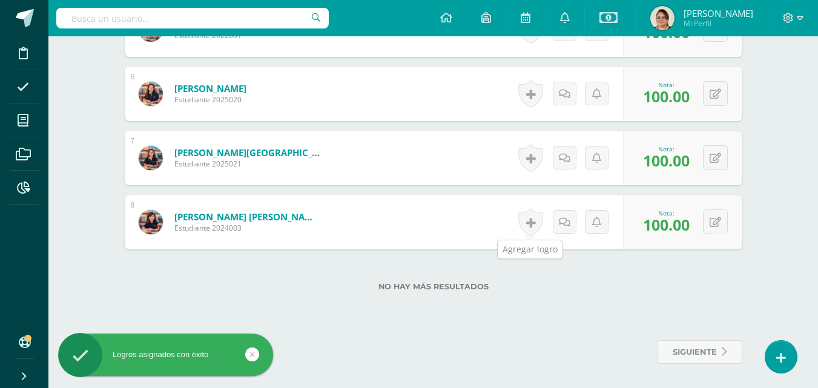
click at [525, 225] on link at bounding box center [530, 222] width 24 height 28
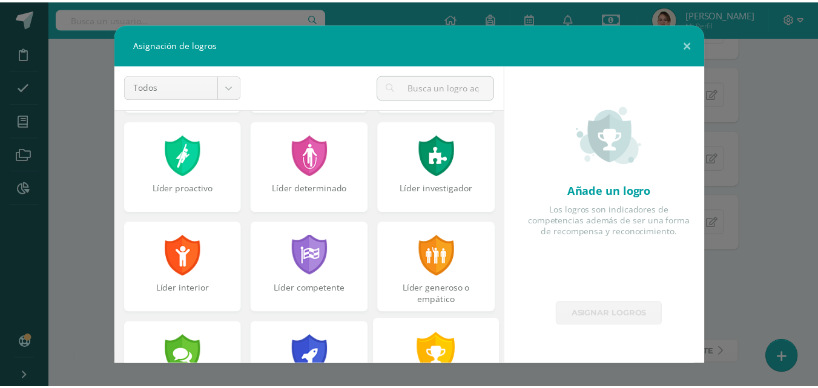
scroll to position [182, 0]
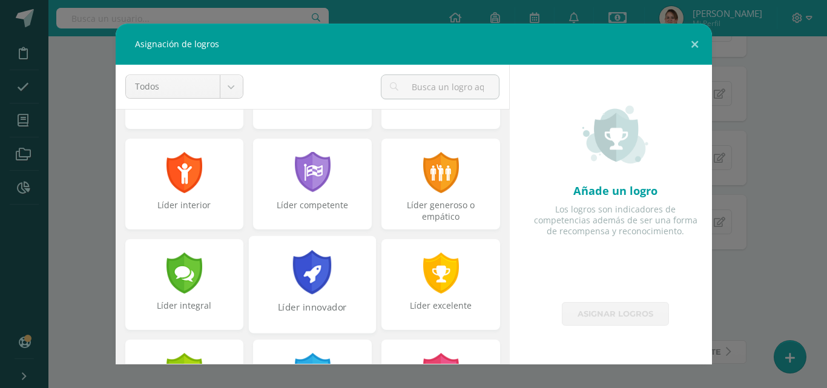
click at [353, 298] on div "Líder innovador" at bounding box center [312, 283] width 127 height 97
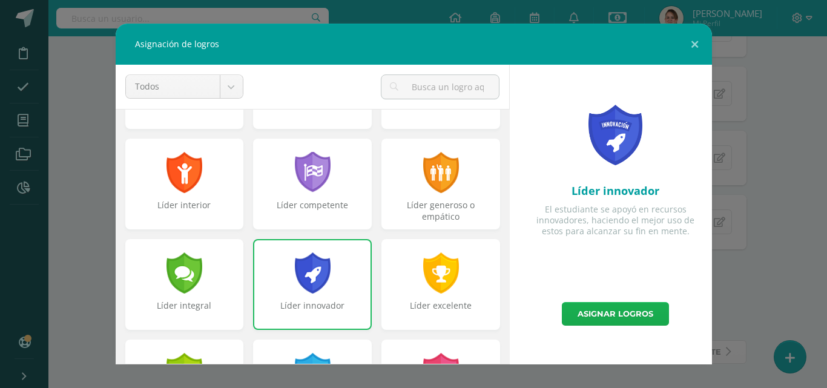
click at [629, 318] on link "Asignar logros" at bounding box center [615, 314] width 107 height 24
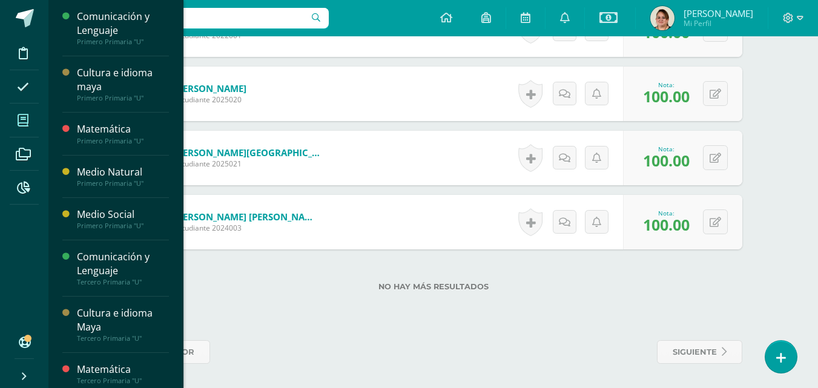
click at [18, 117] on icon at bounding box center [23, 120] width 11 height 12
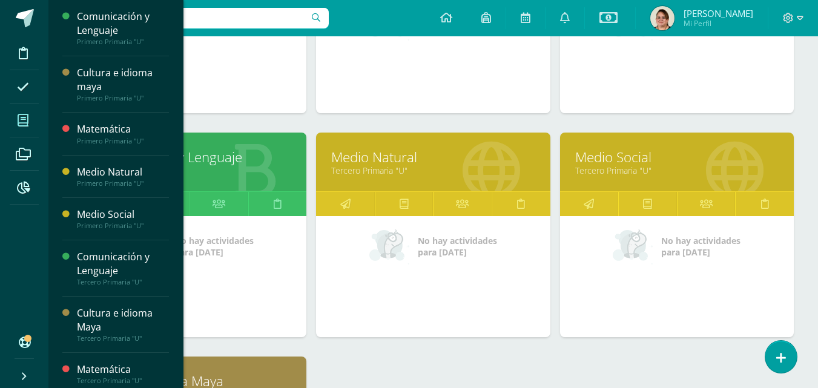
scroll to position [545, 0]
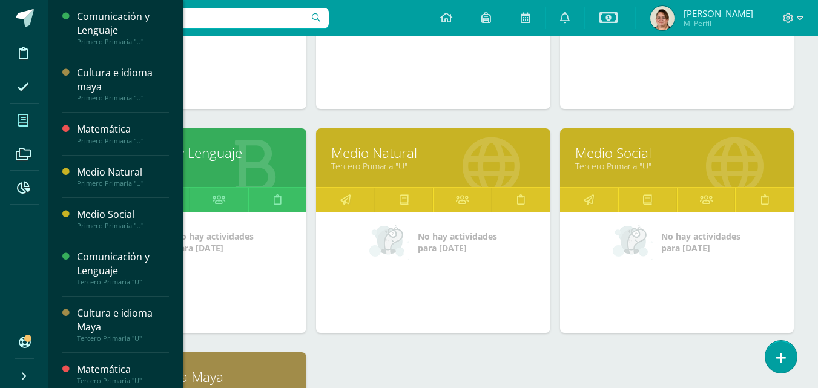
click at [441, 166] on link "Tercero Primaria "U"" at bounding box center [432, 165] width 203 height 11
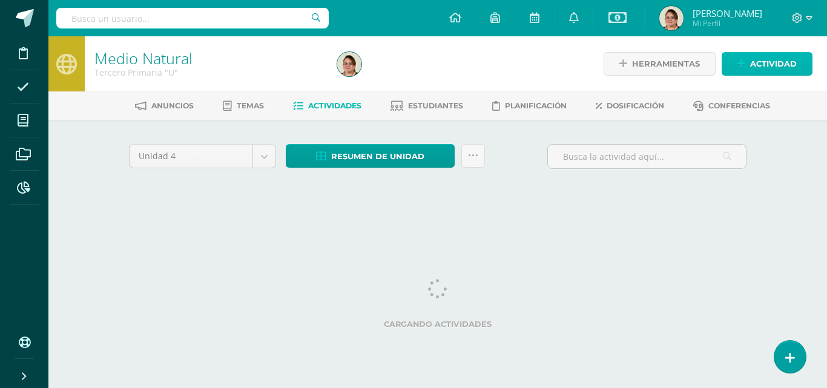
click at [758, 71] on span "Actividad" at bounding box center [773, 64] width 47 height 22
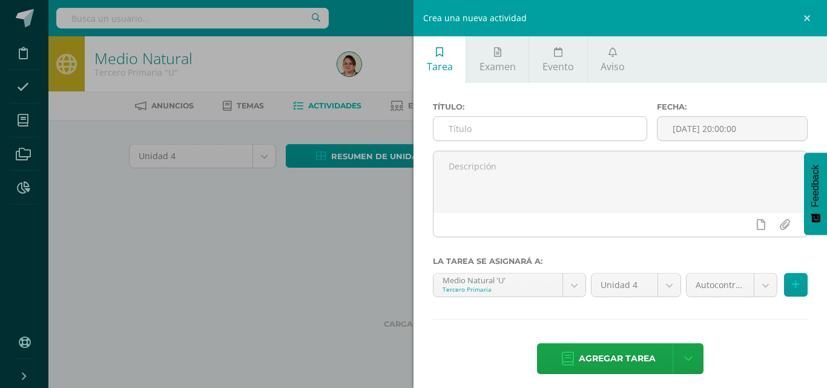
click at [456, 133] on input "text" at bounding box center [539, 129] width 213 height 24
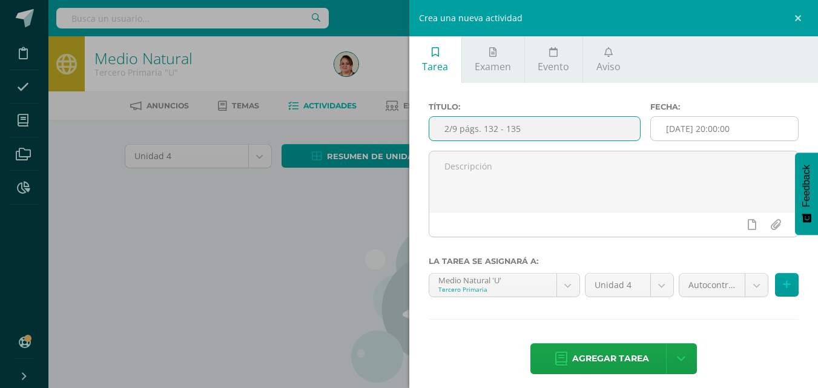
type input "2/9 págs. 132 - 135"
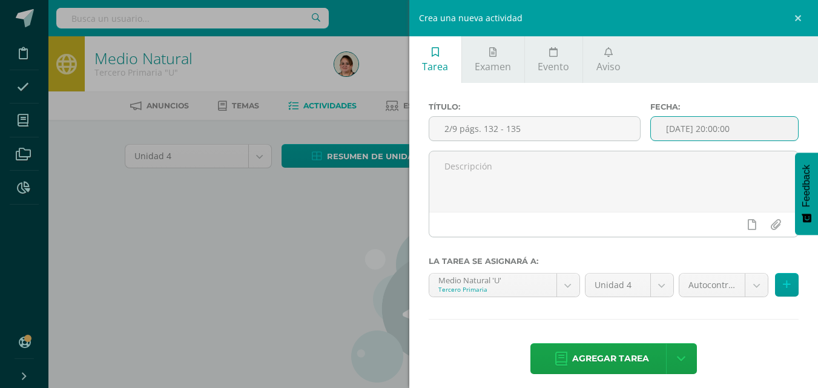
click at [703, 131] on input "[DATE] 20:00:00" at bounding box center [724, 129] width 147 height 24
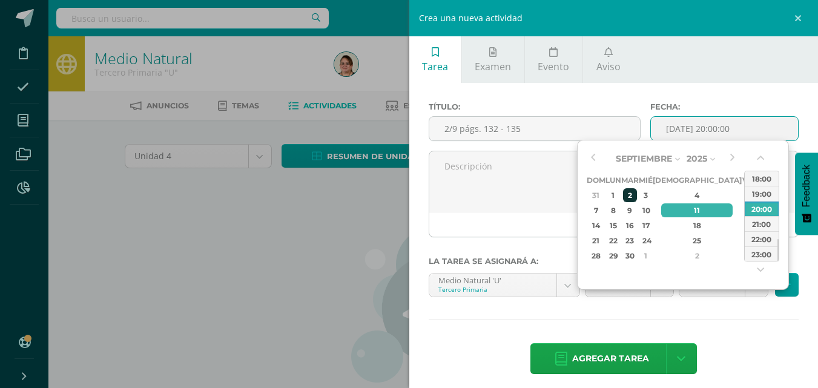
click at [637, 192] on div "2" at bounding box center [630, 195] width 14 height 14
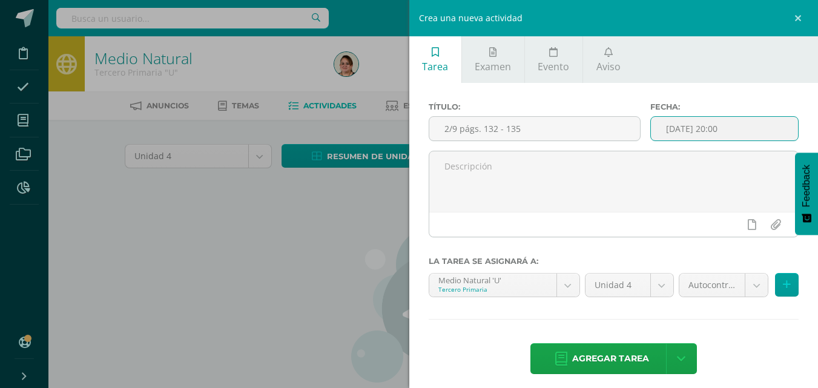
click at [710, 133] on input "2025-09-02 20:00" at bounding box center [724, 129] width 147 height 24
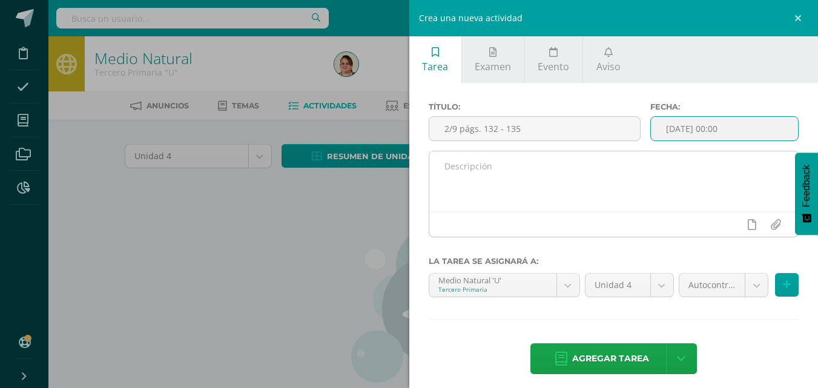
type input "2025-09-02 00:00"
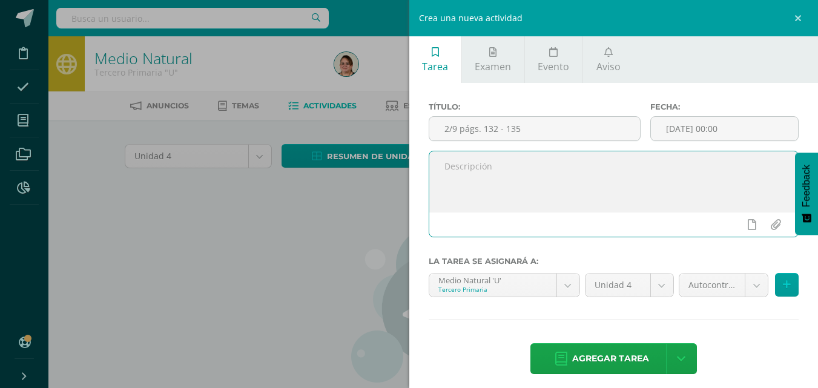
click at [451, 171] on textarea at bounding box center [613, 181] width 369 height 61
type textarea "Clase"
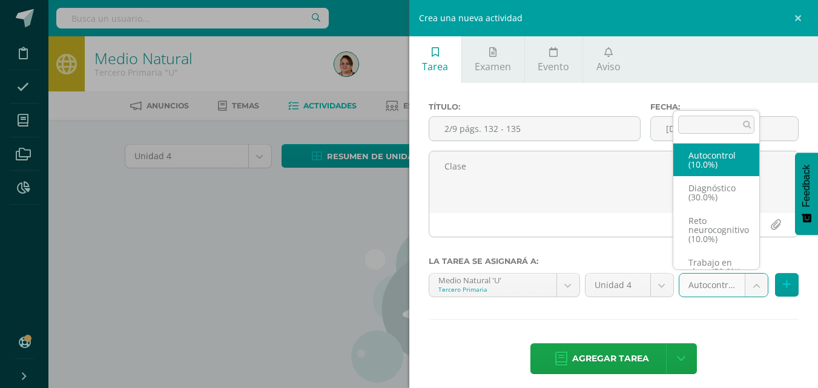
click at [750, 286] on body "Disciplina Asistencia Mis cursos Archivos Reportes Soporte Ayuda Reportar un pr…" at bounding box center [409, 260] width 818 height 520
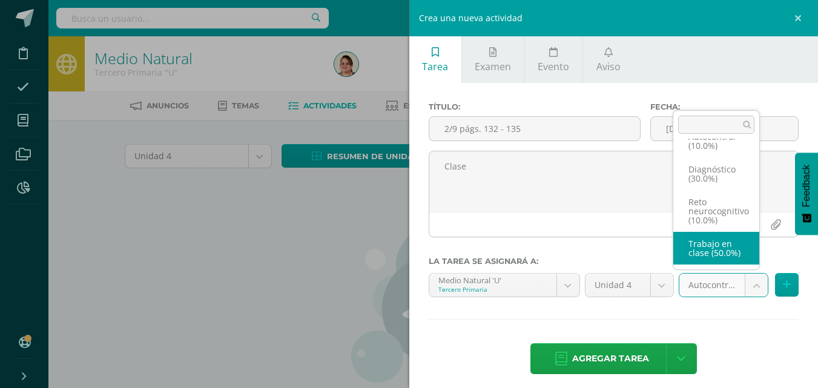
select select "203686"
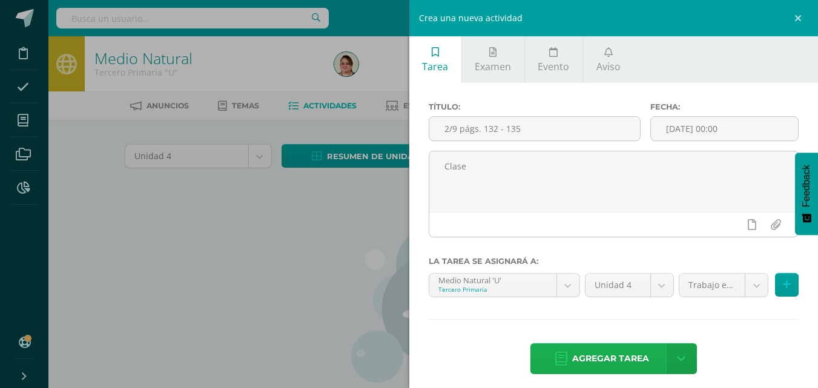
click at [603, 364] on span "Agregar tarea" at bounding box center [610, 359] width 77 height 30
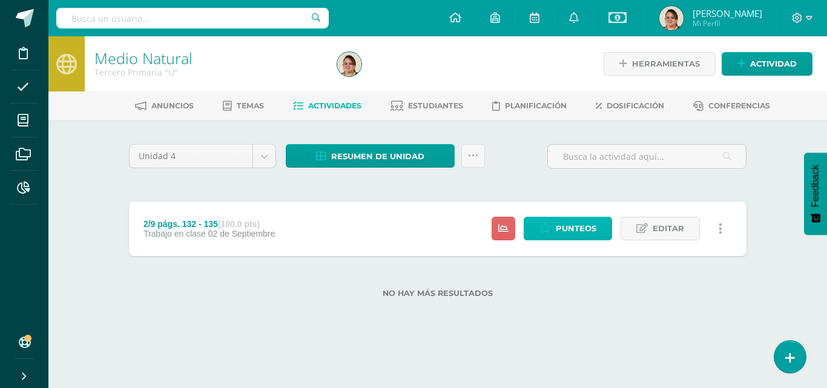
click at [576, 228] on span "Punteos" at bounding box center [576, 228] width 41 height 22
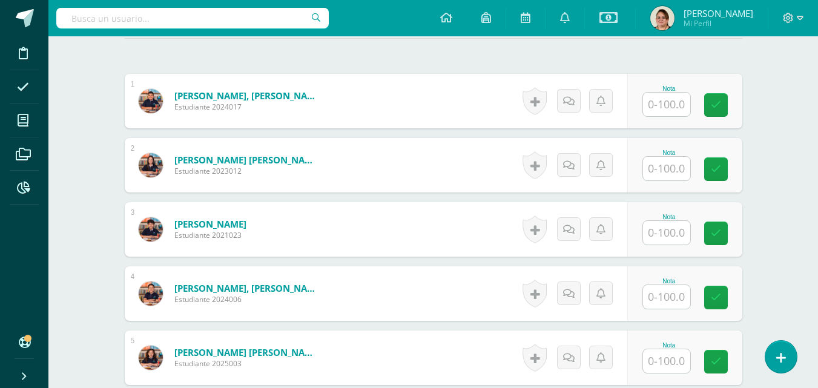
scroll to position [359, 0]
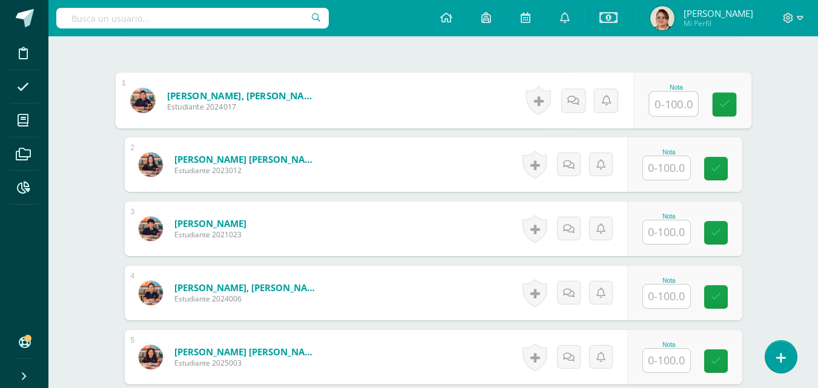
click at [680, 104] on input "text" at bounding box center [673, 104] width 48 height 24
type input "98"
click at [725, 105] on icon at bounding box center [723, 104] width 11 height 10
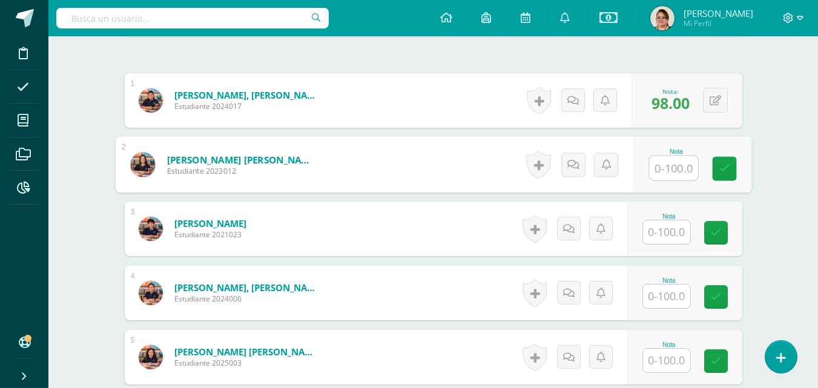
click at [674, 170] on input "text" at bounding box center [673, 168] width 48 height 24
type input "100"
click at [731, 172] on link at bounding box center [724, 169] width 24 height 24
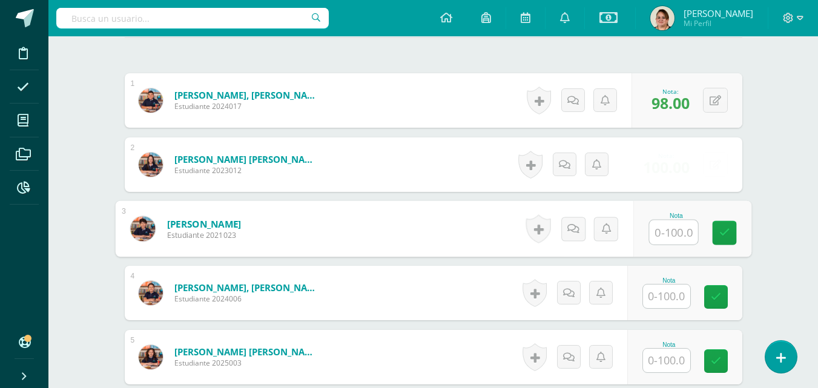
click at [672, 237] on input "text" at bounding box center [673, 232] width 48 height 24
type input "95"
click at [723, 233] on icon at bounding box center [723, 233] width 11 height 10
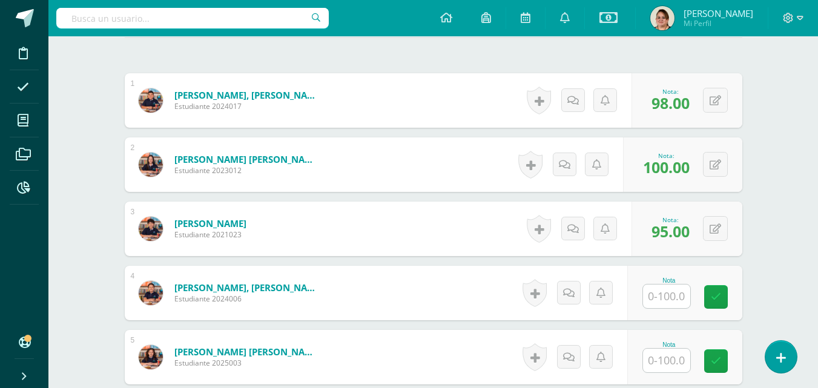
click at [671, 298] on input "text" at bounding box center [666, 296] width 47 height 24
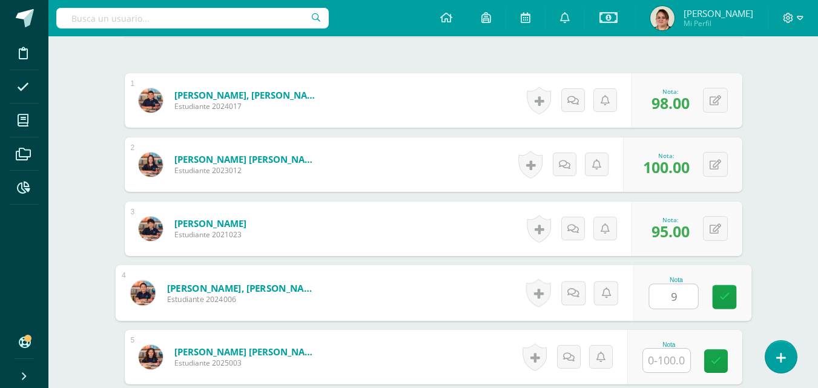
type input "95"
click at [720, 297] on icon at bounding box center [723, 297] width 11 height 10
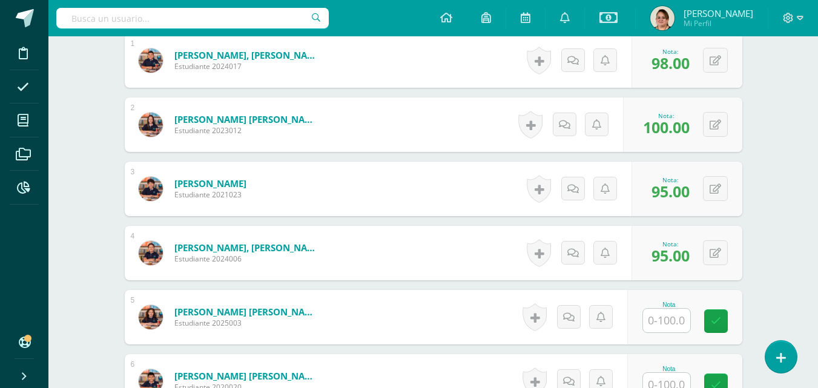
scroll to position [480, 0]
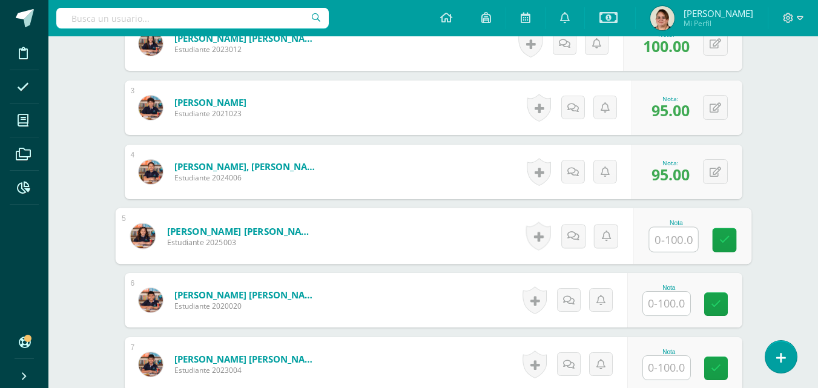
click at [667, 248] on input "text" at bounding box center [673, 240] width 48 height 24
type input "97"
click at [717, 238] on link at bounding box center [724, 240] width 24 height 24
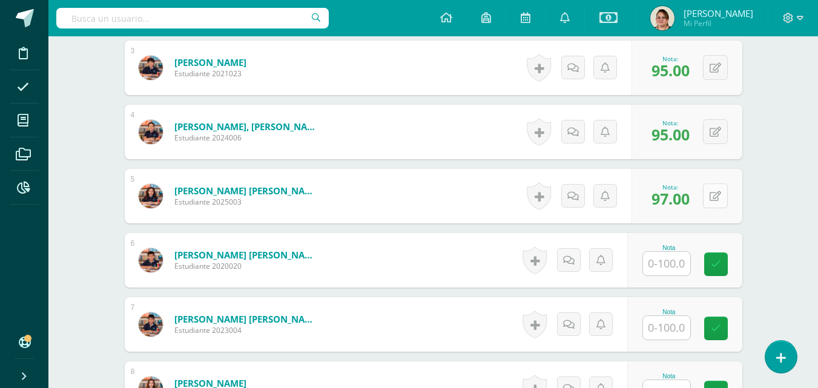
scroll to position [540, 0]
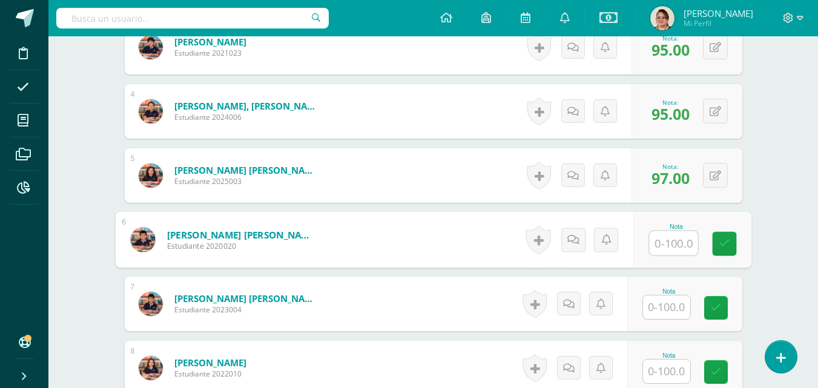
click at [675, 247] on input "text" at bounding box center [673, 243] width 48 height 24
type input "95"
click at [724, 245] on icon at bounding box center [723, 243] width 11 height 10
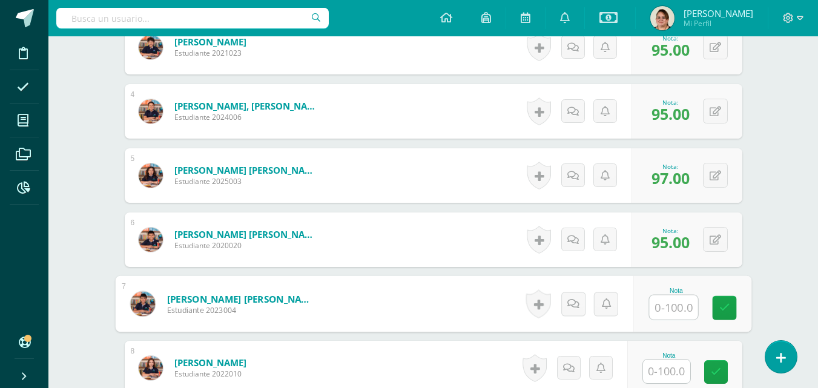
click at [671, 310] on input "text" at bounding box center [673, 307] width 48 height 24
type input "95"
click at [732, 304] on link at bounding box center [724, 308] width 24 height 24
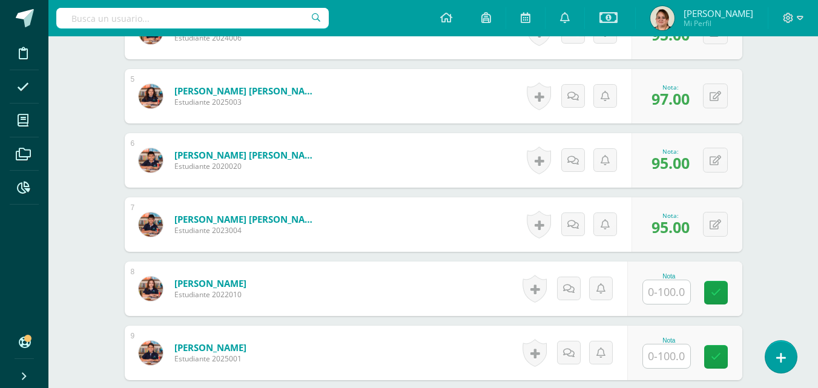
scroll to position [622, 0]
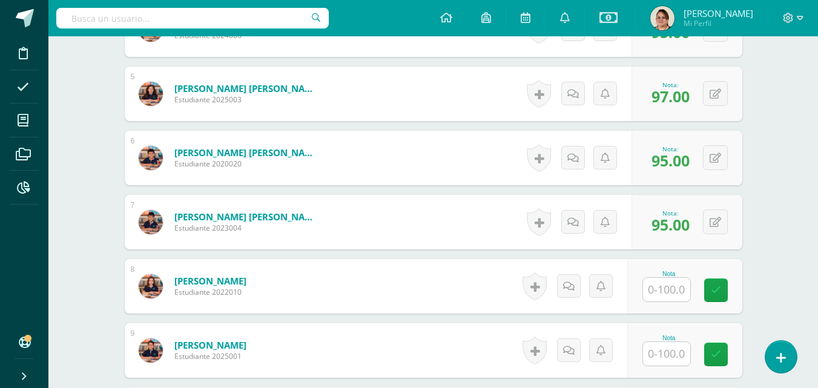
click at [673, 289] on input "text" at bounding box center [666, 290] width 47 height 24
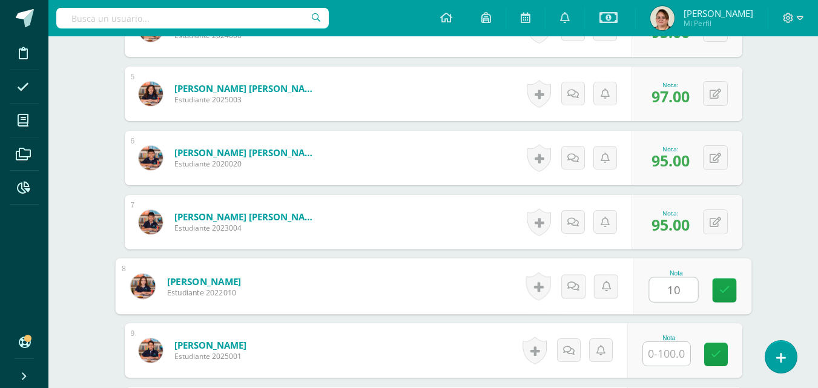
type input "100"
click at [721, 288] on icon at bounding box center [723, 290] width 11 height 10
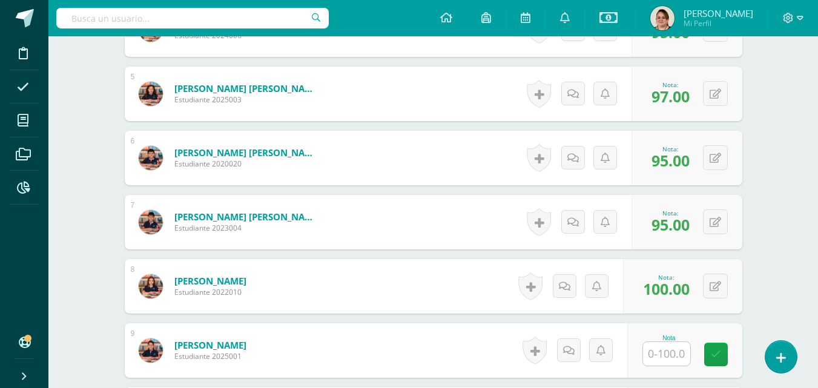
scroll to position [683, 0]
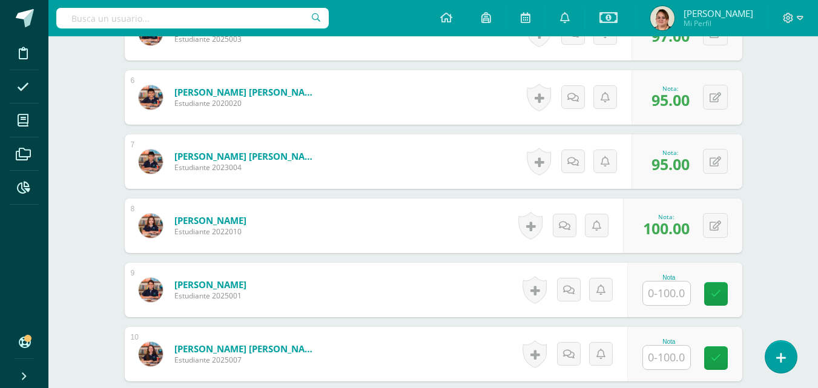
click at [677, 295] on input "text" at bounding box center [666, 293] width 47 height 24
type input "97"
click at [718, 297] on link at bounding box center [724, 294] width 24 height 24
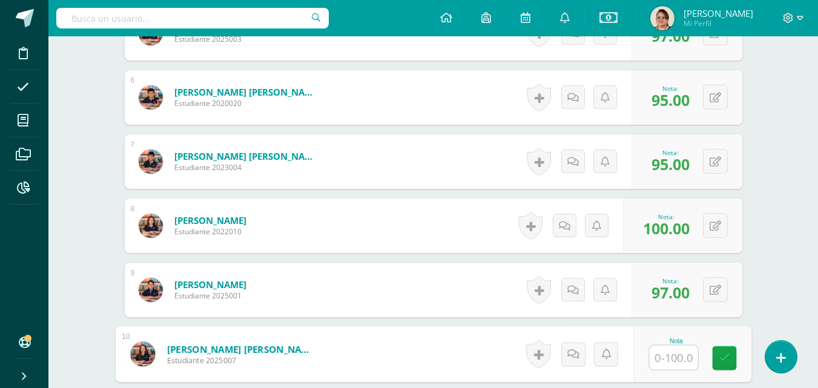
click at [668, 364] on input "text" at bounding box center [673, 358] width 48 height 24
type input "100"
click at [723, 357] on icon at bounding box center [723, 358] width 11 height 10
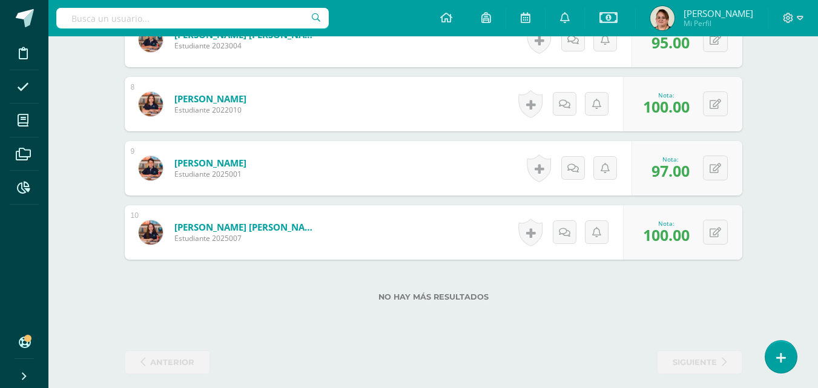
scroll to position [815, 0]
